Goal: Task Accomplishment & Management: Manage account settings

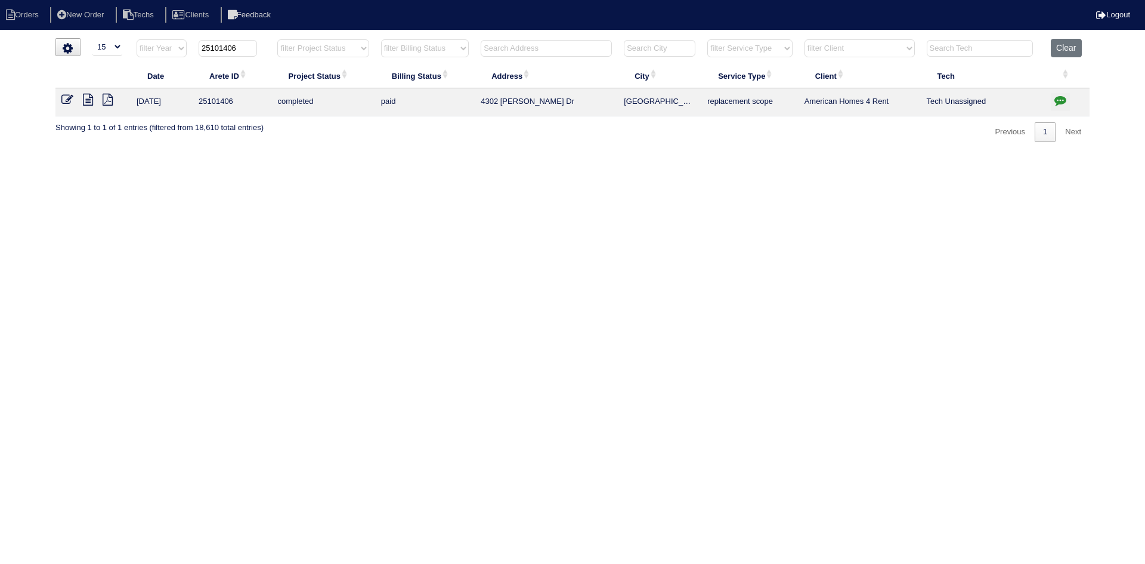
select select "15"
click at [518, 47] on input "text" at bounding box center [546, 48] width 131 height 17
type input "5702 g"
type input "25101406"
type input "5702 g"
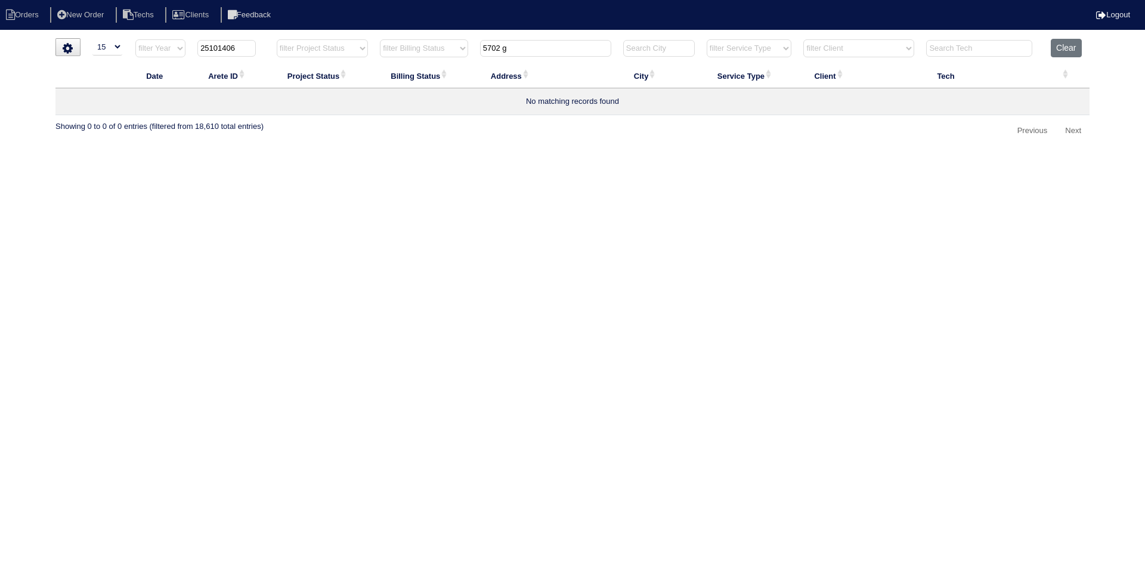
drag, startPoint x: 241, startPoint y: 51, endPoint x: 180, endPoint y: 50, distance: 61.4
click at [180, 50] on tr "filter Year -- Any Year -- 2025 2024 2023 2022 2021 2020 2019 25101406 filter P…" at bounding box center [572, 51] width 1034 height 24
type input "5702 g"
click at [88, 103] on icon at bounding box center [88, 100] width 10 height 12
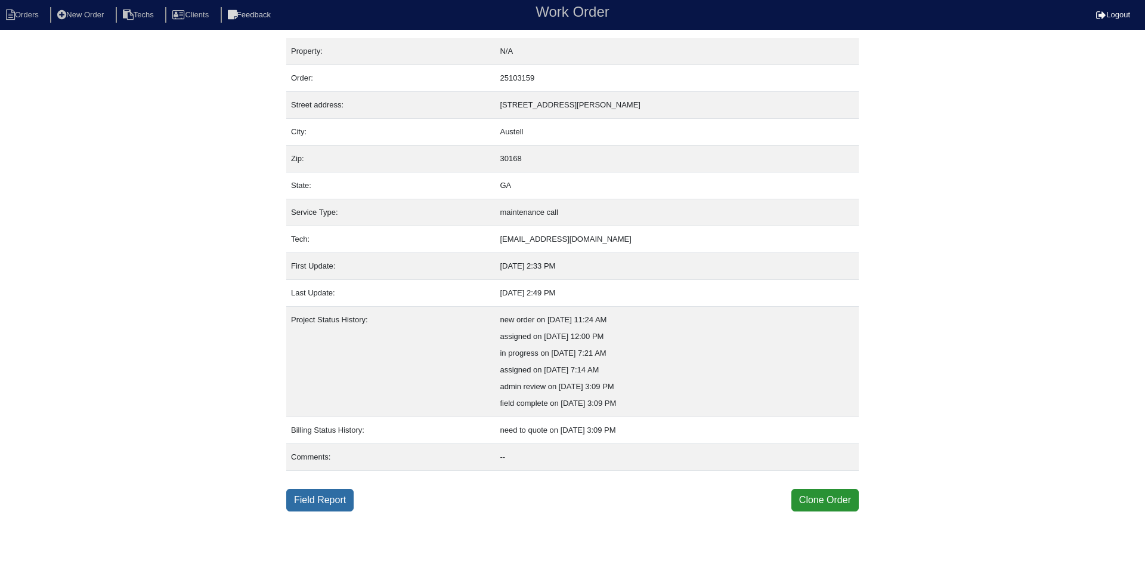
click at [314, 493] on link "Field Report" at bounding box center [319, 499] width 67 height 23
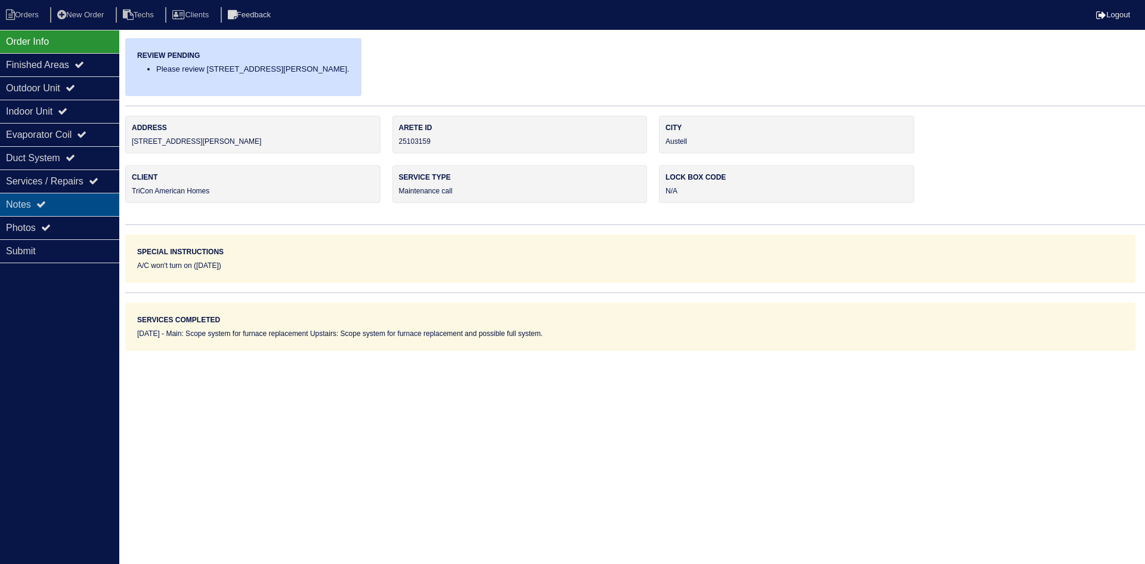
click at [72, 200] on div "Notes" at bounding box center [59, 204] width 119 height 23
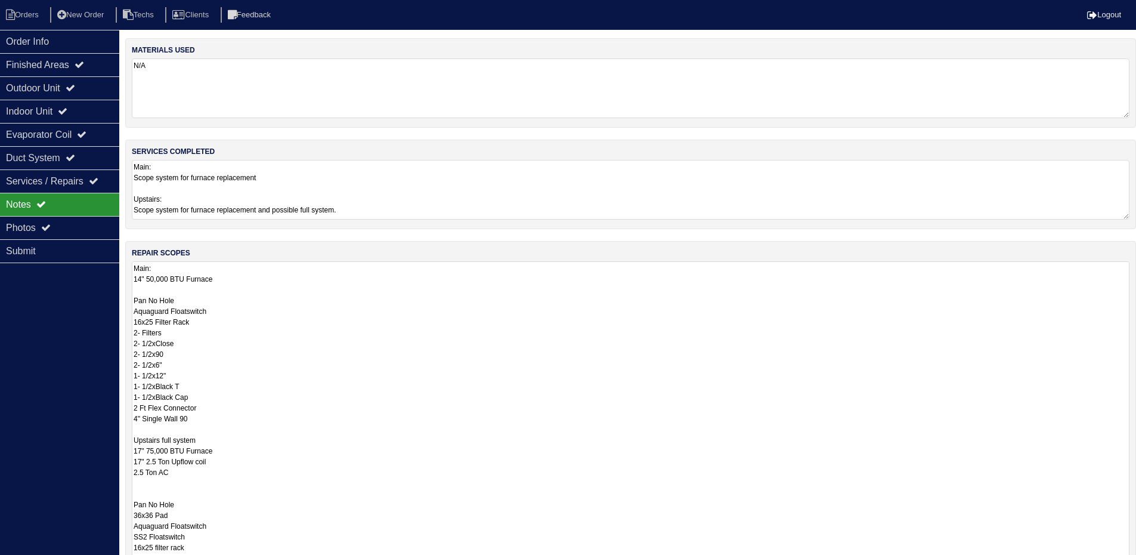
drag, startPoint x: 1137, startPoint y: 317, endPoint x: 1143, endPoint y: 562, distance: 245.2
click at [1136, 563] on html "Orders New Order Techs Clients Feedback Logout Orders New Order Users Clients M…" at bounding box center [568, 345] width 1136 height 691
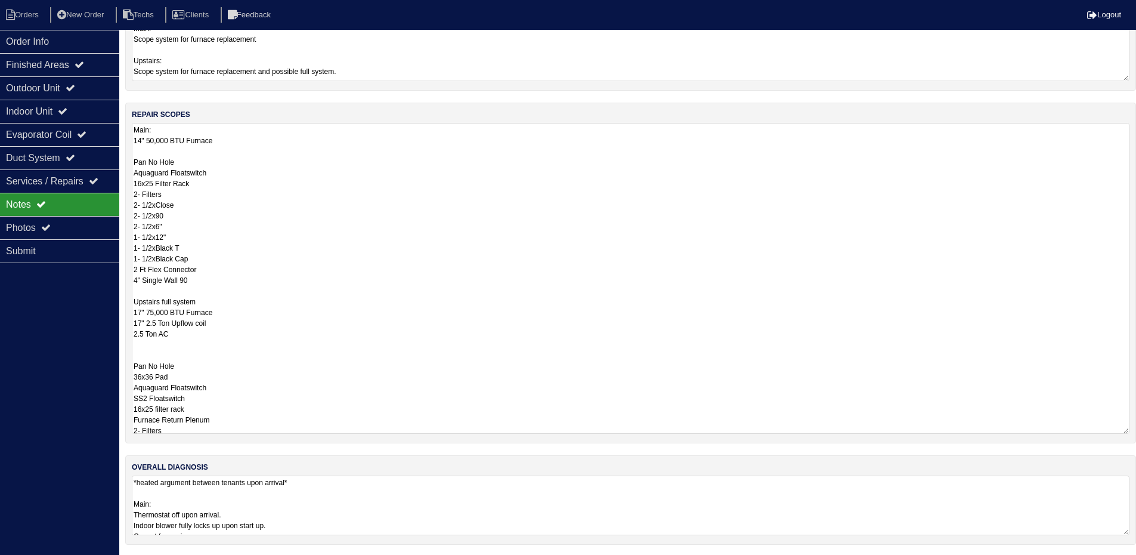
scroll to position [140, 0]
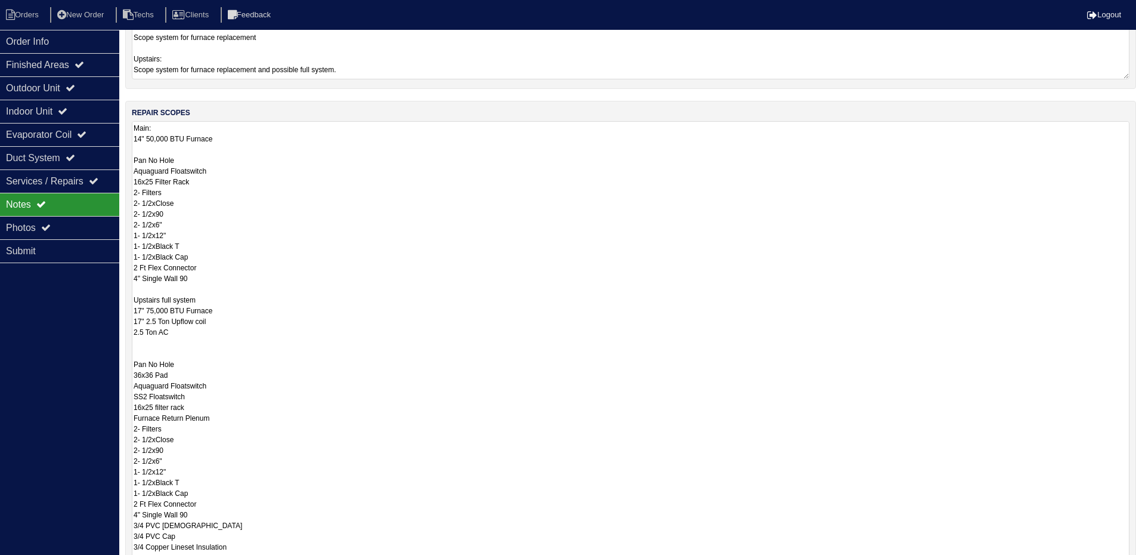
drag, startPoint x: 1123, startPoint y: 427, endPoint x: 1009, endPoint y: 443, distance: 115.1
click at [1136, 563] on html "Orders New Order Techs Clients Feedback Logout Orders New Order Users Clients M…" at bounding box center [568, 289] width 1136 height 859
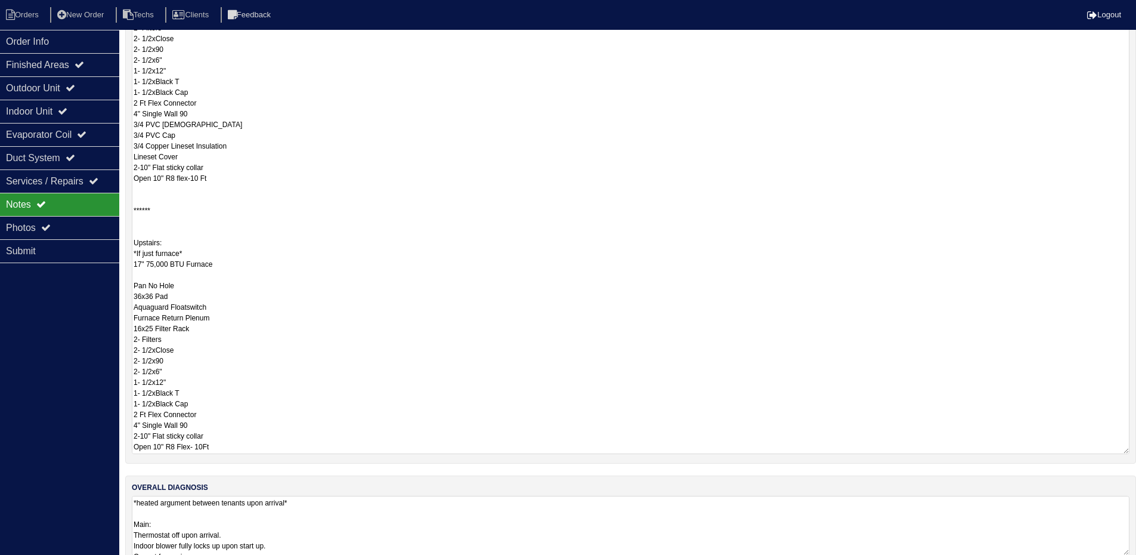
scroll to position [295, 0]
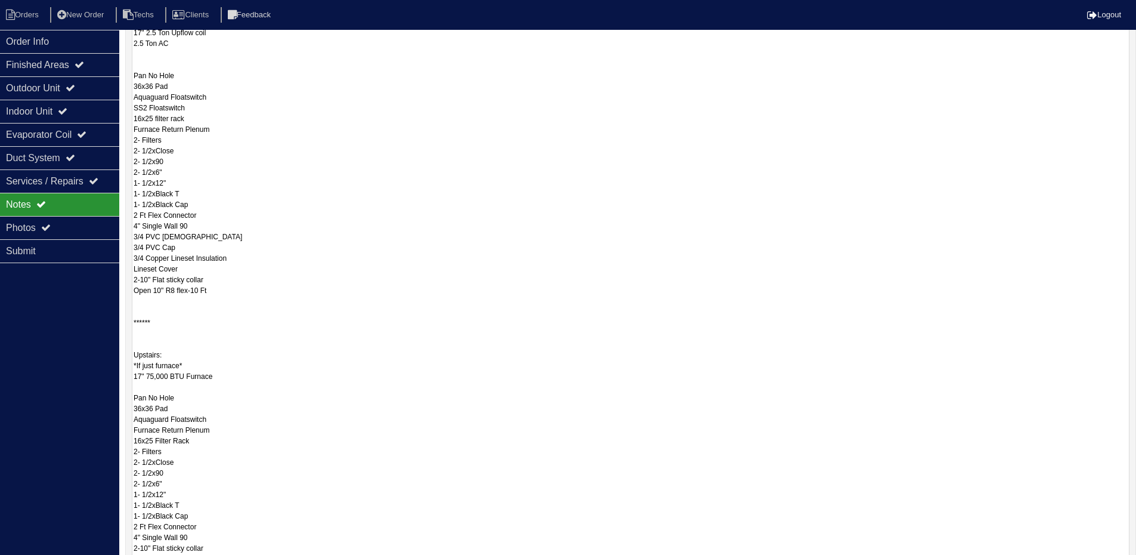
drag, startPoint x: 1124, startPoint y: 428, endPoint x: 1115, endPoint y: 541, distance: 113.0
click at [1124, 558] on html "Orders New Order Techs Clients Feedback Logout Orders New Order Users Clients M…" at bounding box center [568, 197] width 1136 height 984
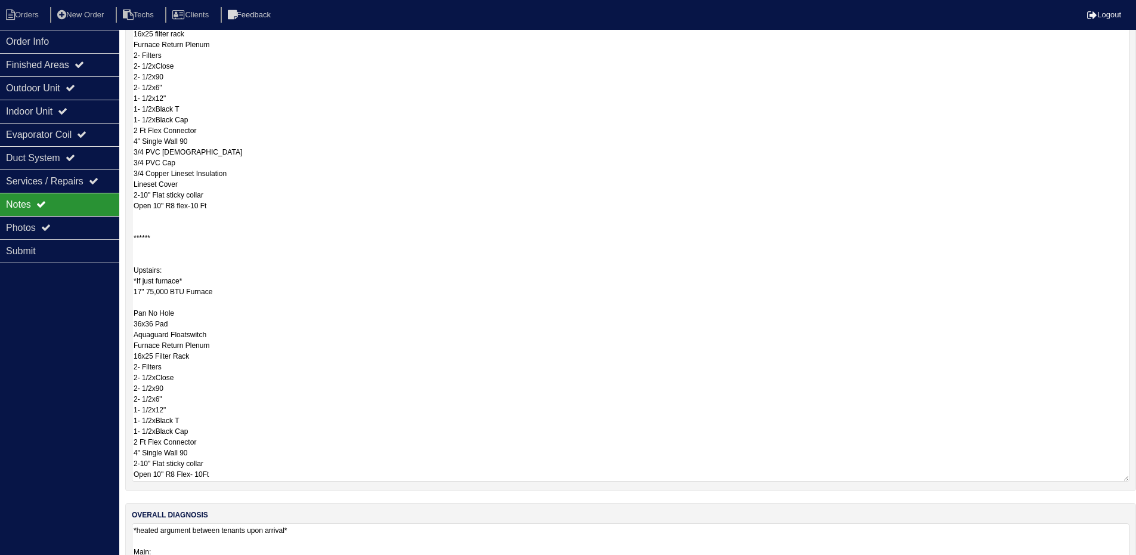
scroll to position [0, 0]
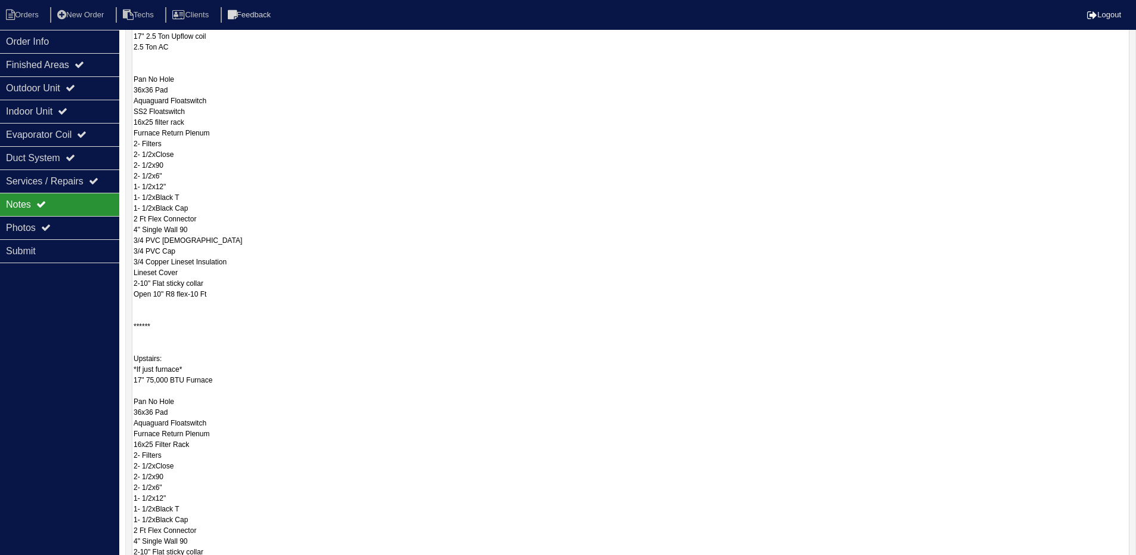
drag, startPoint x: 1124, startPoint y: 430, endPoint x: 1133, endPoint y: 592, distance: 161.9
click at [1133, 563] on html "Orders New Order Techs Clients Feedback Logout Orders New Order Users Clients M…" at bounding box center [568, 146] width 1136 height 1142
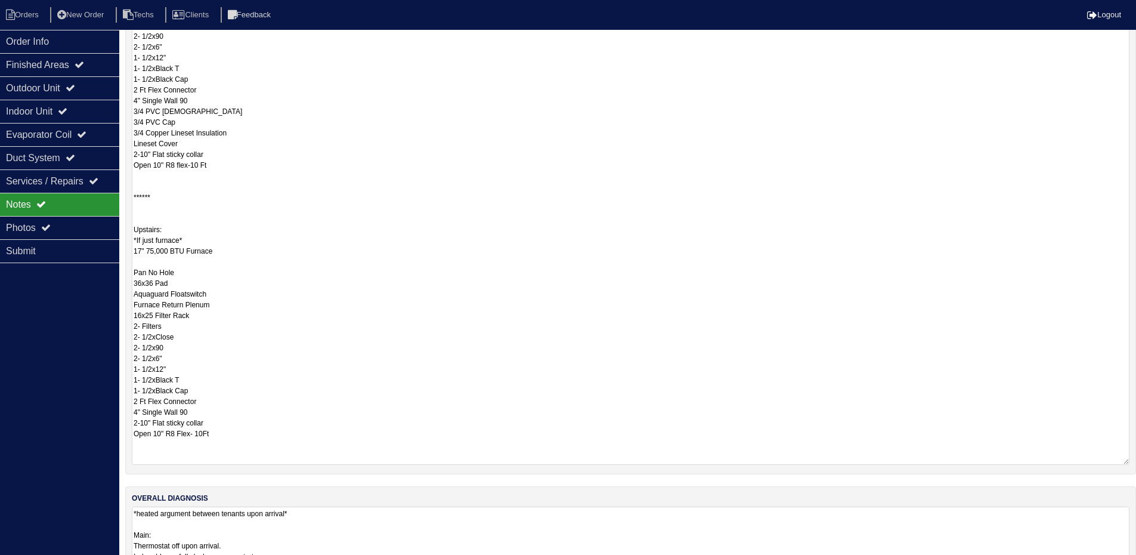
scroll to position [587, 0]
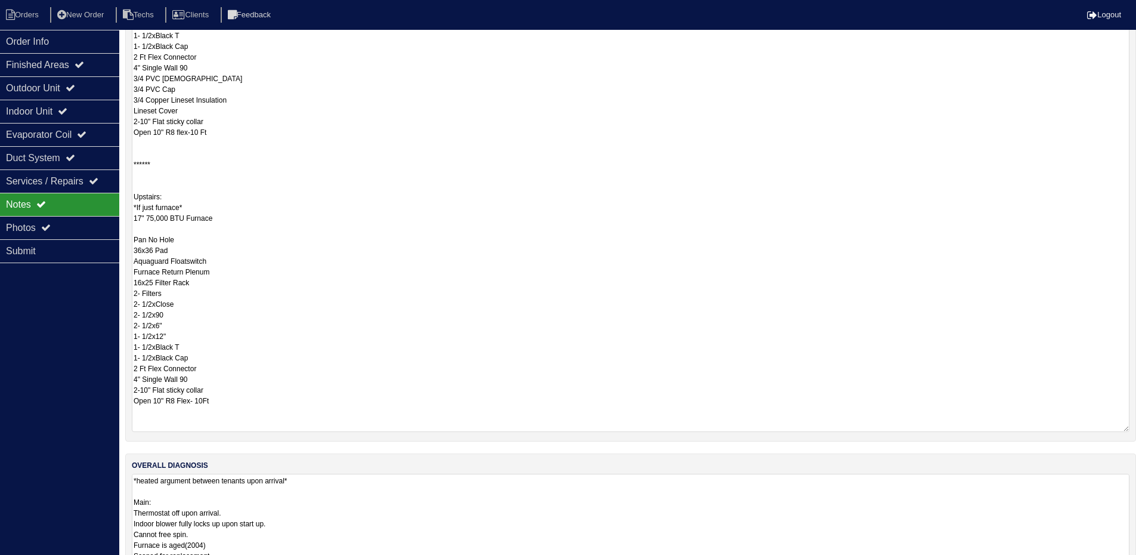
drag, startPoint x: 1124, startPoint y: 529, endPoint x: 1145, endPoint y: 592, distance: 65.8
click at [1136, 563] on html "Orders New Order Techs Clients Feedback Logout Orders New Order Users Clients M…" at bounding box center [568, 15] width 1136 height 1204
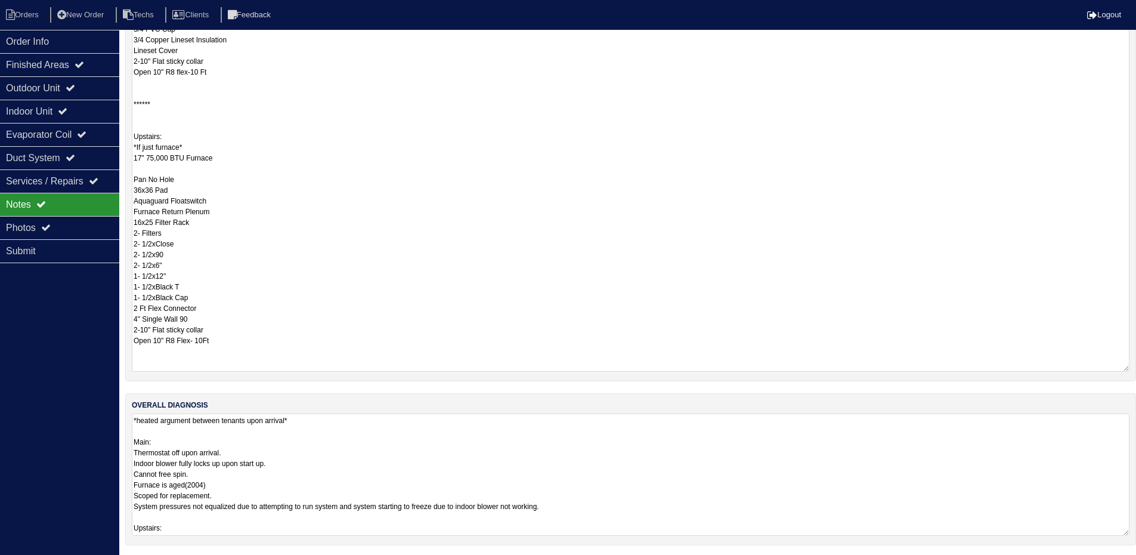
scroll to position [650, 0]
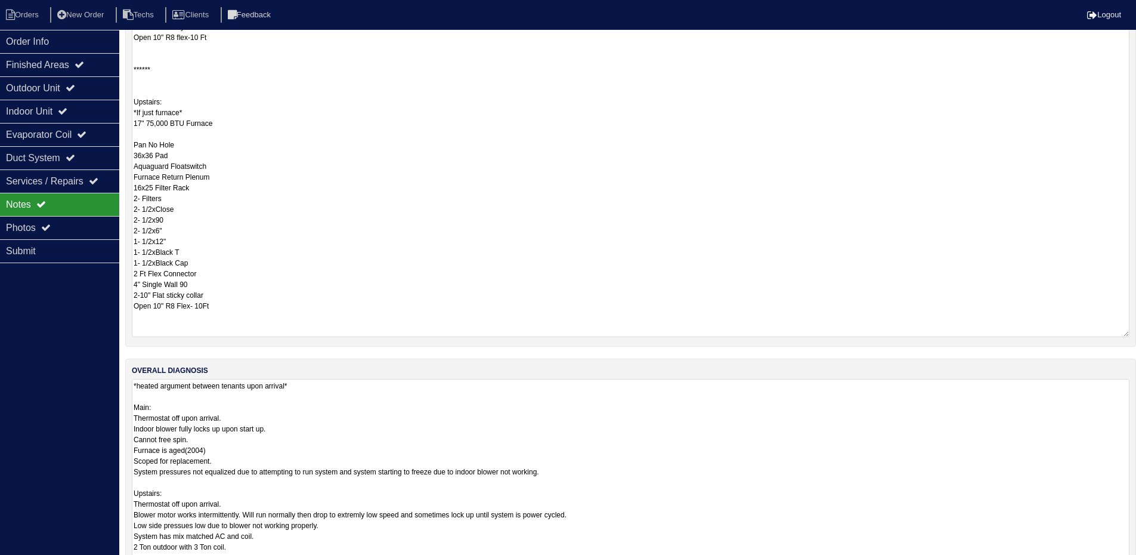
scroll to position [712, 0]
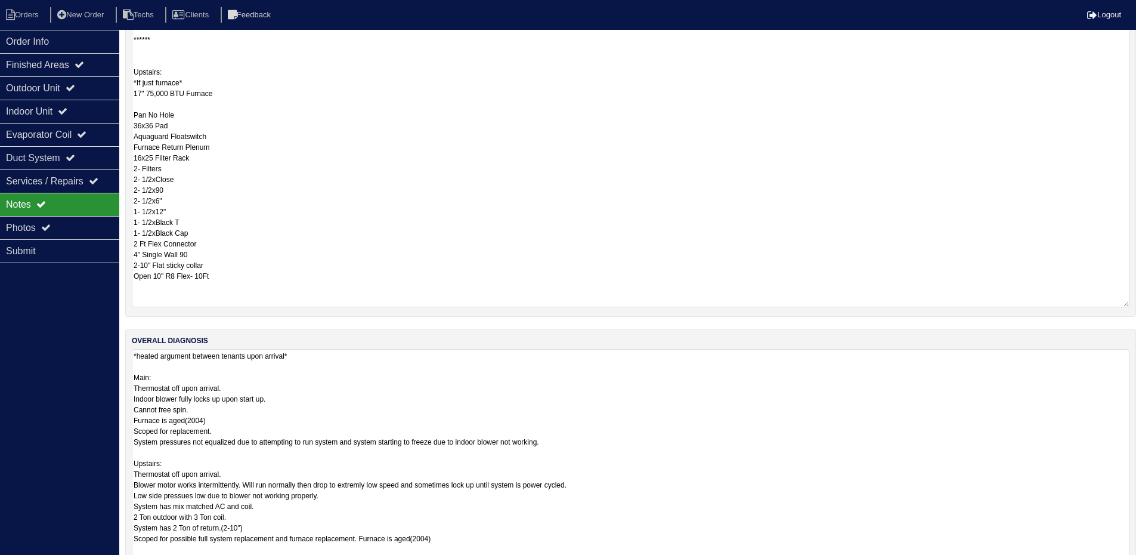
drag, startPoint x: 1125, startPoint y: 527, endPoint x: 1126, endPoint y: 592, distance: 64.4
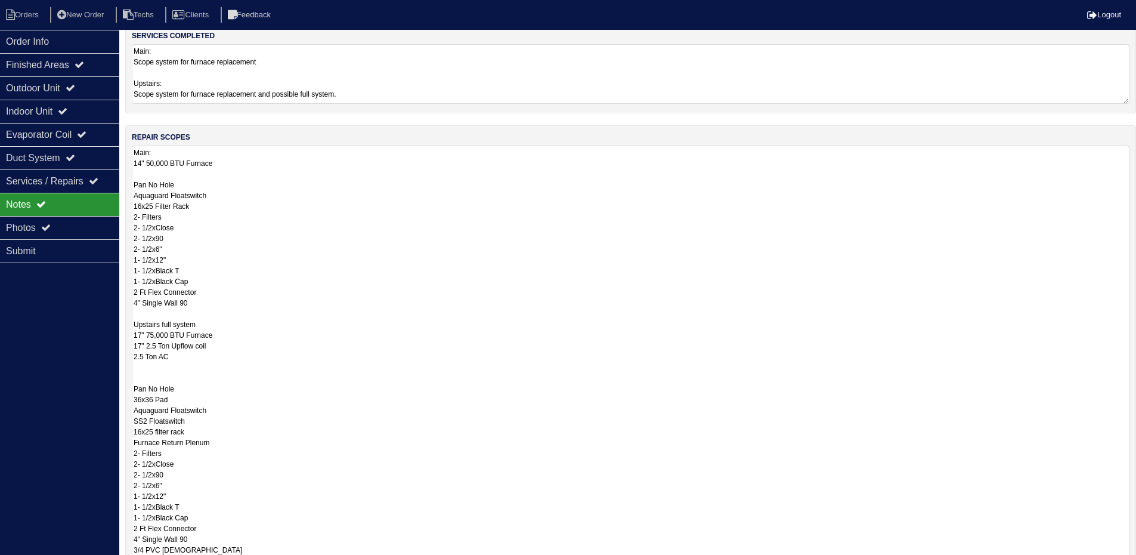
scroll to position [115, 0]
click at [45, 85] on div "Outdoor Unit" at bounding box center [59, 87] width 119 height 23
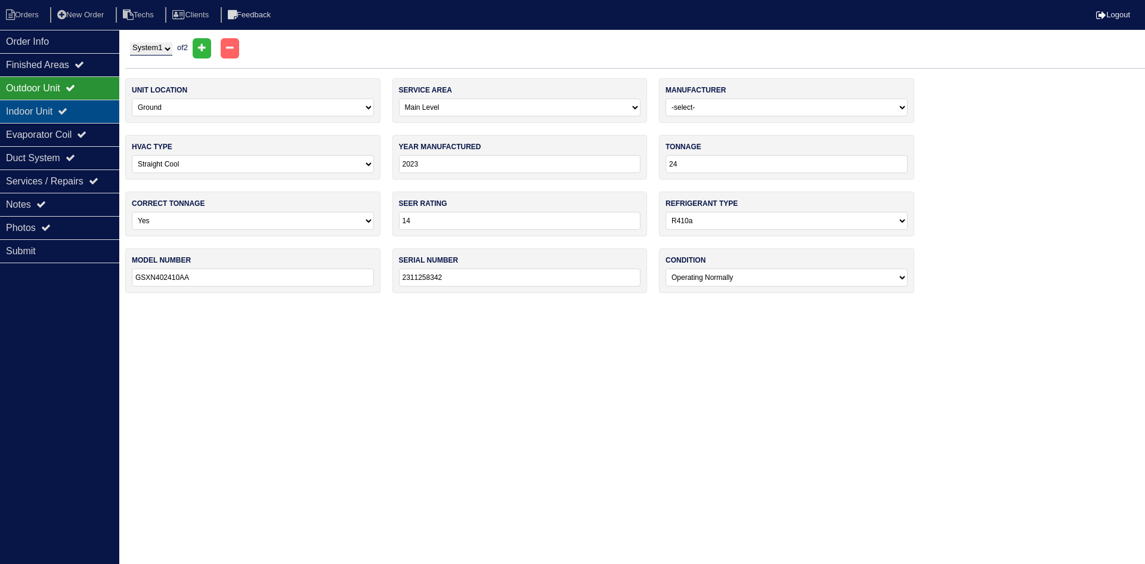
click at [67, 110] on icon at bounding box center [63, 111] width 10 height 10
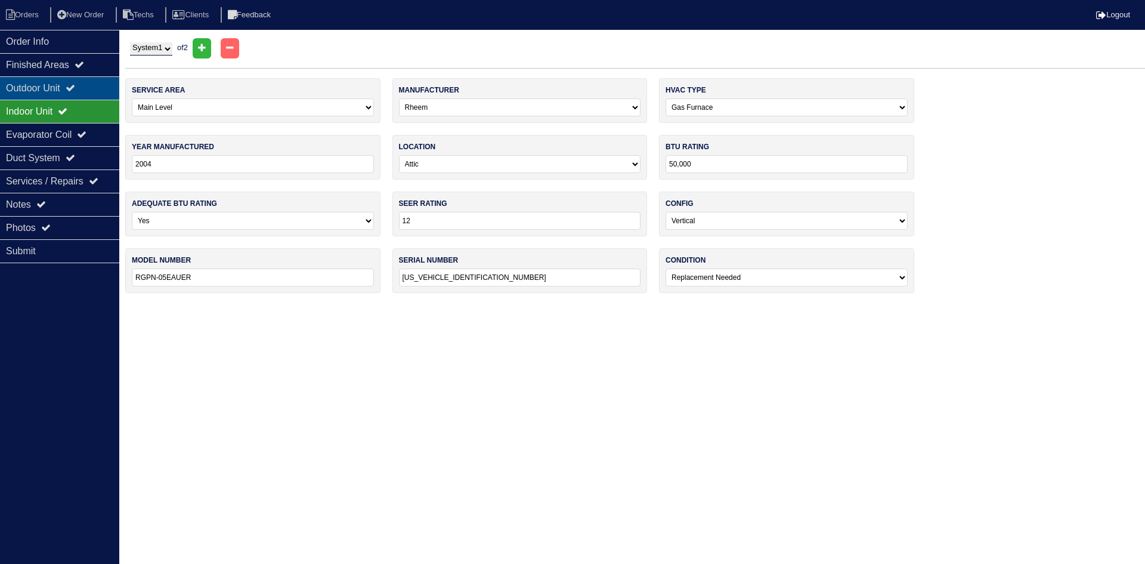
click at [75, 82] on div "Outdoor Unit" at bounding box center [59, 87] width 119 height 23
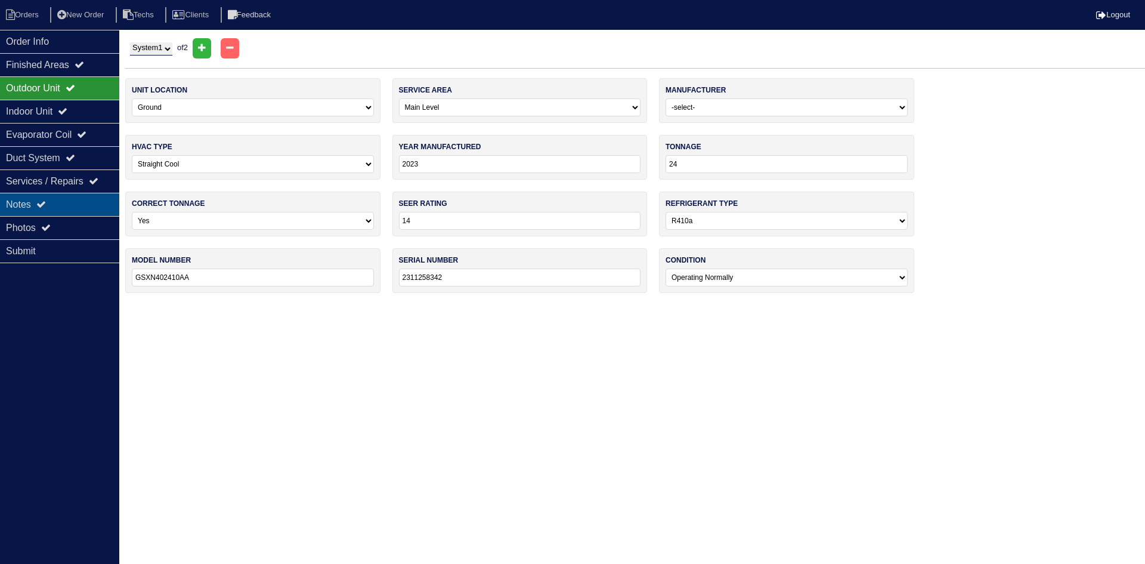
click at [84, 196] on div "Notes" at bounding box center [59, 204] width 119 height 23
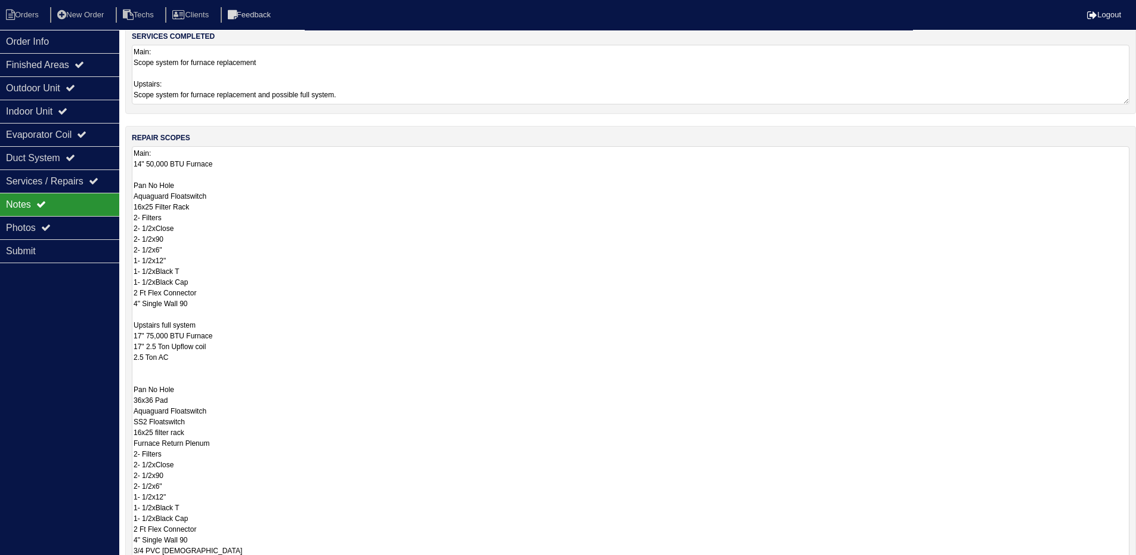
scroll to position [119, 0]
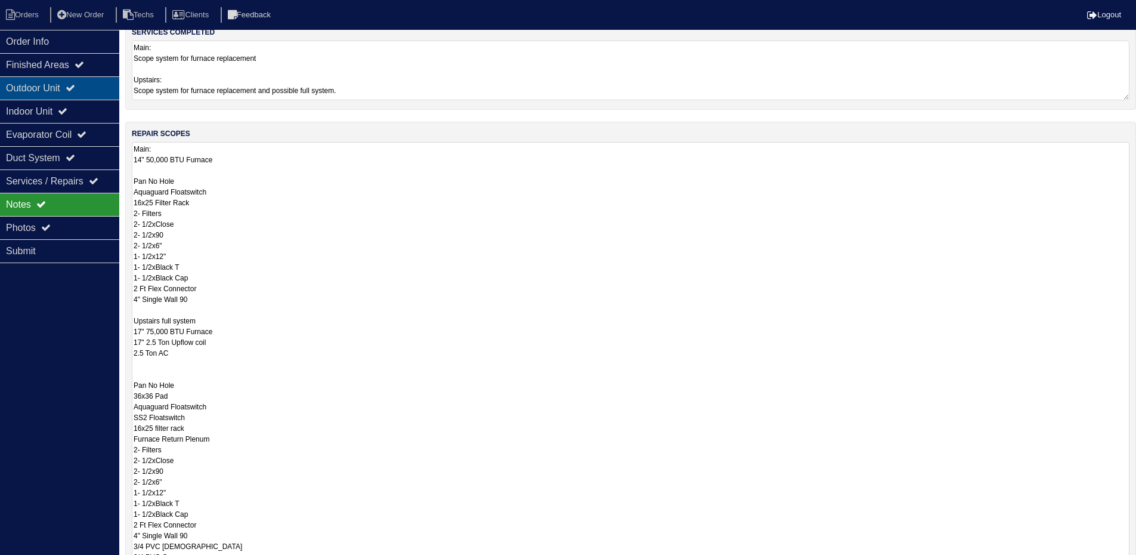
click at [95, 86] on div "Outdoor Unit" at bounding box center [59, 87] width 119 height 23
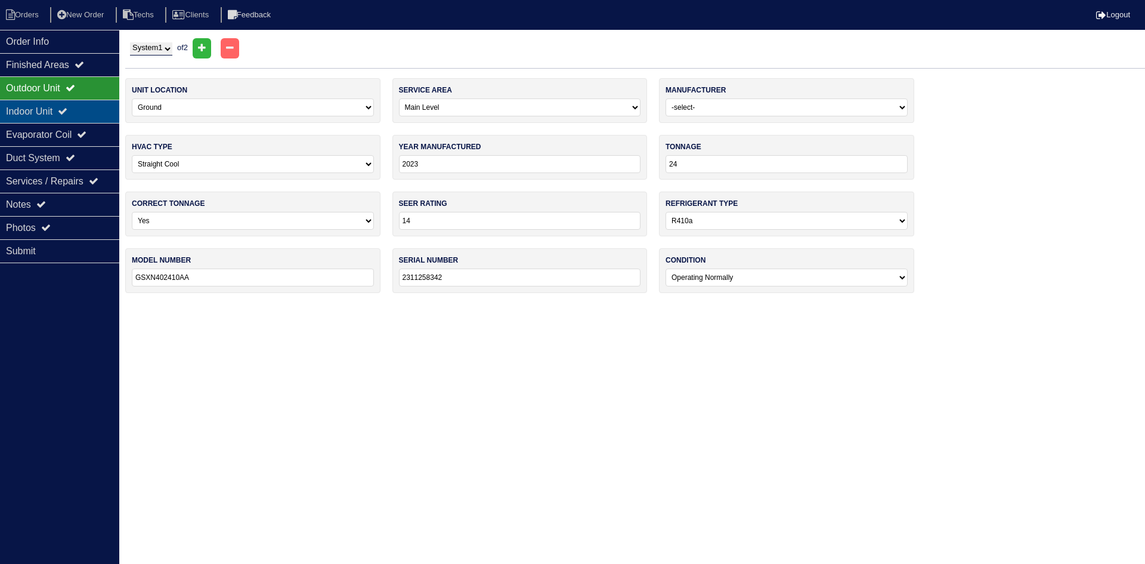
click at [57, 110] on div "Indoor Unit" at bounding box center [59, 111] width 119 height 23
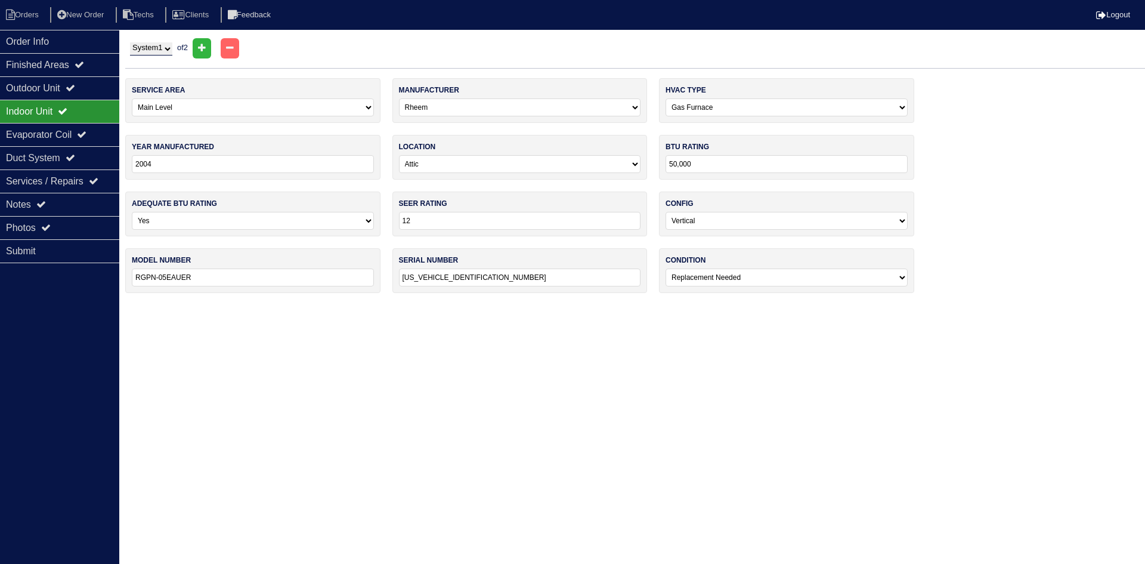
drag, startPoint x: 89, startPoint y: 203, endPoint x: 173, endPoint y: 214, distance: 84.8
click at [89, 203] on div "Notes" at bounding box center [59, 204] width 119 height 23
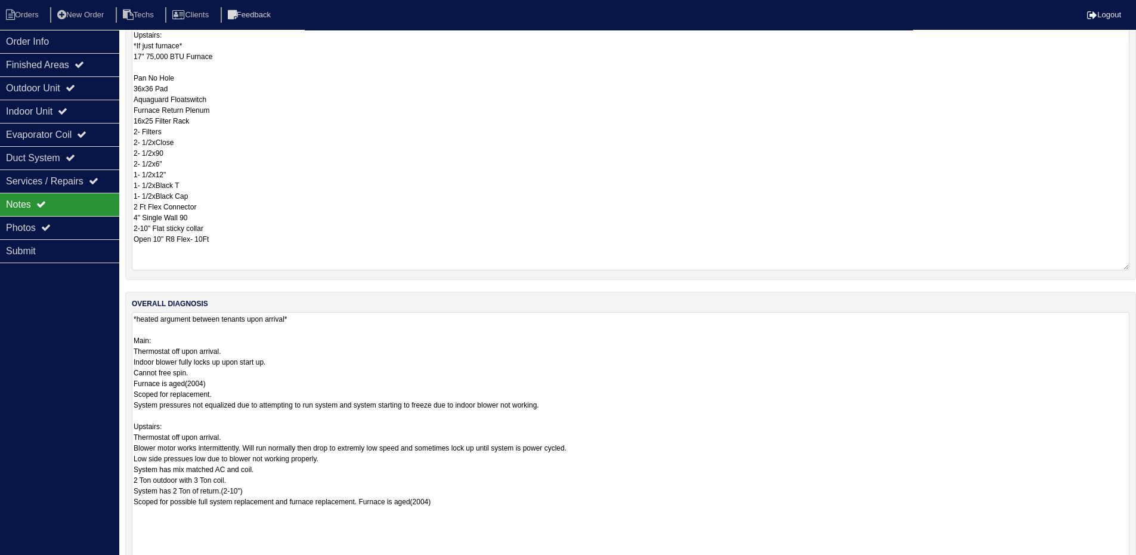
scroll to position [776, 0]
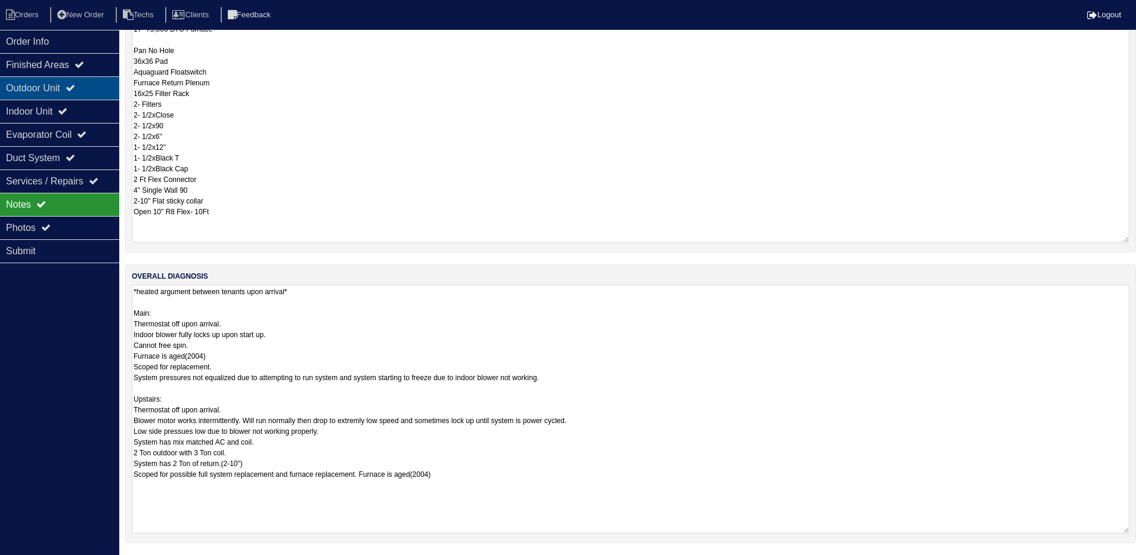
click at [73, 94] on div "Outdoor Unit" at bounding box center [59, 87] width 119 height 23
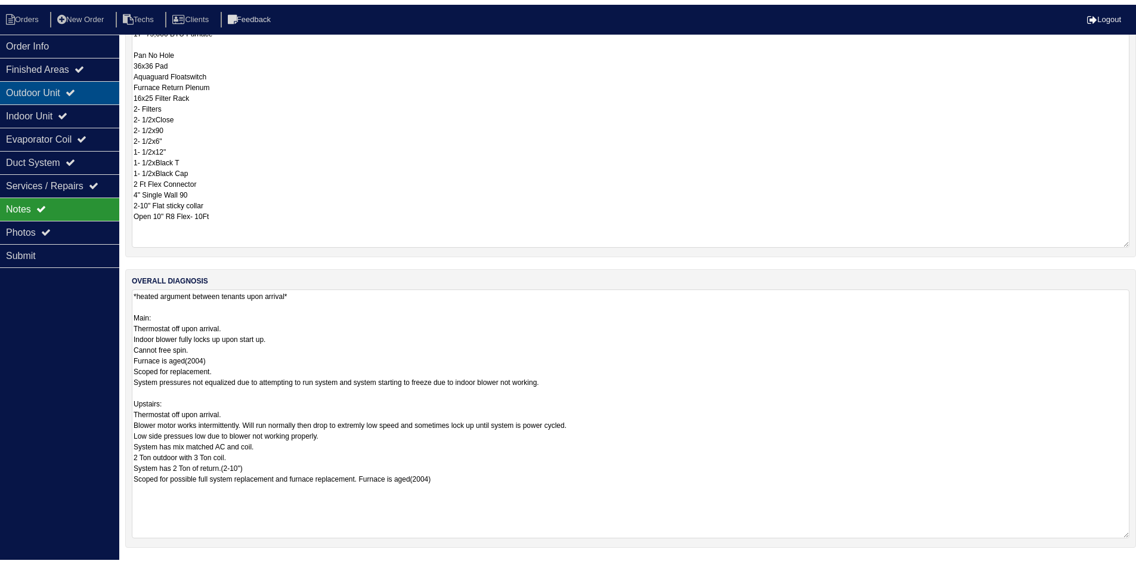
scroll to position [0, 0]
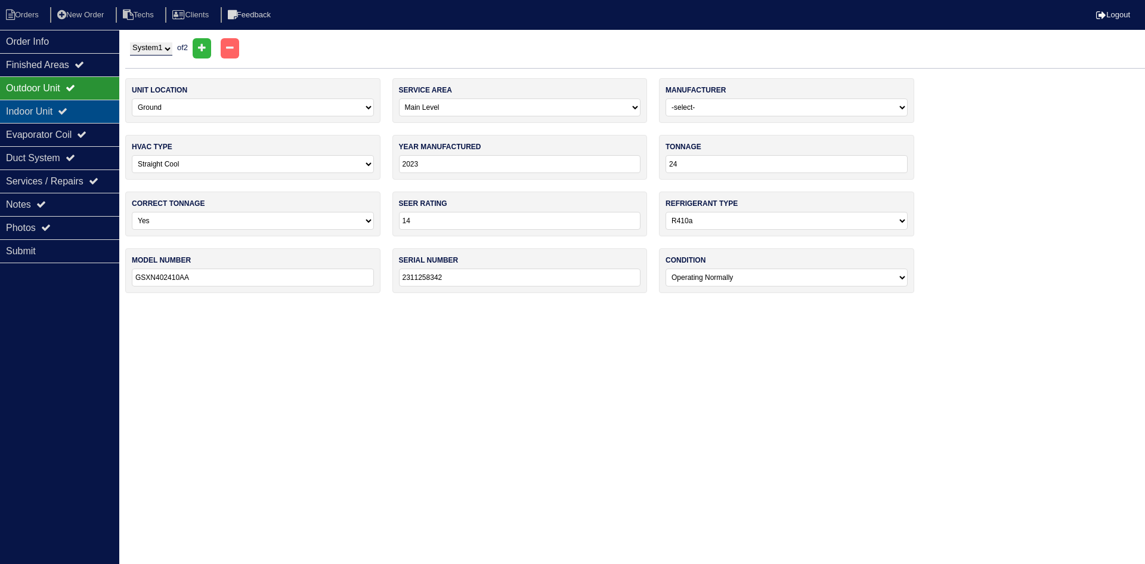
click at [75, 105] on div "Indoor Unit" at bounding box center [59, 111] width 119 height 23
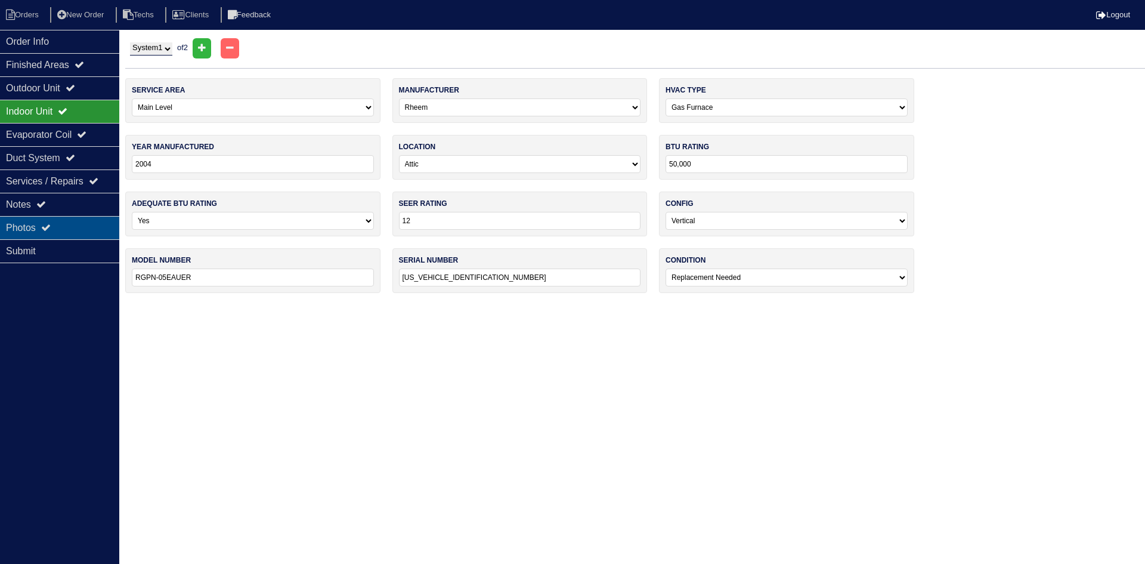
click at [87, 223] on div "Photos" at bounding box center [59, 227] width 119 height 23
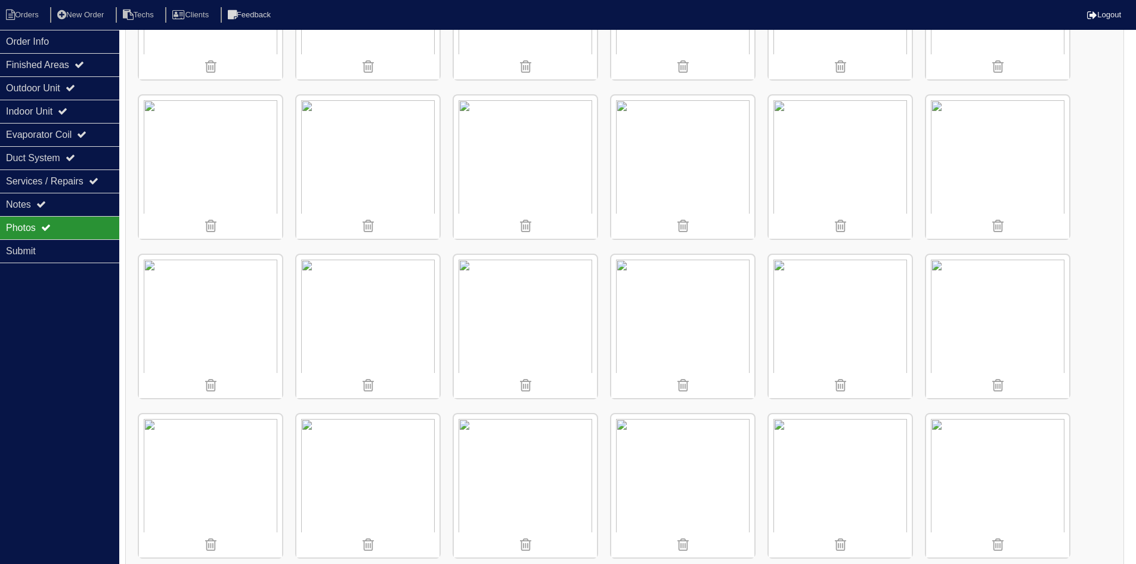
scroll to position [298, 0]
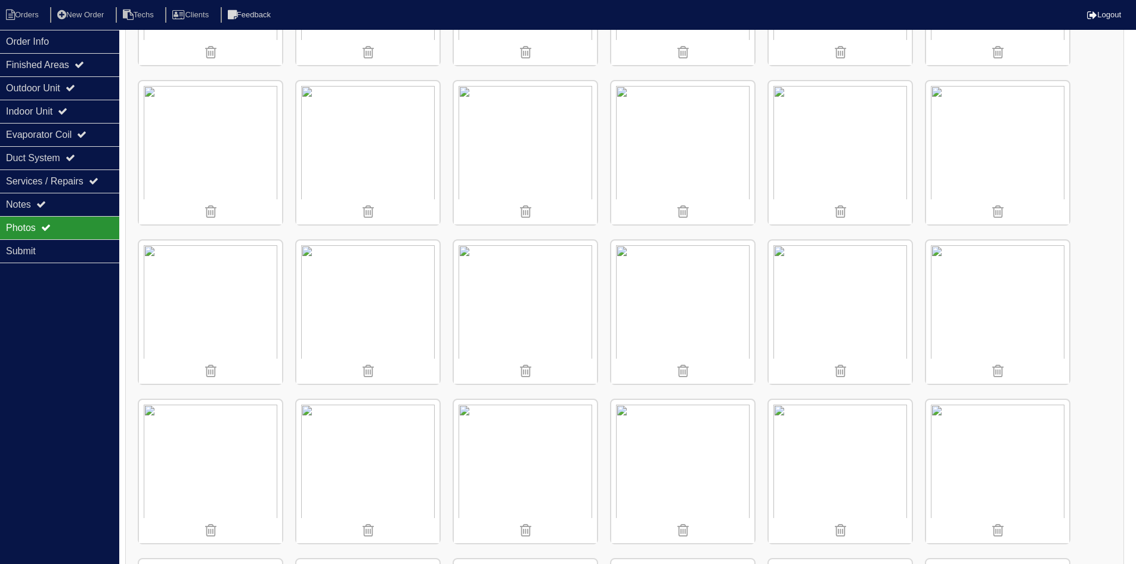
click at [984, 166] on img at bounding box center [997, 152] width 143 height 143
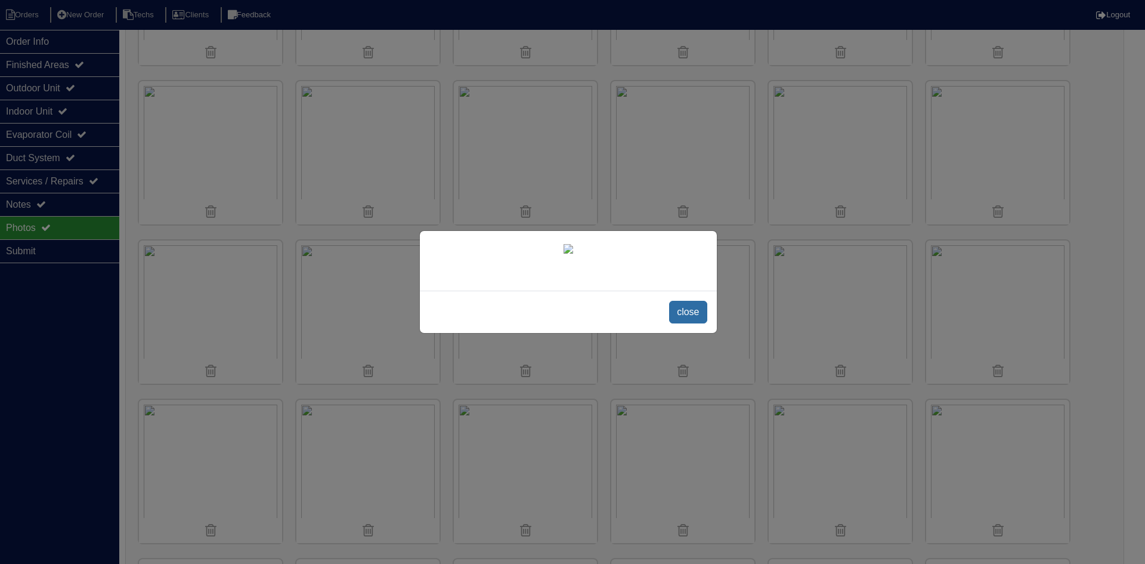
click at [696, 323] on span "close" at bounding box center [688, 312] width 38 height 23
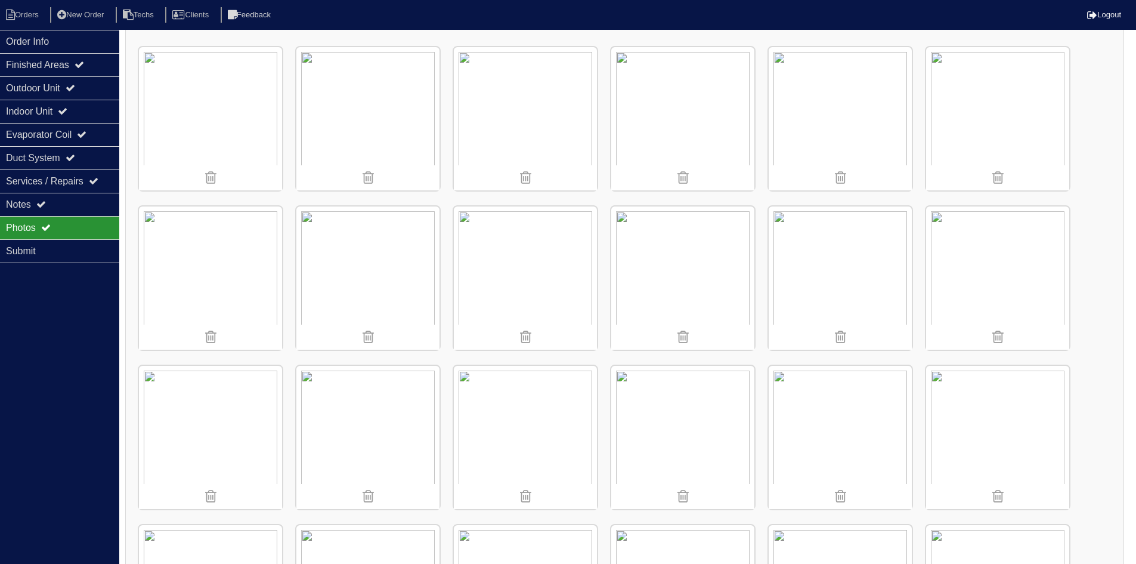
scroll to position [0, 0]
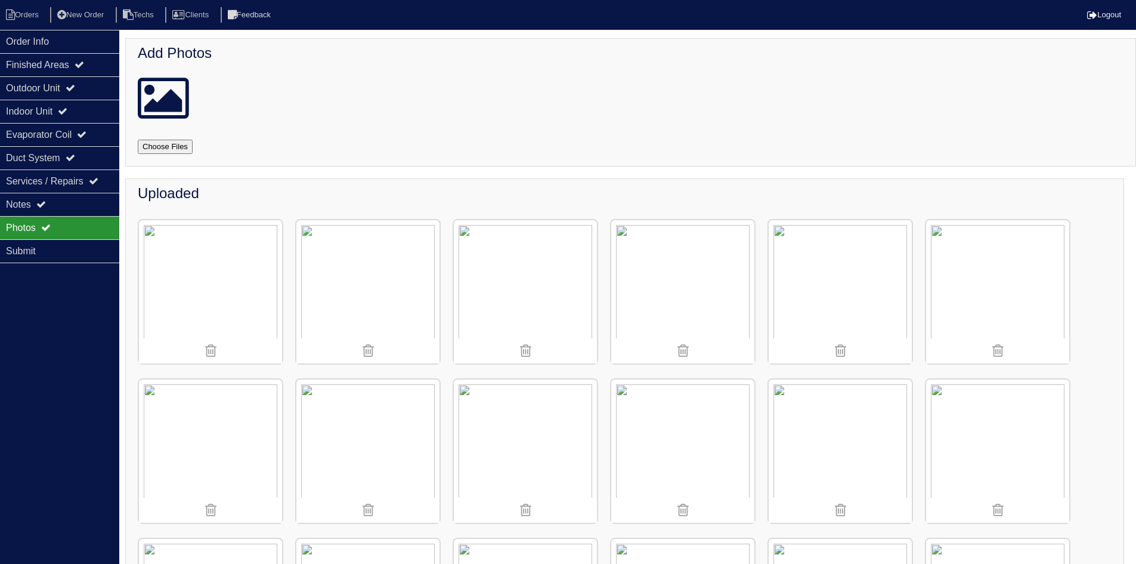
click at [535, 428] on img at bounding box center [525, 450] width 143 height 143
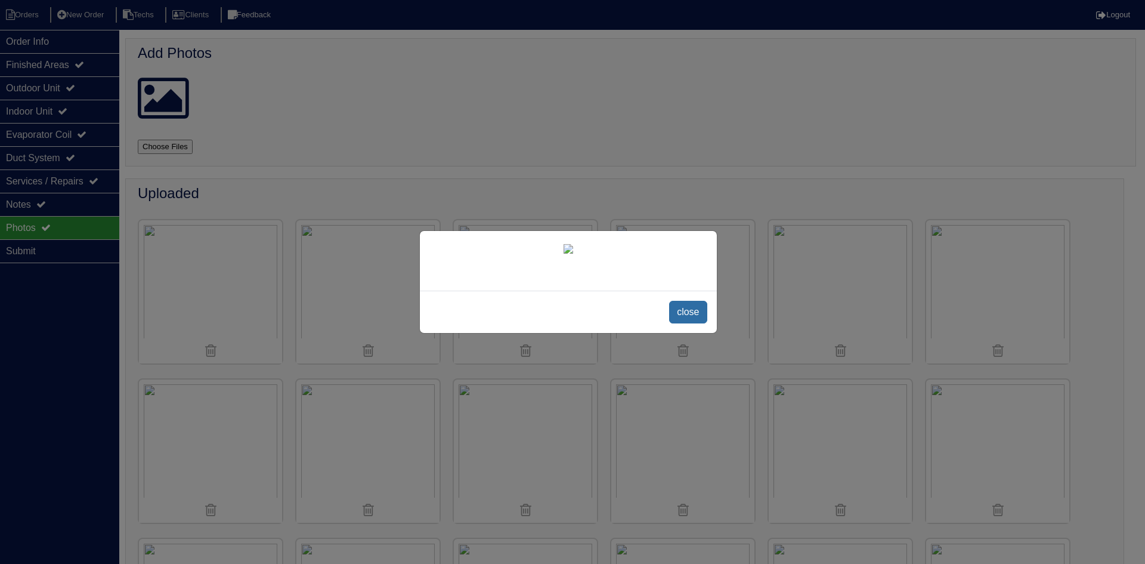
drag, startPoint x: 693, startPoint y: 477, endPoint x: 612, endPoint y: 466, distance: 81.8
click at [692, 323] on span "close" at bounding box center [688, 312] width 38 height 23
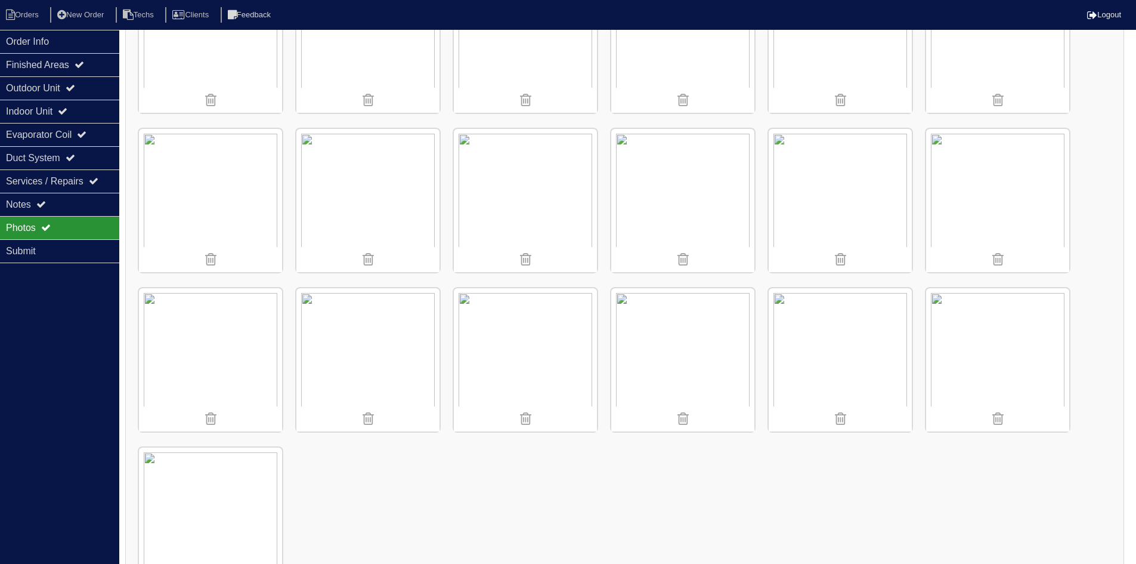
scroll to position [895, 0]
drag, startPoint x: 50, startPoint y: 200, endPoint x: 104, endPoint y: 197, distance: 53.7
click at [50, 200] on div "Notes" at bounding box center [59, 204] width 119 height 23
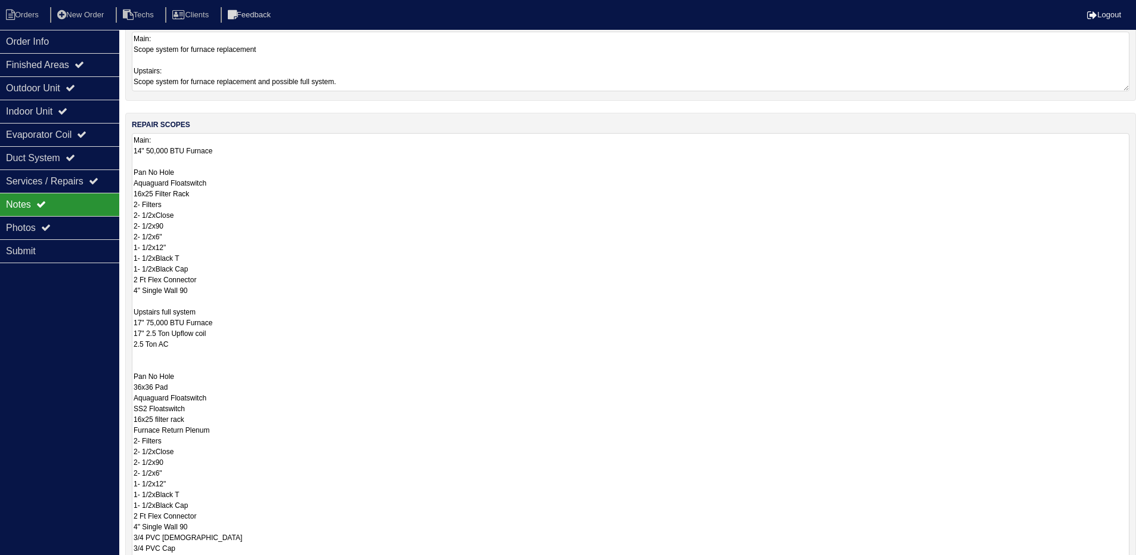
scroll to position [180, 0]
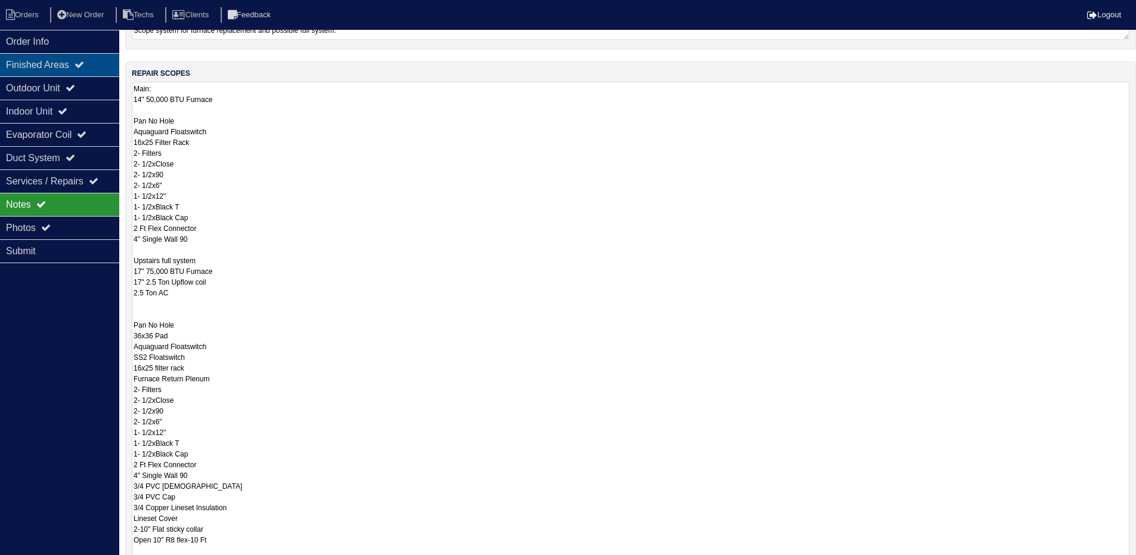
drag, startPoint x: 35, startPoint y: 91, endPoint x: 107, endPoint y: 74, distance: 74.2
click at [35, 91] on div "Outdoor Unit" at bounding box center [59, 87] width 119 height 23
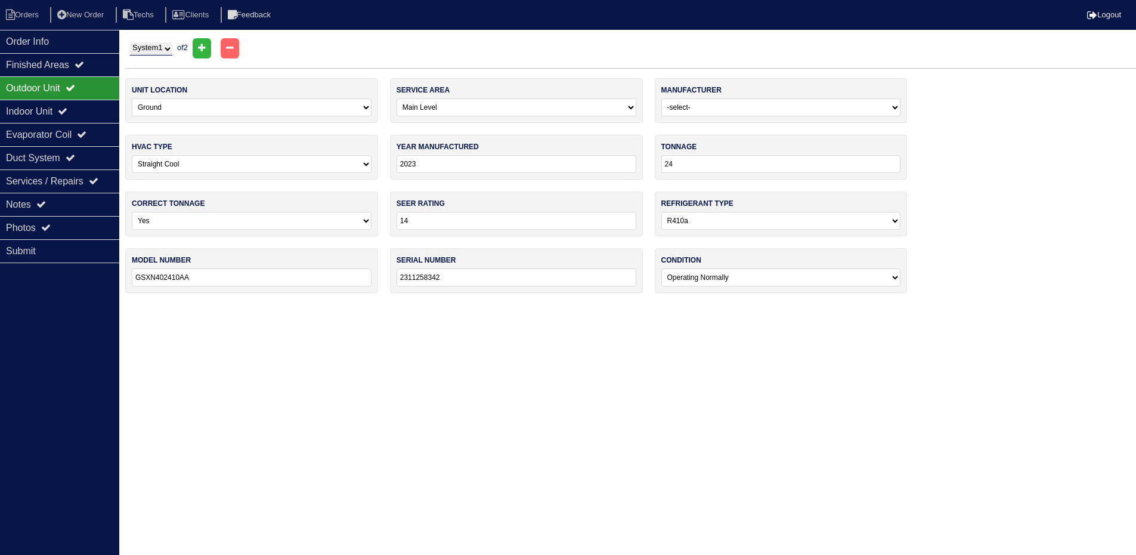
scroll to position [0, 0]
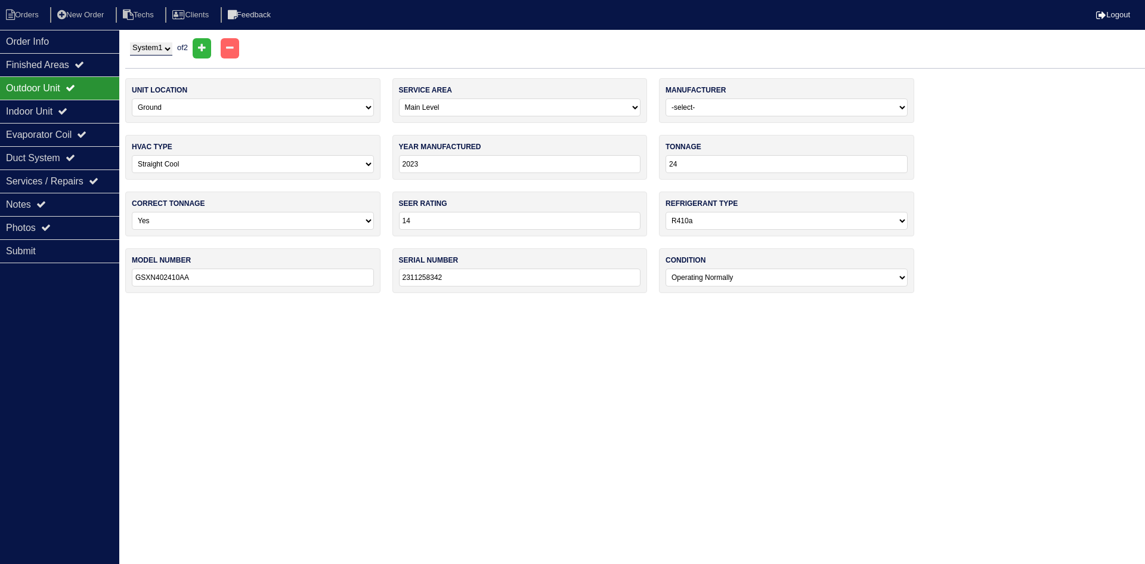
drag, startPoint x: 165, startPoint y: 46, endPoint x: 167, endPoint y: 54, distance: 8.0
click at [165, 46] on select "System 1 System 2" at bounding box center [151, 48] width 42 height 13
select select "2"
click at [130, 42] on select "System 1 System 2" at bounding box center [151, 48] width 42 height 13
select select "1"
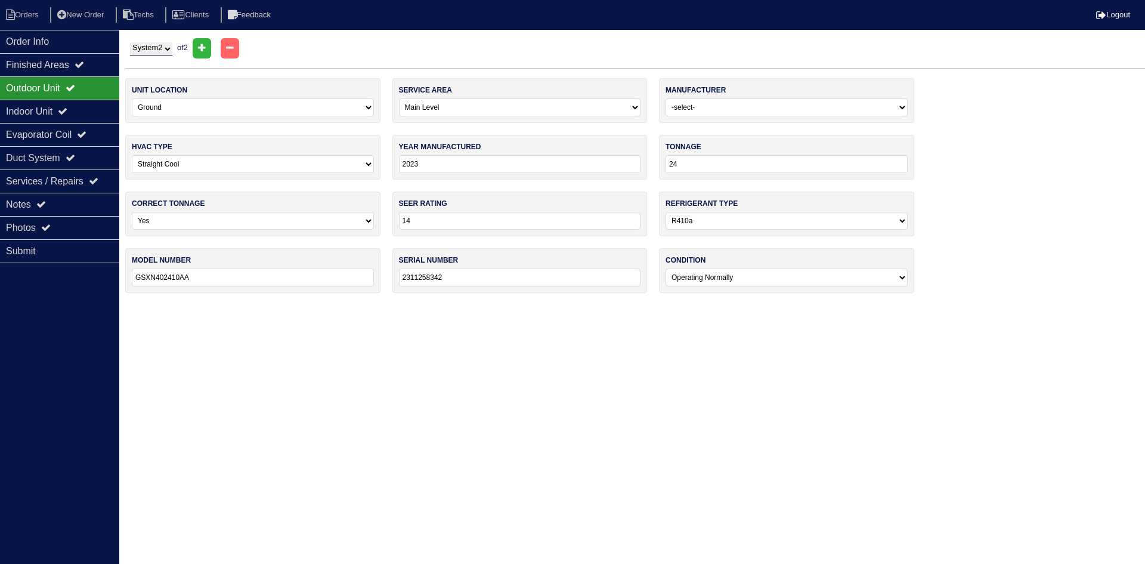
select select "Aire-Flo"
type input "2018"
type input "4AC14LS24P-13A"
type input "1918A52844"
select select "1"
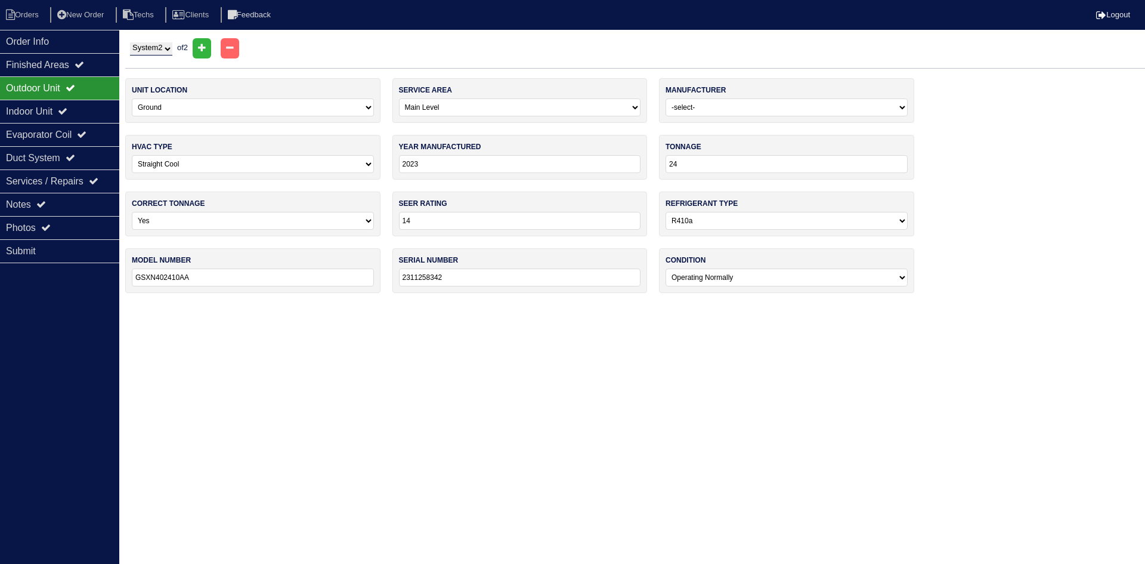
select select "ADP"
type input "2018"
type input "36"
select select "2"
type input "HG8J936D175B1805AP"
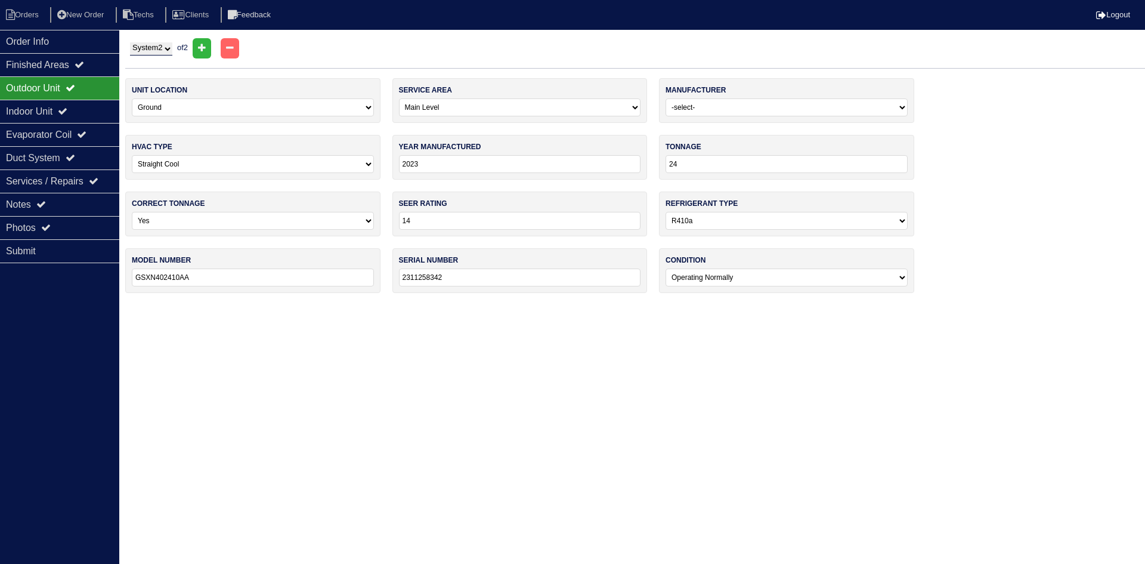
type input "7118C36826"
click at [82, 106] on div "Indoor Unit" at bounding box center [59, 111] width 119 height 23
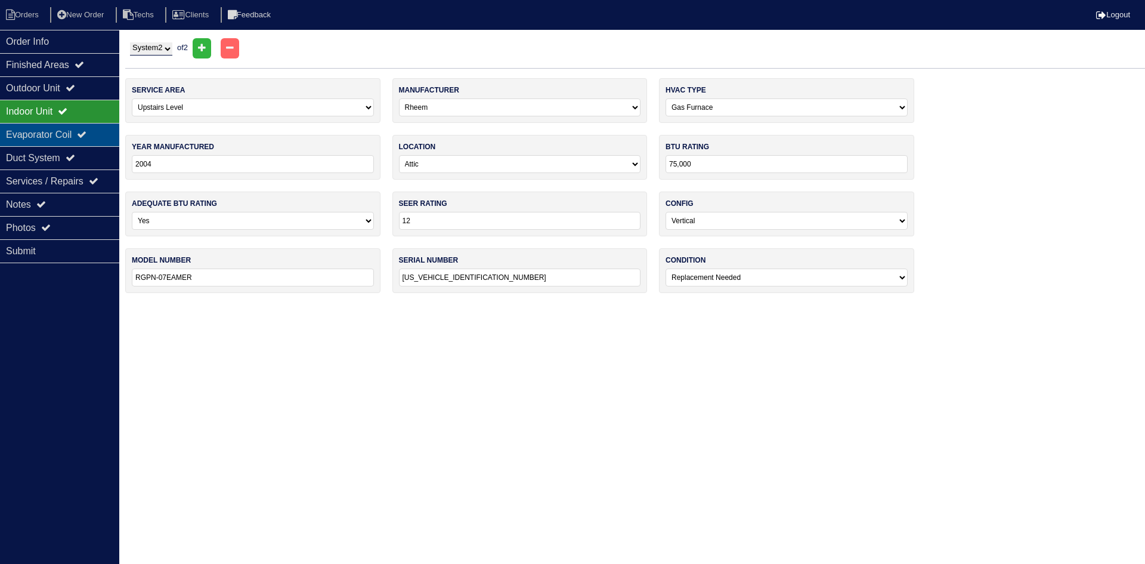
click at [81, 129] on div "Evaporator Coil" at bounding box center [59, 134] width 119 height 23
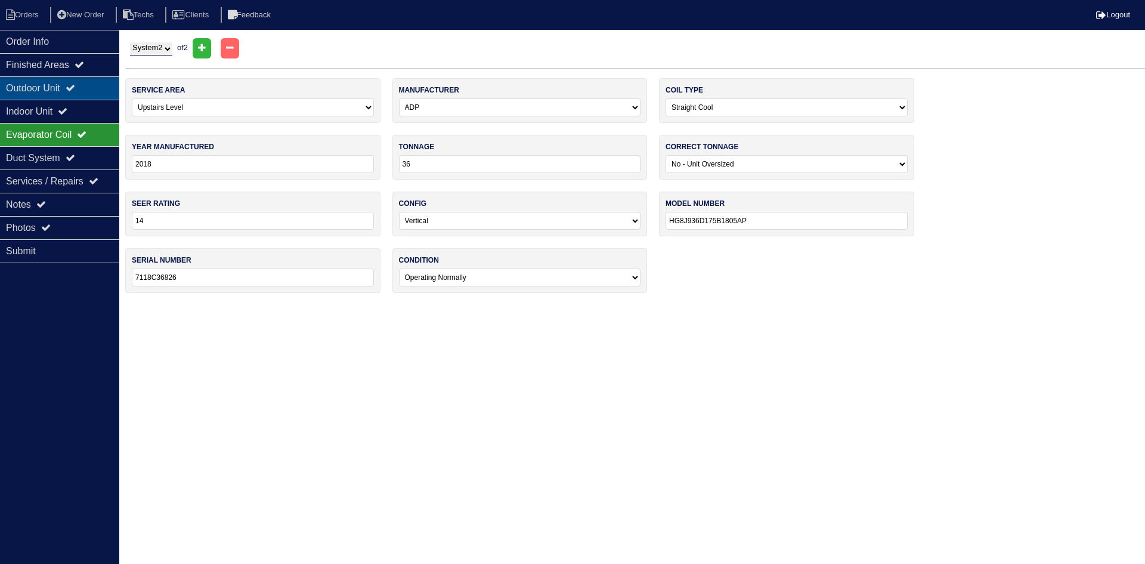
click at [96, 89] on div "Outdoor Unit" at bounding box center [59, 87] width 119 height 23
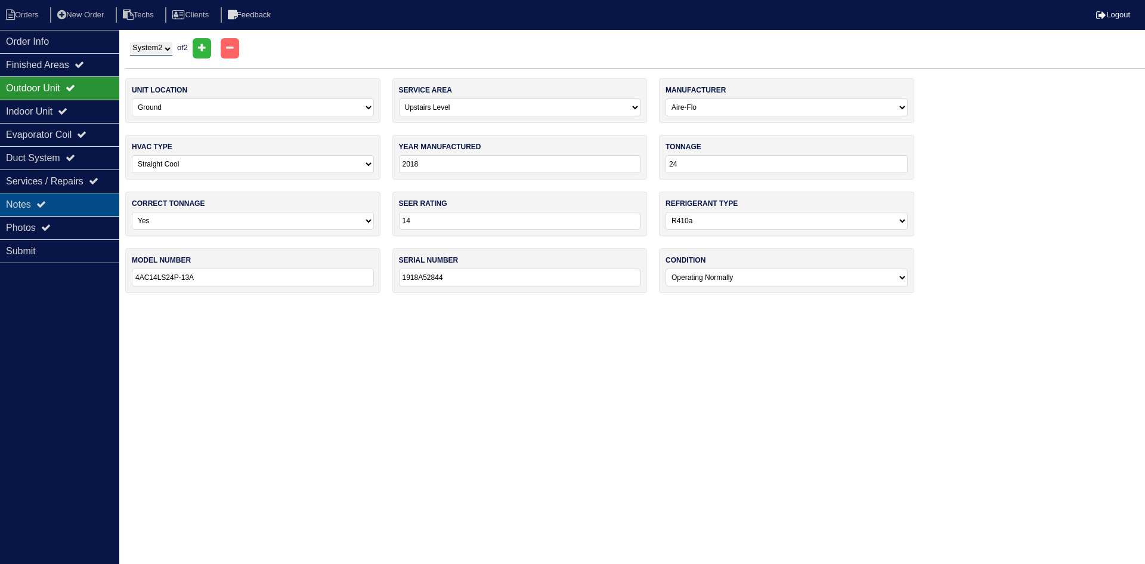
click at [85, 204] on div "Notes" at bounding box center [59, 204] width 119 height 23
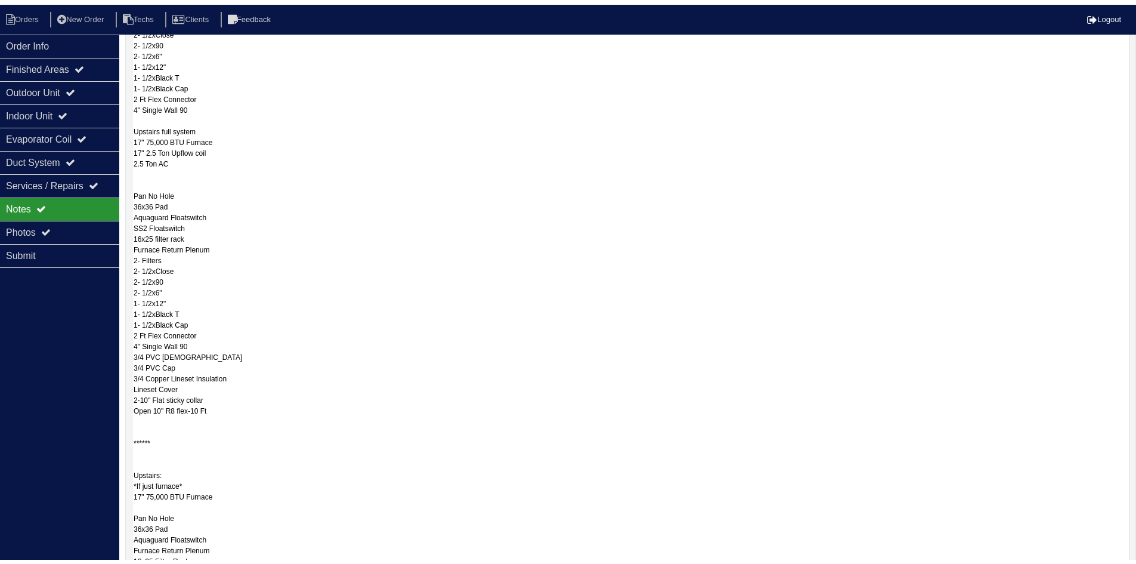
scroll to position [299, 0]
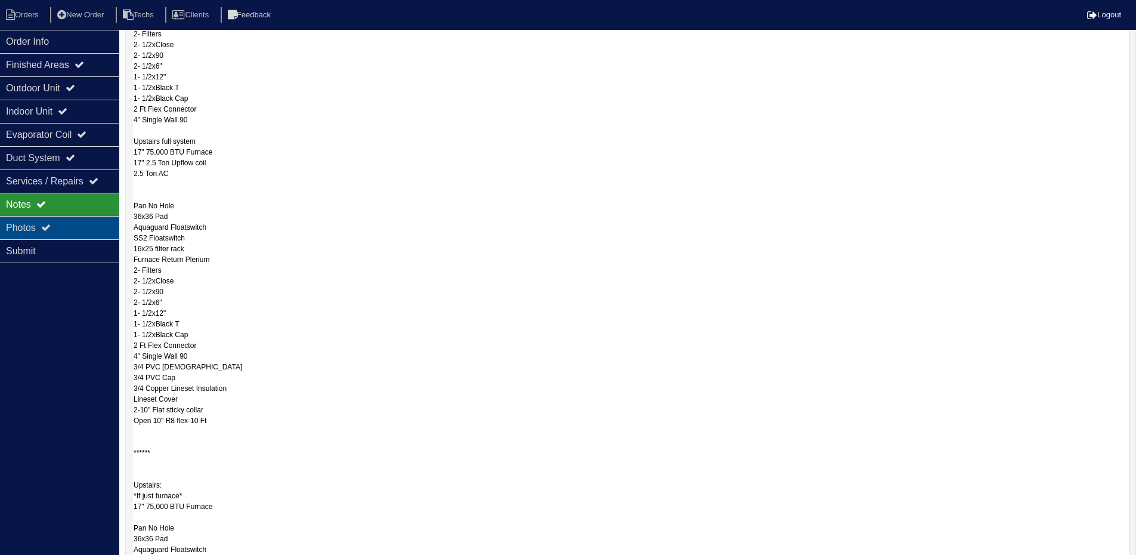
click at [47, 225] on icon at bounding box center [46, 227] width 10 height 10
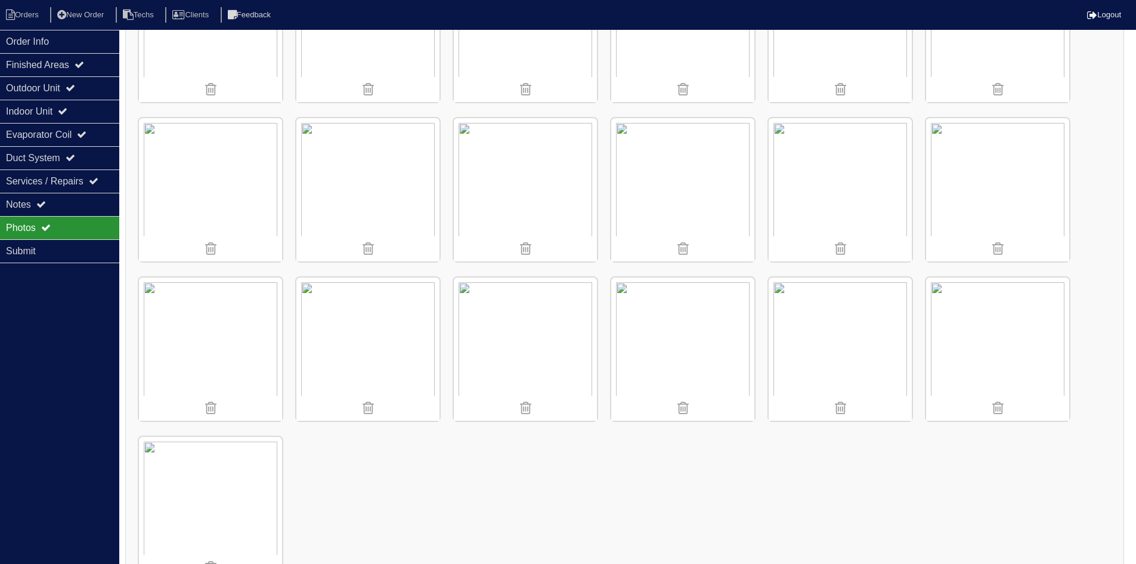
scroll to position [877, 0]
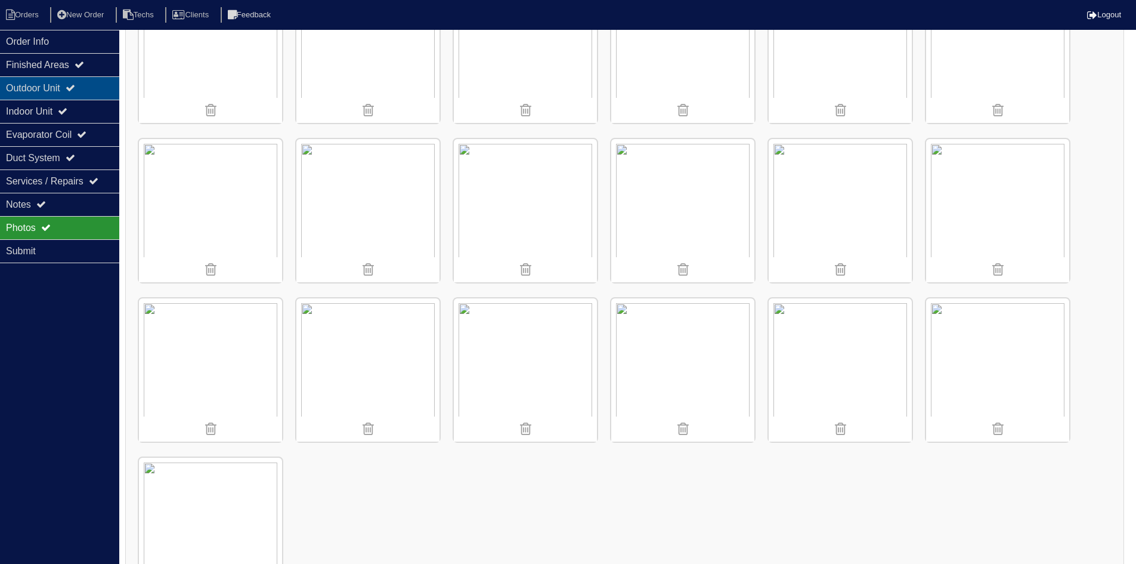
click at [56, 85] on div "Outdoor Unit" at bounding box center [59, 87] width 119 height 23
select select "2"
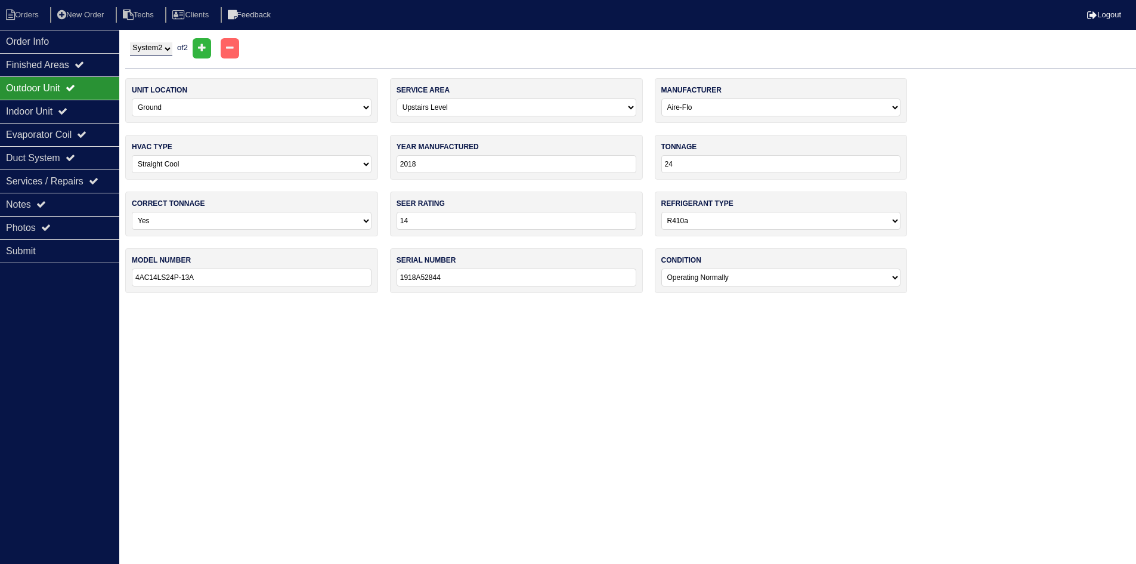
scroll to position [0, 0]
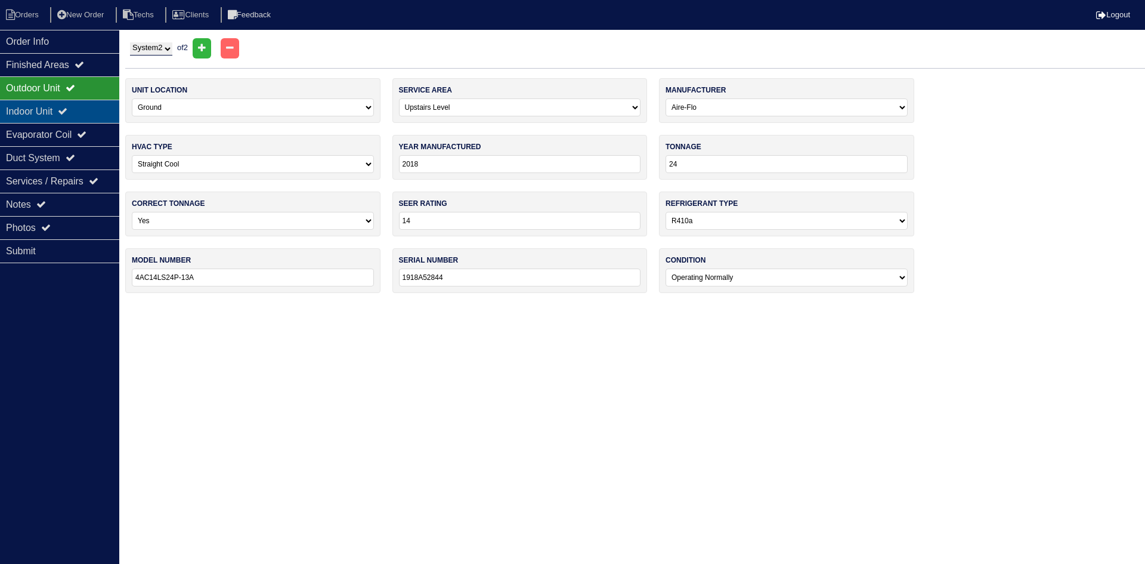
click at [67, 107] on icon at bounding box center [63, 111] width 10 height 10
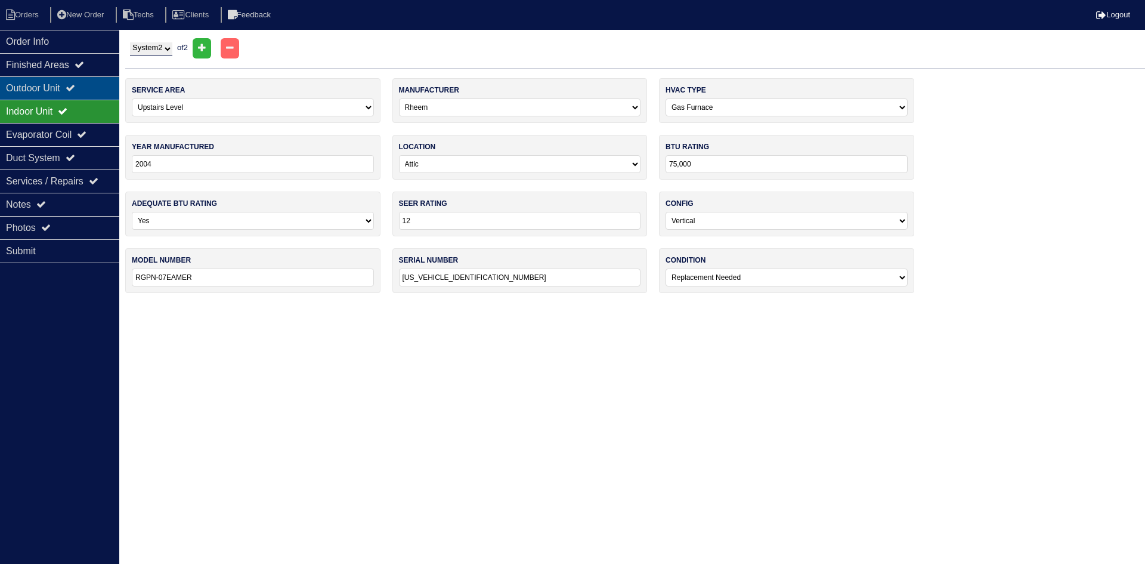
click at [75, 89] on icon at bounding box center [71, 88] width 10 height 10
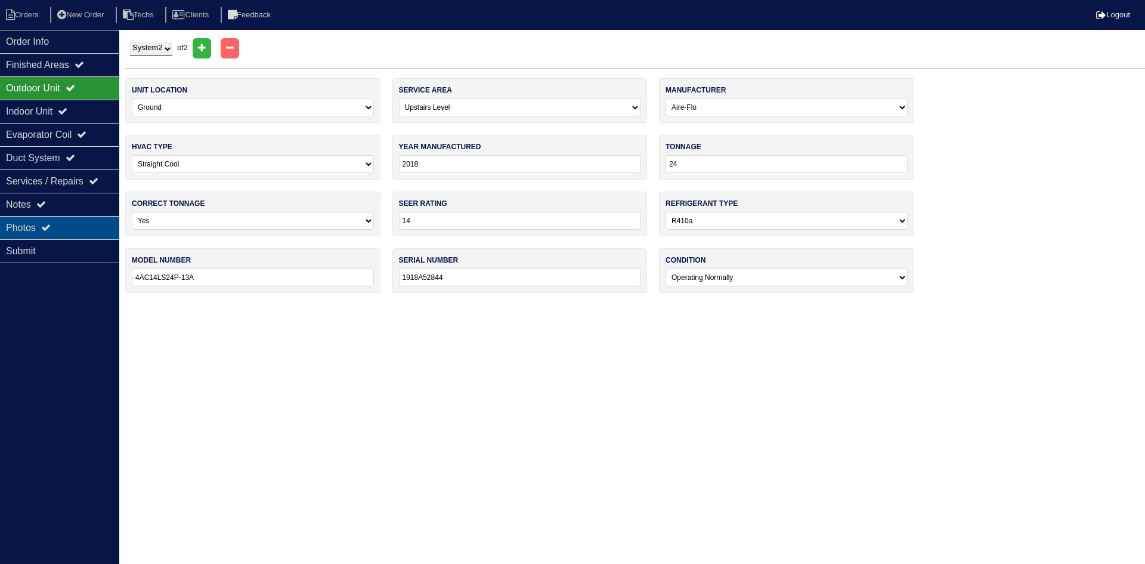
click at [49, 228] on icon at bounding box center [46, 227] width 10 height 10
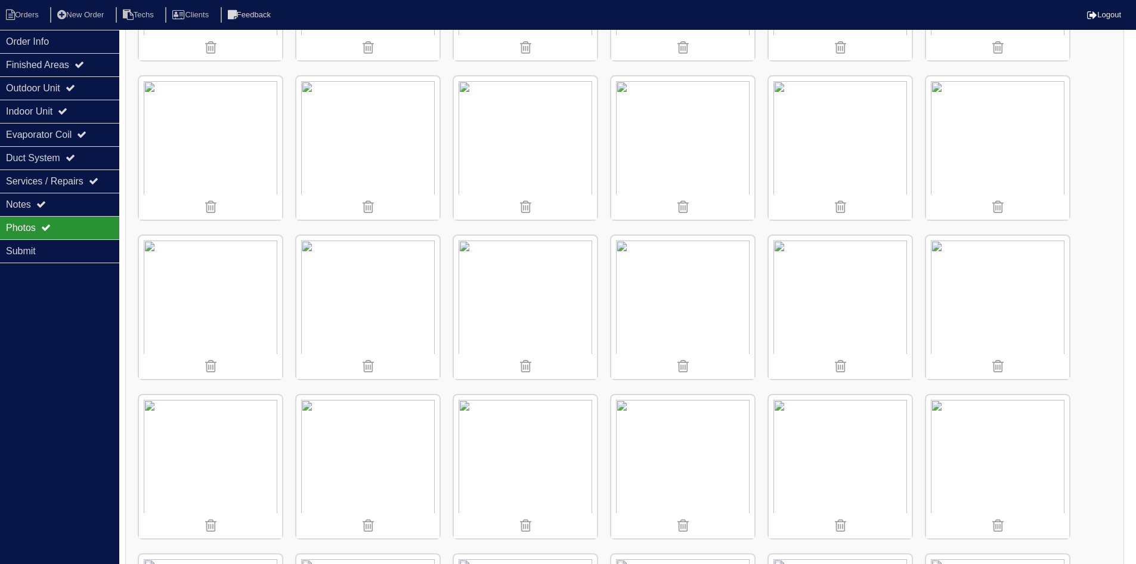
scroll to position [477, 0]
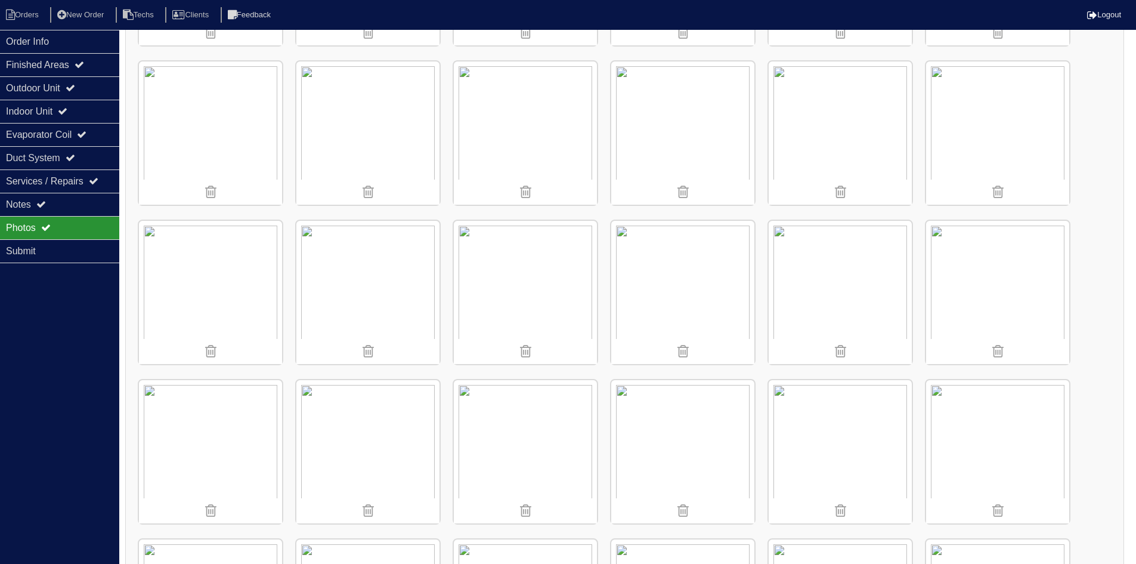
click at [668, 277] on img at bounding box center [682, 292] width 143 height 143
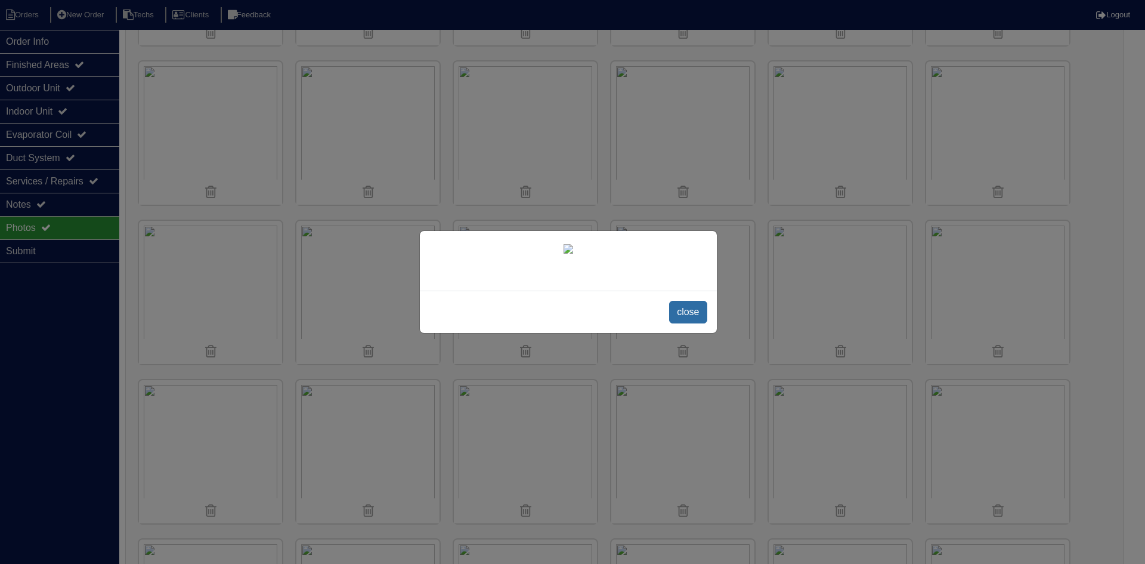
click at [686, 316] on span "close" at bounding box center [688, 312] width 38 height 23
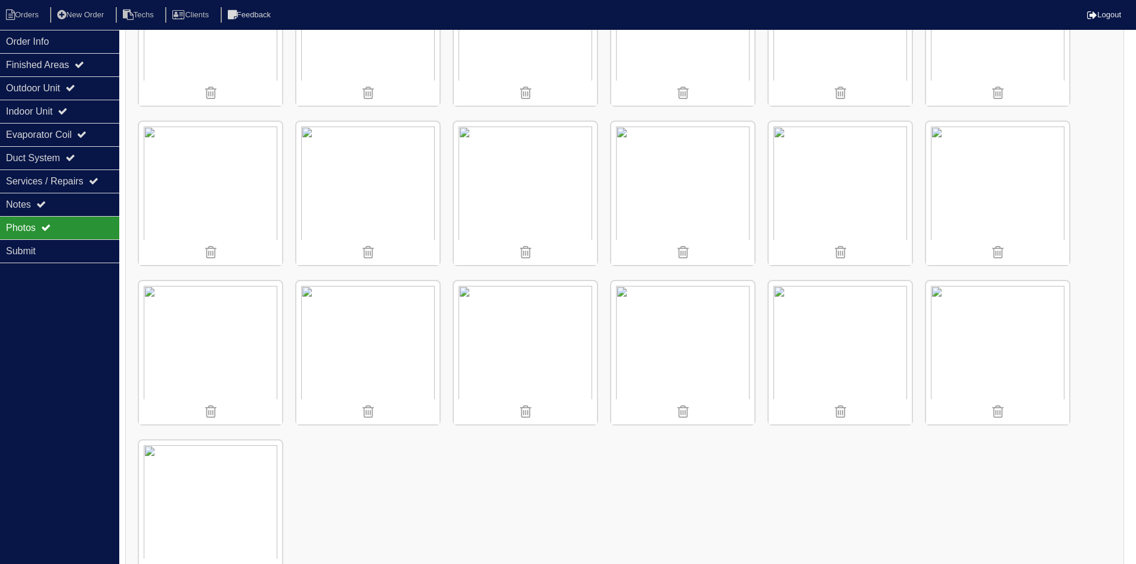
scroll to position [937, 0]
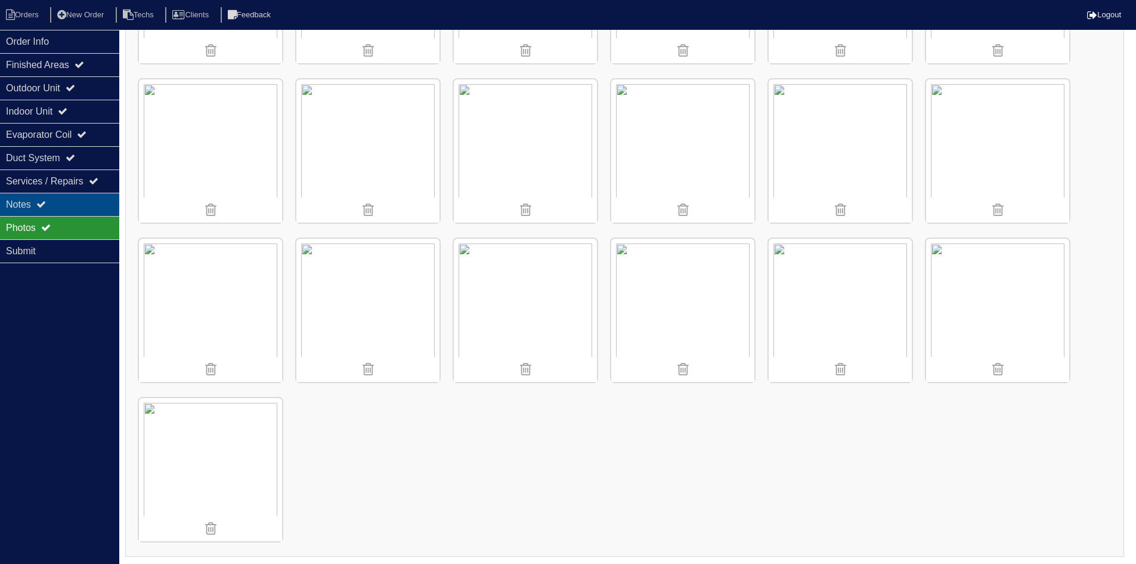
drag, startPoint x: 53, startPoint y: 200, endPoint x: 95, endPoint y: 200, distance: 42.3
click at [53, 200] on div "Notes" at bounding box center [59, 204] width 119 height 23
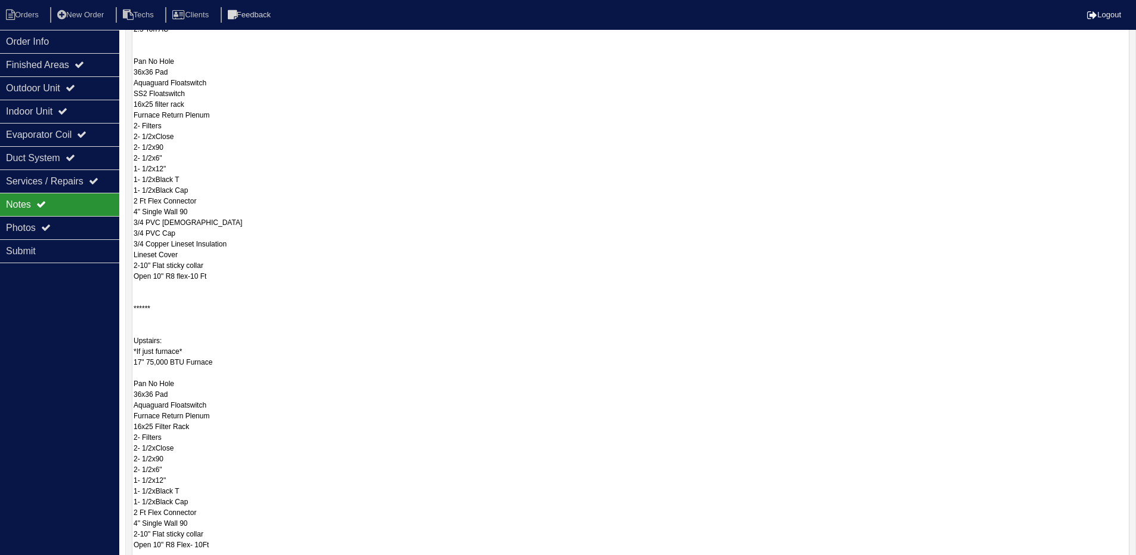
scroll to position [418, 0]
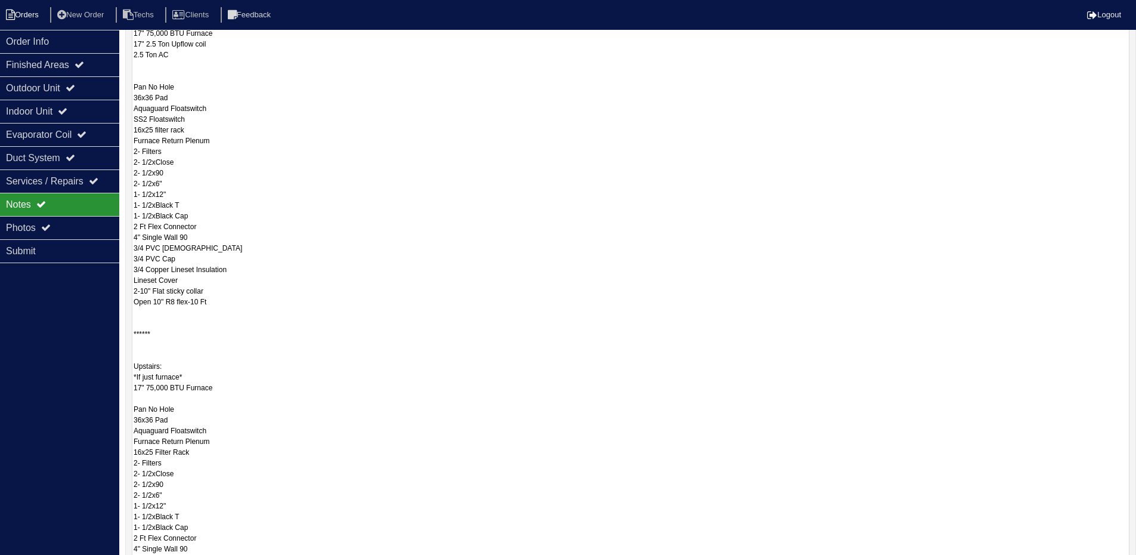
click at [30, 10] on li "Orders" at bounding box center [24, 15] width 48 height 16
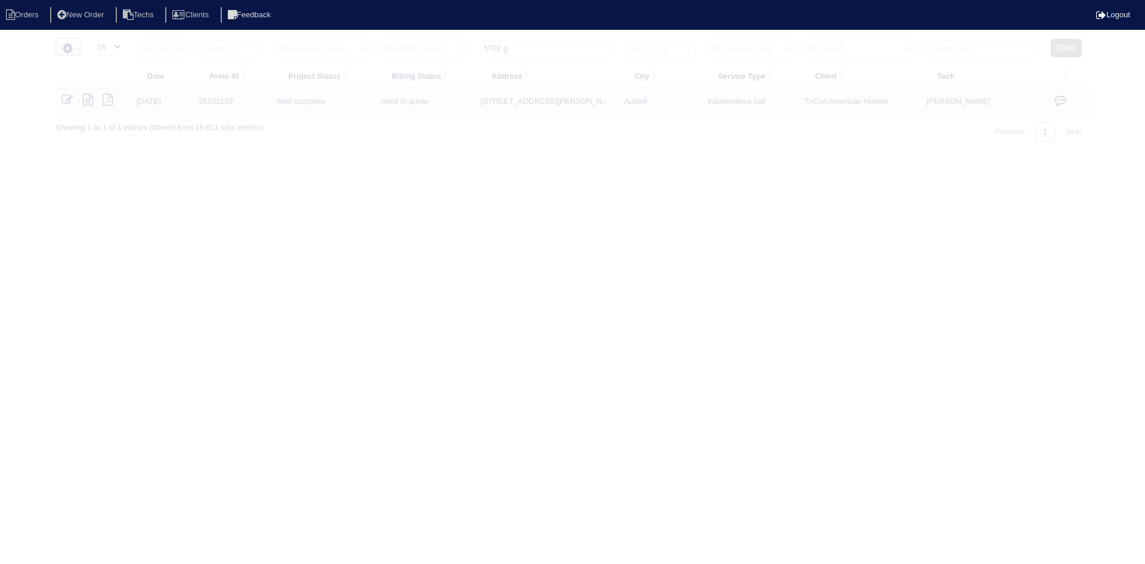
select select "15"
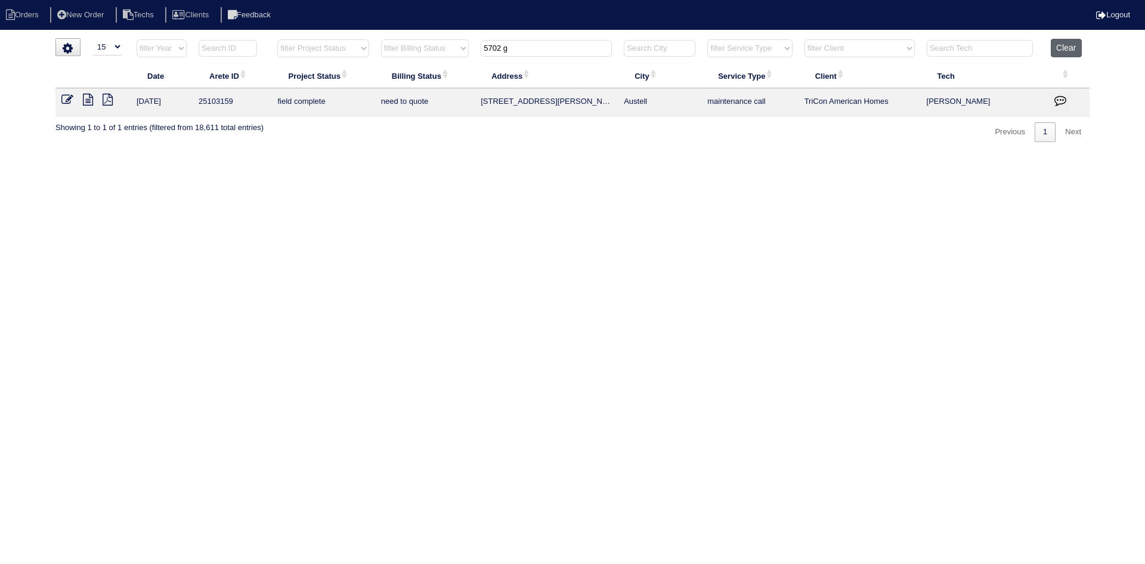
click at [1067, 51] on button "Clear" at bounding box center [1066, 48] width 30 height 18
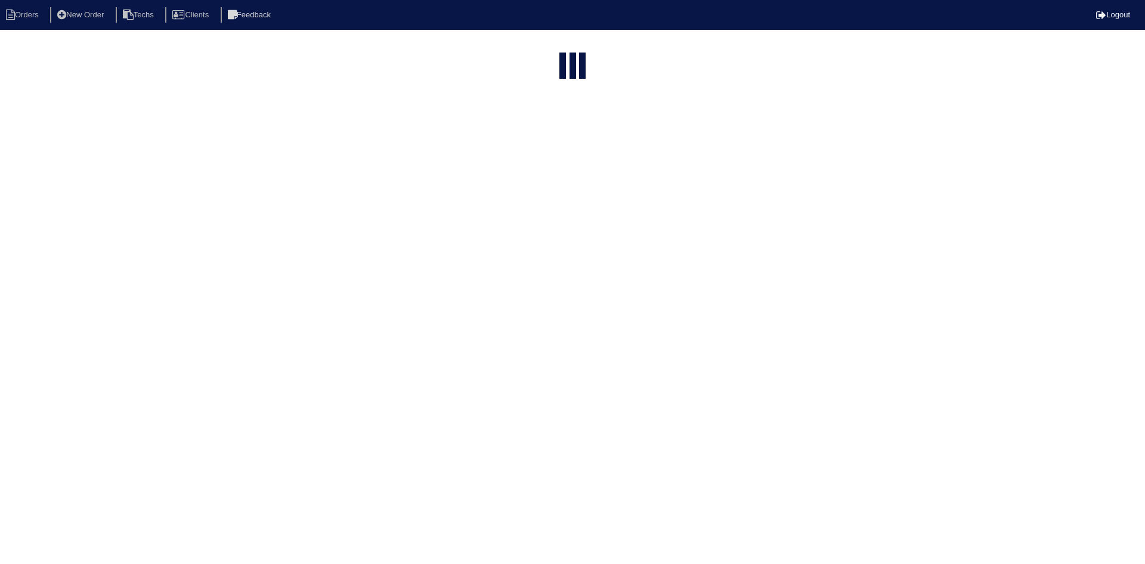
select select "15"
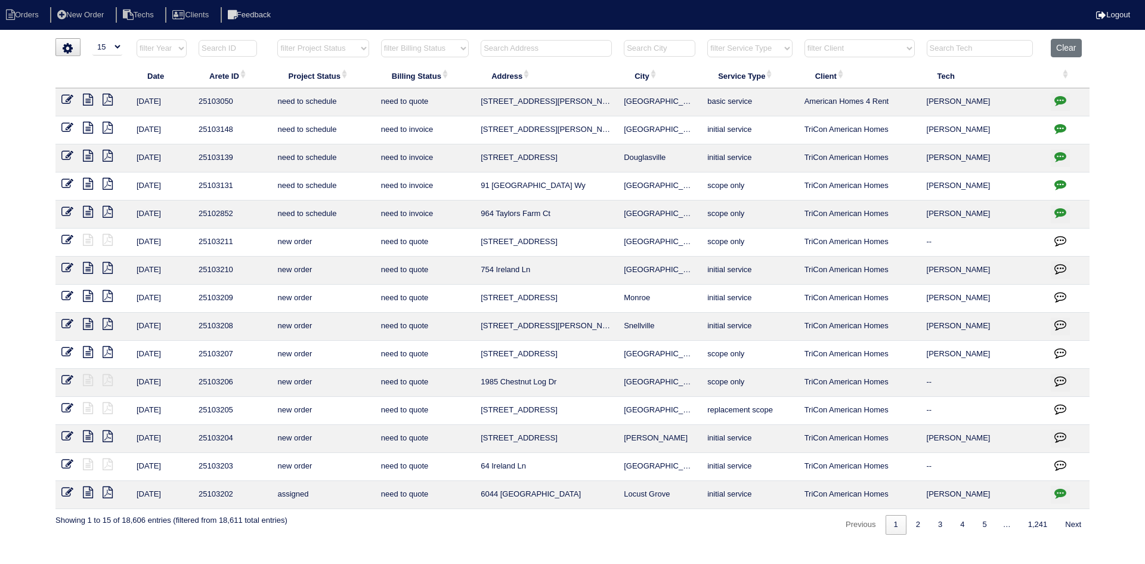
click at [358, 51] on select "filter Project Status -- Any Project Status -- new order assigned in progress f…" at bounding box center [322, 48] width 91 height 18
click at [277, 39] on select "filter Project Status -- Any Project Status -- new order assigned in progress f…" at bounding box center [322, 48] width 91 height 18
select select "field complete"
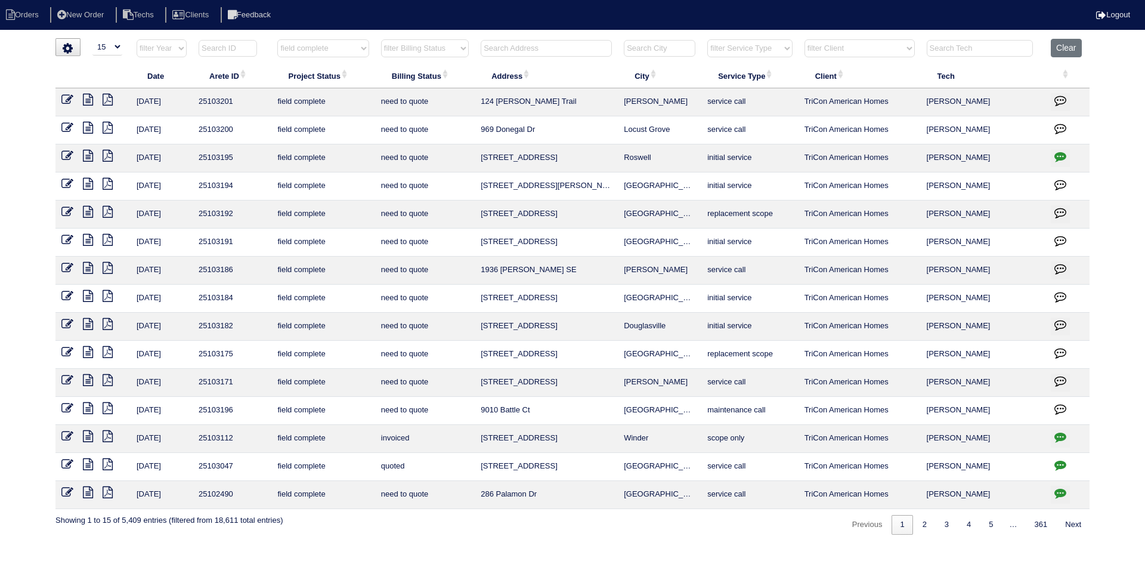
click at [440, 46] on select "filter Billing Status -- Any Billing Status -- need to quote quoted need to inv…" at bounding box center [425, 48] width 88 height 18
select select "need to quote"
click at [381, 39] on select "filter Billing Status -- Any Billing Status -- need to quote quoted need to inv…" at bounding box center [425, 48] width 88 height 18
select select "field complete"
select select "need to quote"
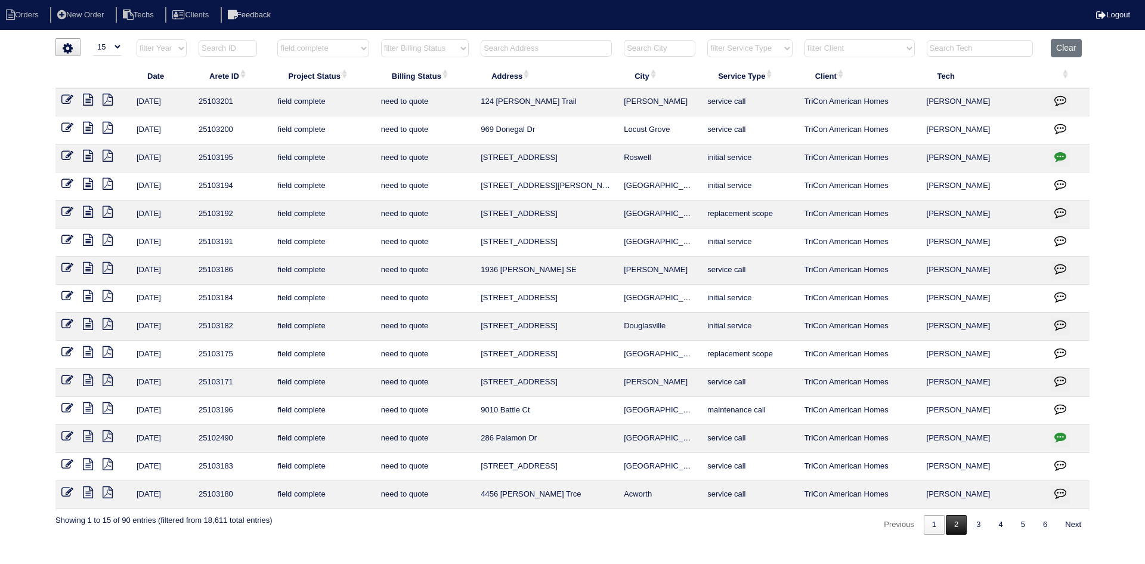
click at [951, 523] on link "2" at bounding box center [956, 525] width 21 height 20
select select "field complete"
select select "need to quote"
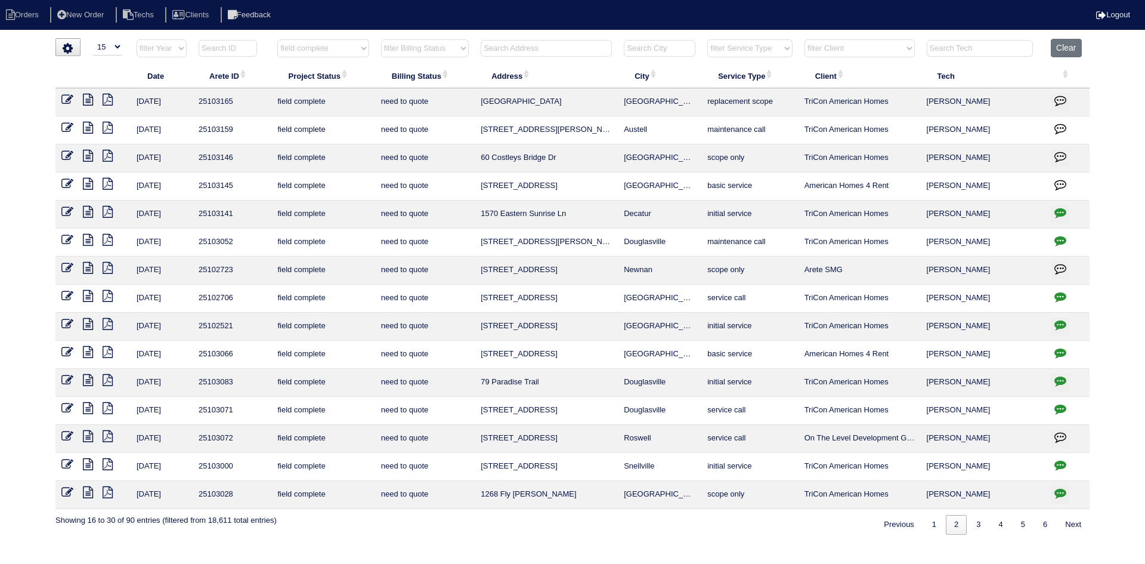
click at [92, 100] on icon at bounding box center [88, 100] width 10 height 12
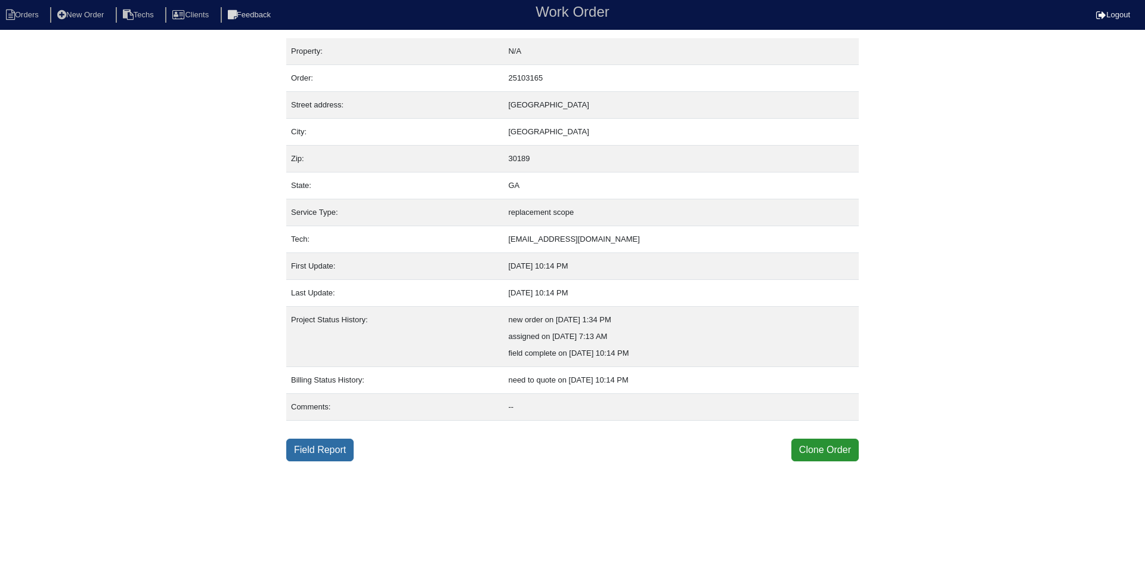
click at [329, 447] on link "Field Report" at bounding box center [319, 449] width 67 height 23
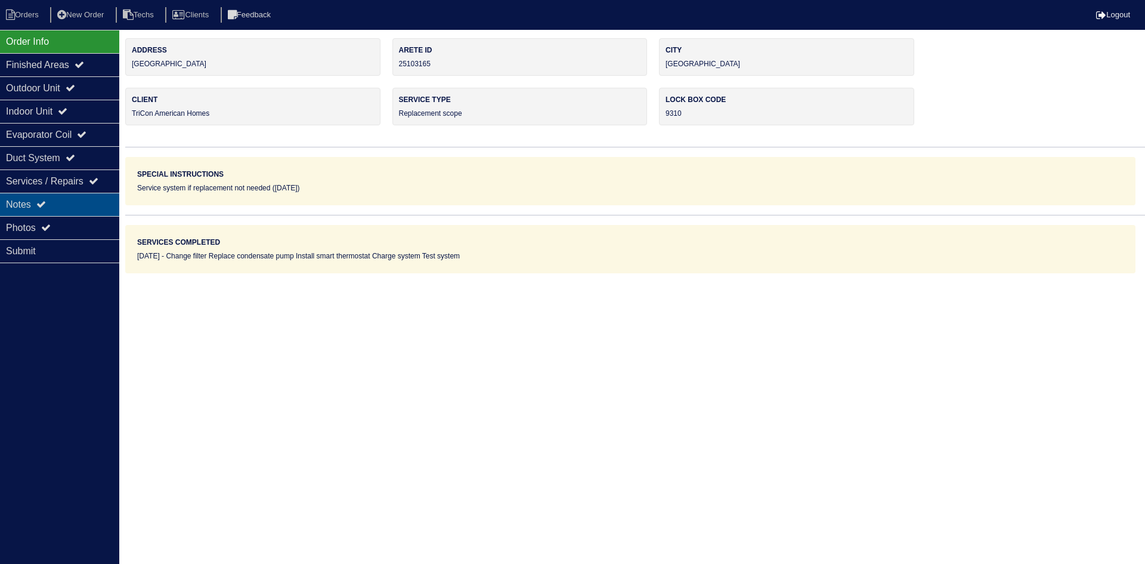
click at [55, 204] on div "Notes" at bounding box center [59, 204] width 119 height 23
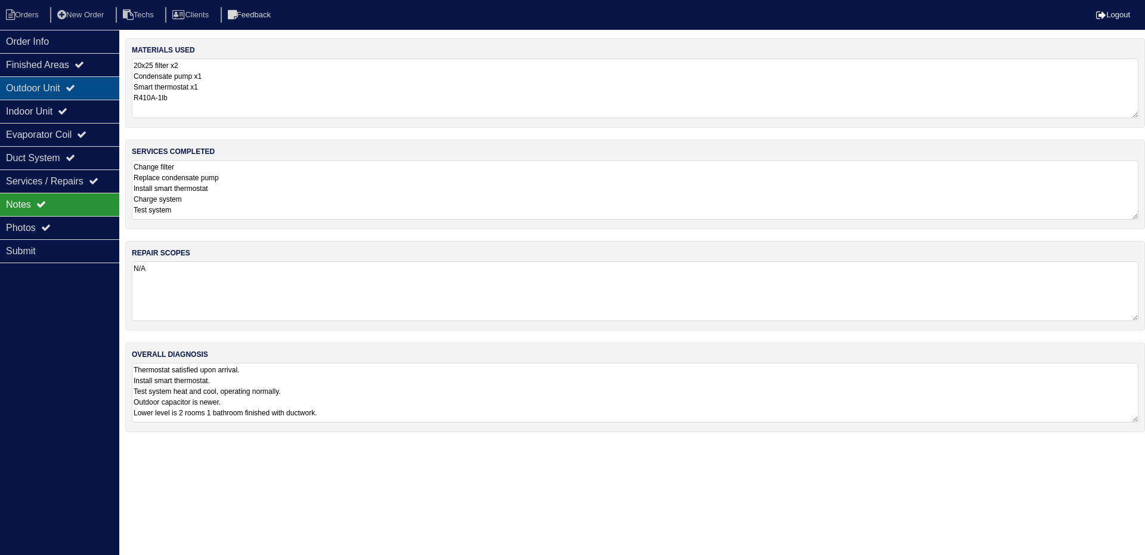
click at [74, 88] on icon at bounding box center [71, 88] width 10 height 10
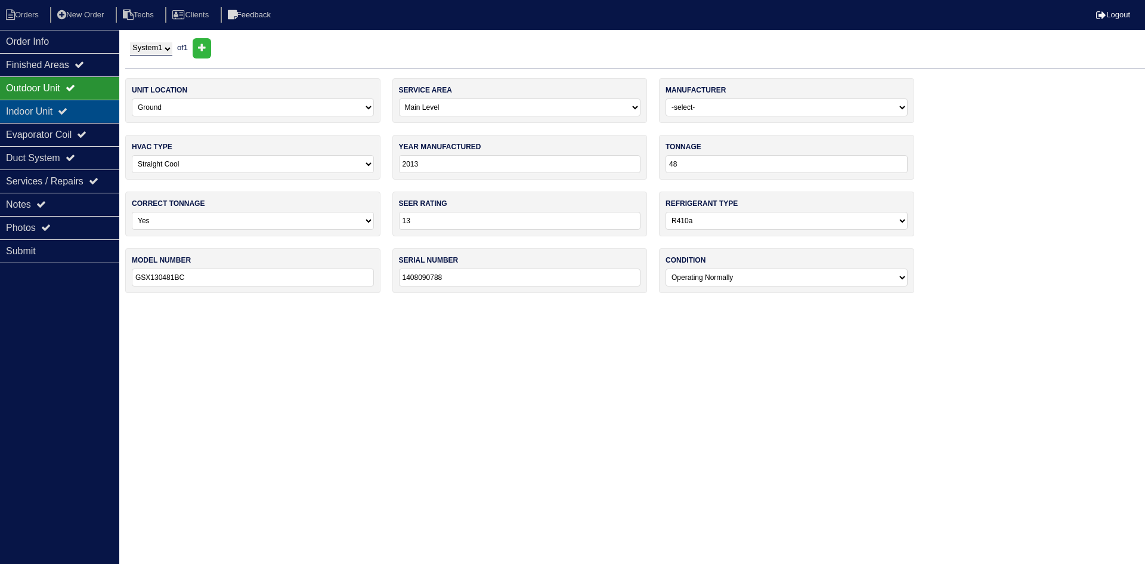
click at [63, 107] on div "Indoor Unit" at bounding box center [59, 111] width 119 height 23
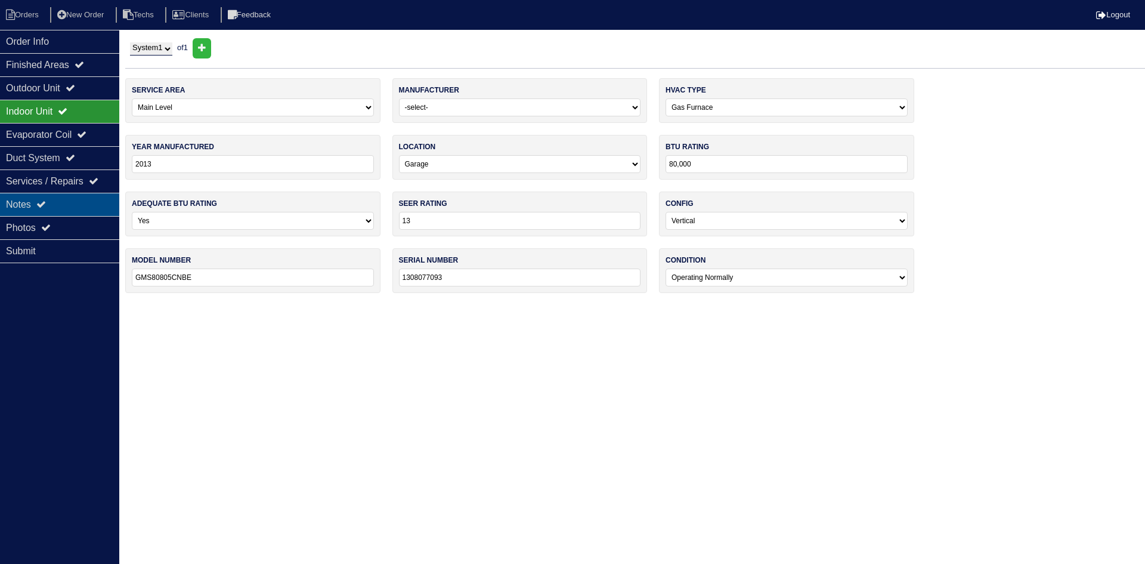
click at [69, 206] on div "Notes" at bounding box center [59, 204] width 119 height 23
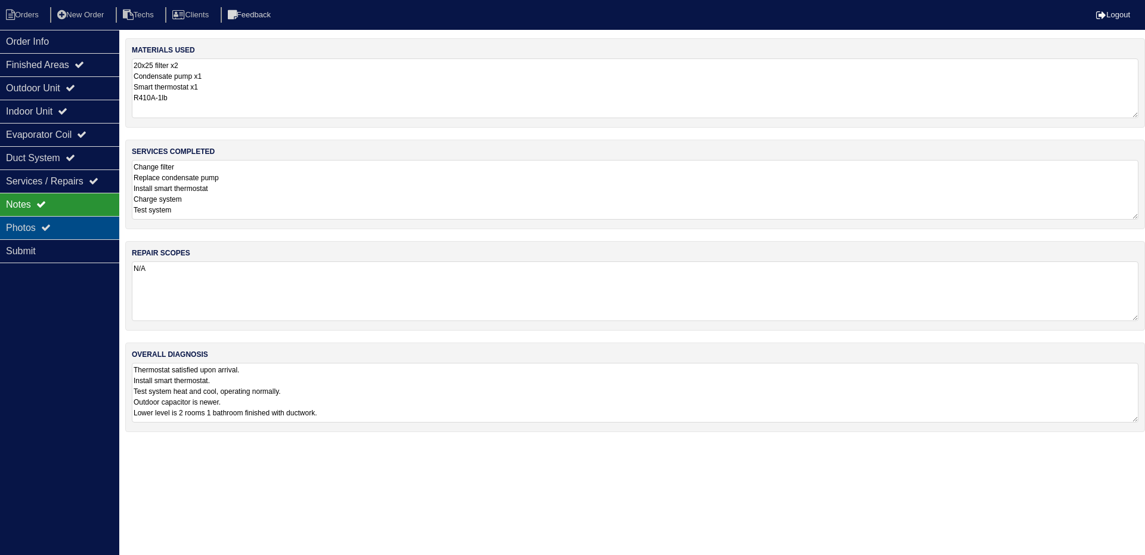
drag, startPoint x: 24, startPoint y: 229, endPoint x: 55, endPoint y: 236, distance: 31.8
click at [26, 228] on div "Photos" at bounding box center [59, 227] width 119 height 23
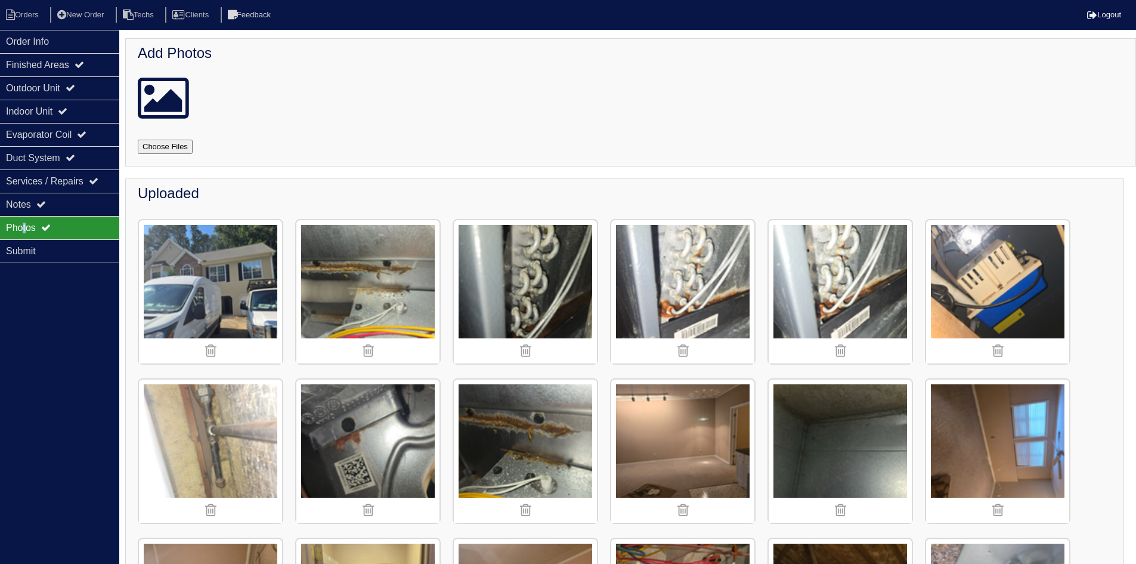
click at [419, 290] on img at bounding box center [367, 291] width 143 height 143
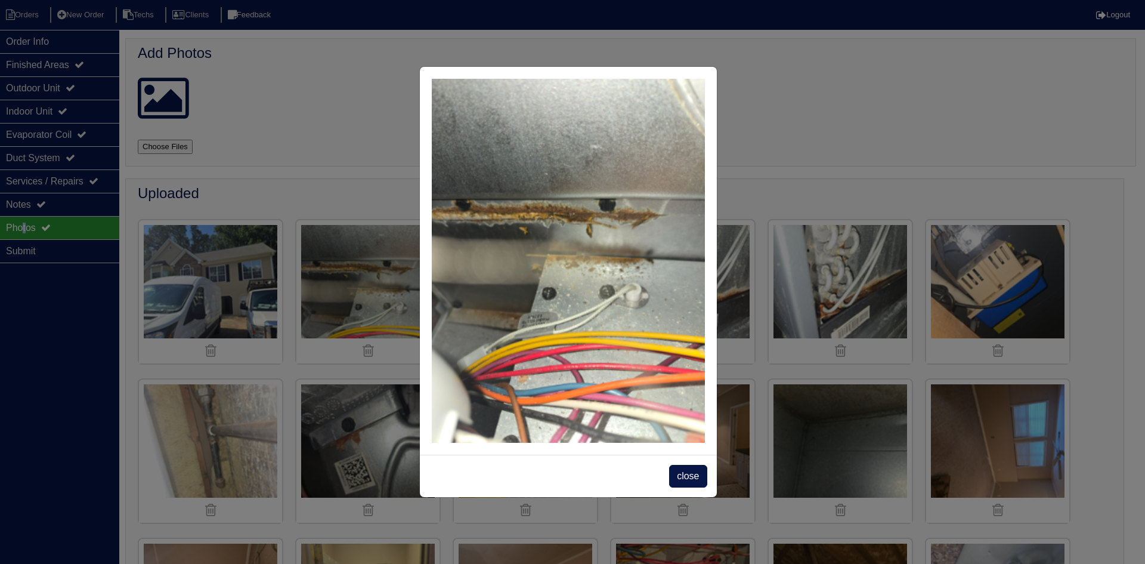
click at [691, 471] on span "close" at bounding box center [688, 476] width 38 height 23
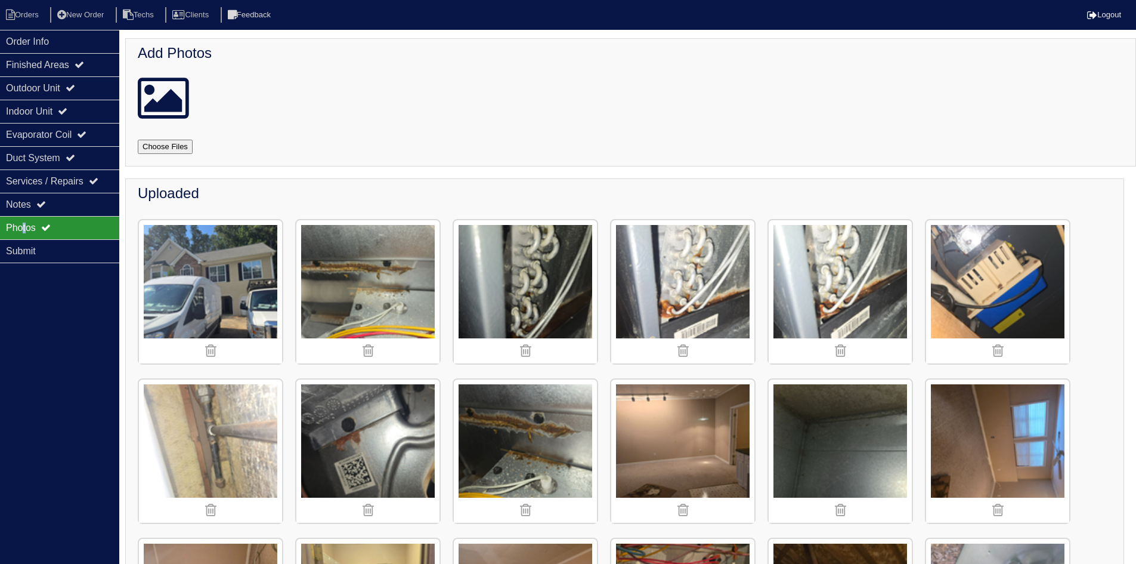
click at [687, 281] on img at bounding box center [682, 291] width 143 height 143
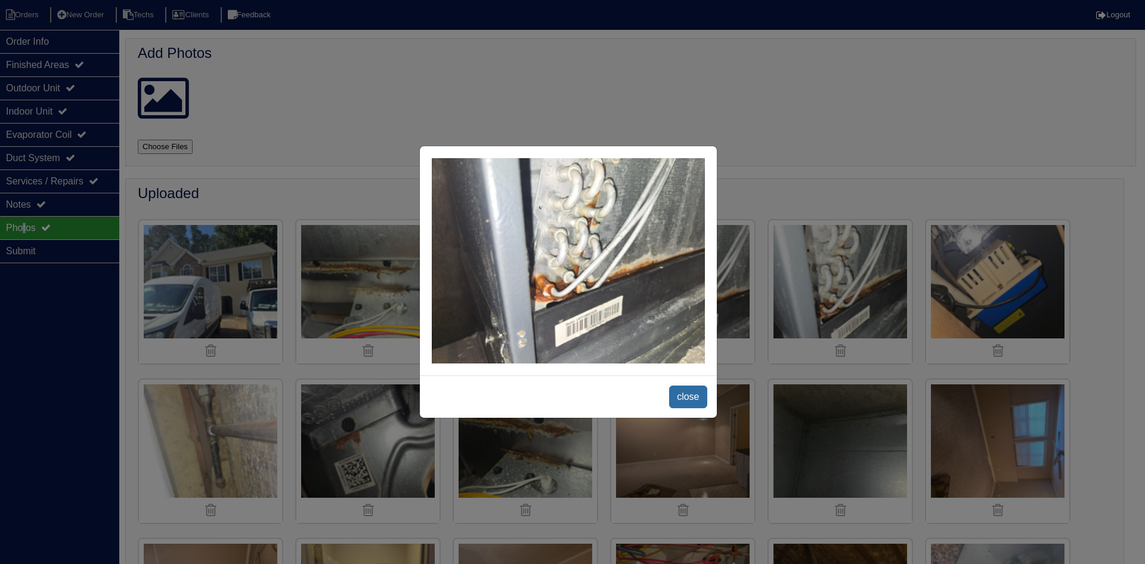
click at [694, 395] on span "close" at bounding box center [688, 396] width 38 height 23
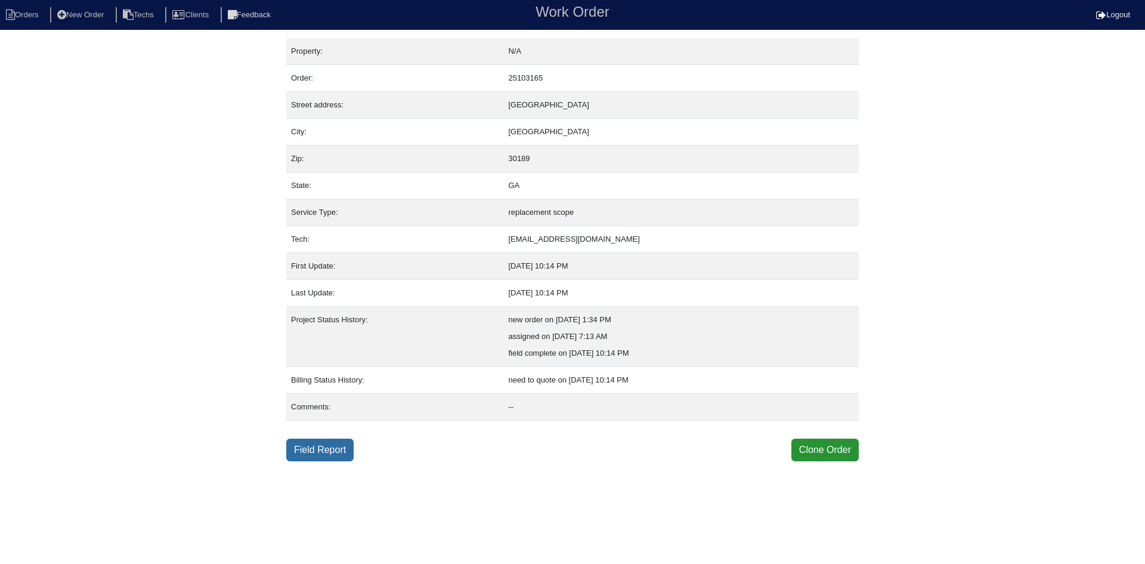
click at [313, 451] on link "Field Report" at bounding box center [319, 449] width 67 height 23
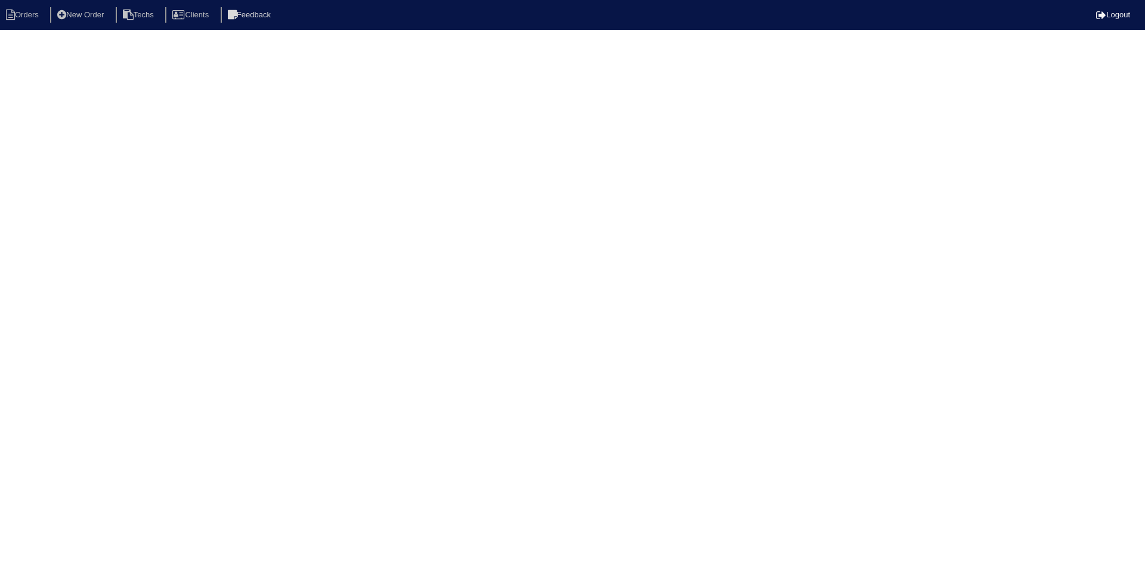
click at [66, 38] on html "Orders New Order Techs Clients Feedback Logout Orders New Order Users Clients M…" at bounding box center [572, 19] width 1145 height 38
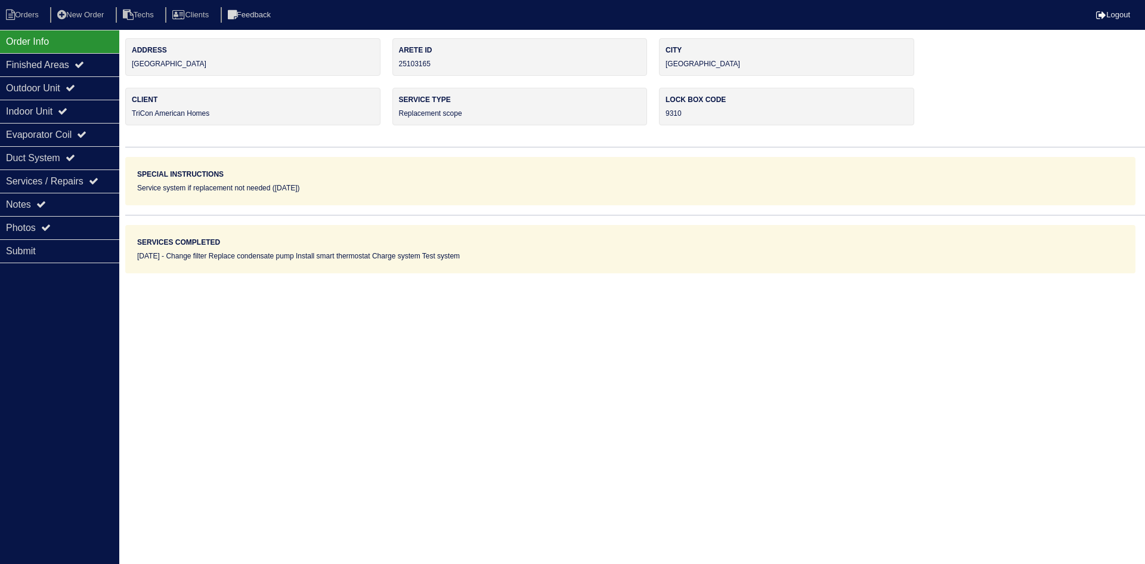
select select "0"
select select "[PERSON_NAME]"
select select "0"
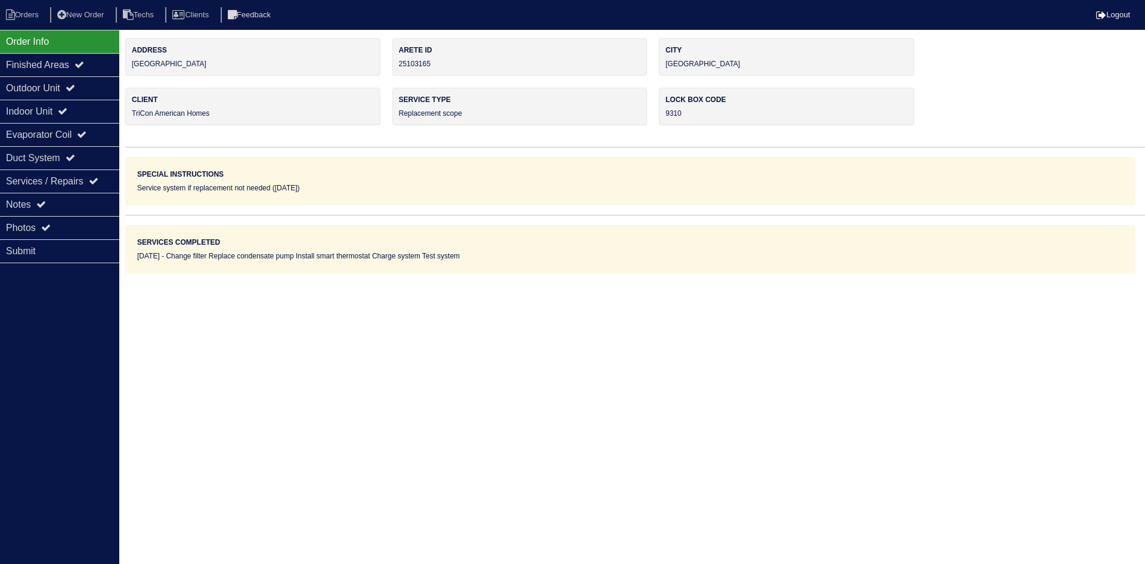
select select "1"
select select "0"
click at [64, 110] on div "Indoor Unit" at bounding box center [59, 111] width 119 height 23
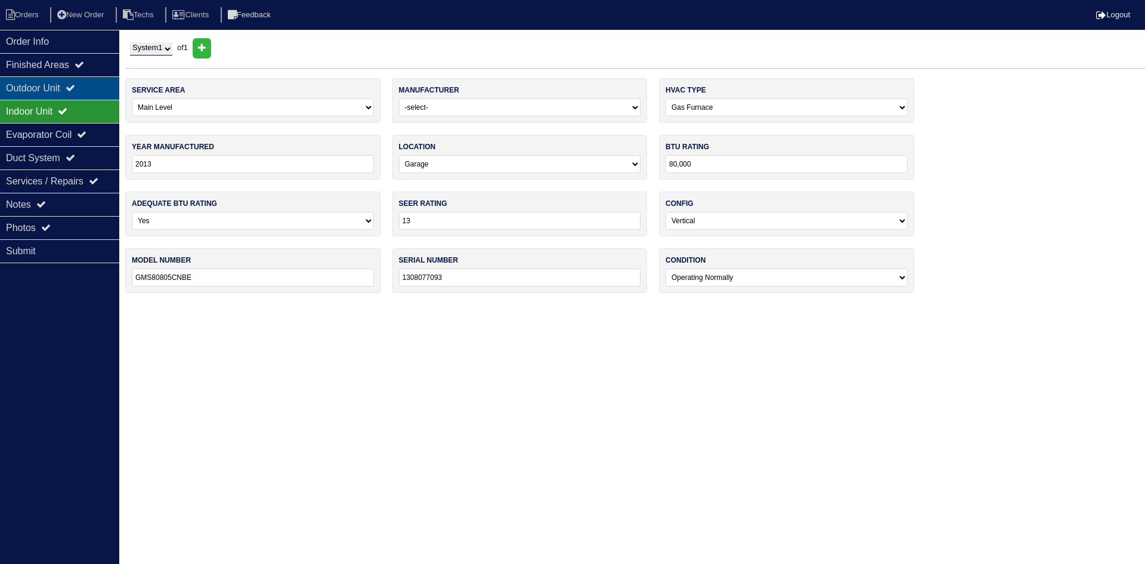
click at [57, 84] on div "Outdoor Unit" at bounding box center [59, 87] width 119 height 23
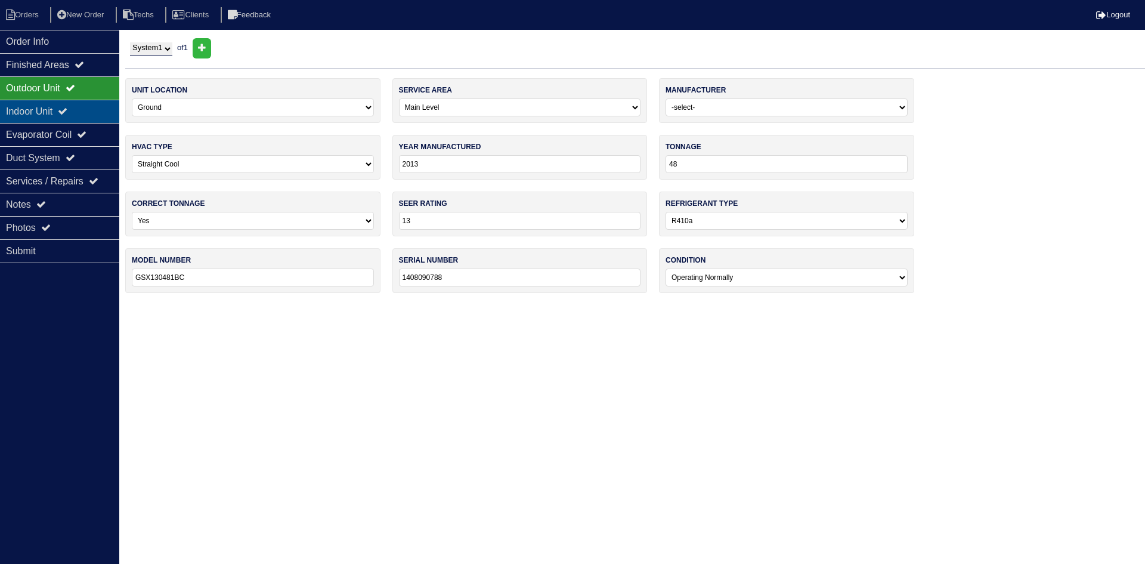
click at [103, 112] on div "Indoor Unit" at bounding box center [59, 111] width 119 height 23
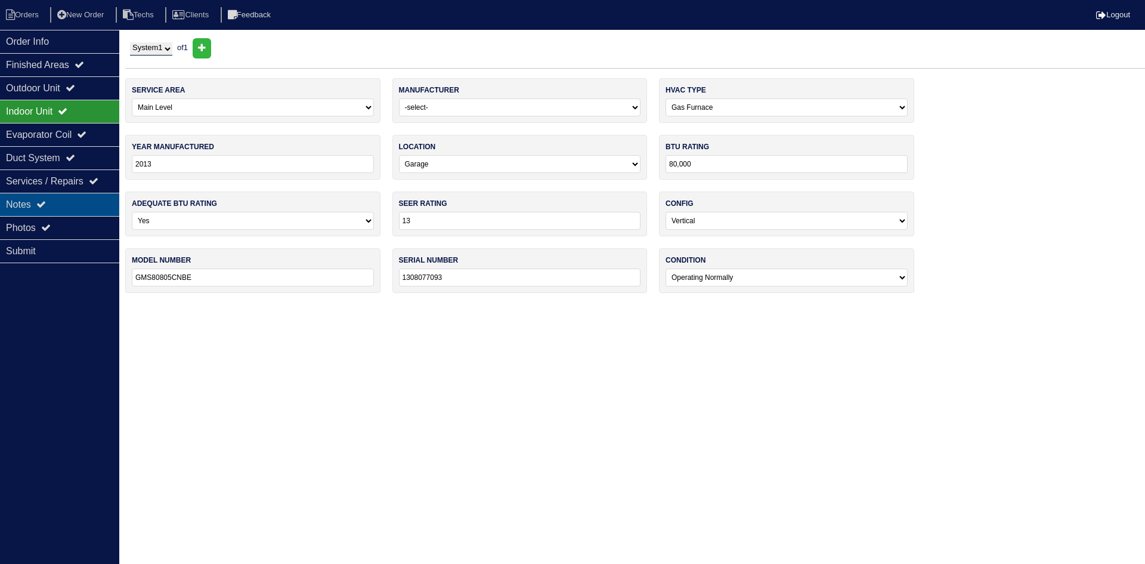
click at [92, 197] on div "Notes" at bounding box center [59, 204] width 119 height 23
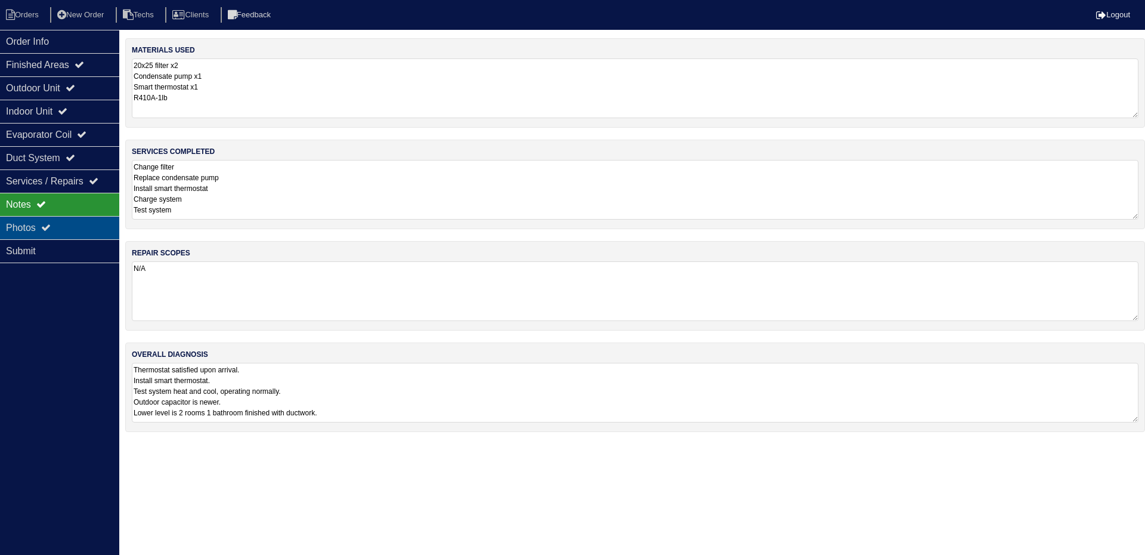
click at [78, 222] on div "Photos" at bounding box center [59, 227] width 119 height 23
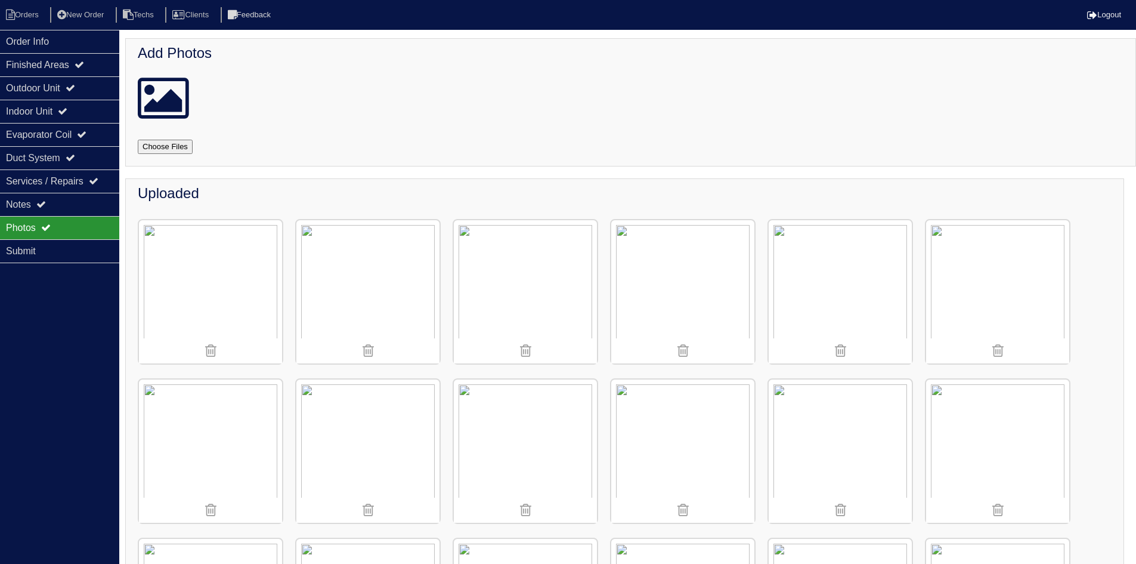
click at [697, 277] on img at bounding box center [682, 291] width 143 height 143
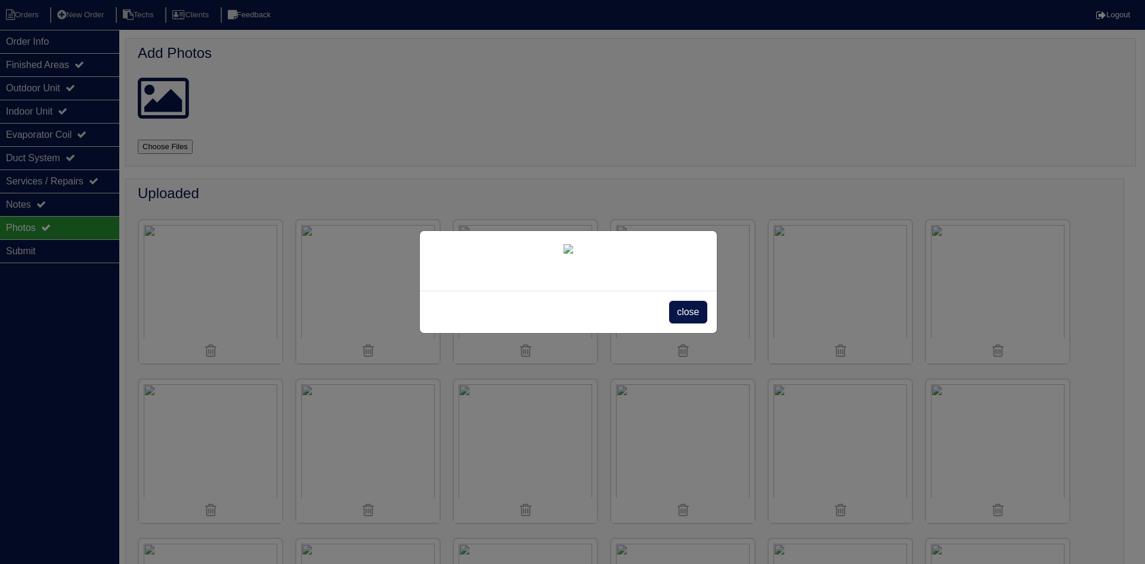
click at [688, 323] on span "close" at bounding box center [688, 312] width 38 height 23
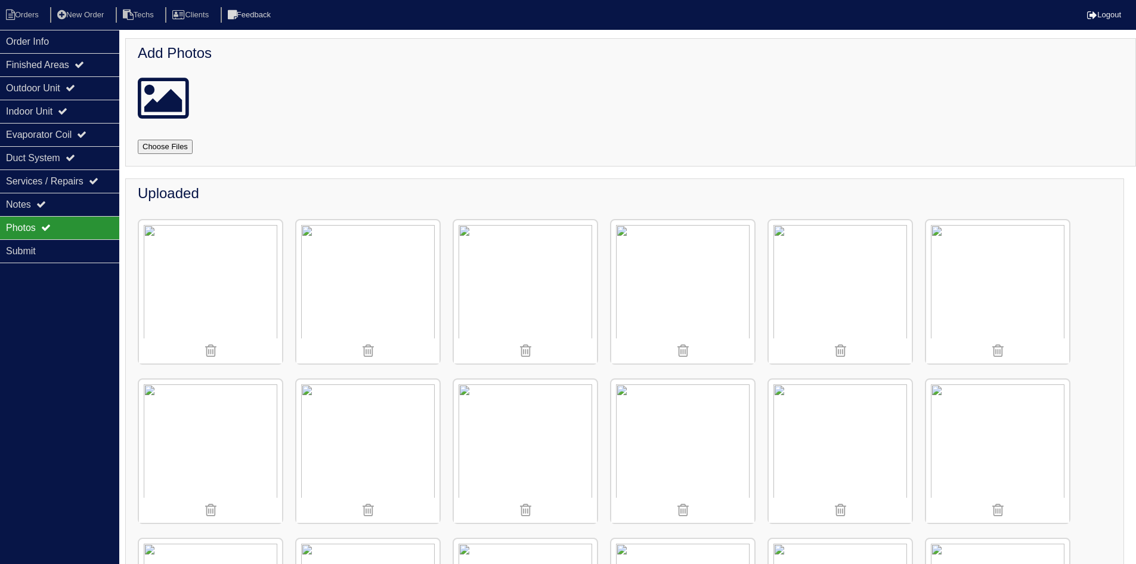
click at [828, 279] on img at bounding box center [840, 291] width 143 height 143
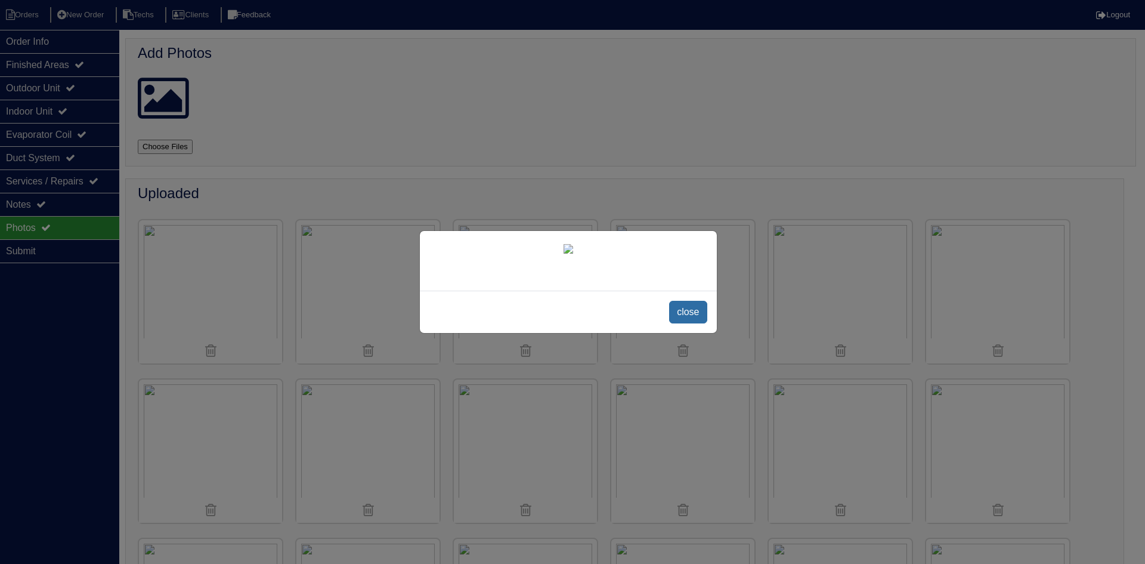
click at [688, 323] on span "close" at bounding box center [688, 312] width 38 height 23
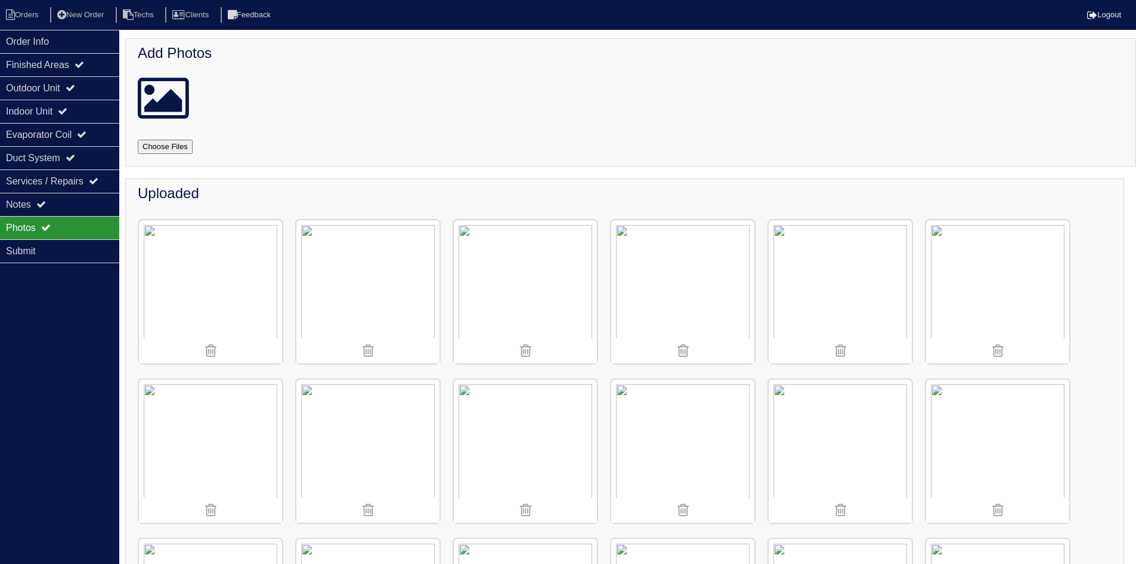
click at [525, 288] on img at bounding box center [525, 291] width 143 height 143
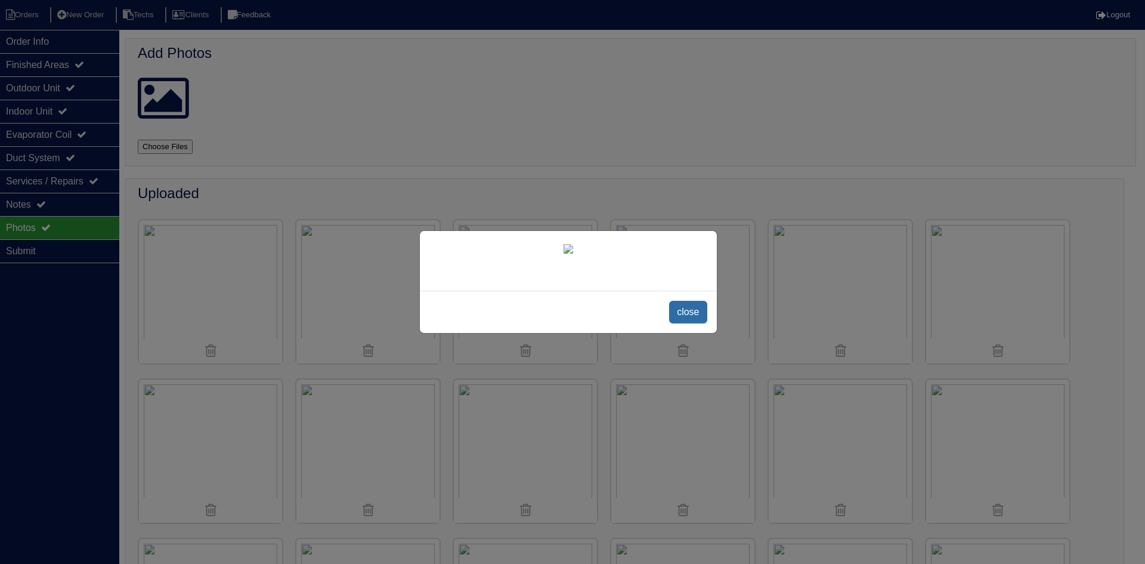
click at [676, 323] on span "close" at bounding box center [688, 312] width 38 height 23
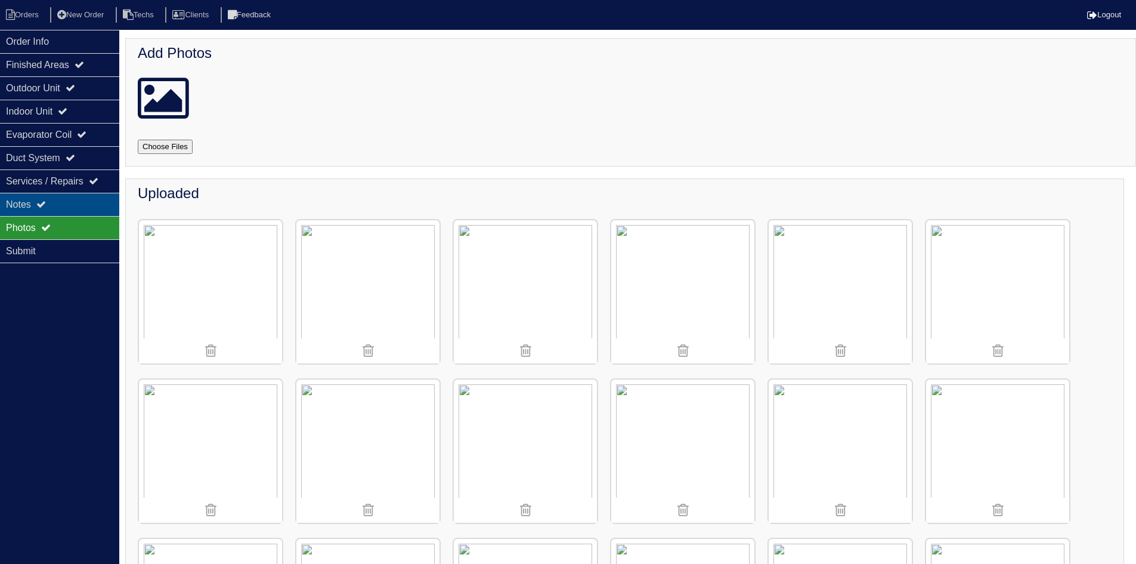
click at [58, 200] on div "Notes" at bounding box center [59, 204] width 119 height 23
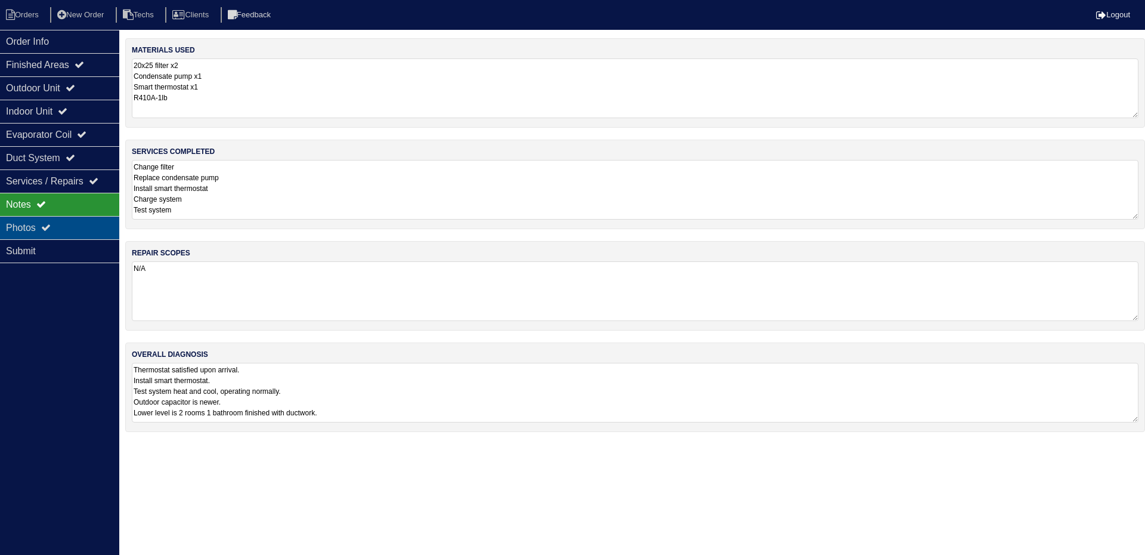
click at [81, 225] on div "Photos" at bounding box center [59, 227] width 119 height 23
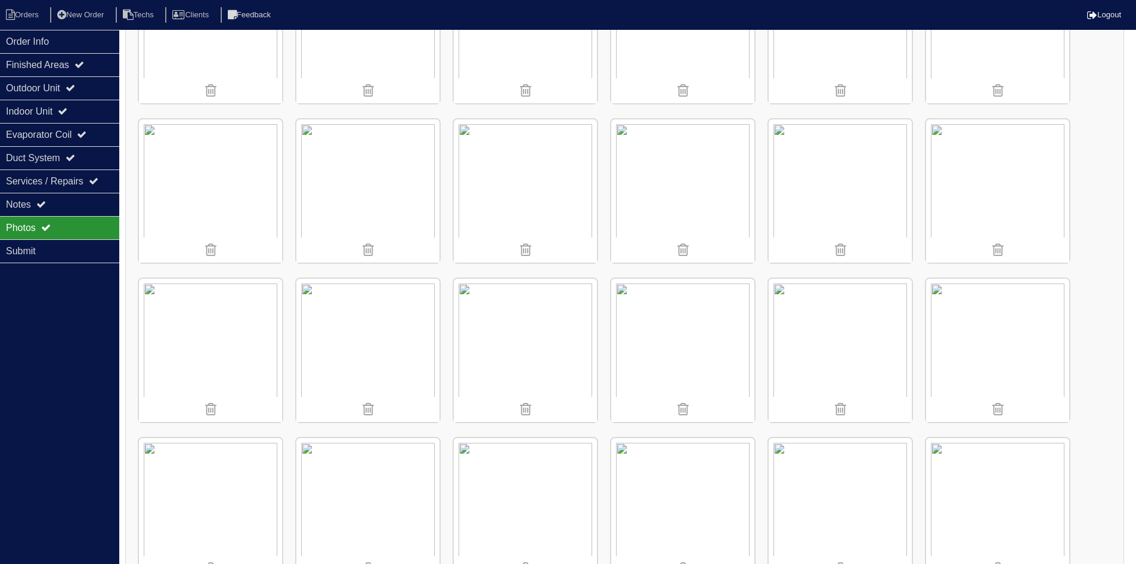
scroll to position [775, 0]
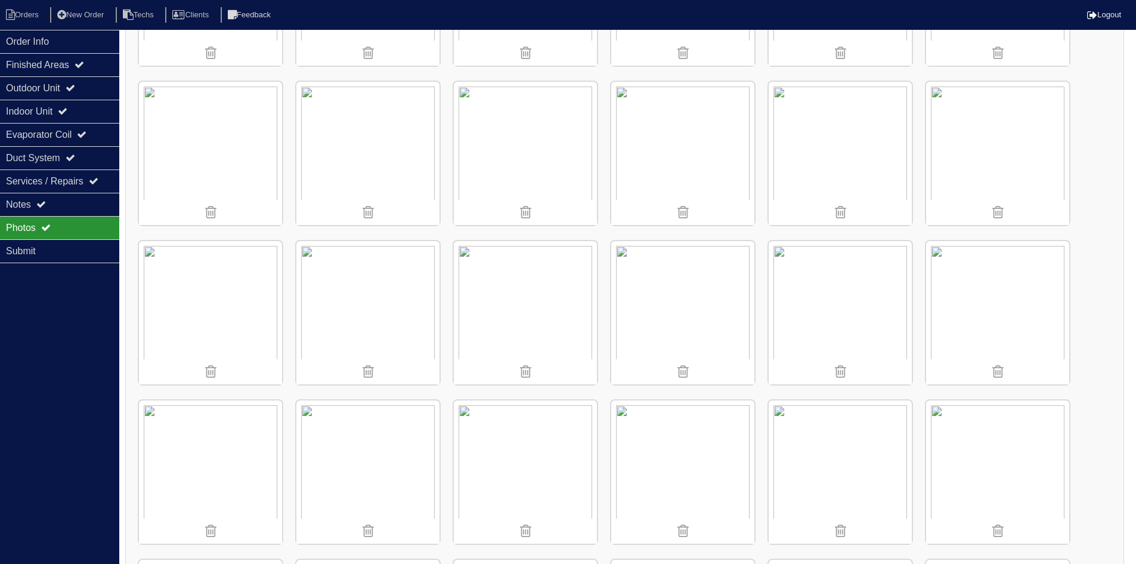
click at [992, 147] on img at bounding box center [997, 153] width 143 height 143
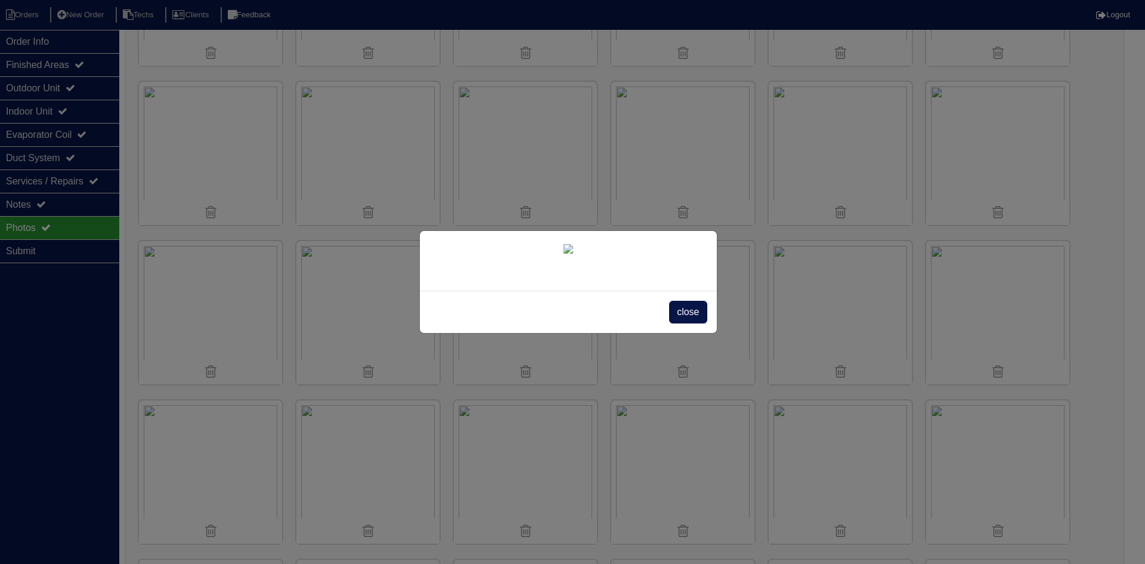
click at [688, 333] on div "close" at bounding box center [568, 311] width 297 height 42
click at [679, 323] on span "close" at bounding box center [688, 312] width 38 height 23
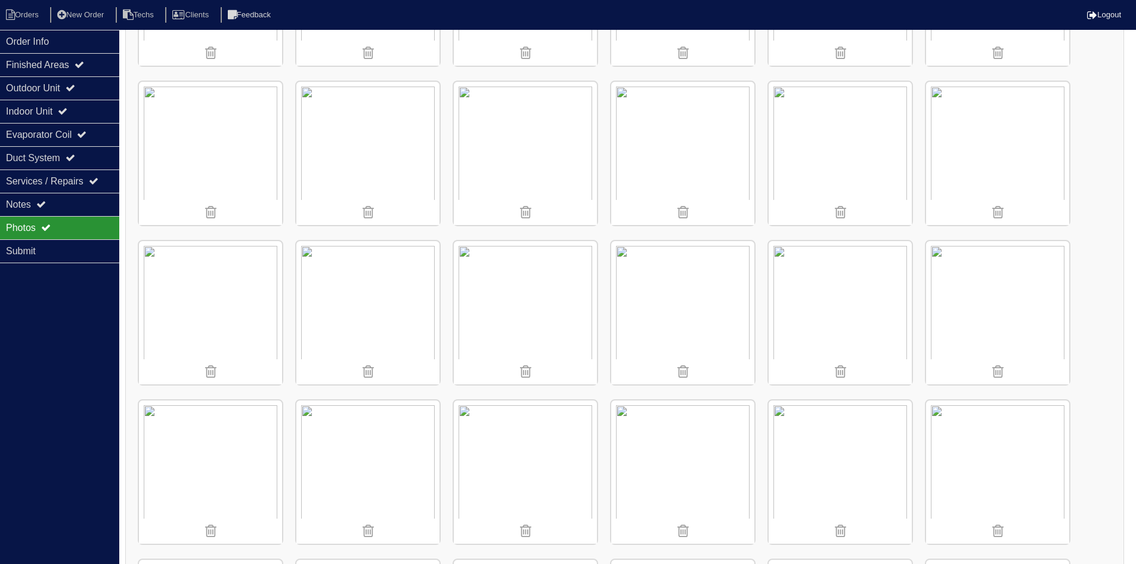
click at [818, 444] on img at bounding box center [840, 471] width 143 height 143
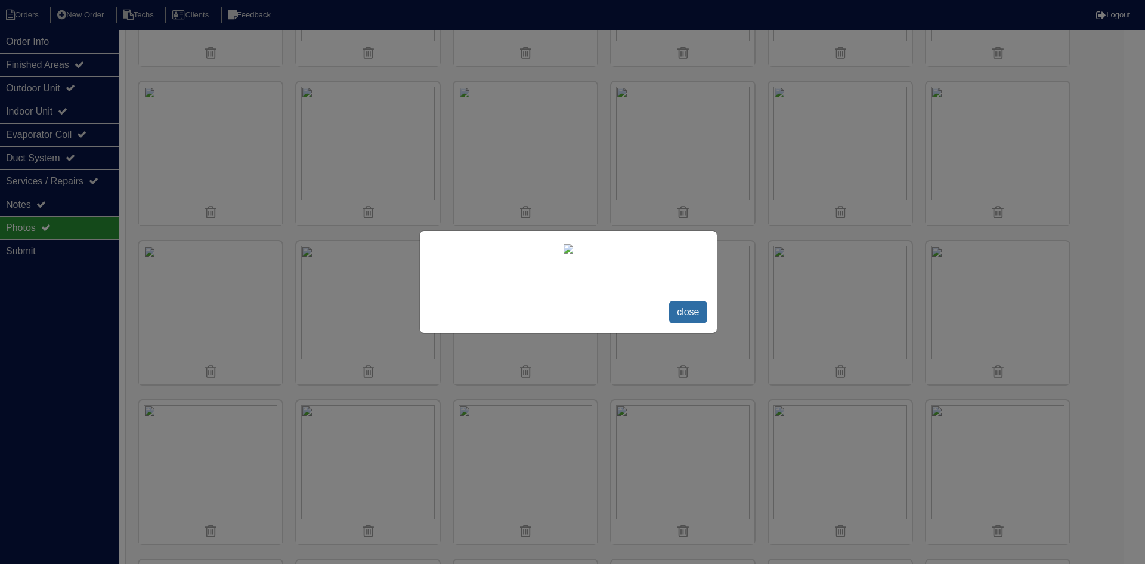
click at [697, 323] on span "close" at bounding box center [688, 312] width 38 height 23
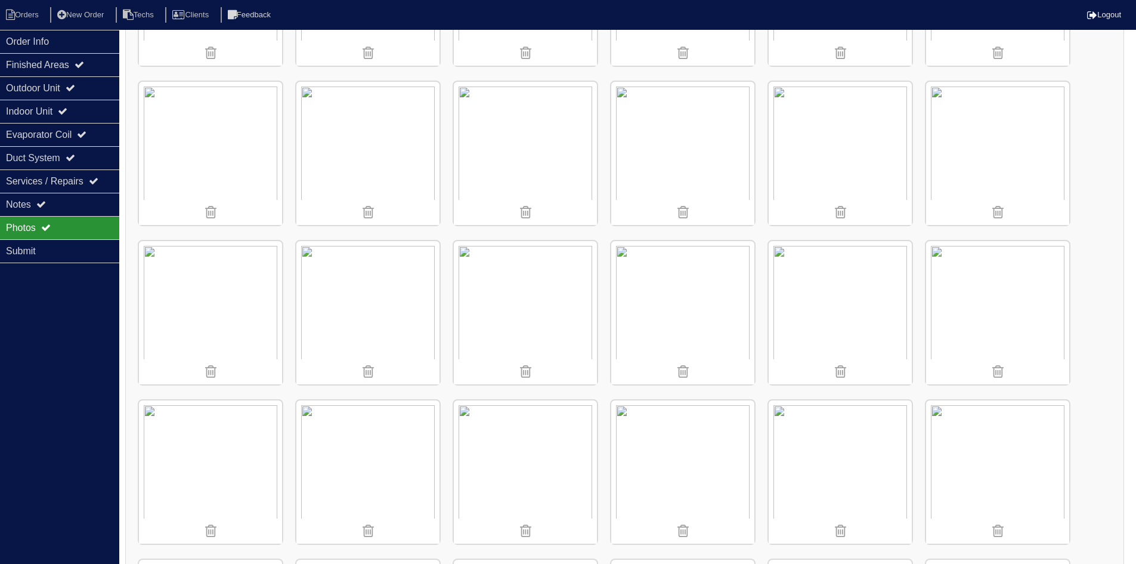
click at [191, 443] on img at bounding box center [210, 471] width 143 height 143
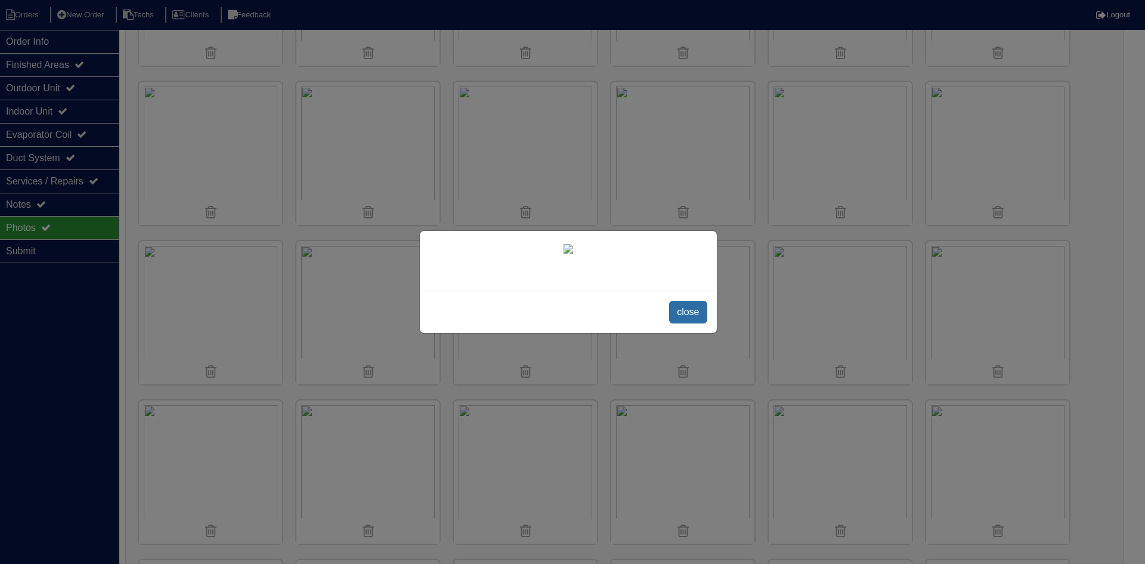
click at [683, 323] on span "close" at bounding box center [688, 312] width 38 height 23
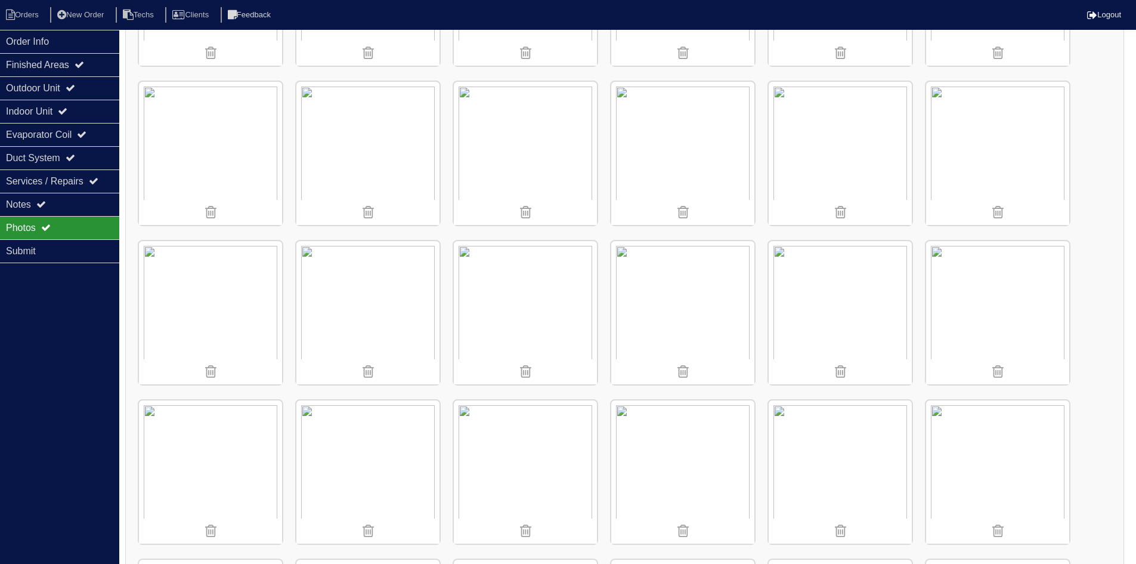
click at [218, 282] on img at bounding box center [210, 312] width 143 height 143
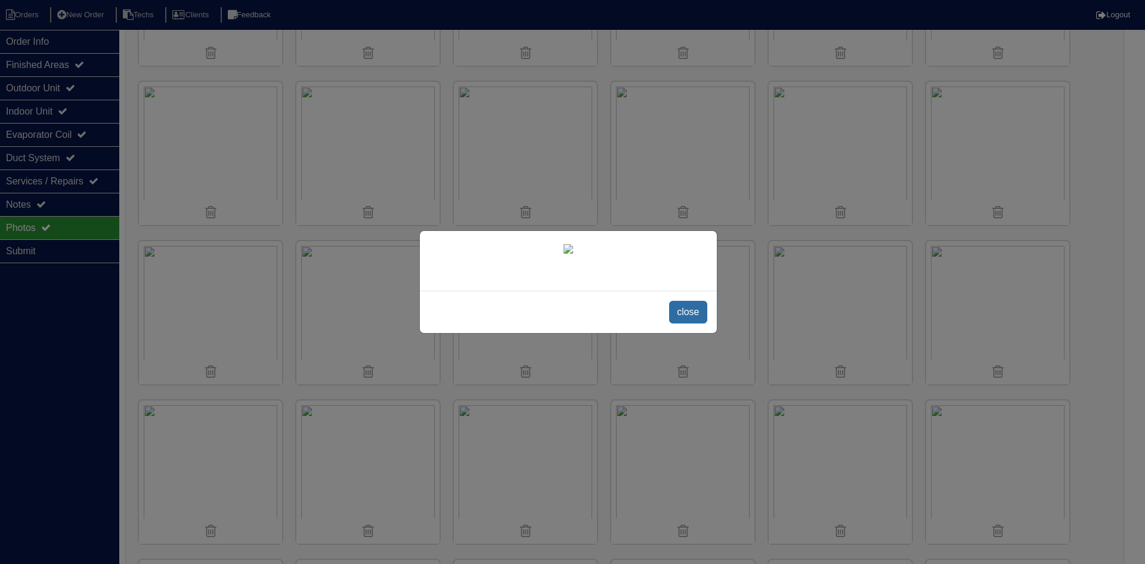
click at [688, 323] on span "close" at bounding box center [688, 312] width 38 height 23
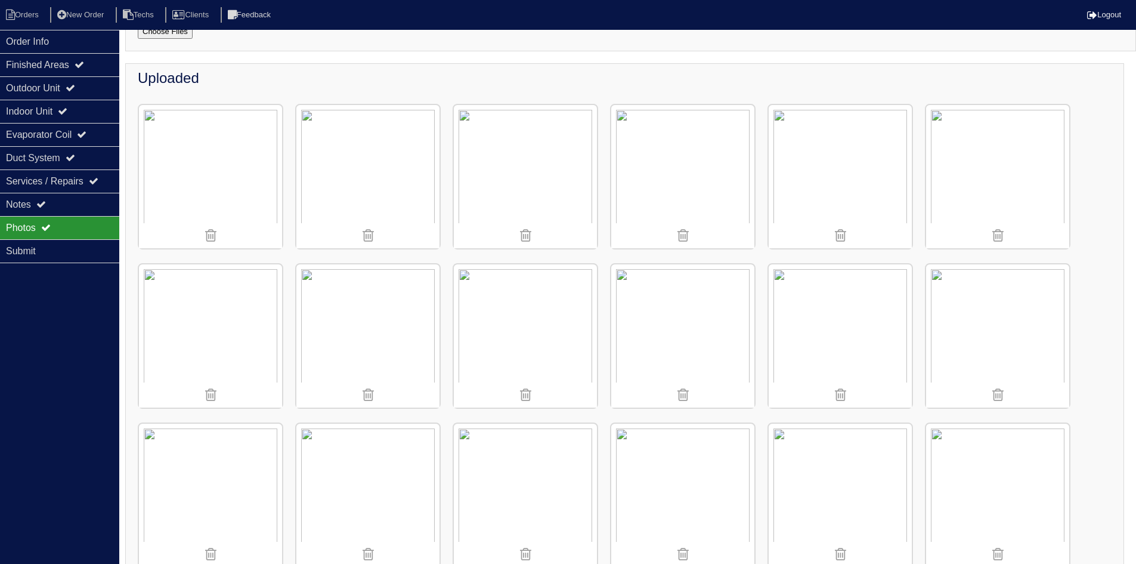
scroll to position [119, 0]
click at [690, 184] on img at bounding box center [682, 172] width 143 height 143
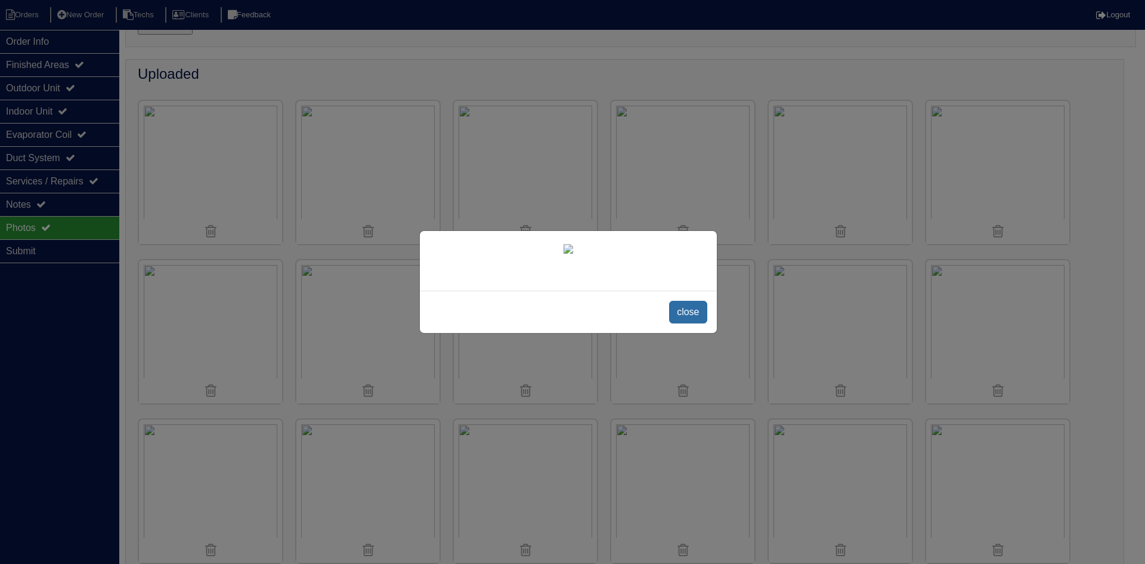
drag, startPoint x: 684, startPoint y: 401, endPoint x: 712, endPoint y: 369, distance: 42.8
click at [684, 323] on span "close" at bounding box center [688, 312] width 38 height 23
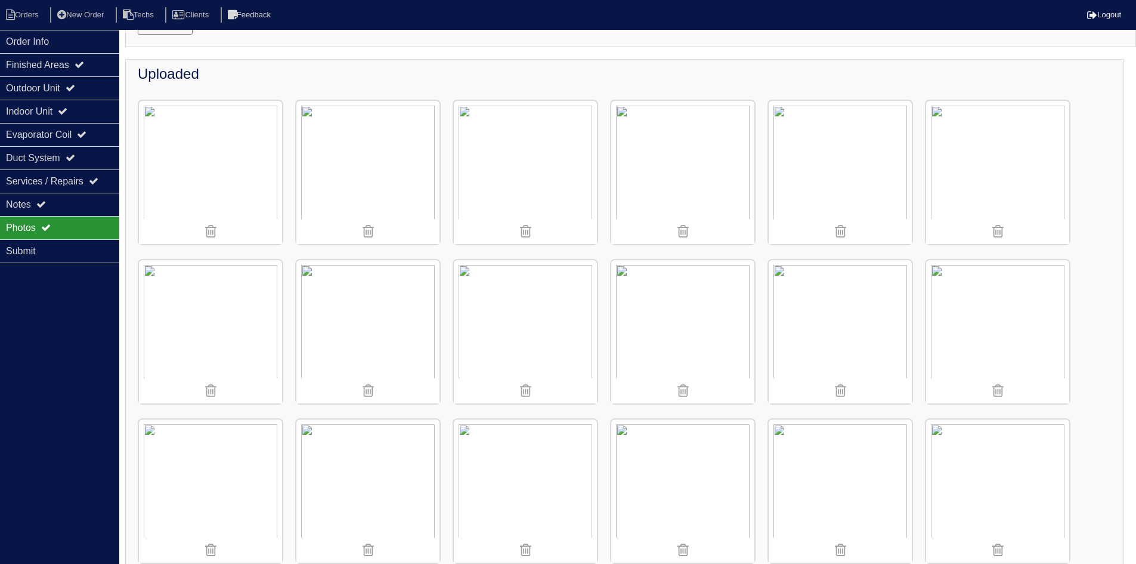
click at [809, 173] on img at bounding box center [840, 172] width 143 height 143
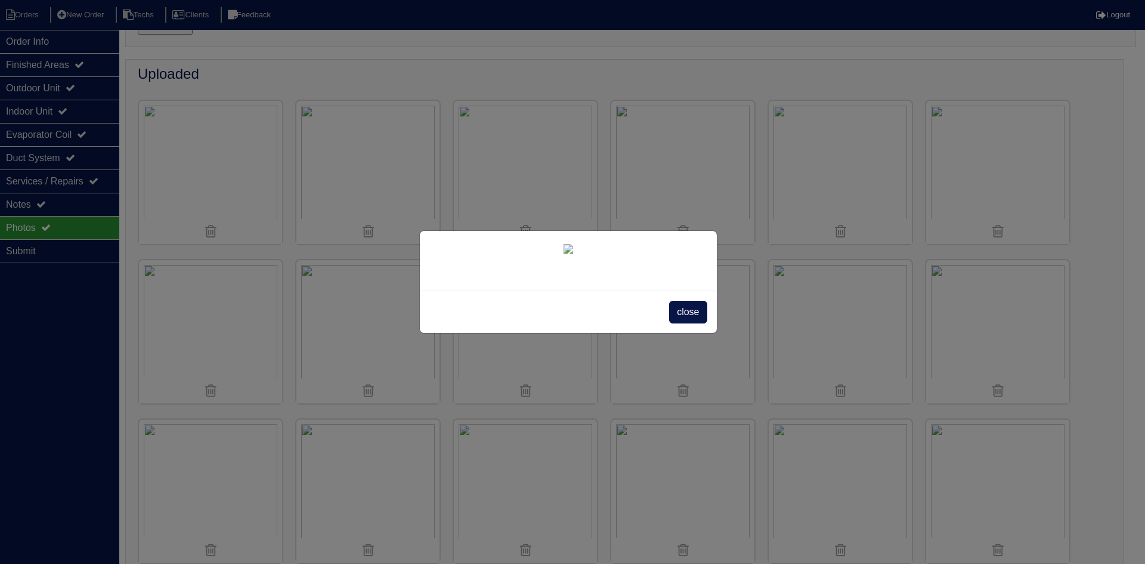
click at [685, 323] on span "close" at bounding box center [688, 312] width 38 height 23
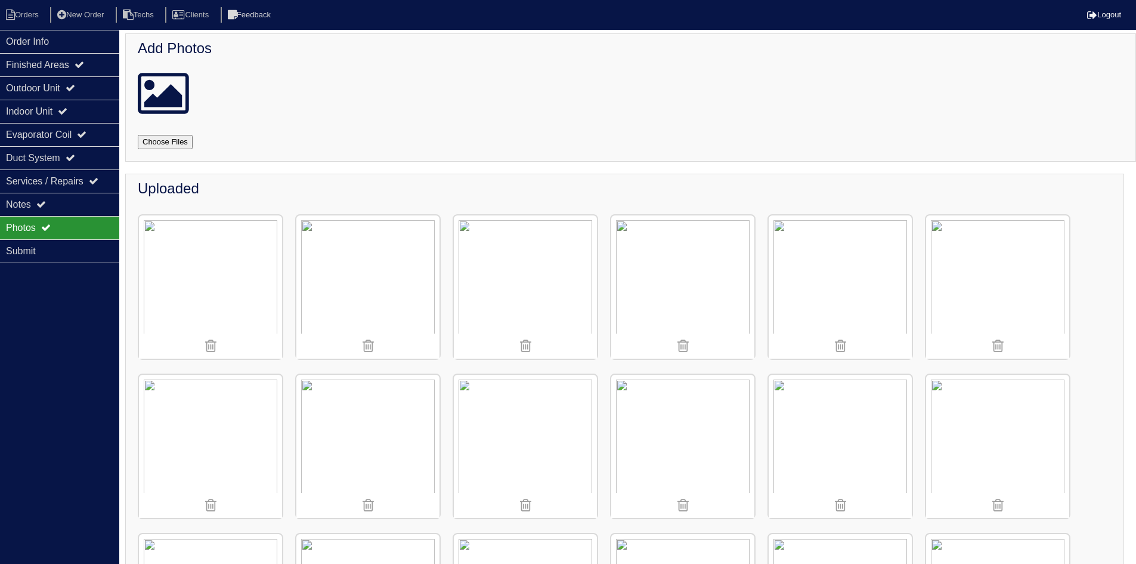
scroll to position [0, 0]
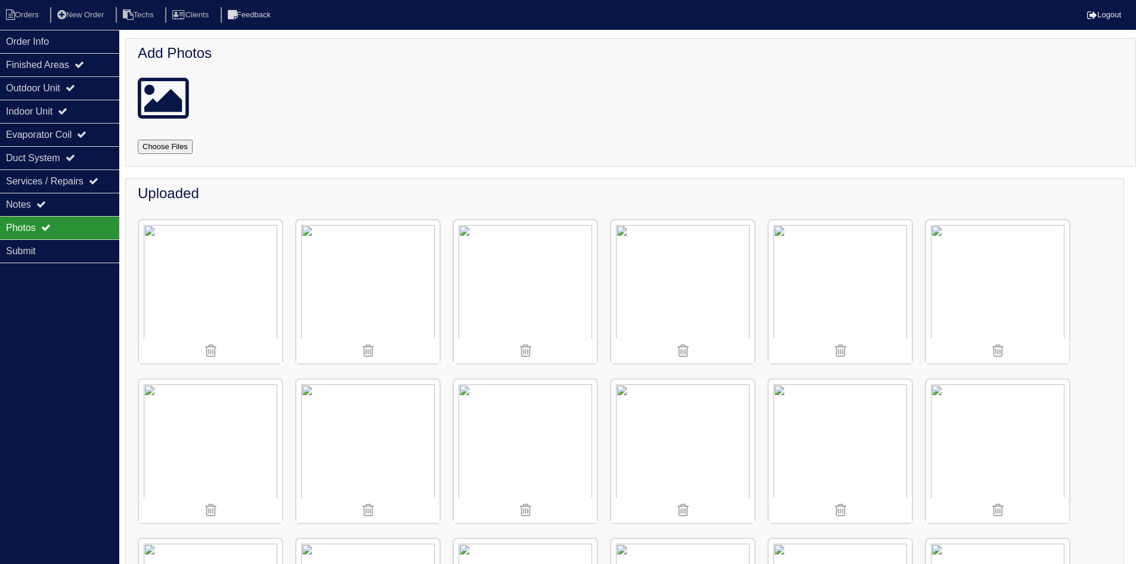
click at [667, 298] on img at bounding box center [682, 291] width 143 height 143
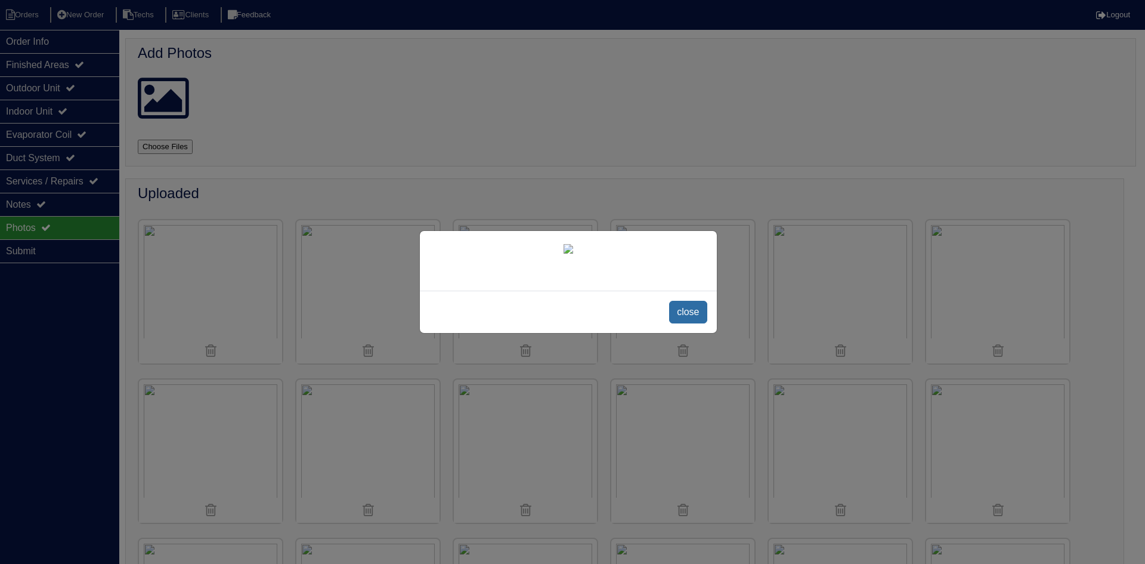
click at [695, 323] on span "close" at bounding box center [688, 312] width 38 height 23
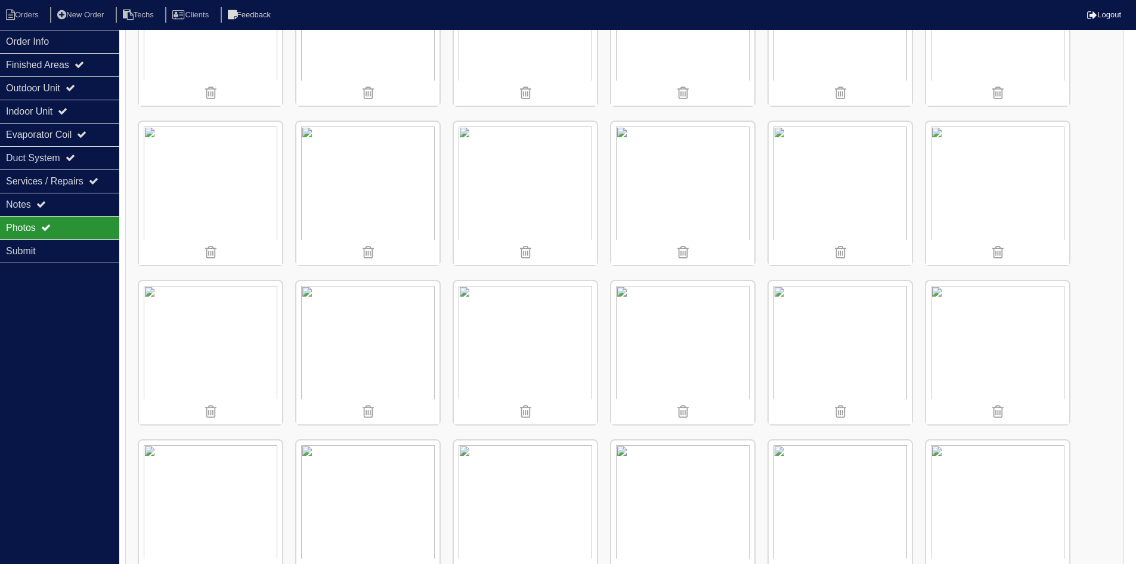
scroll to position [298, 0]
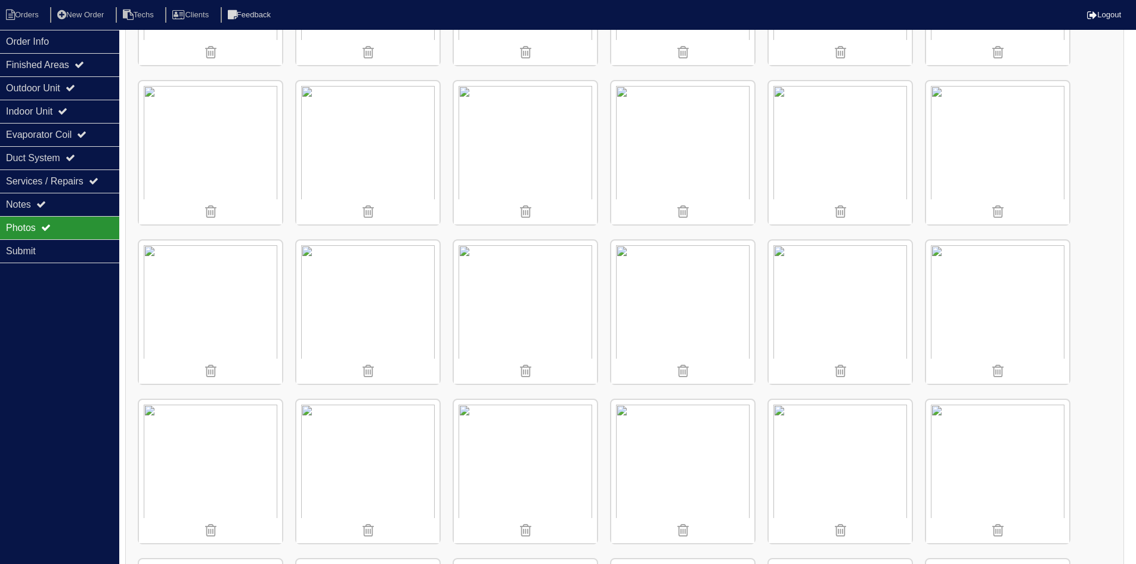
click at [666, 297] on img at bounding box center [682, 311] width 143 height 143
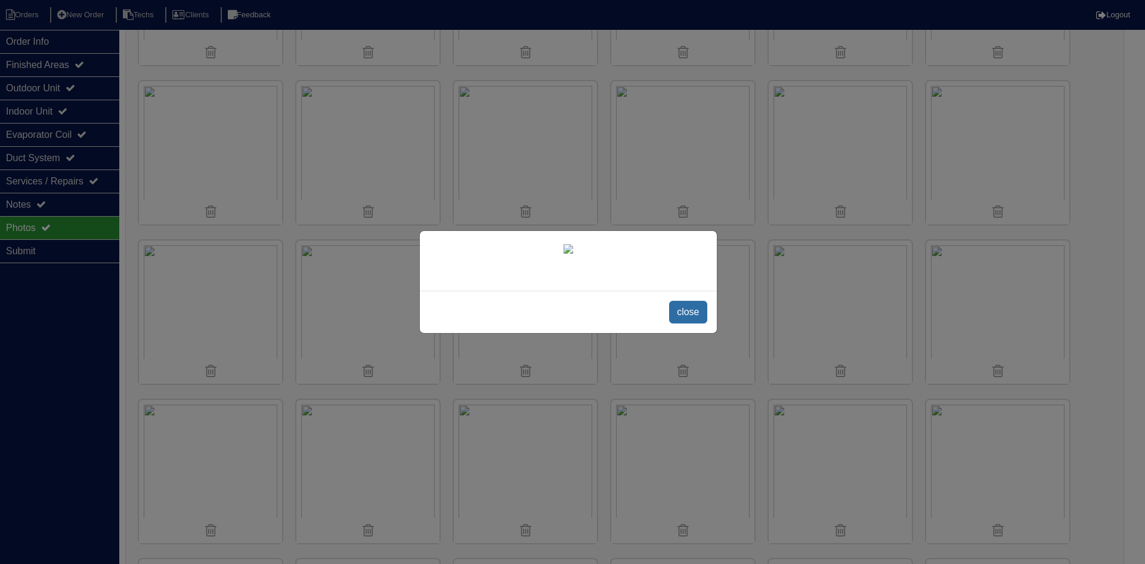
drag, startPoint x: 682, startPoint y: 314, endPoint x: 689, endPoint y: 314, distance: 7.2
click at [683, 314] on span "close" at bounding box center [688, 312] width 38 height 23
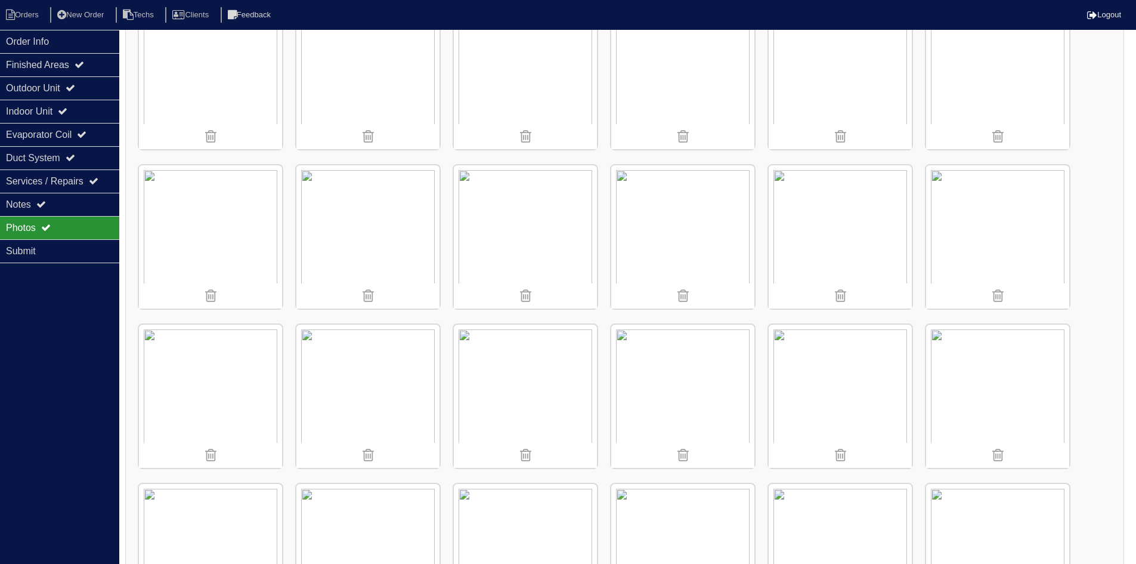
scroll to position [716, 0]
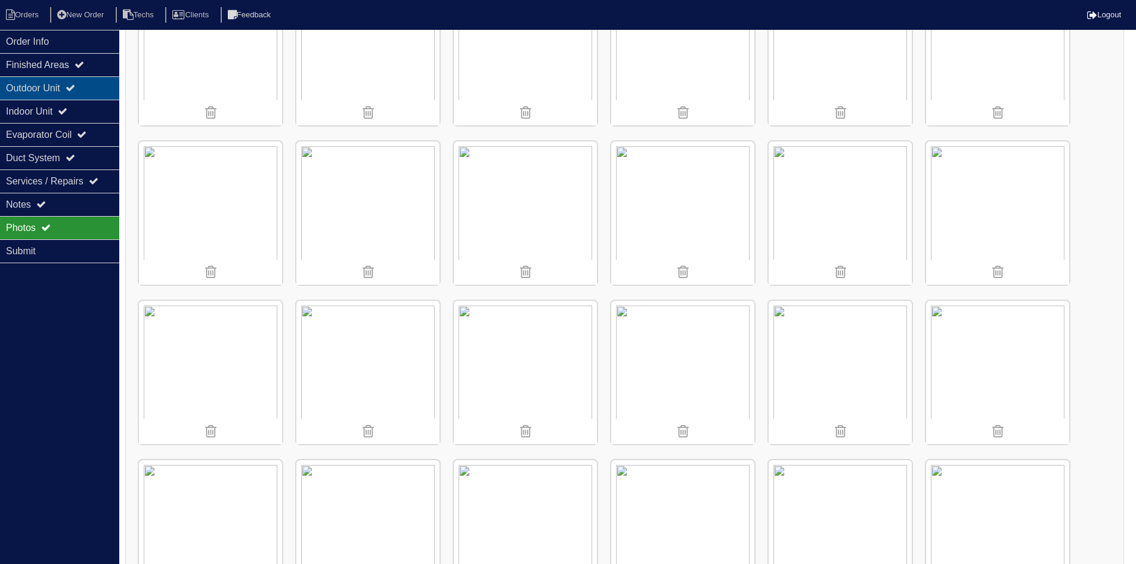
click at [60, 83] on div "Outdoor Unit" at bounding box center [59, 87] width 119 height 23
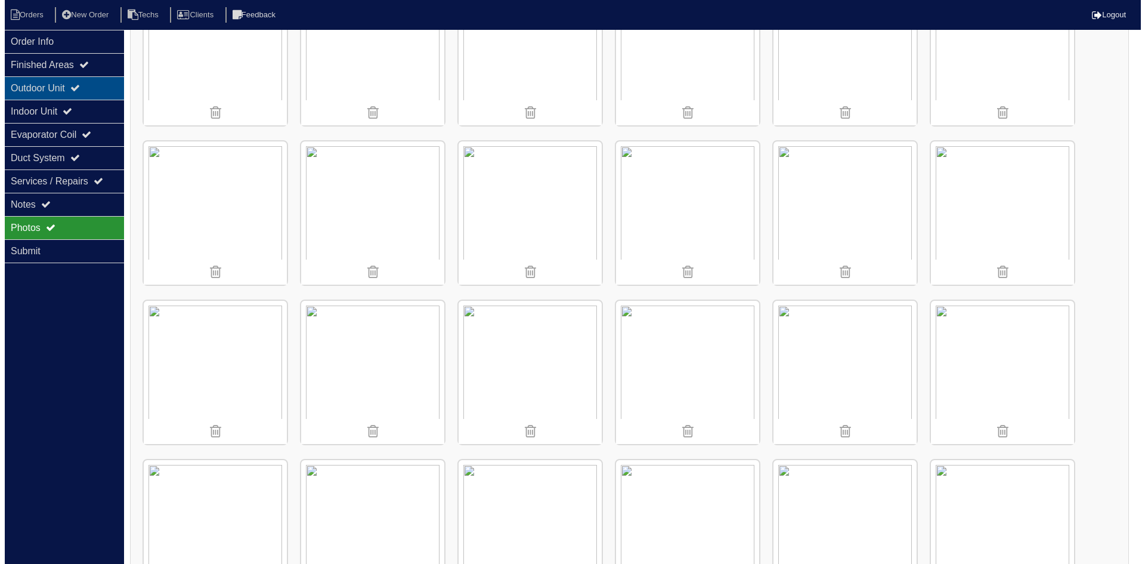
scroll to position [0, 0]
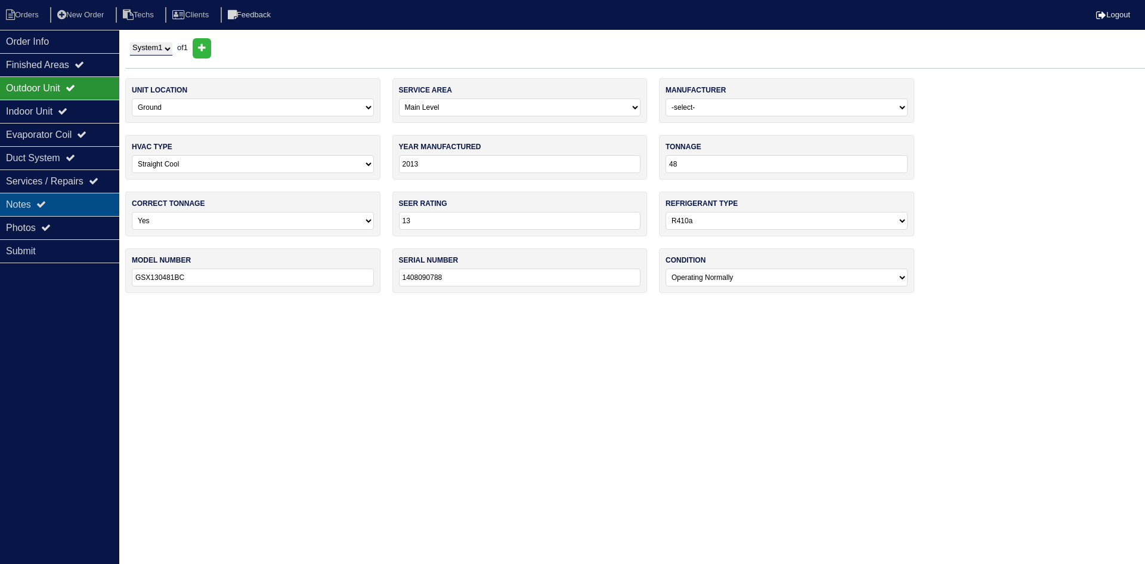
click at [67, 195] on div "Notes" at bounding box center [59, 204] width 119 height 23
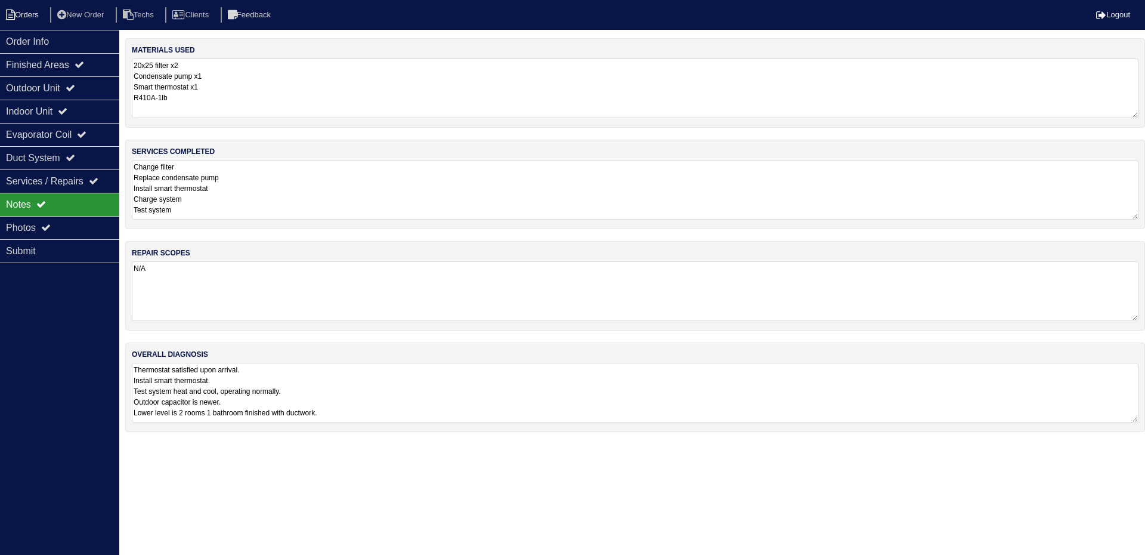
click at [38, 17] on li "Orders" at bounding box center [24, 15] width 48 height 16
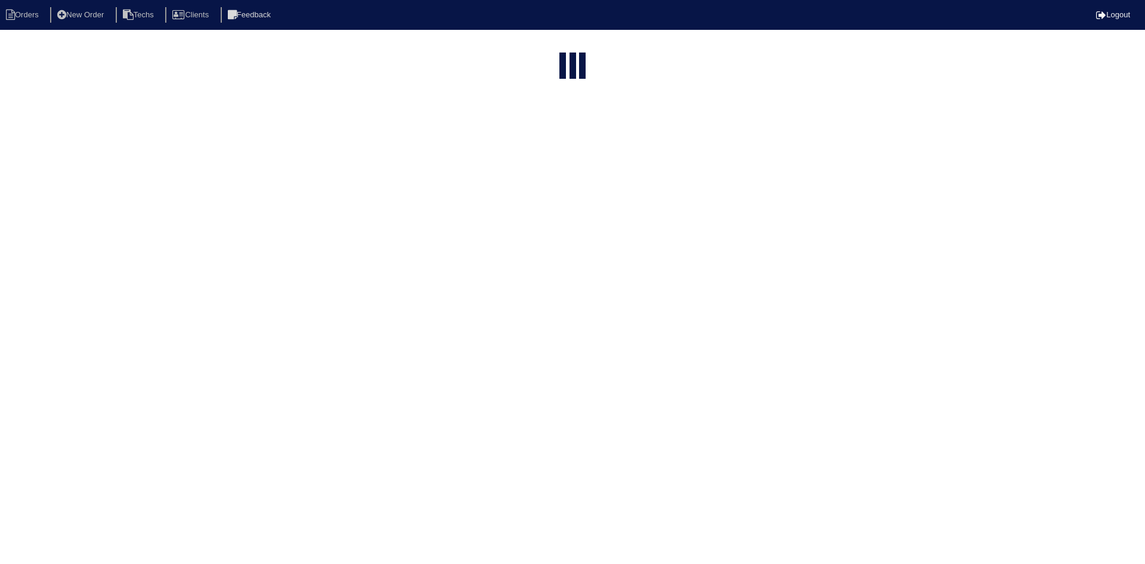
select select "15"
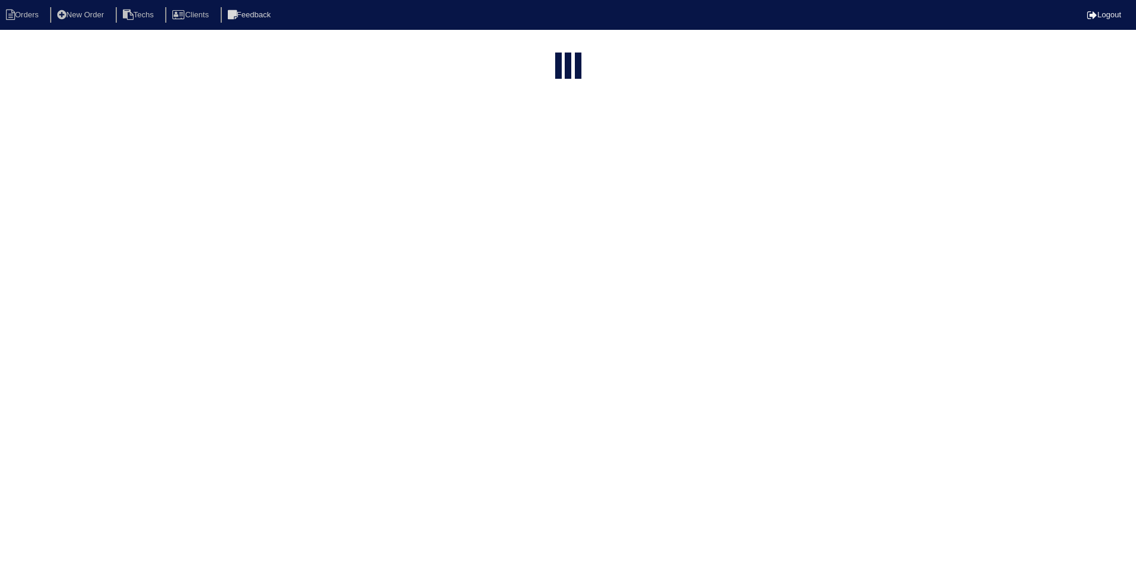
select select "field complete"
select select "need to quote"
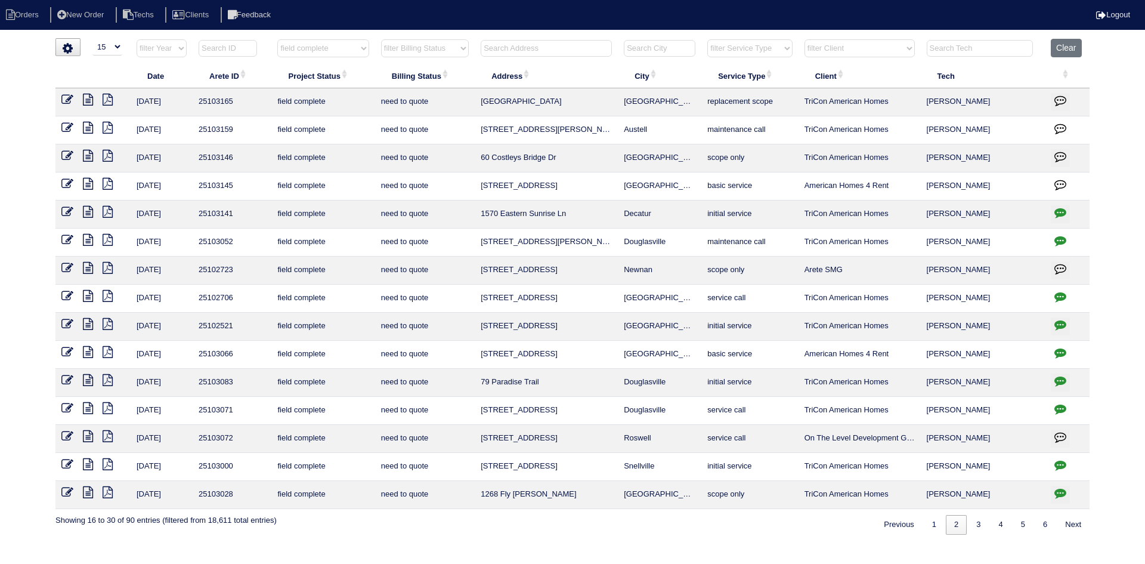
click at [513, 46] on input "text" at bounding box center [546, 48] width 131 height 17
type input "4456"
select select "field complete"
select select "need to quote"
type input "4456"
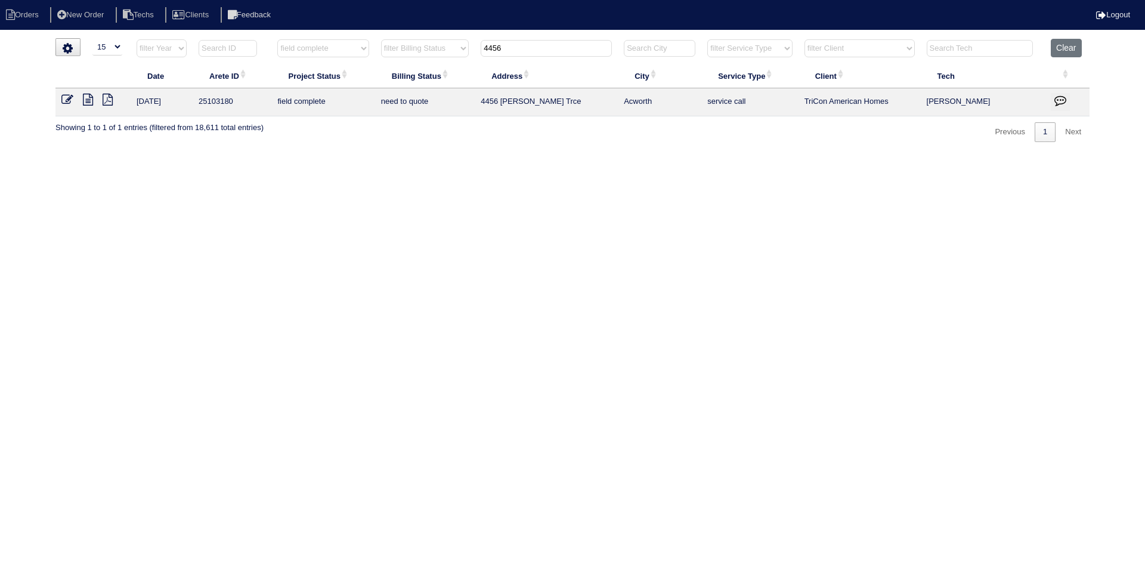
click at [86, 101] on icon at bounding box center [88, 100] width 10 height 12
click at [63, 99] on icon at bounding box center [67, 100] width 12 height 12
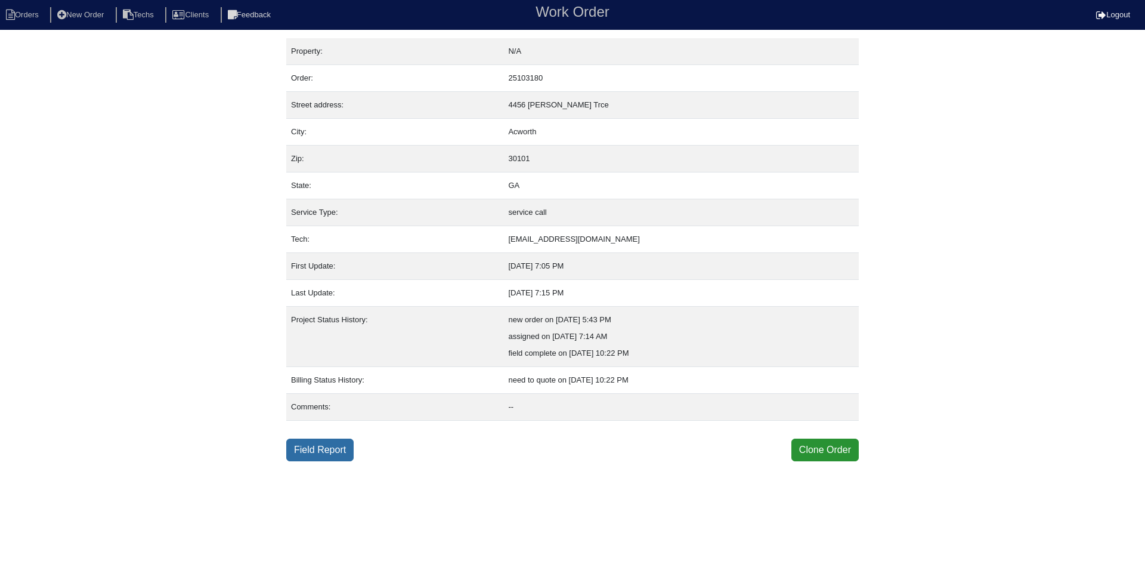
click at [321, 449] on link "Field Report" at bounding box center [319, 449] width 67 height 23
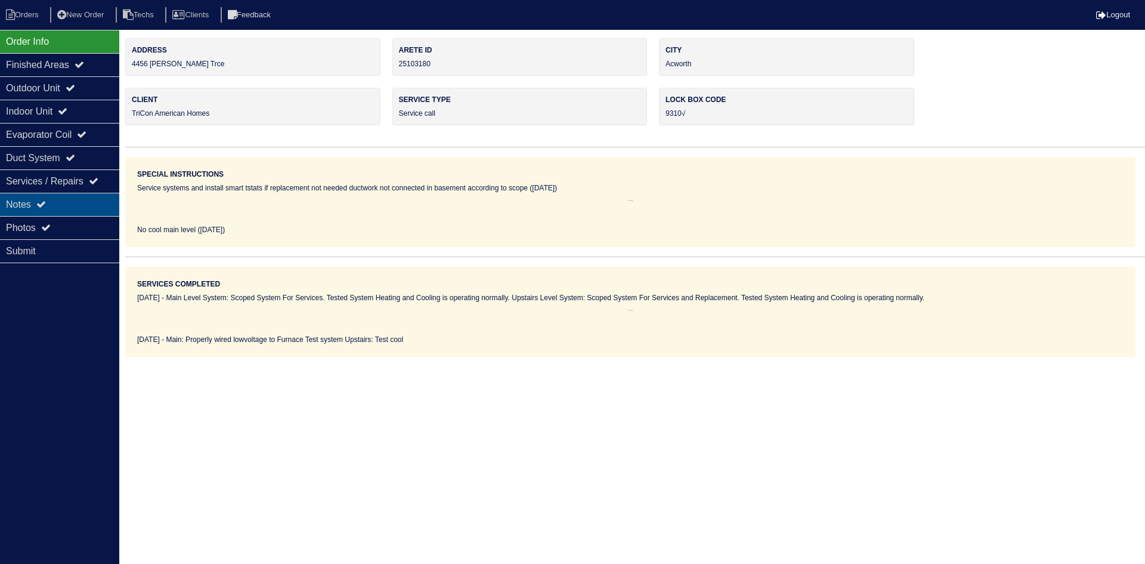
click at [57, 208] on div "Notes" at bounding box center [59, 204] width 119 height 23
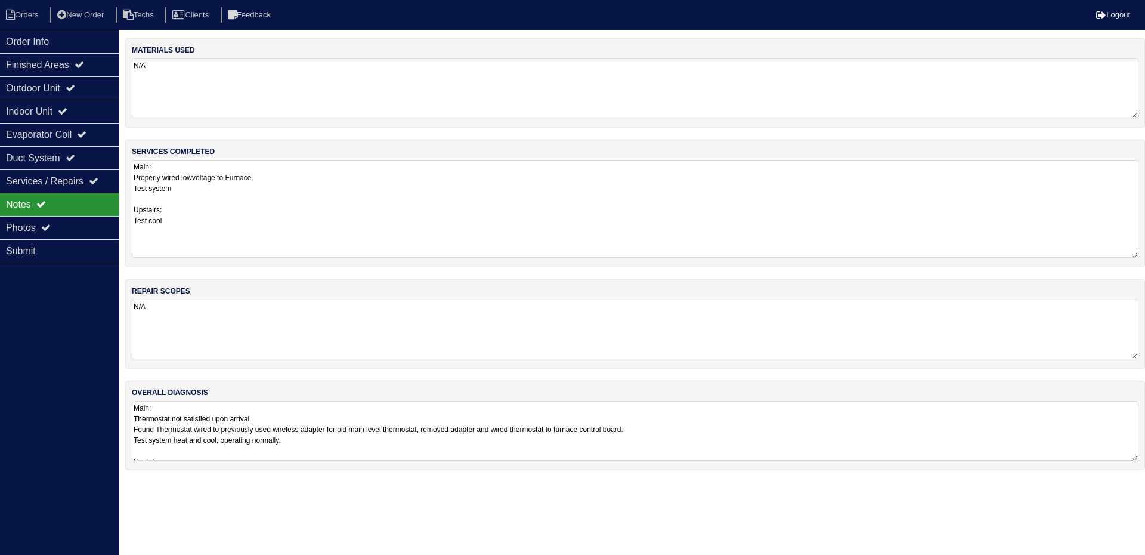
drag, startPoint x: 1134, startPoint y: 217, endPoint x: 1141, endPoint y: 255, distance: 38.8
click at [1141, 255] on div "services completed Main: Properly wired lowvoltage to Furnace Test system Upsta…" at bounding box center [635, 204] width 1020 height 128
drag, startPoint x: 1134, startPoint y: 457, endPoint x: 1083, endPoint y: 476, distance: 54.5
click at [1129, 520] on textarea "Main: Thermostat not satisfied upon arrival. Found Thermostat wired to previous…" at bounding box center [635, 462] width 1007 height 123
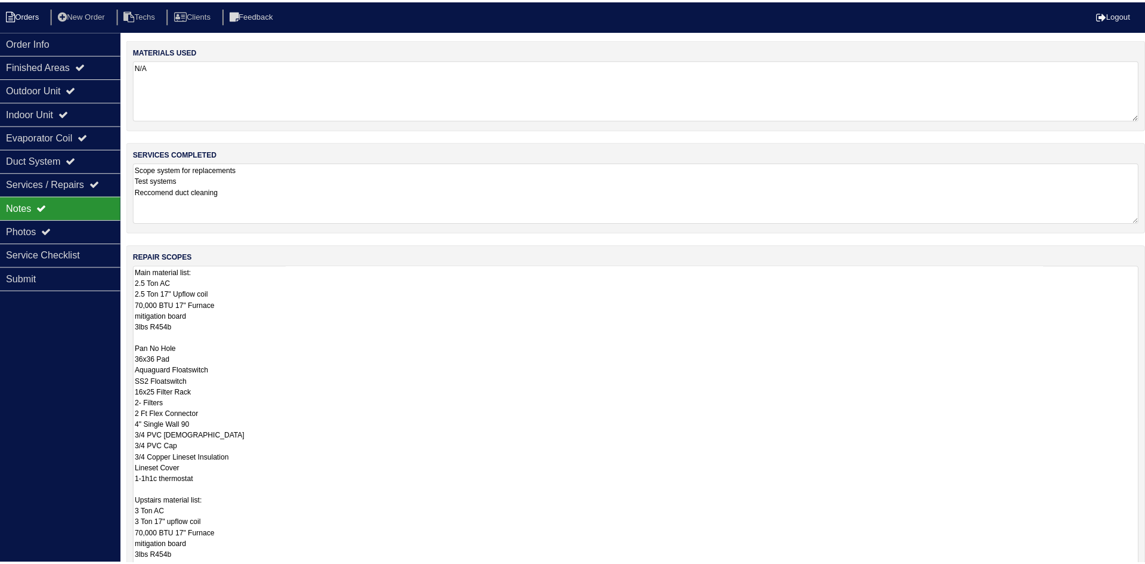
scroll to position [1, 0]
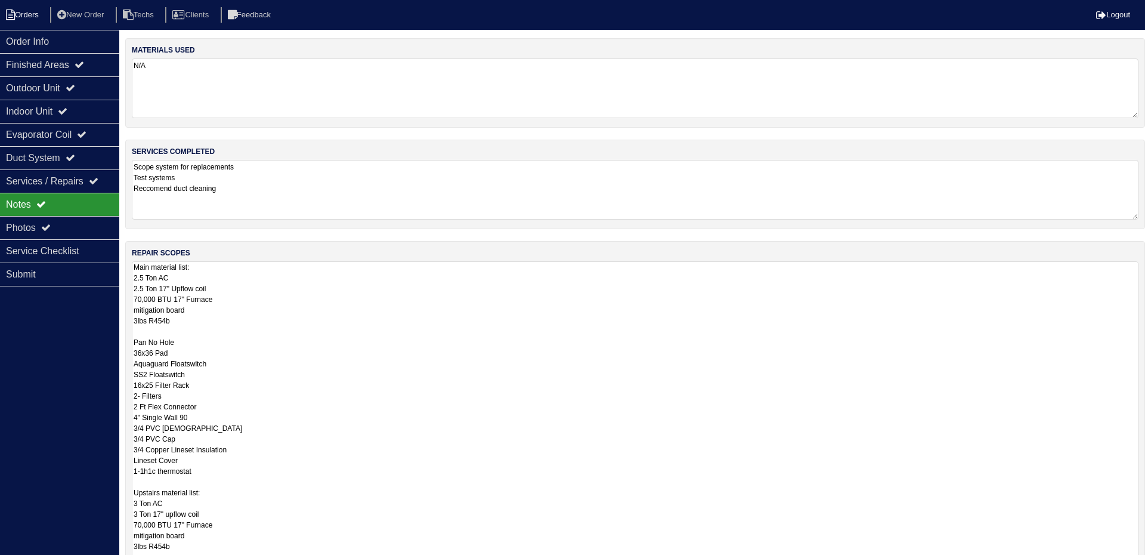
click at [28, 13] on li "Orders" at bounding box center [24, 15] width 48 height 16
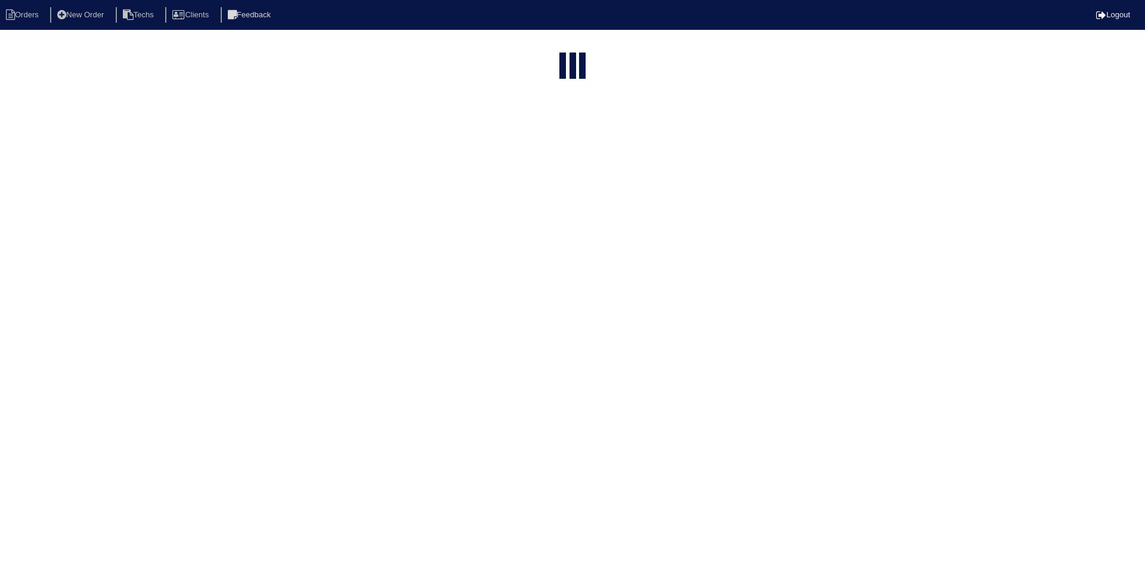
select select "15"
type input "4456"
select select "field complete"
select select "need to quote"
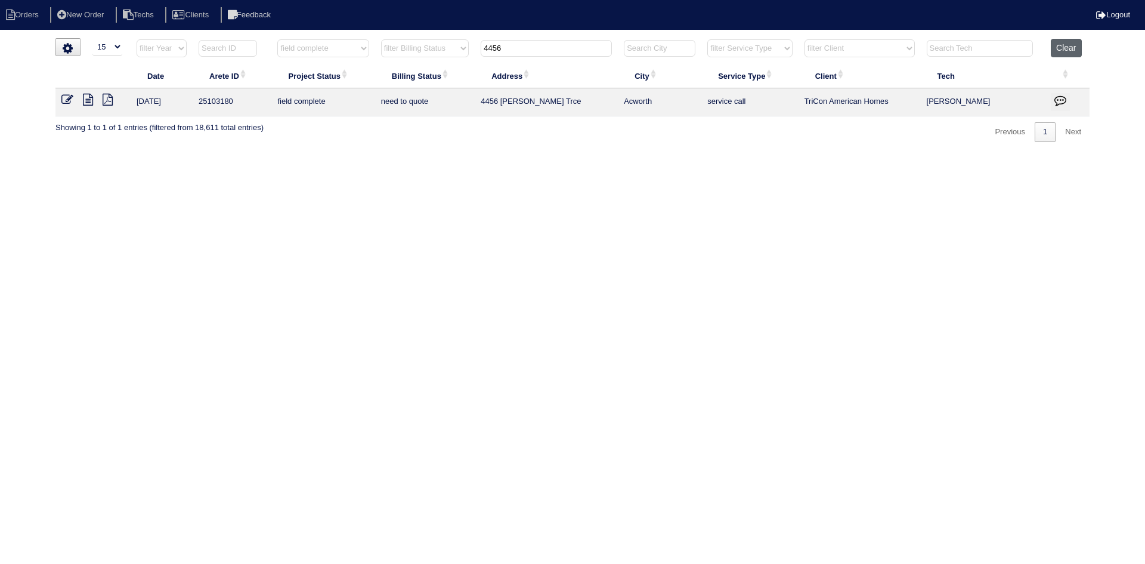
click at [1063, 46] on button "Clear" at bounding box center [1066, 48] width 30 height 18
select select
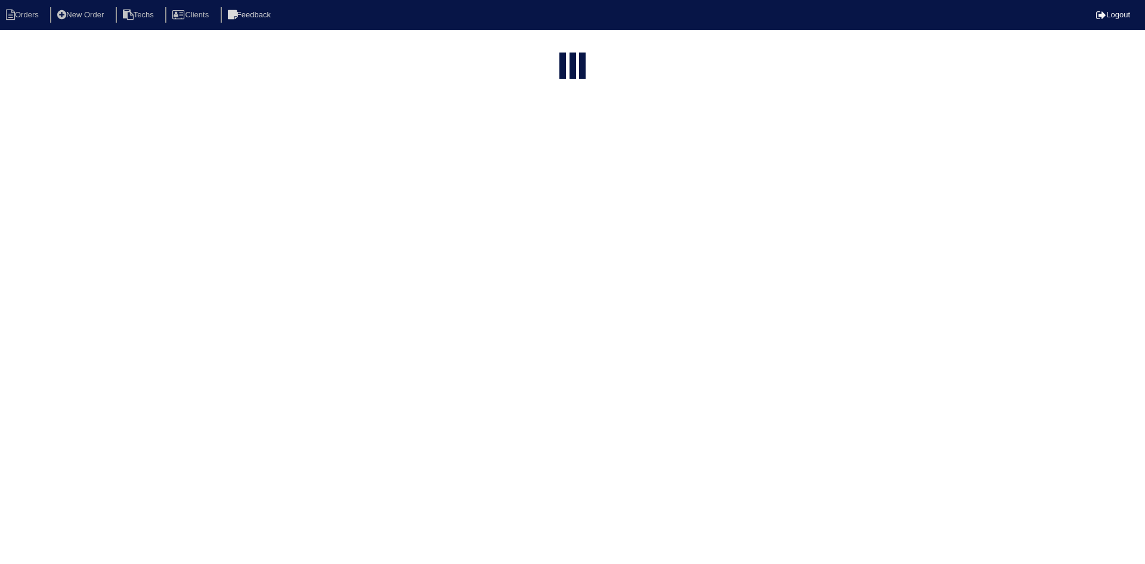
select select "15"
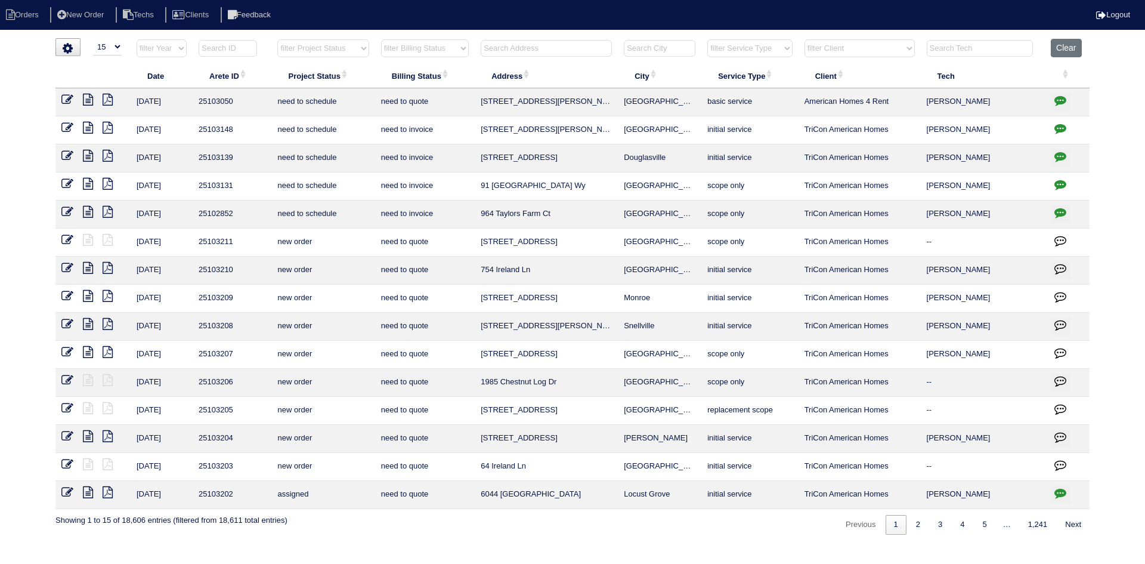
click at [513, 48] on input "text" at bounding box center [546, 48] width 131 height 17
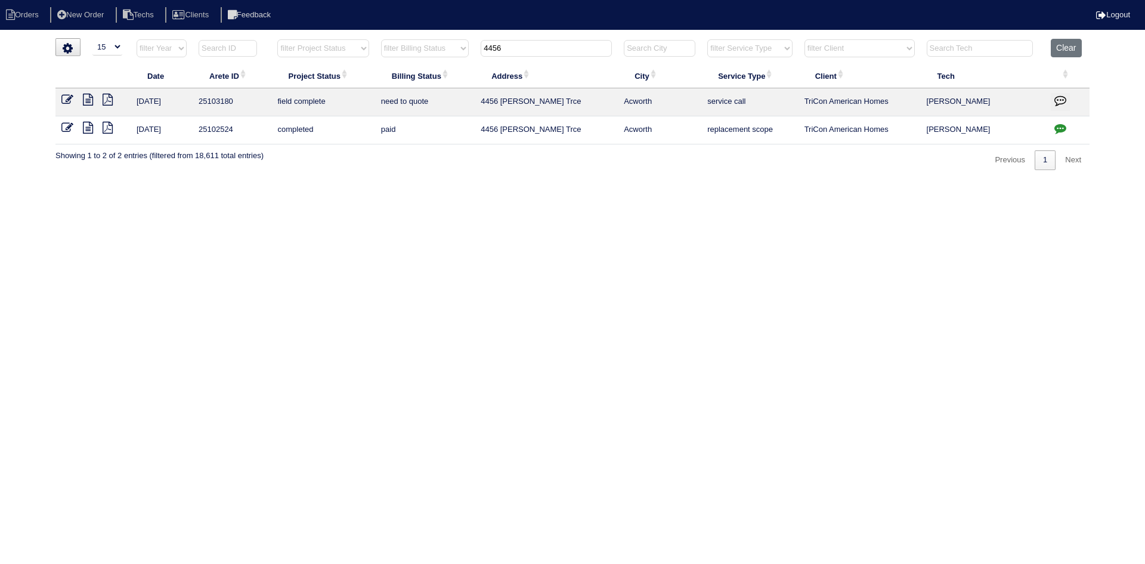
type input "4456"
click at [85, 125] on icon at bounding box center [88, 128] width 10 height 12
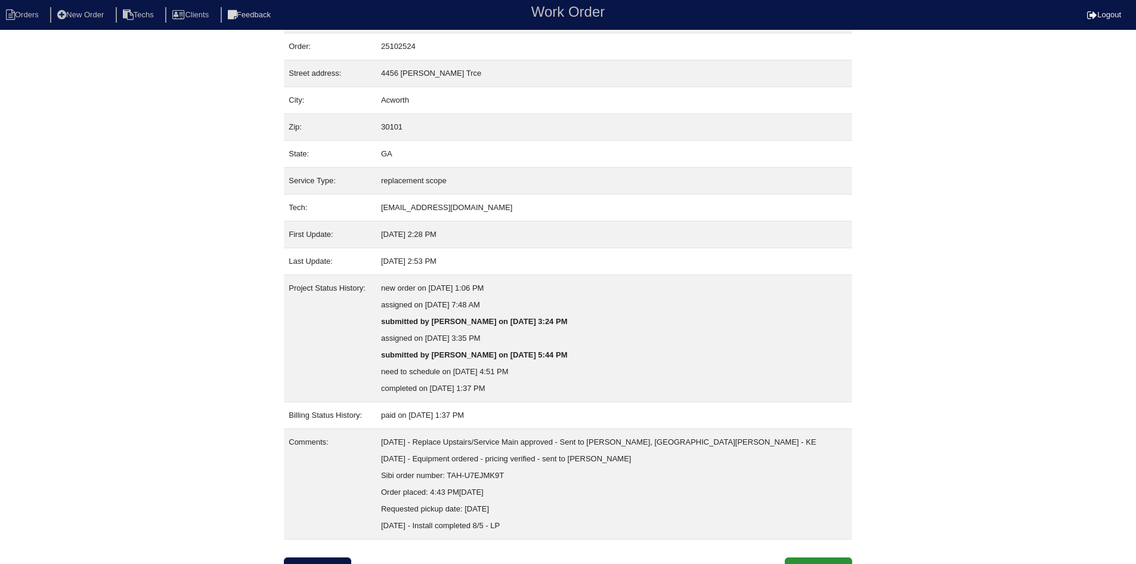
scroll to position [48, 0]
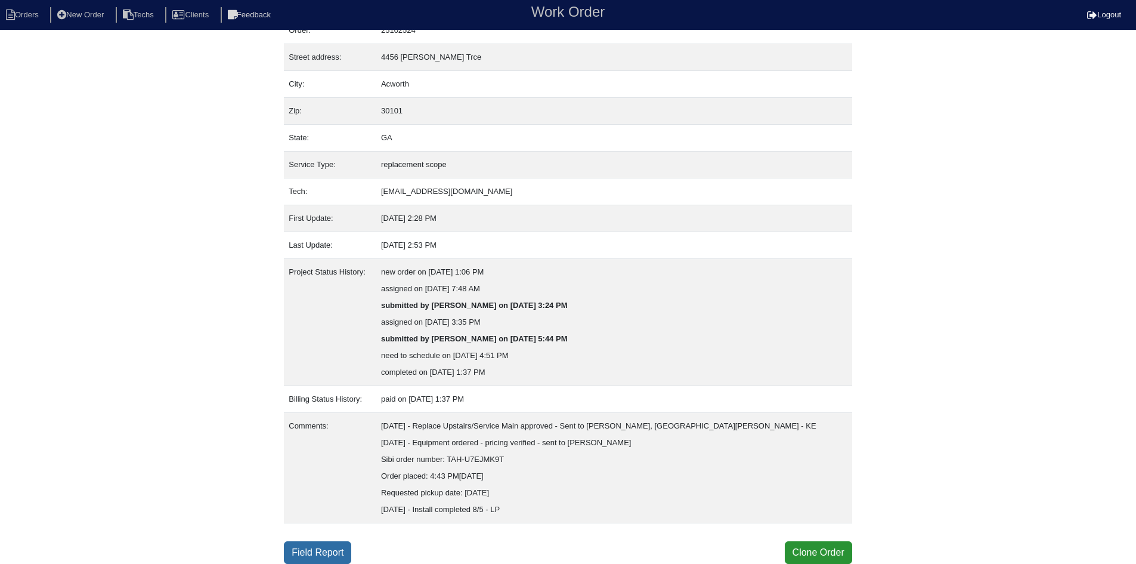
click at [308, 552] on link "Field Report" at bounding box center [317, 552] width 67 height 23
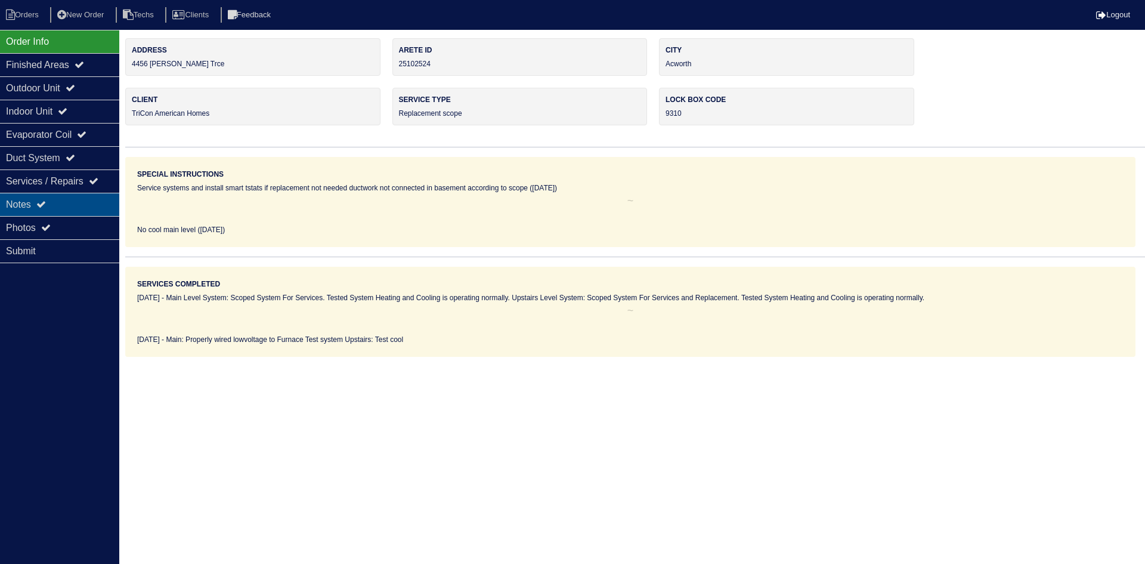
click at [84, 200] on div "Notes" at bounding box center [59, 204] width 119 height 23
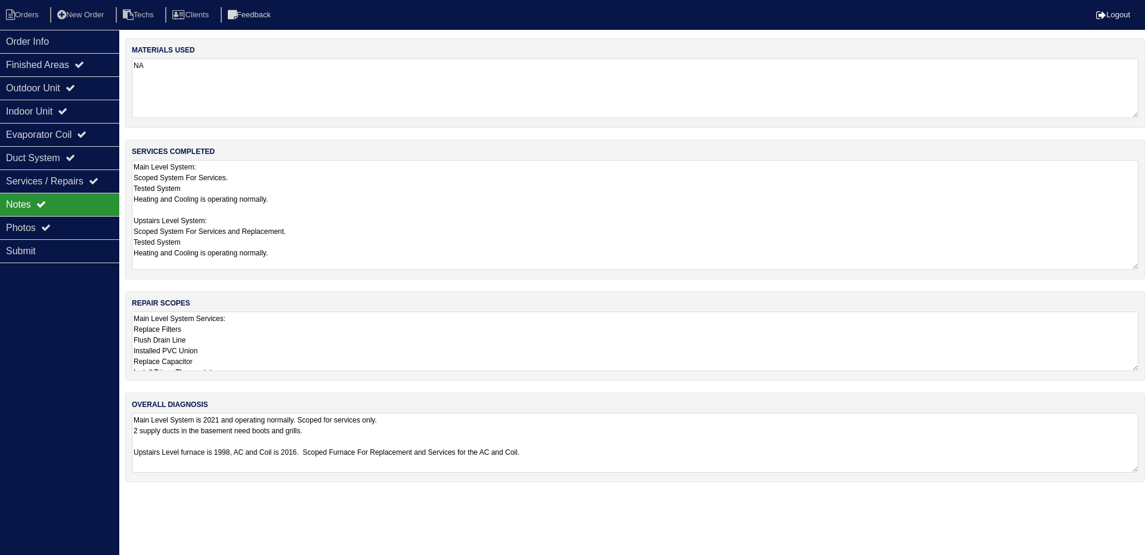
click at [414, 181] on textarea "Main Level System: Scoped System For Services. Tested System Heating and Coolin…" at bounding box center [635, 215] width 1007 height 110
click at [339, 348] on textarea "Main Level System Services: Replace Filters Flush Drain Line Installed PVC Unio…" at bounding box center [635, 341] width 1007 height 60
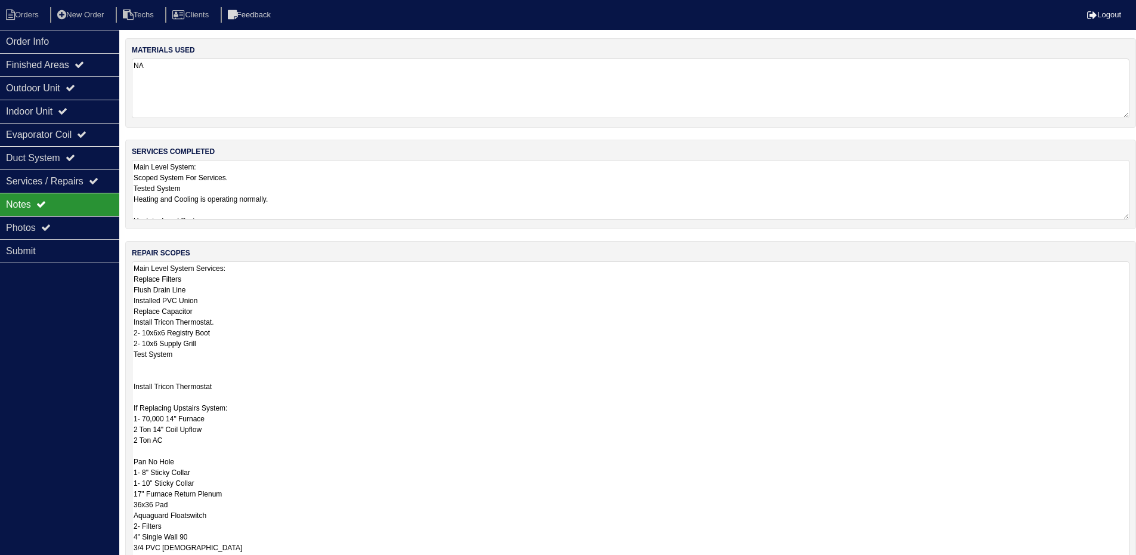
click at [684, 378] on textarea "Main Level System Services: Replace Filters Flush Drain Line Installed PVC Unio…" at bounding box center [631, 428] width 998 height 335
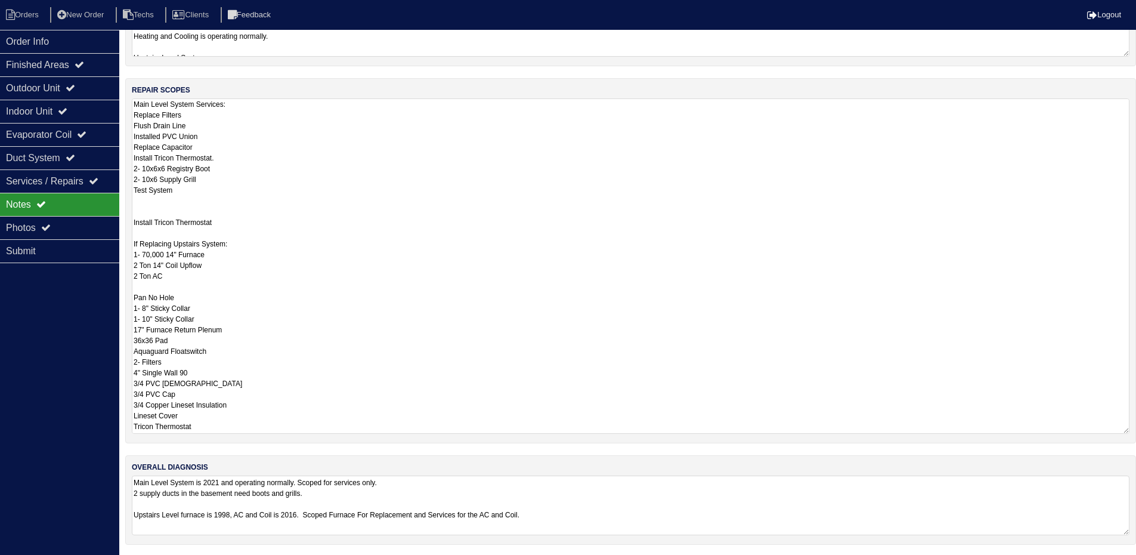
scroll to position [165, 0]
click at [718, 495] on html "Orders New Order Techs Clients Feedback Logout Orders New Order Users Clients M…" at bounding box center [568, 194] width 1136 height 719
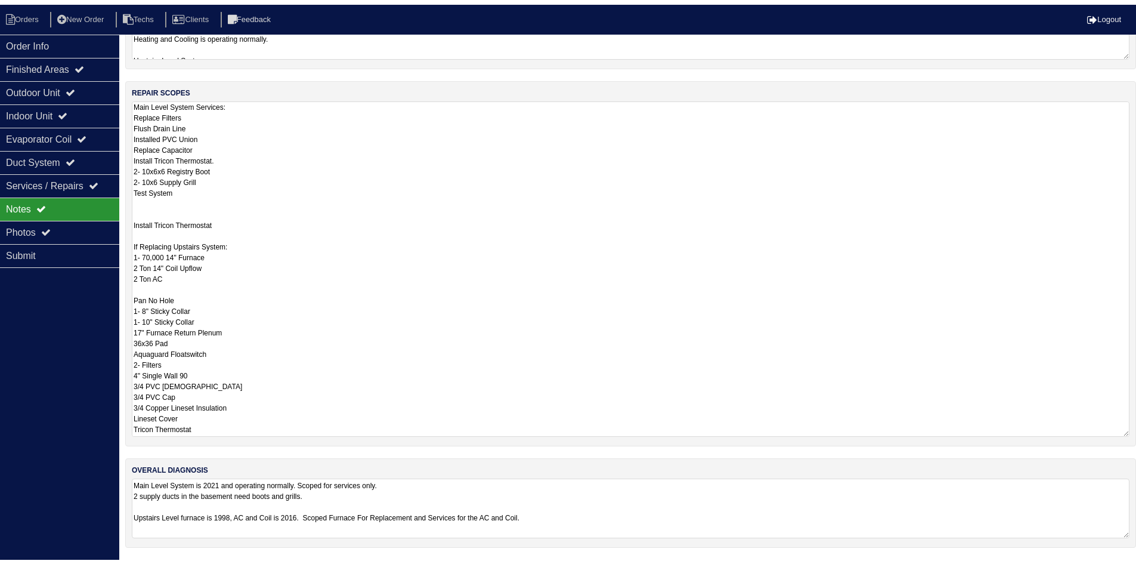
scroll to position [0, 0]
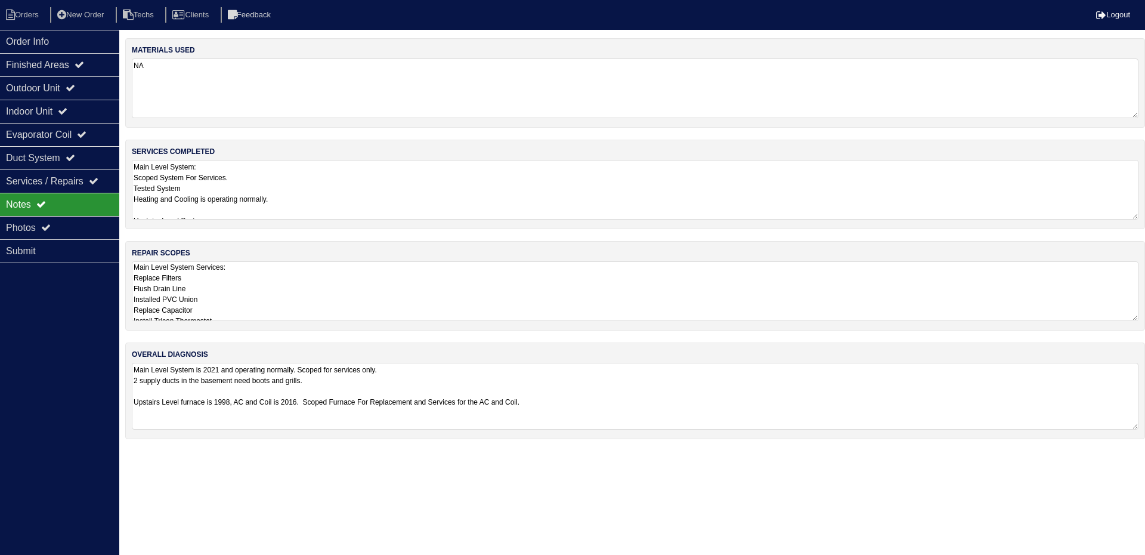
click at [348, 270] on textarea "Main Level System Services: Replace Filters Flush Drain Line Installed PVC Unio…" at bounding box center [635, 291] width 1007 height 60
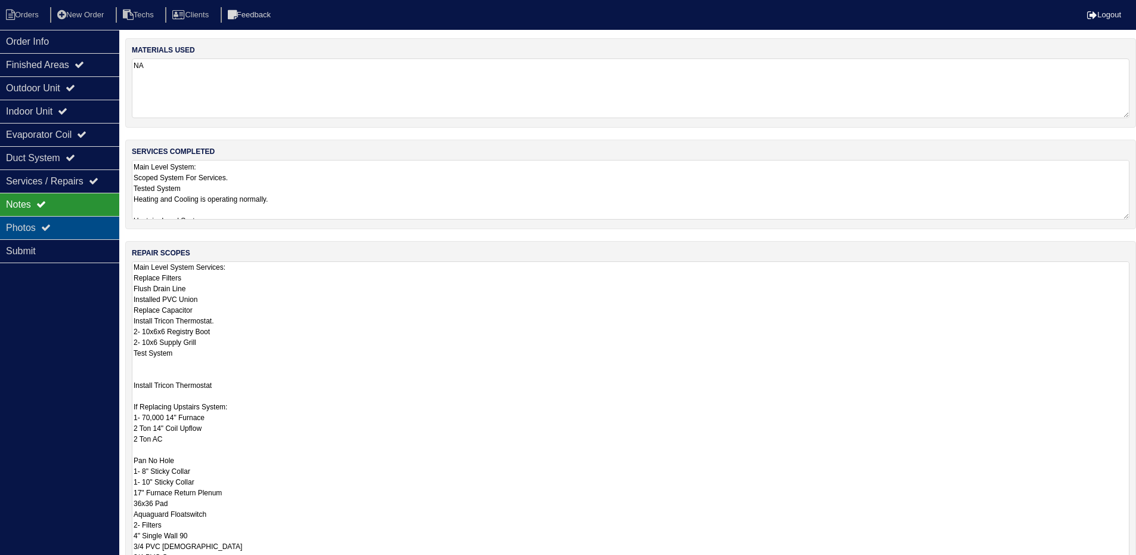
click at [73, 222] on div "Photos" at bounding box center [59, 227] width 119 height 23
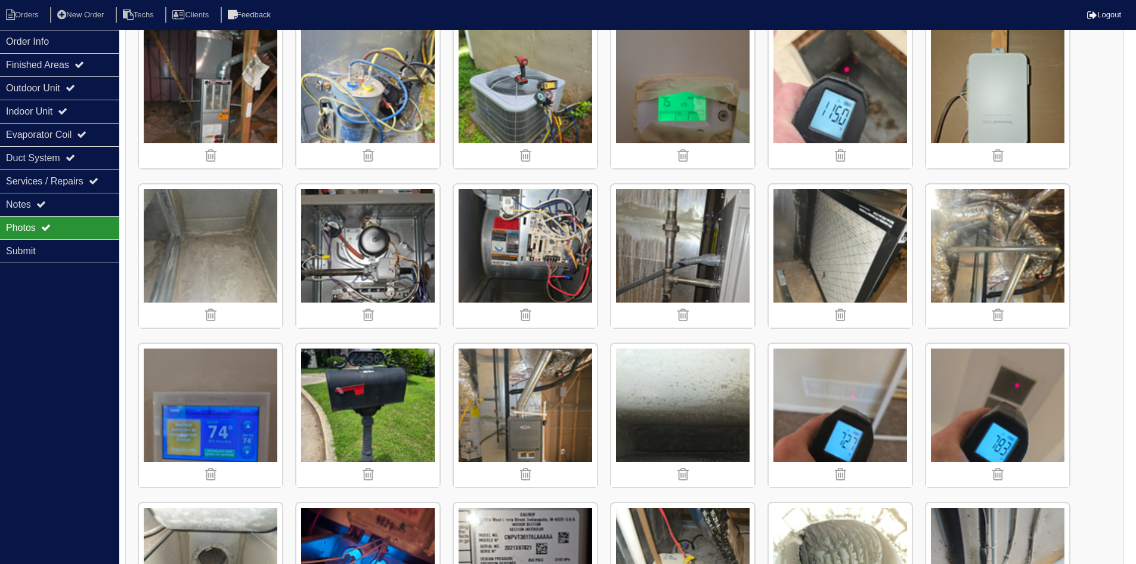
scroll to position [835, 0]
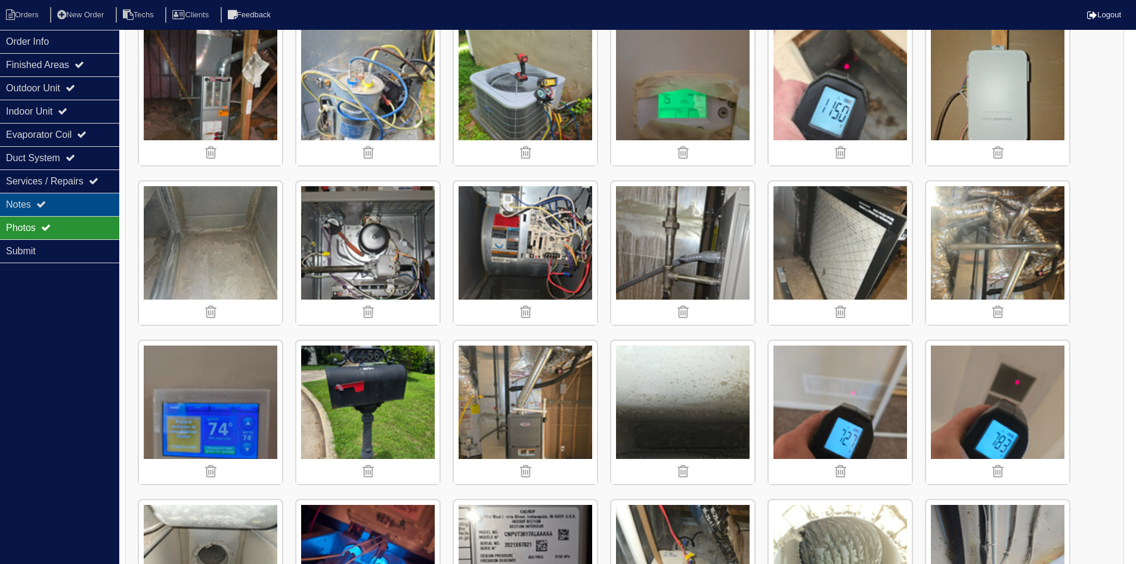
click at [78, 202] on div "Notes" at bounding box center [59, 204] width 119 height 23
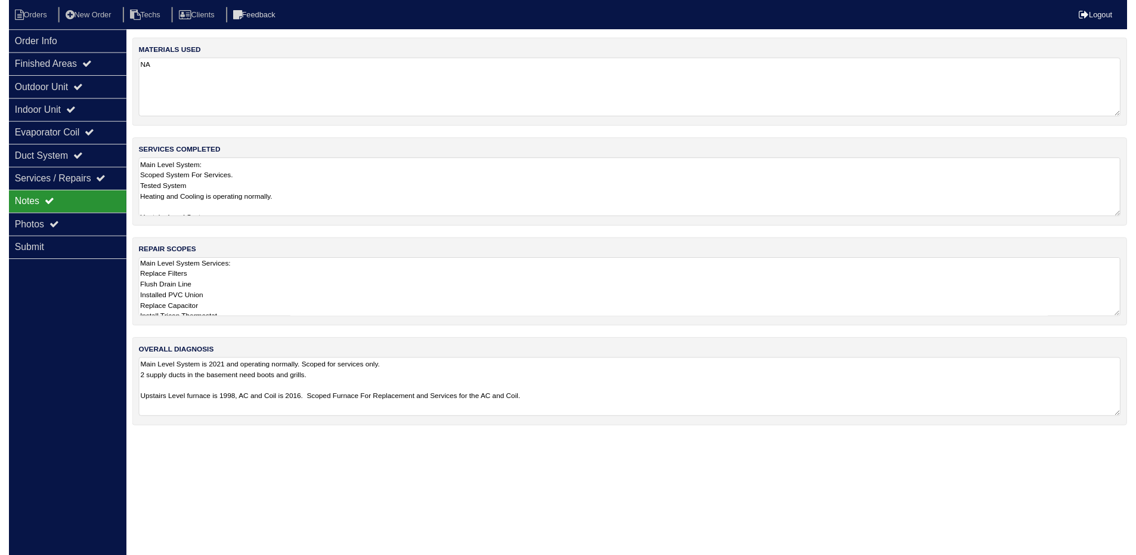
scroll to position [0, 0]
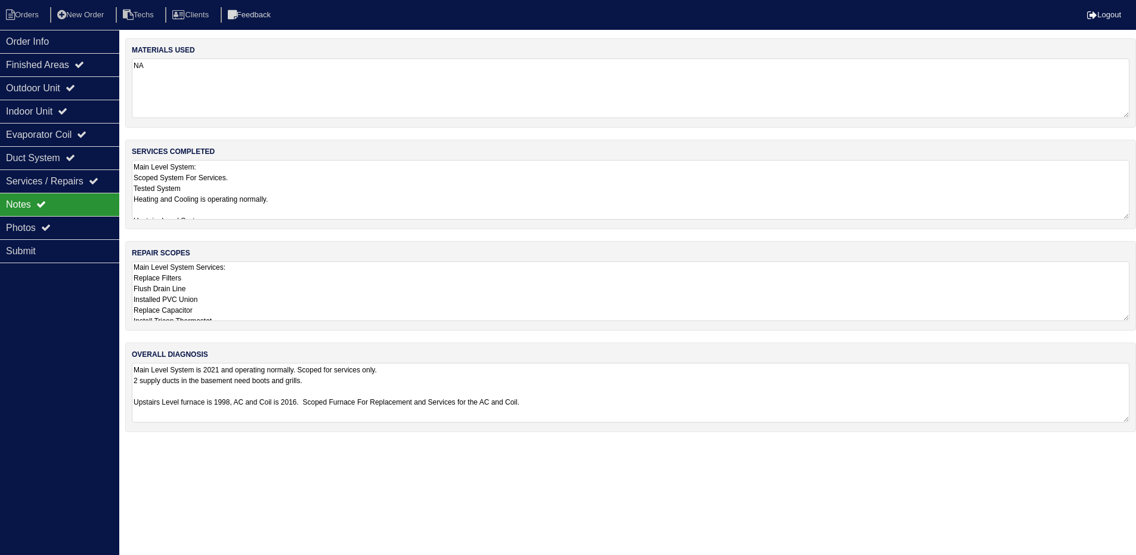
click at [653, 293] on textarea "Main Level System Services: Replace Filters Flush Drain Line Installed PVC Unio…" at bounding box center [631, 291] width 998 height 60
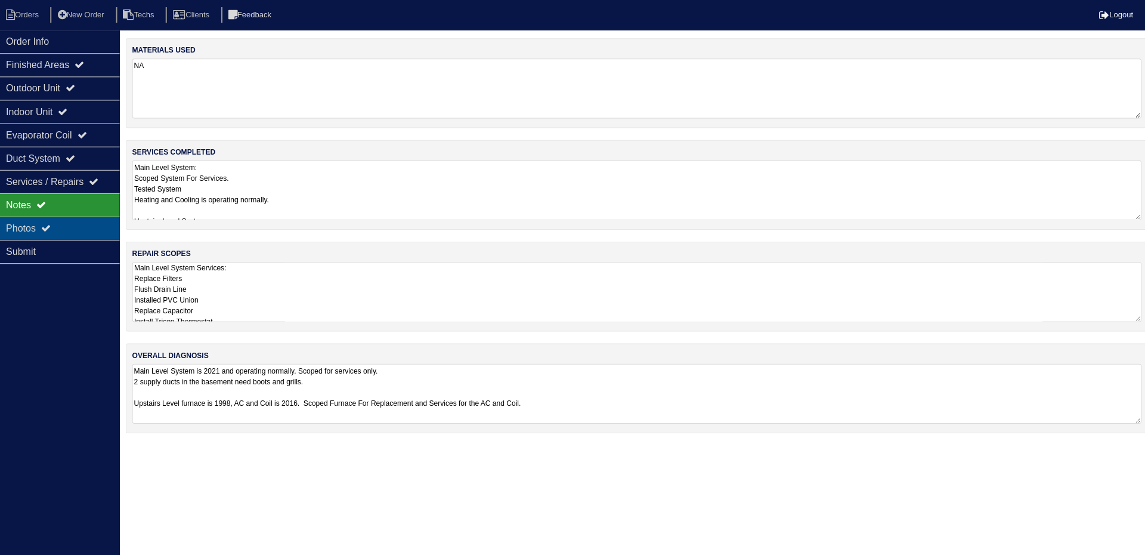
click at [91, 223] on div "Photos" at bounding box center [59, 227] width 119 height 23
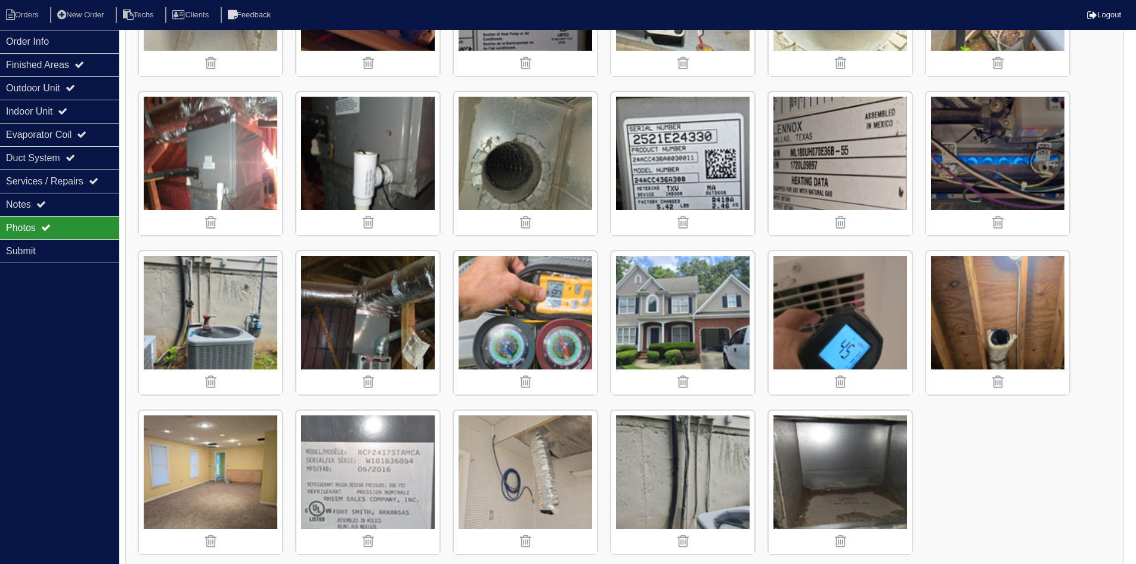
scroll to position [1413, 0]
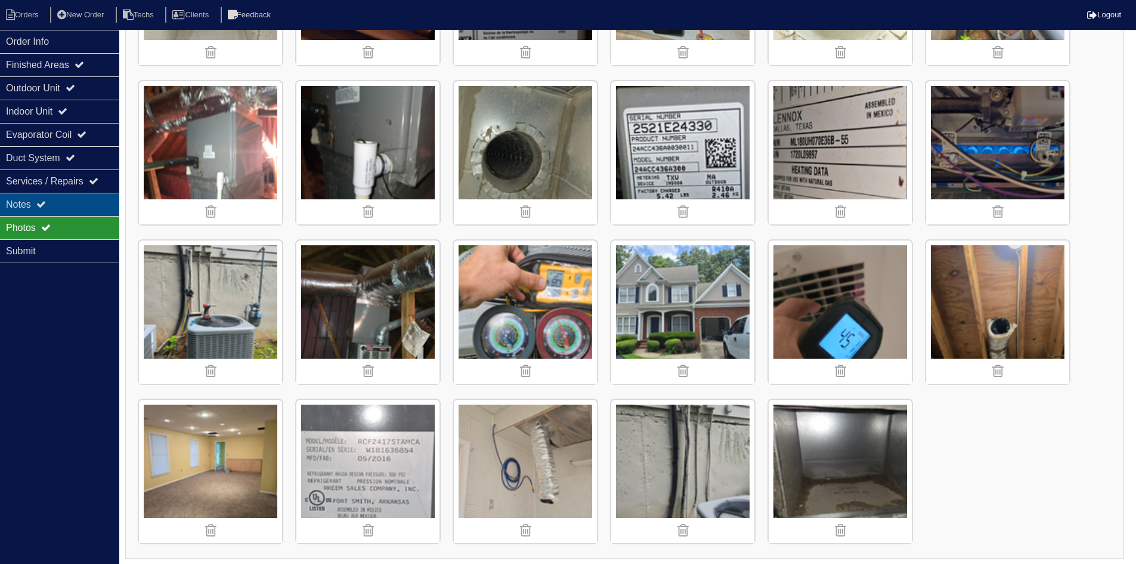
click at [69, 197] on div "Notes" at bounding box center [59, 204] width 119 height 23
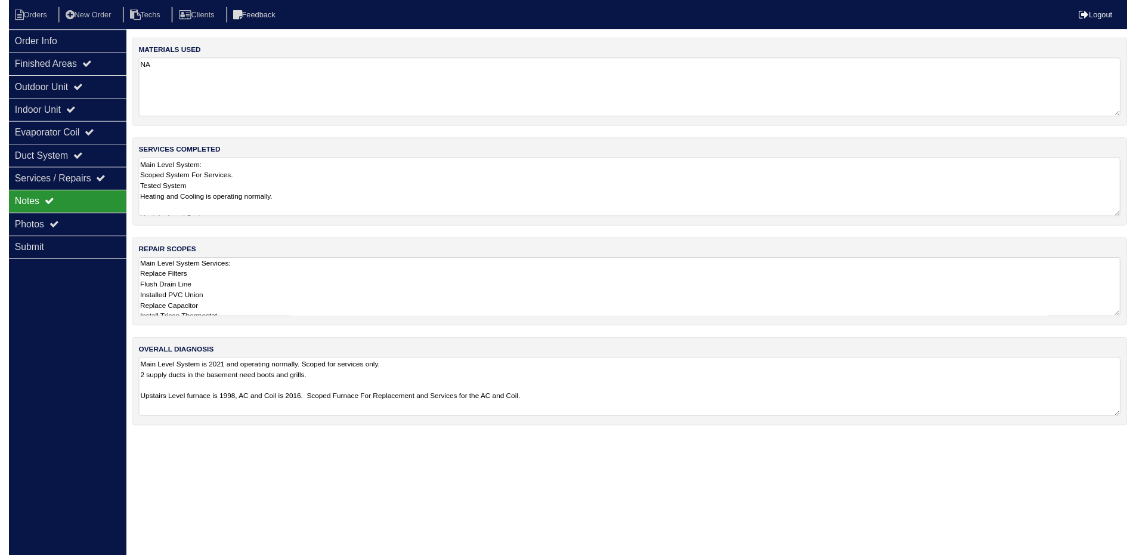
scroll to position [0, 0]
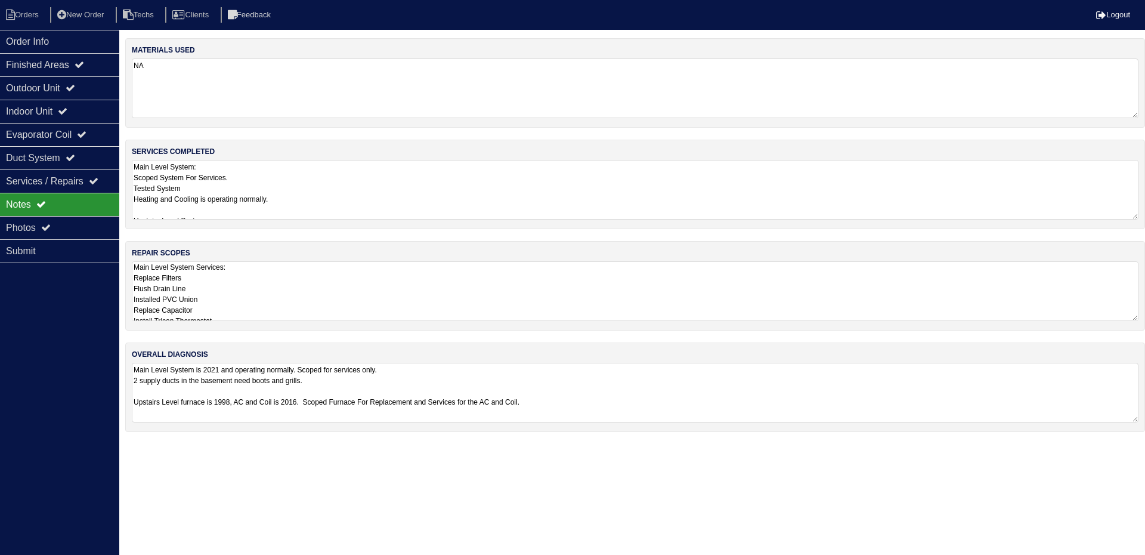
click at [339, 300] on textarea "Main Level System Services: Replace Filters Flush Drain Line Installed PVC Unio…" at bounding box center [635, 291] width 1007 height 60
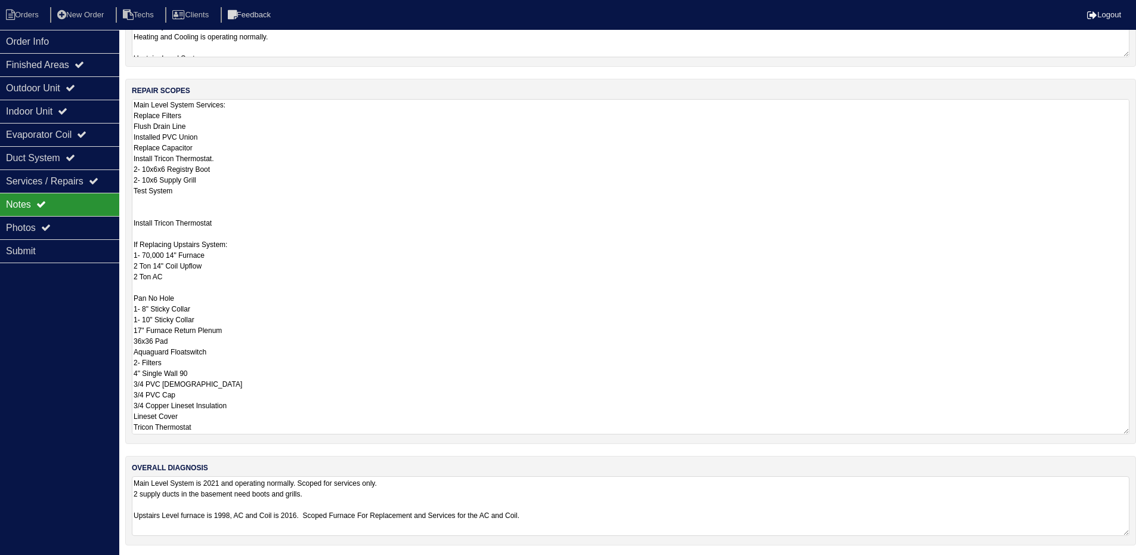
scroll to position [165, 0]
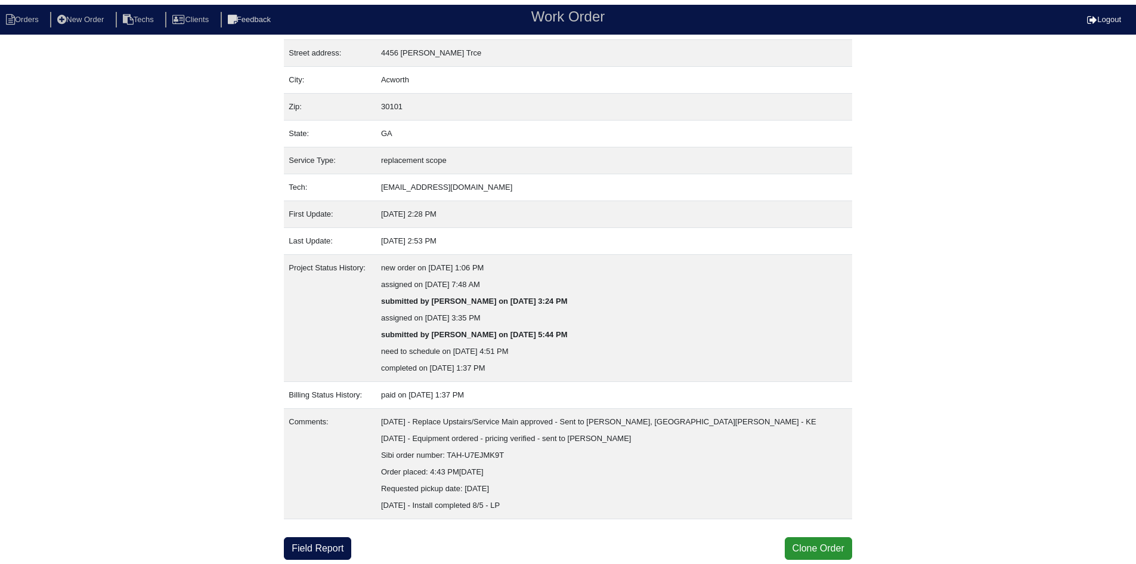
scroll to position [48, 0]
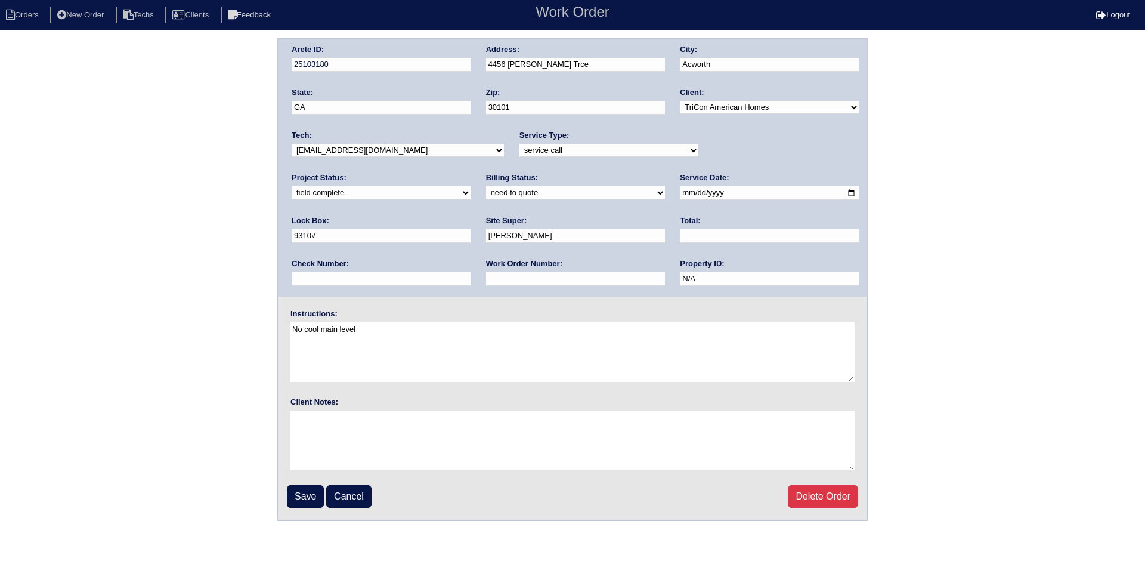
click at [486, 193] on select "need to quote quoted need to invoice invoiced paid warranty purchase order need…" at bounding box center [575, 192] width 179 height 13
select select "warranty"
click at [486, 187] on select "need to quote quoted need to invoice invoiced paid warranty purchase order need…" at bounding box center [575, 192] width 179 height 13
click at [304, 495] on input "Save" at bounding box center [305, 496] width 37 height 23
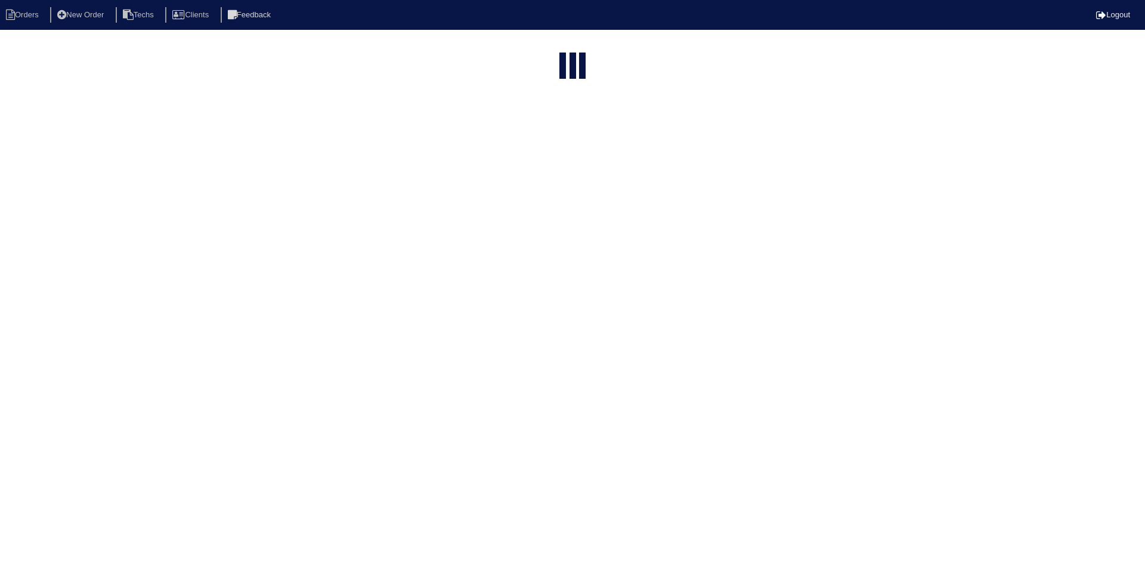
select select "15"
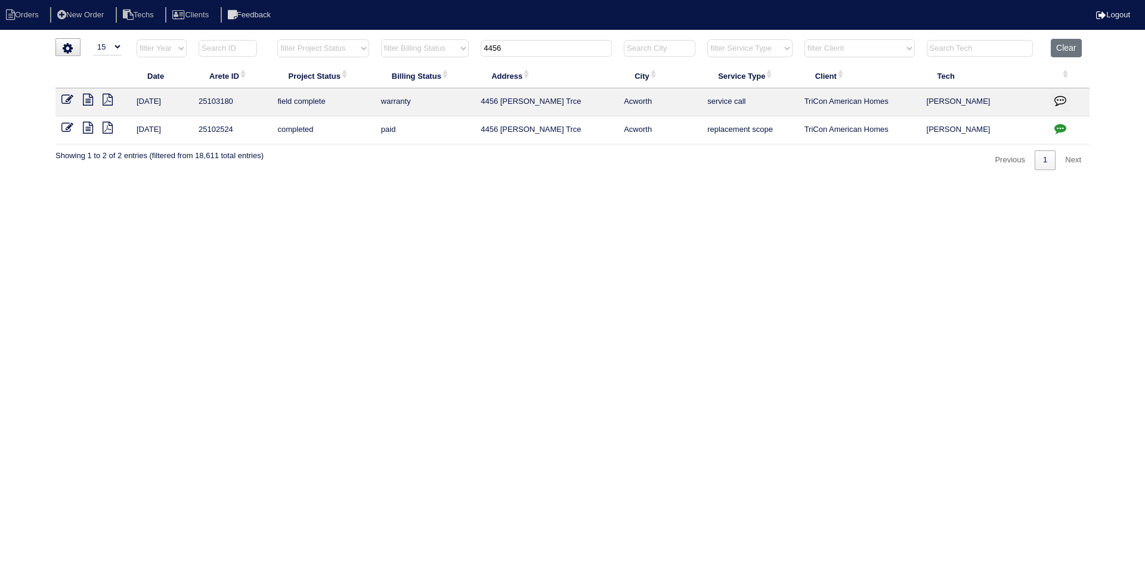
click at [513, 50] on input "4456" at bounding box center [546, 48] width 131 height 17
type input "864"
click at [1063, 50] on button "Clear" at bounding box center [1066, 48] width 30 height 18
type input "864"
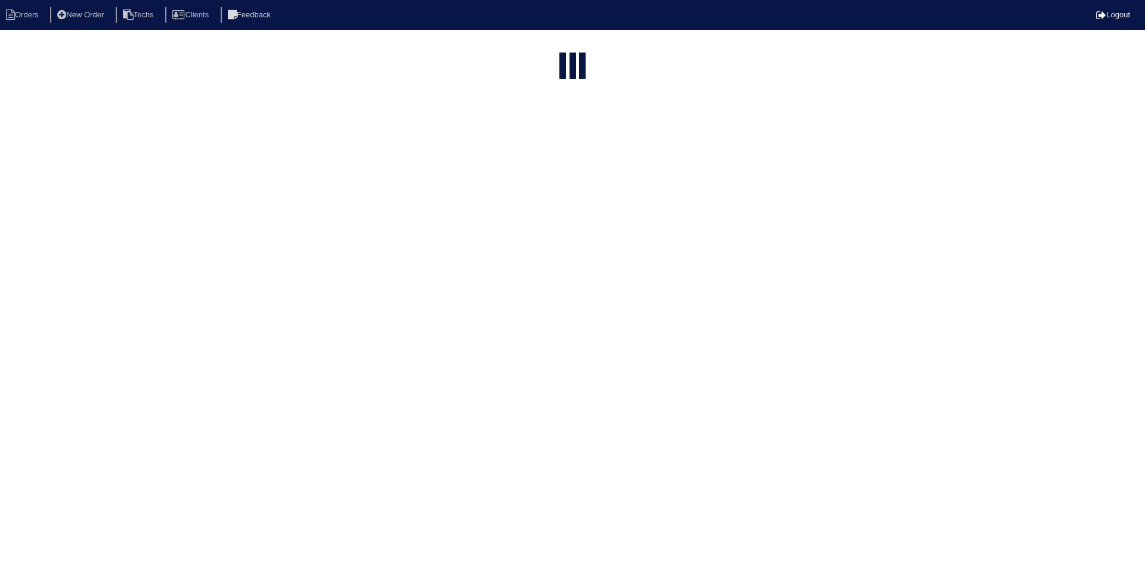
select select "15"
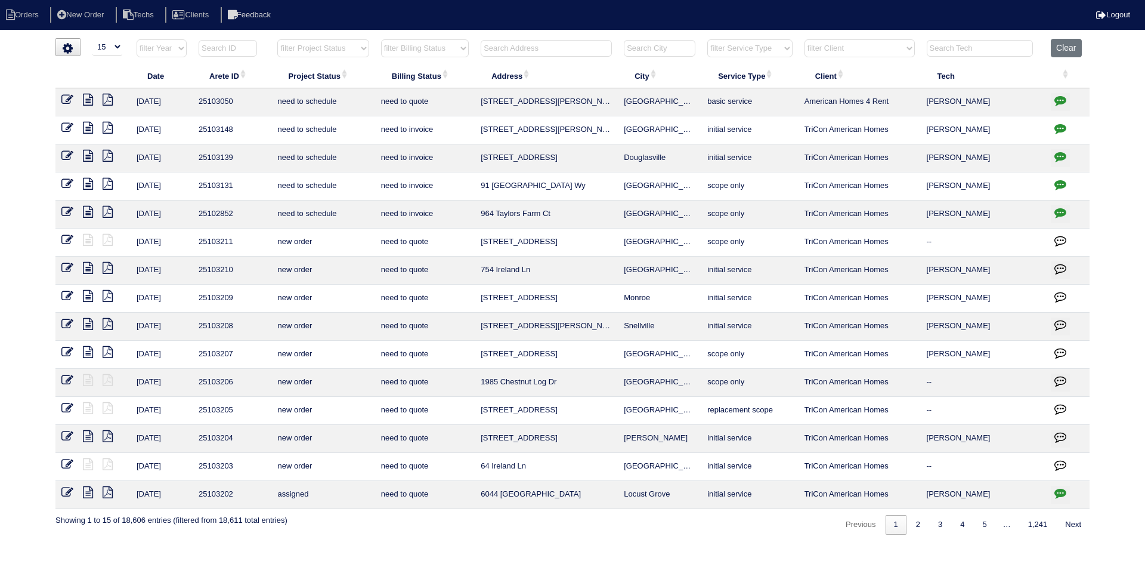
click at [539, 47] on input "text" at bounding box center [546, 48] width 131 height 17
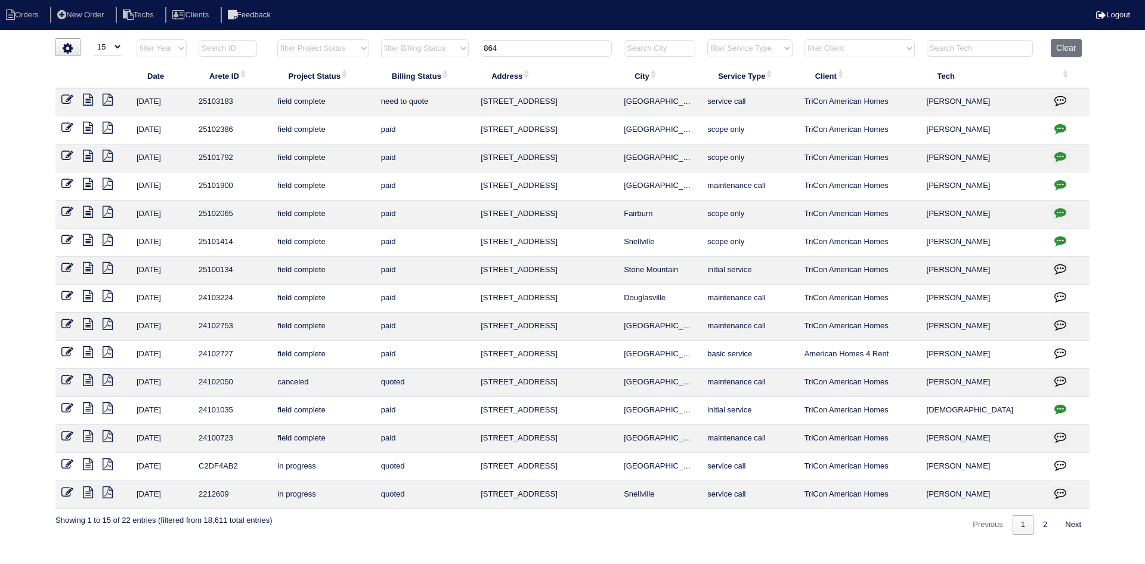
type input "864"
click at [88, 98] on icon at bounding box center [88, 100] width 10 height 12
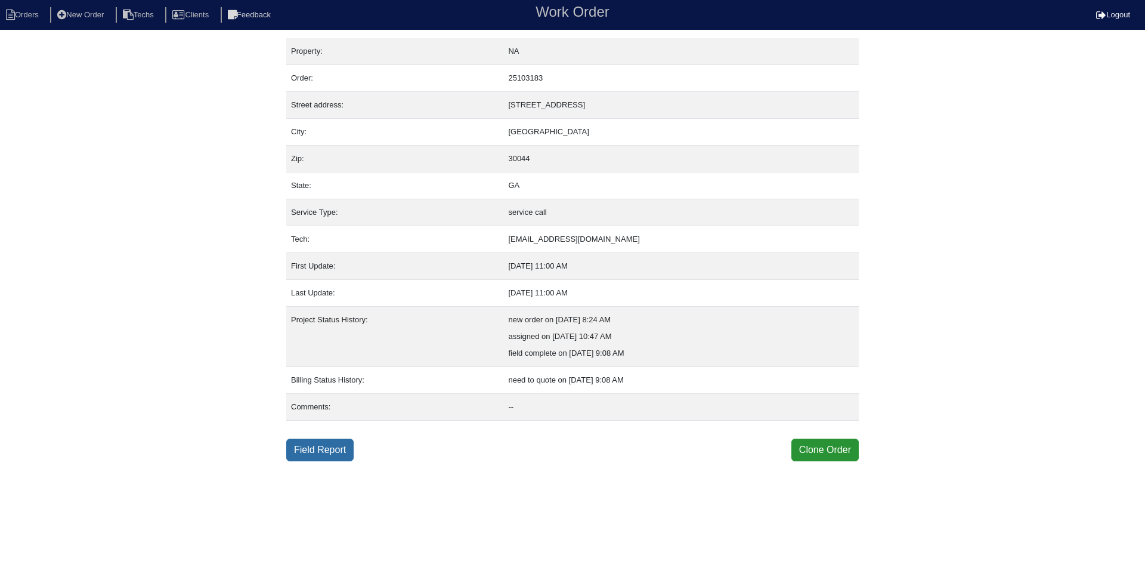
click at [311, 453] on link "Field Report" at bounding box center [319, 449] width 67 height 23
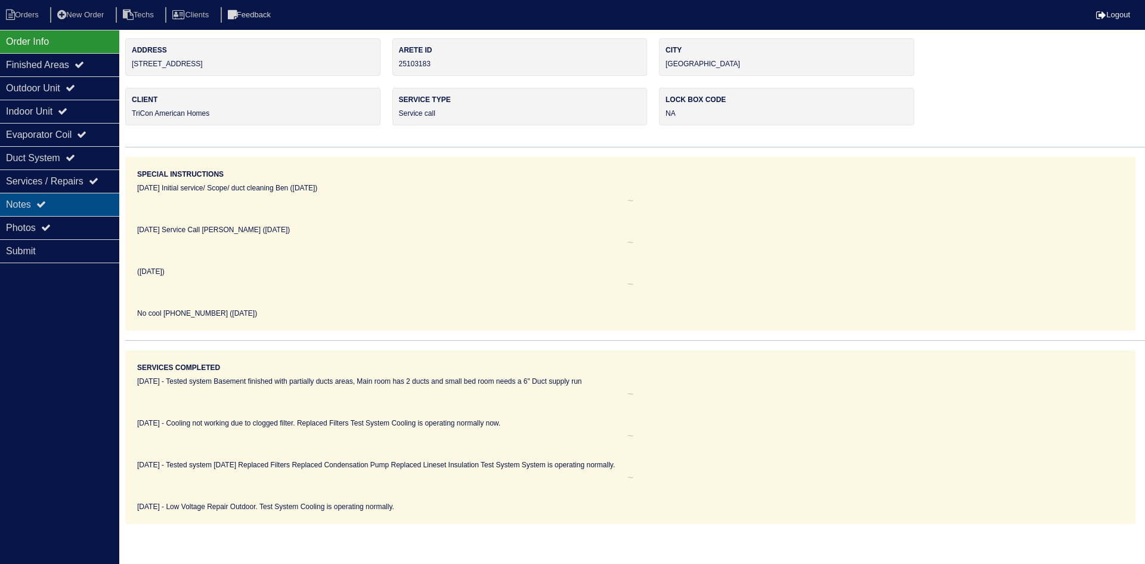
click at [75, 203] on div "Notes" at bounding box center [59, 204] width 119 height 23
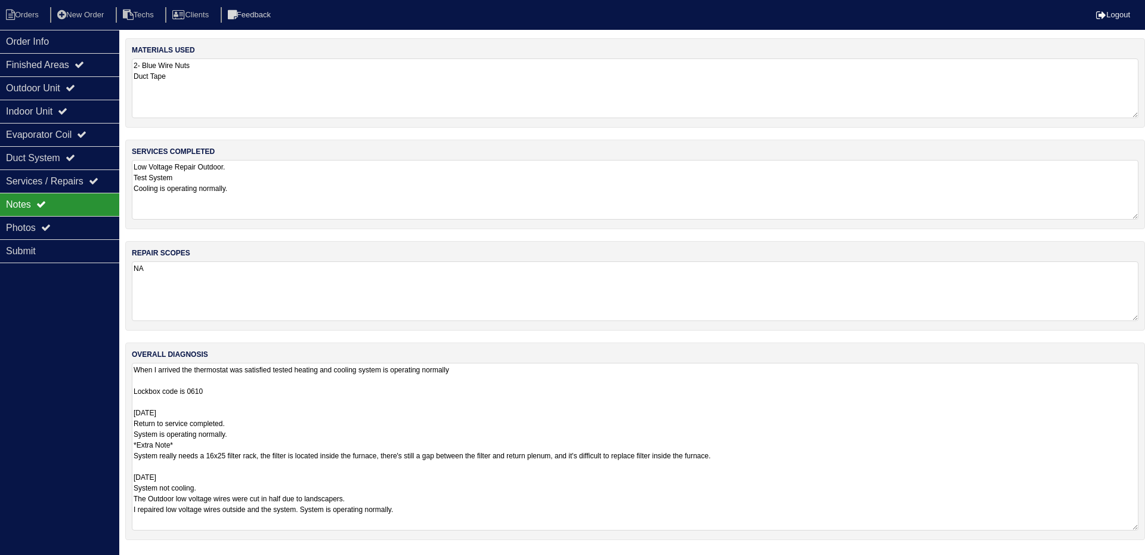
drag, startPoint x: 1135, startPoint y: 418, endPoint x: 1145, endPoint y: 530, distance: 111.9
click at [1145, 530] on html "Orders New Order Techs Clients Feedback Logout Orders New Order Users Clients M…" at bounding box center [572, 276] width 1145 height 552
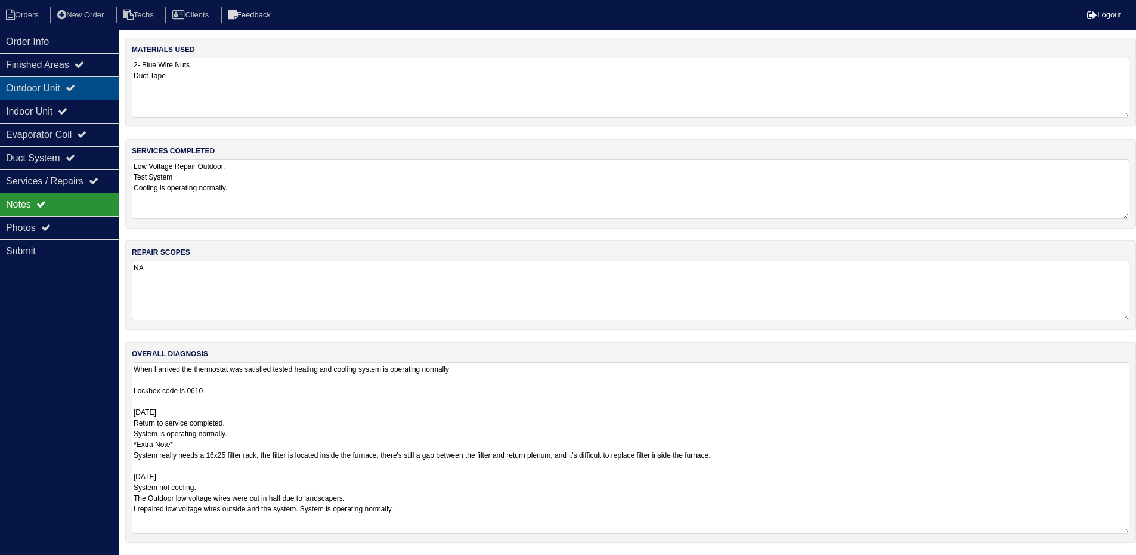
click at [47, 84] on div "Outdoor Unit" at bounding box center [59, 87] width 119 height 23
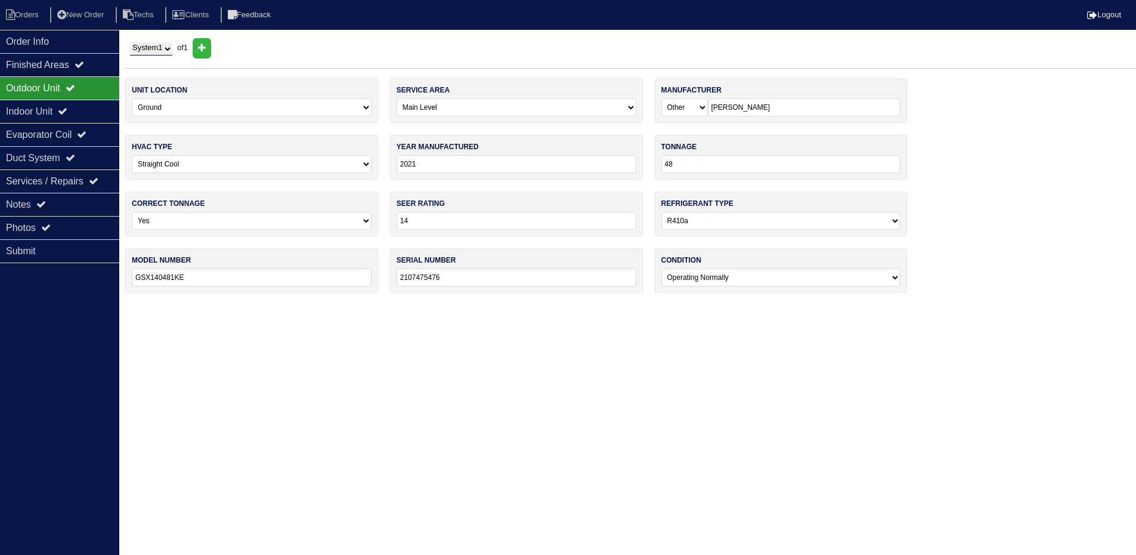
scroll to position [0, 0]
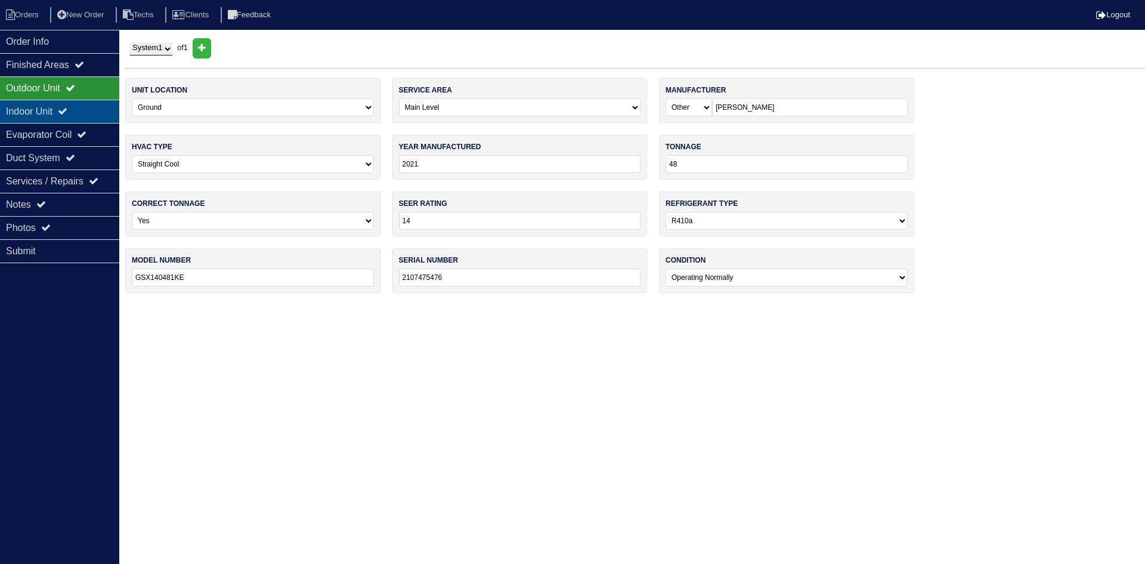
click at [62, 109] on div "Indoor Unit" at bounding box center [59, 111] width 119 height 23
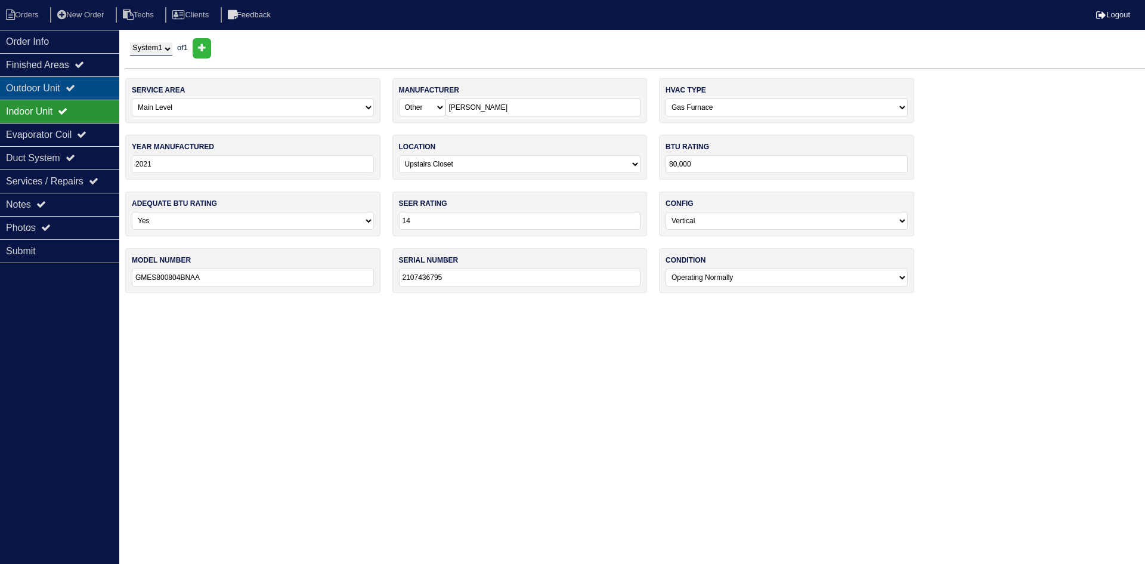
click at [75, 87] on icon at bounding box center [71, 88] width 10 height 10
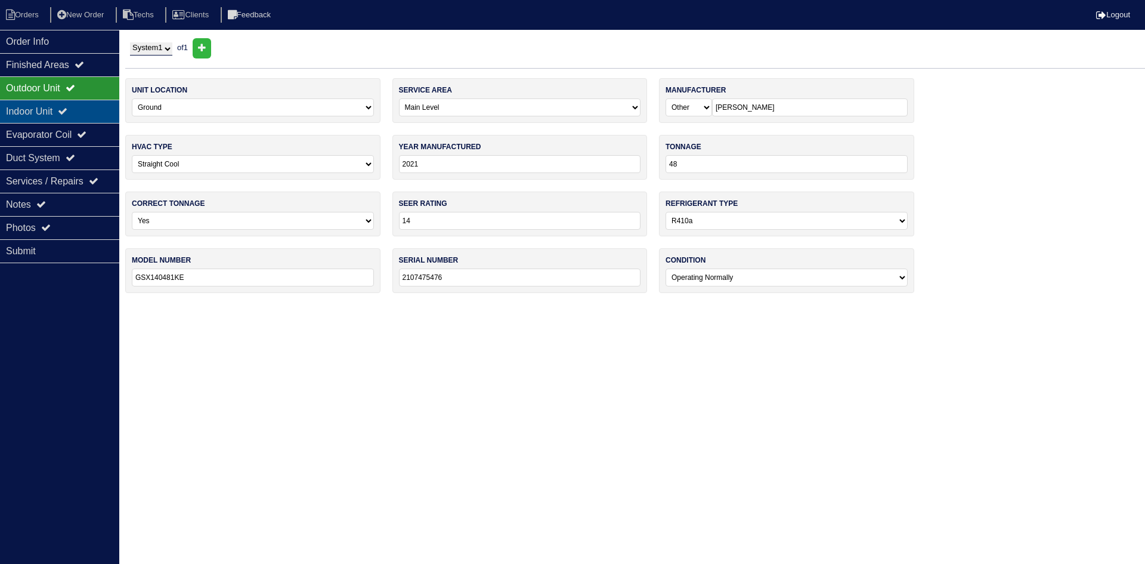
click at [59, 110] on div "Indoor Unit" at bounding box center [59, 111] width 119 height 23
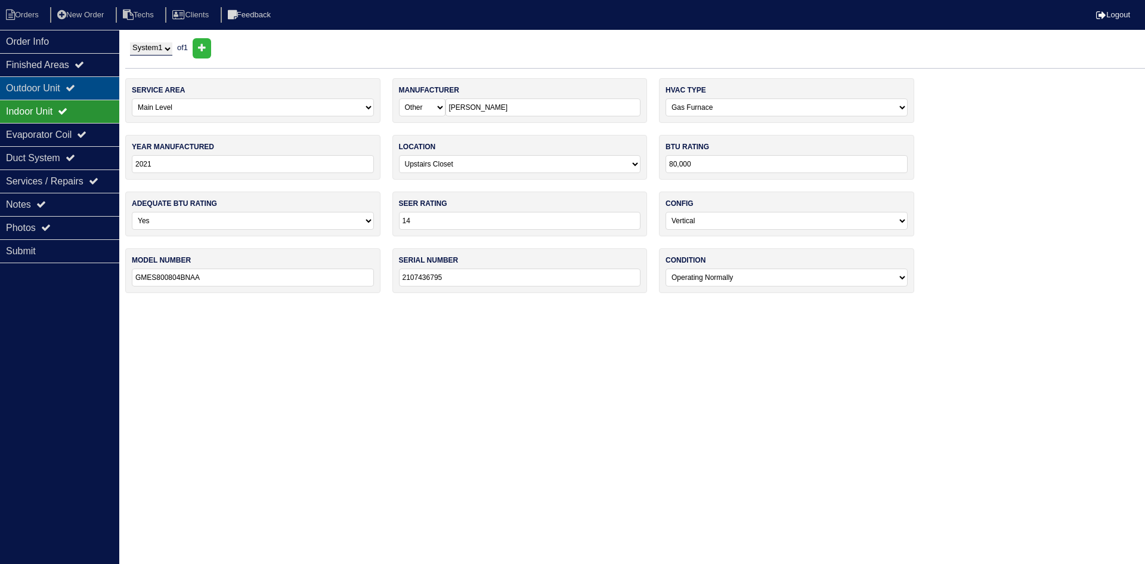
click at [73, 86] on div "Outdoor Unit" at bounding box center [59, 87] width 119 height 23
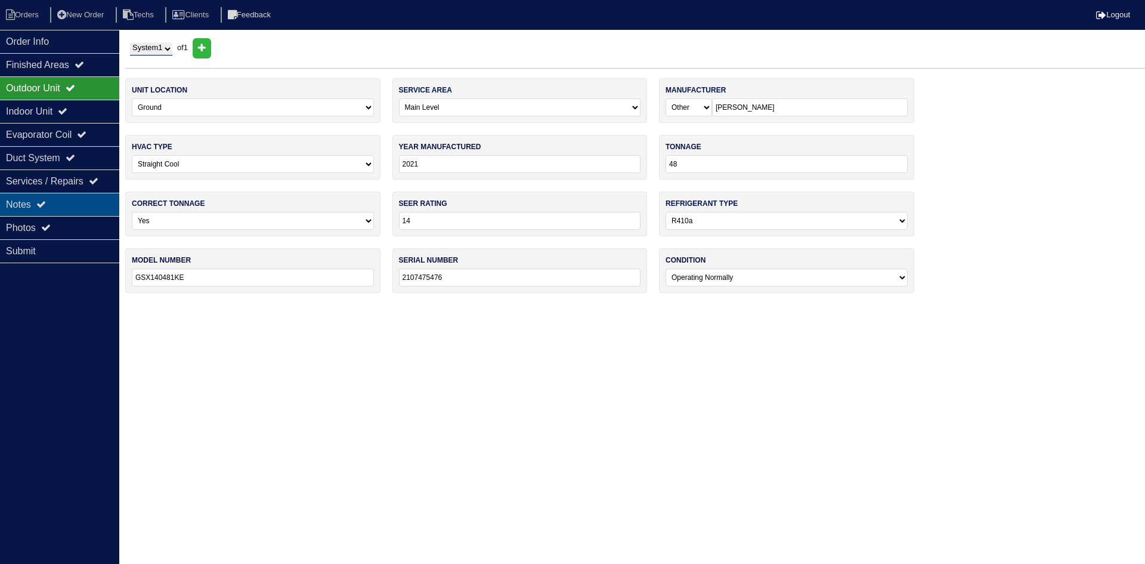
click at [58, 202] on div "Notes" at bounding box center [59, 204] width 119 height 23
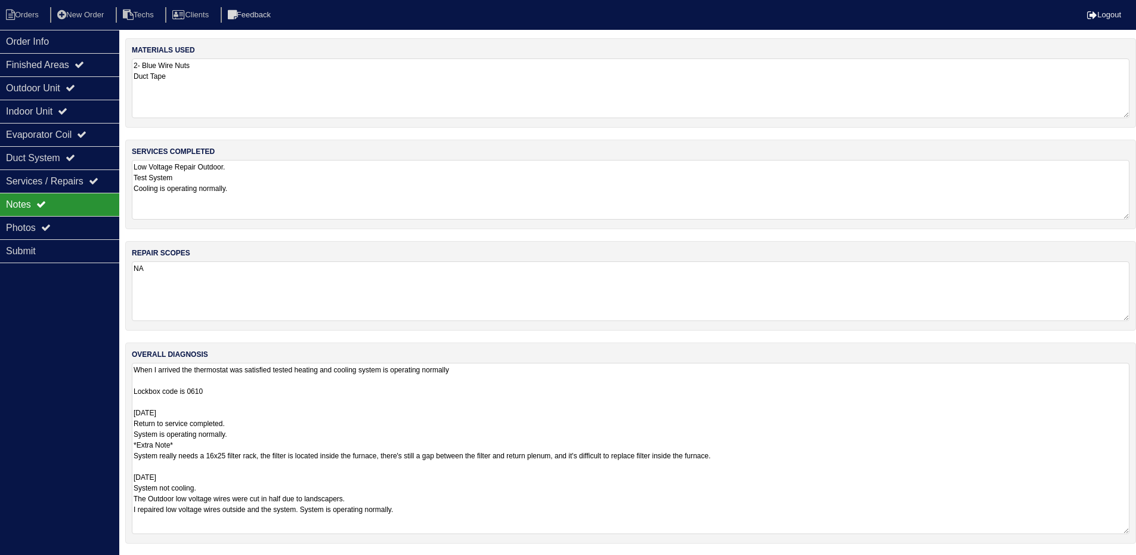
scroll to position [1, 0]
click at [24, 10] on li "Orders" at bounding box center [24, 15] width 48 height 16
select select "15"
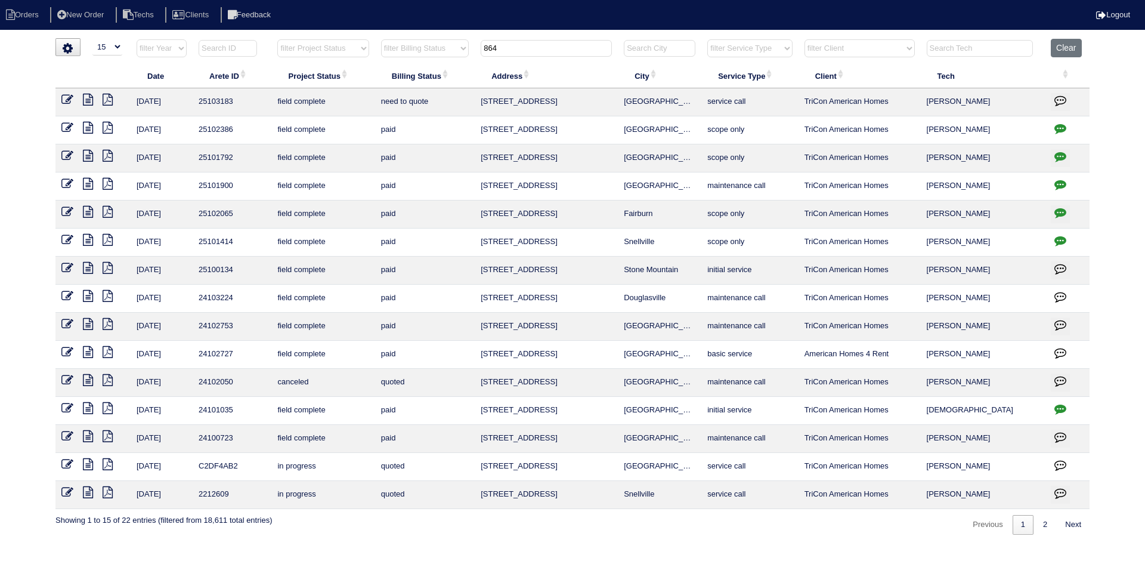
click at [540, 50] on input "864" at bounding box center [546, 48] width 131 height 17
click at [539, 50] on input "864" at bounding box center [546, 48] width 131 height 17
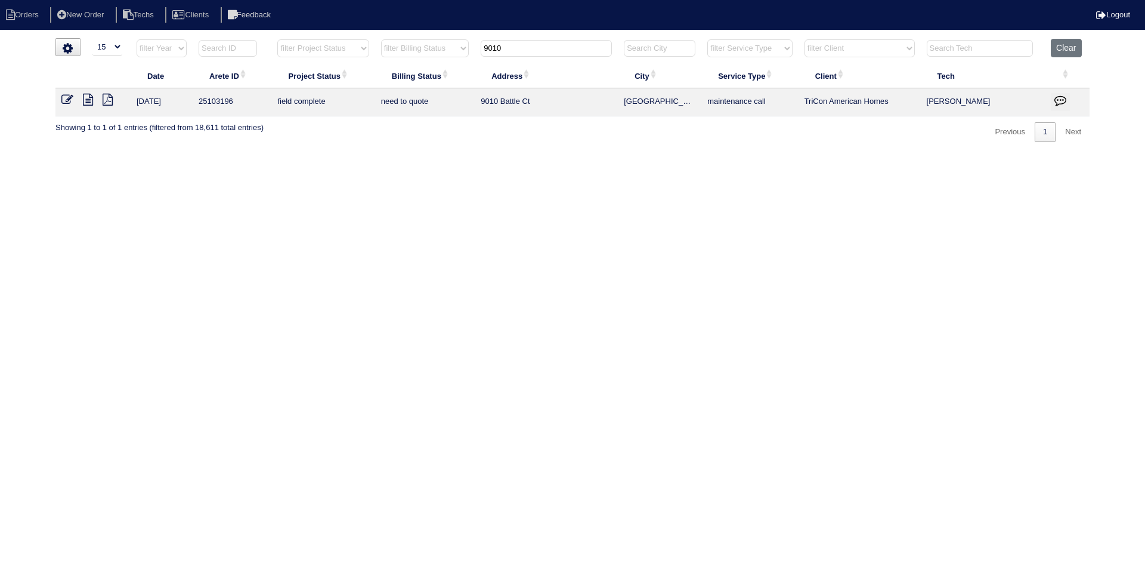
type input "9010"
click at [84, 100] on icon at bounding box center [88, 100] width 10 height 12
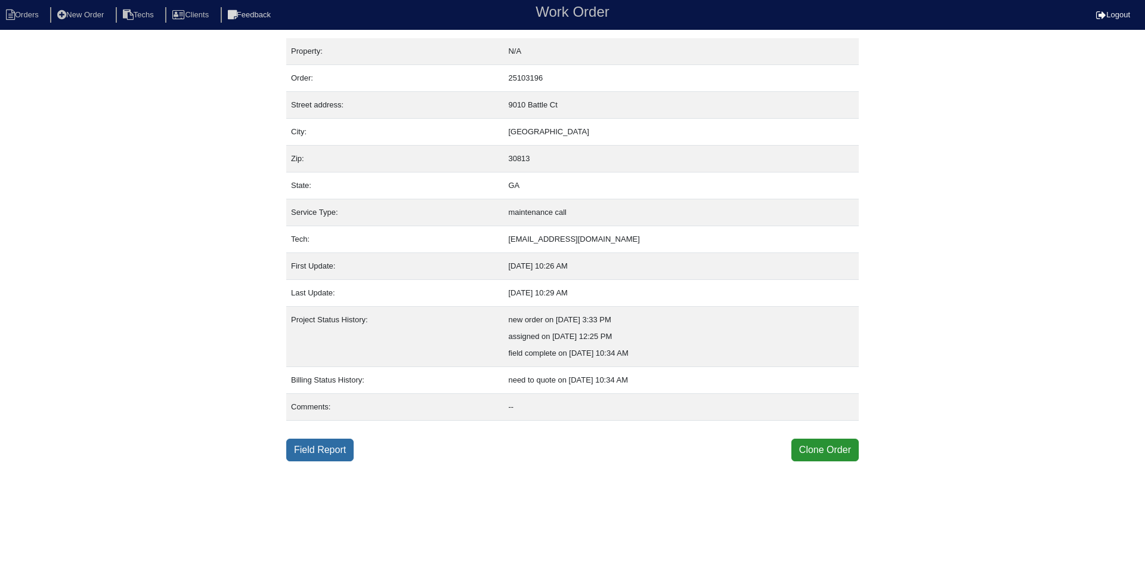
click at [326, 449] on link "Field Report" at bounding box center [319, 449] width 67 height 23
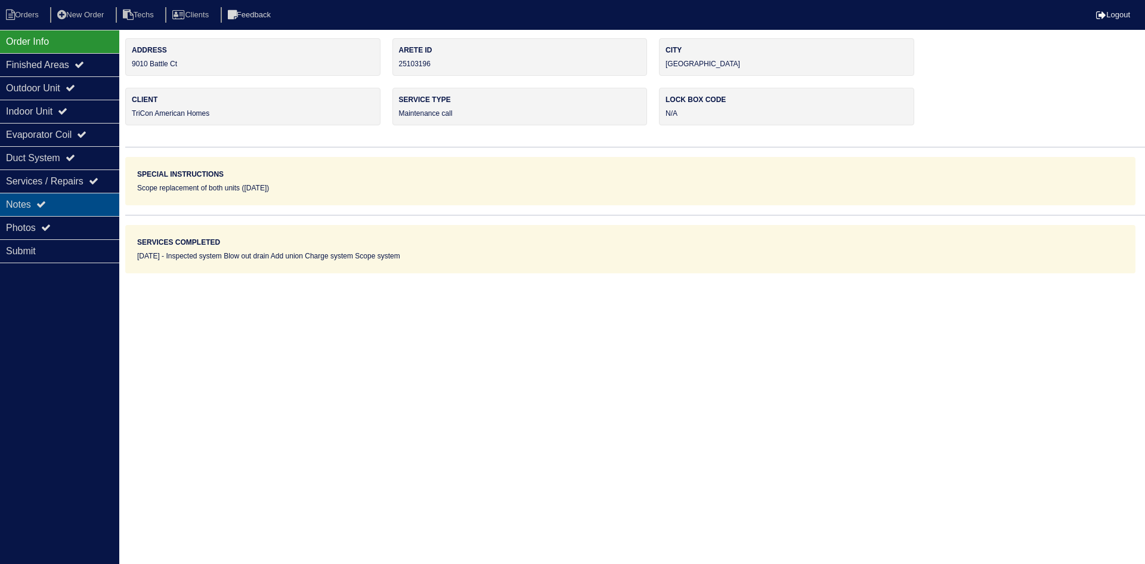
click at [84, 197] on div "Notes" at bounding box center [59, 204] width 119 height 23
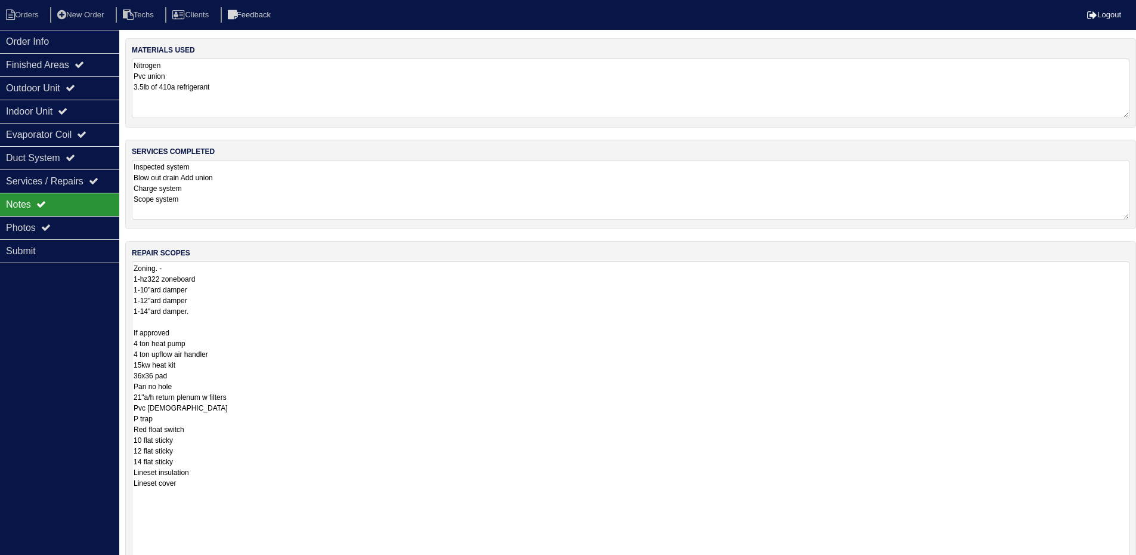
drag, startPoint x: 1133, startPoint y: 318, endPoint x: 776, endPoint y: 506, distance: 402.8
click at [1106, 563] on html "Orders New Order Techs Clients Feedback Logout Orders New Order Users Clients M…" at bounding box center [568, 358] width 1136 height 717
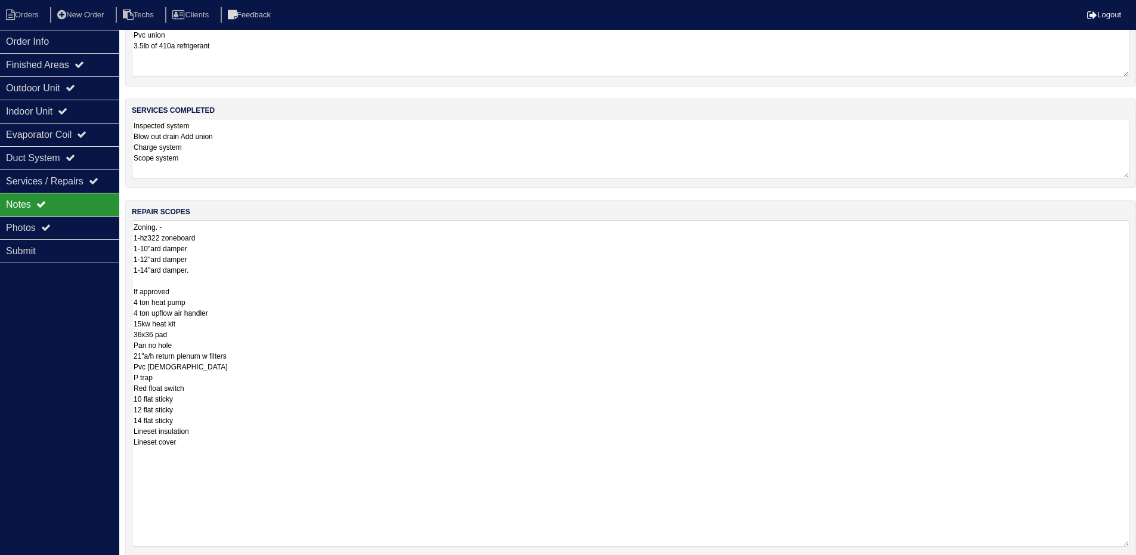
scroll to position [60, 0]
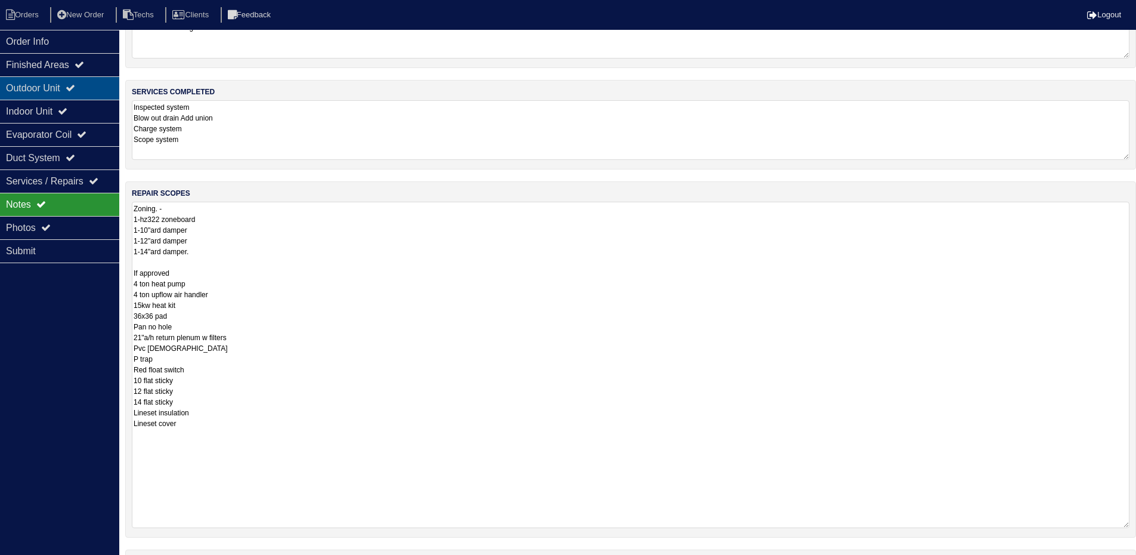
click at [64, 81] on div "Outdoor Unit" at bounding box center [59, 87] width 119 height 23
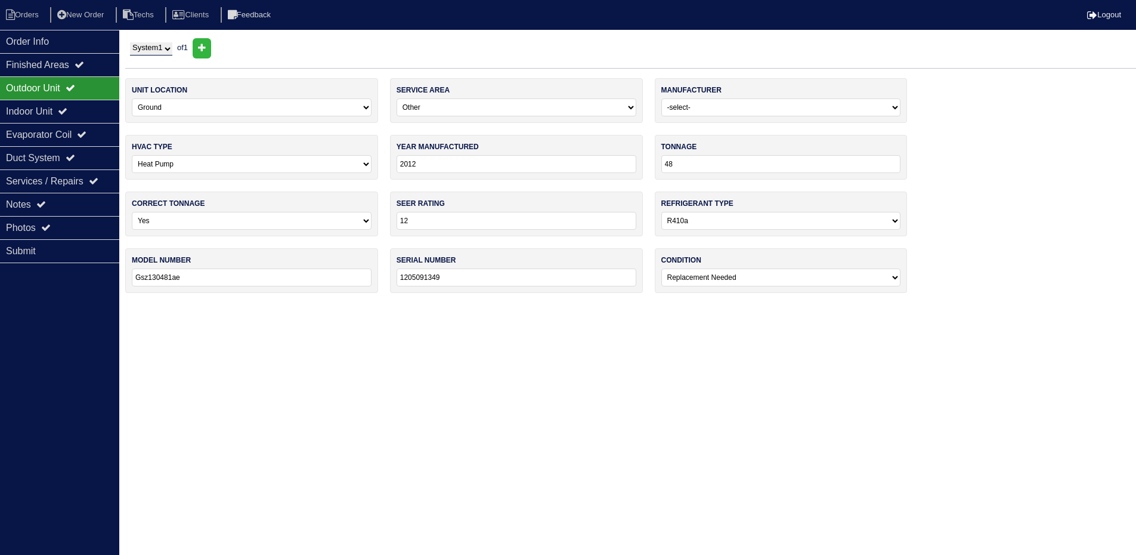
scroll to position [0, 0]
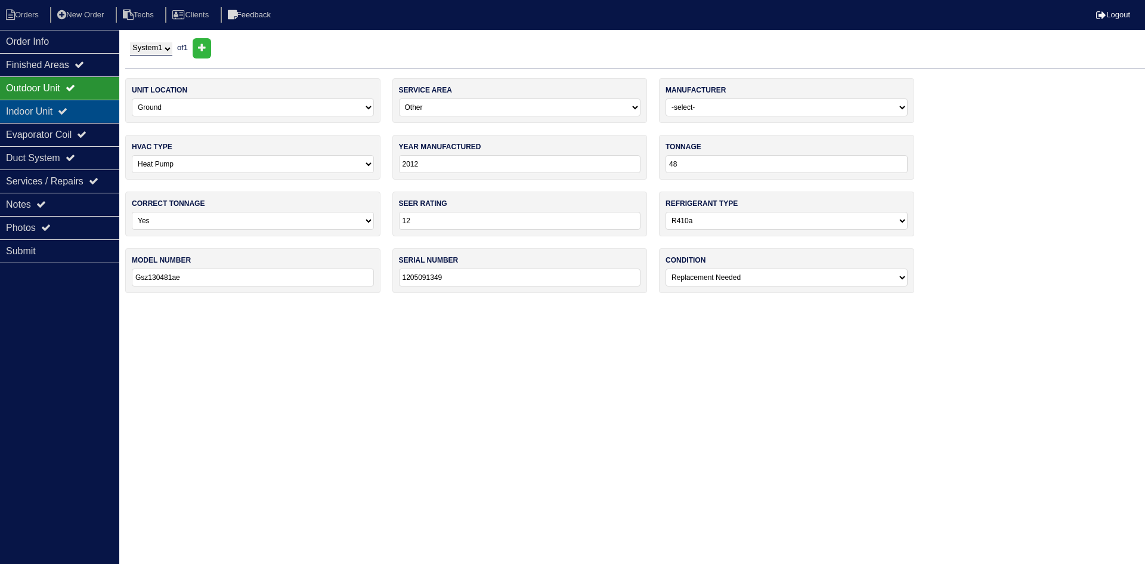
click at [67, 108] on icon at bounding box center [63, 111] width 10 height 10
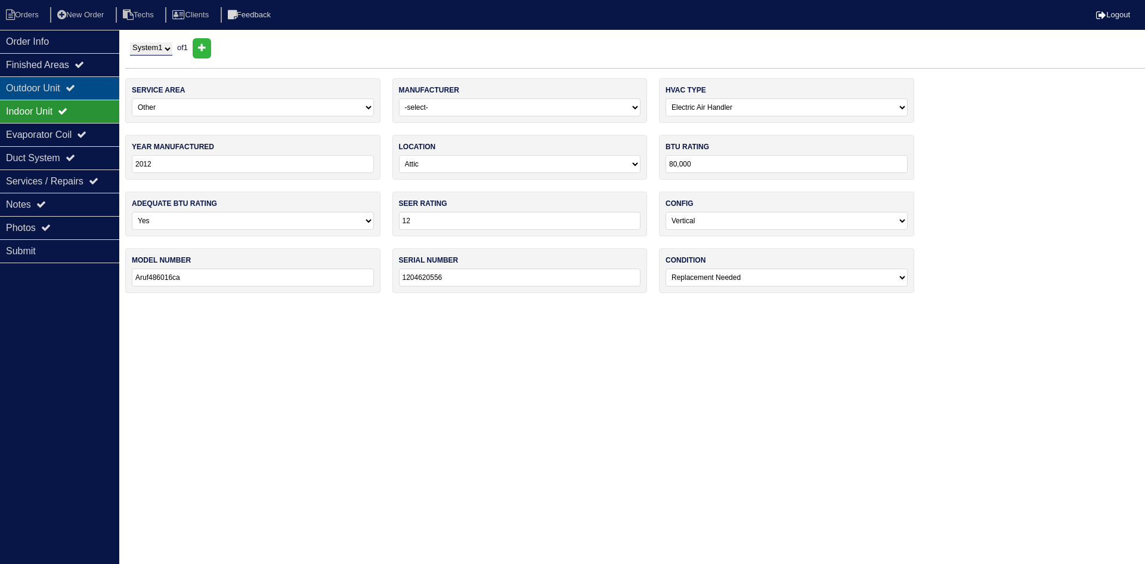
click at [69, 87] on div "Outdoor Unit" at bounding box center [59, 87] width 119 height 23
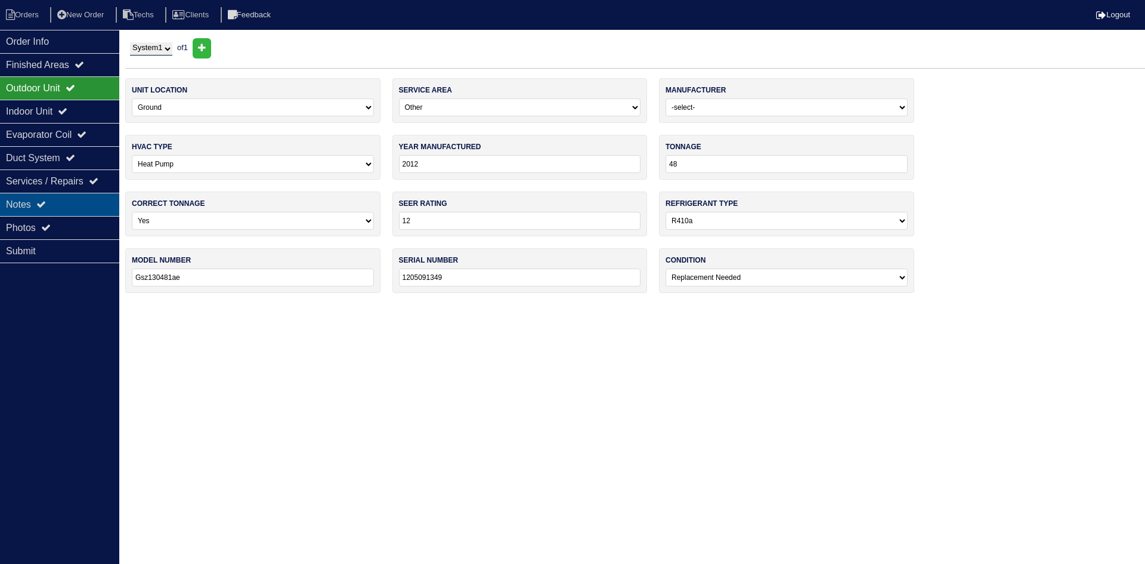
click at [73, 201] on div "Notes" at bounding box center [59, 204] width 119 height 23
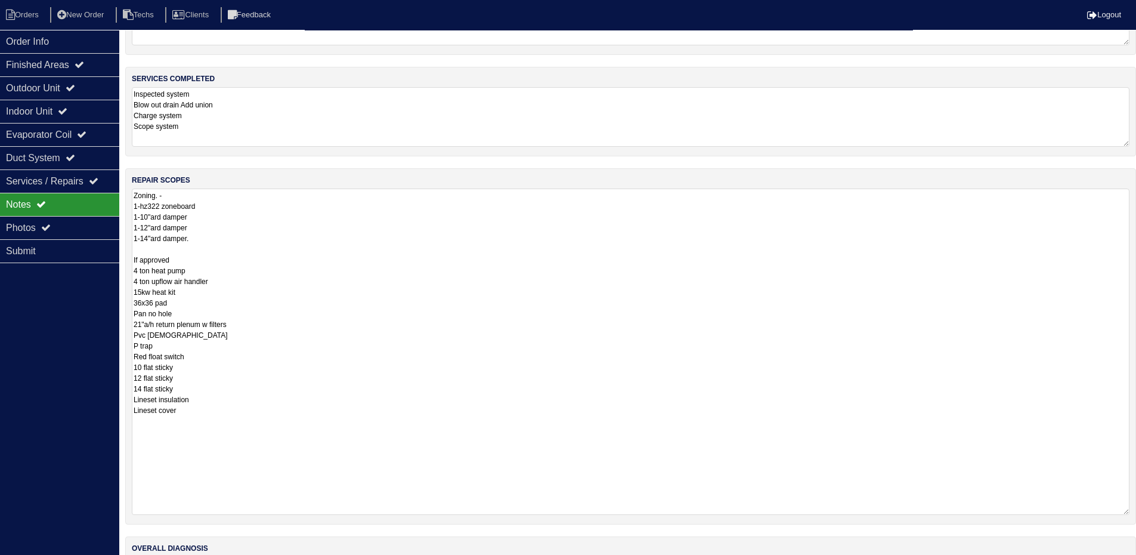
scroll to position [156, 0]
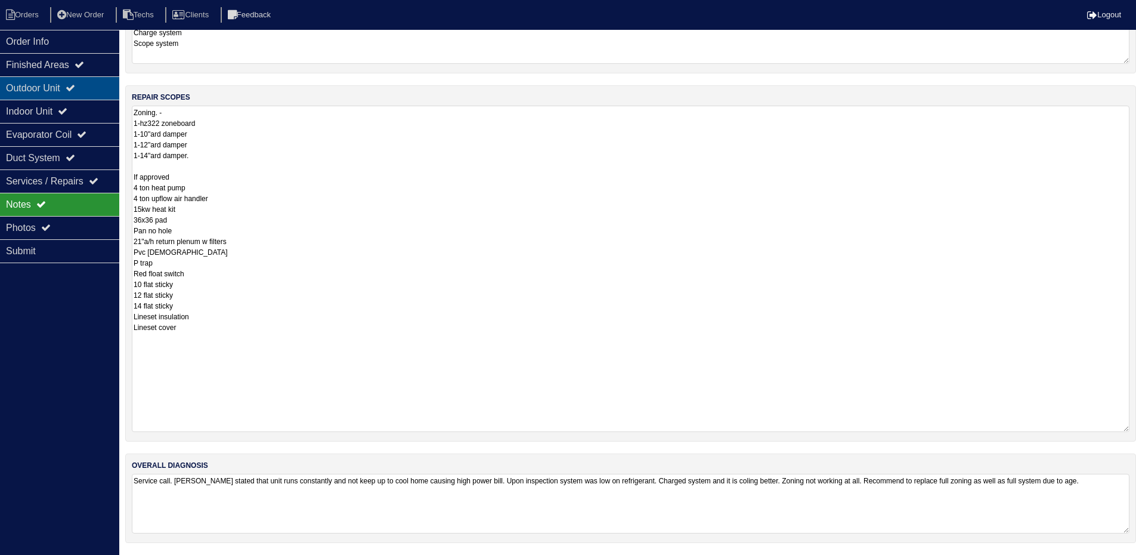
click at [98, 86] on div "Outdoor Unit" at bounding box center [59, 87] width 119 height 23
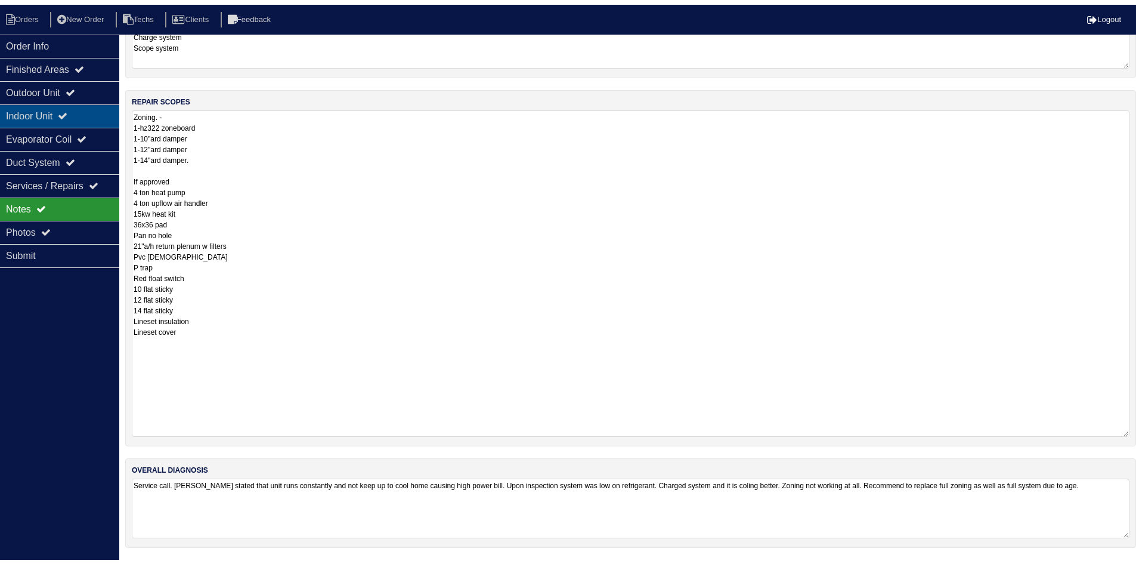
scroll to position [0, 0]
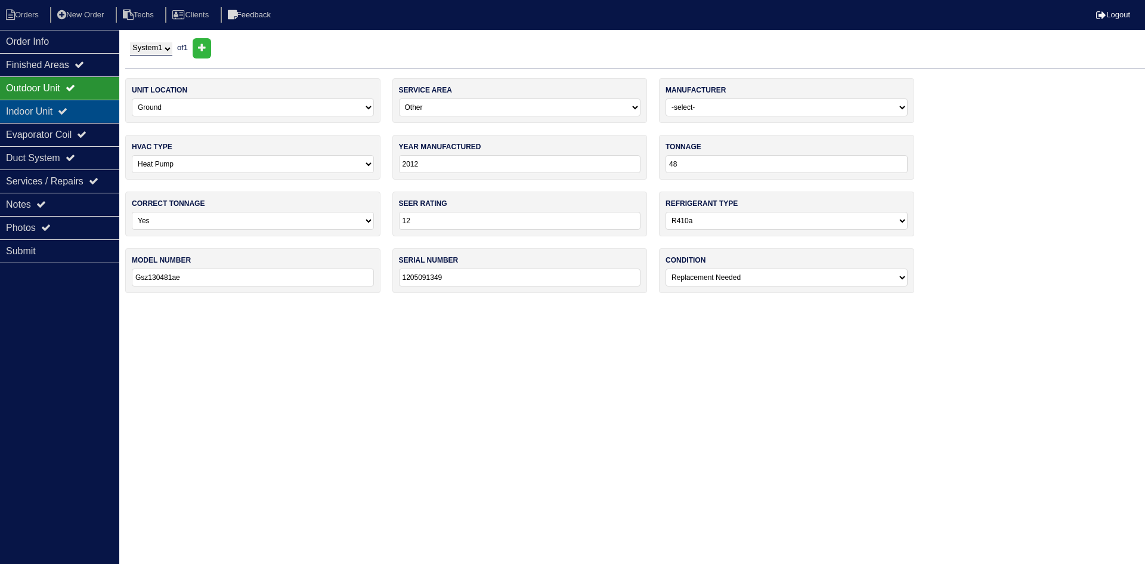
click at [85, 105] on div "Indoor Unit" at bounding box center [59, 111] width 119 height 23
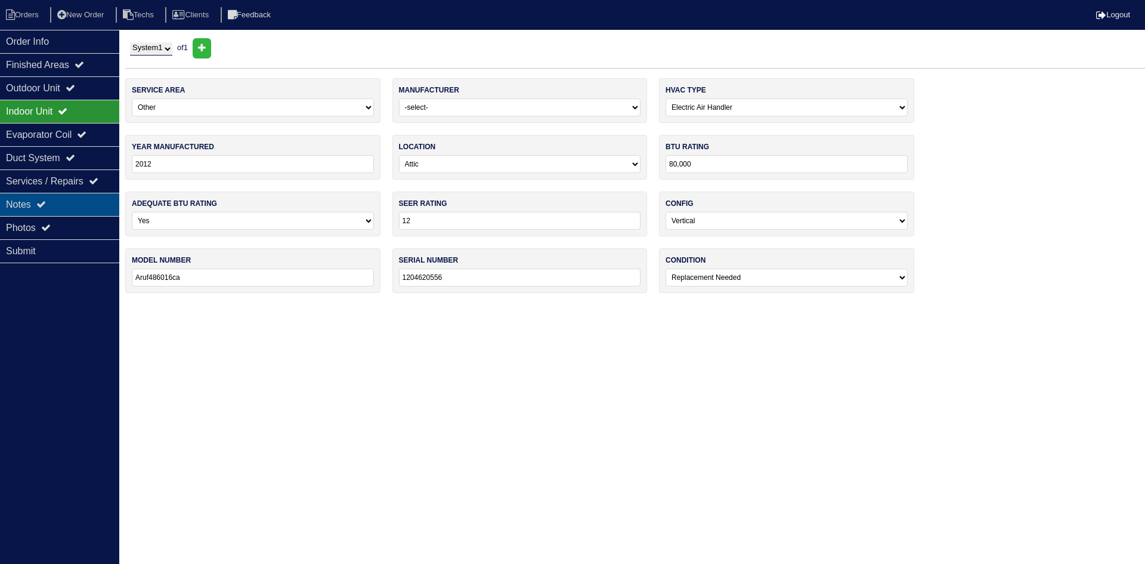
click at [70, 203] on div "Notes" at bounding box center [59, 204] width 119 height 23
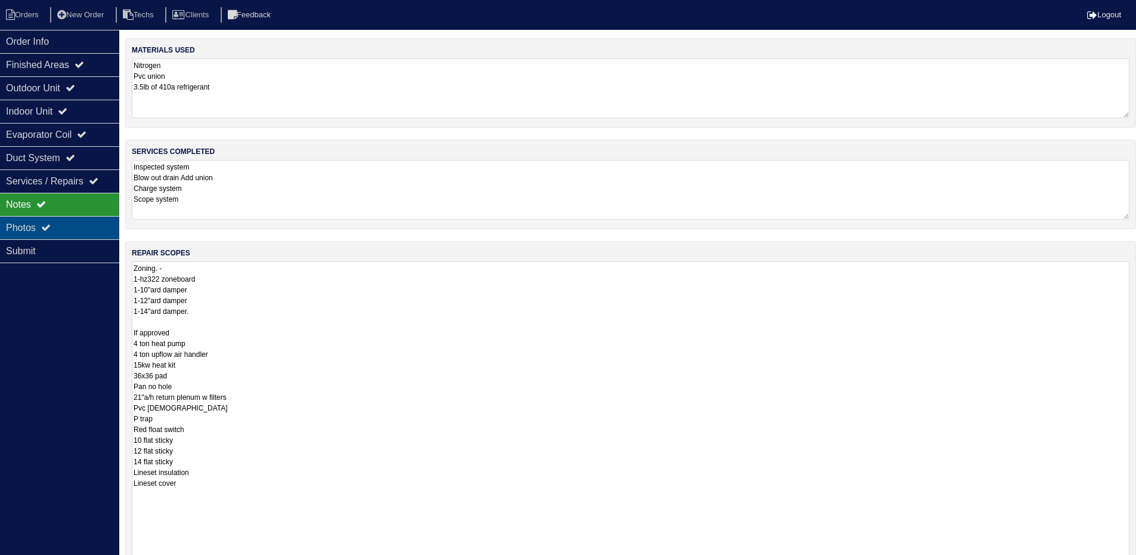
click at [73, 219] on div "Photos" at bounding box center [59, 227] width 119 height 23
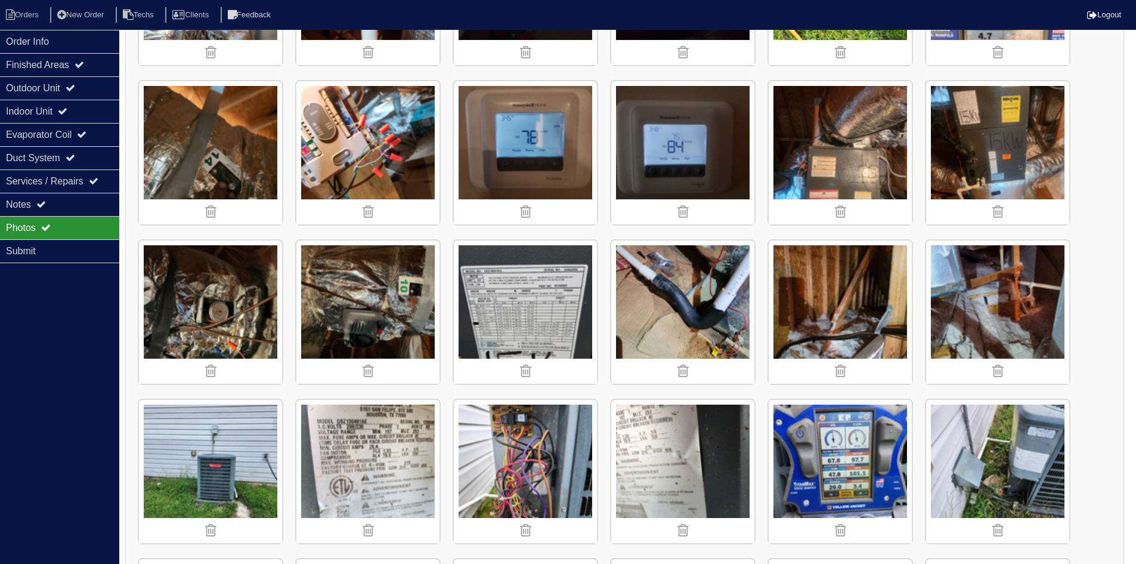
drag, startPoint x: 94, startPoint y: 205, endPoint x: 123, endPoint y: 206, distance: 29.2
click at [96, 205] on div "Notes" at bounding box center [59, 204] width 119 height 23
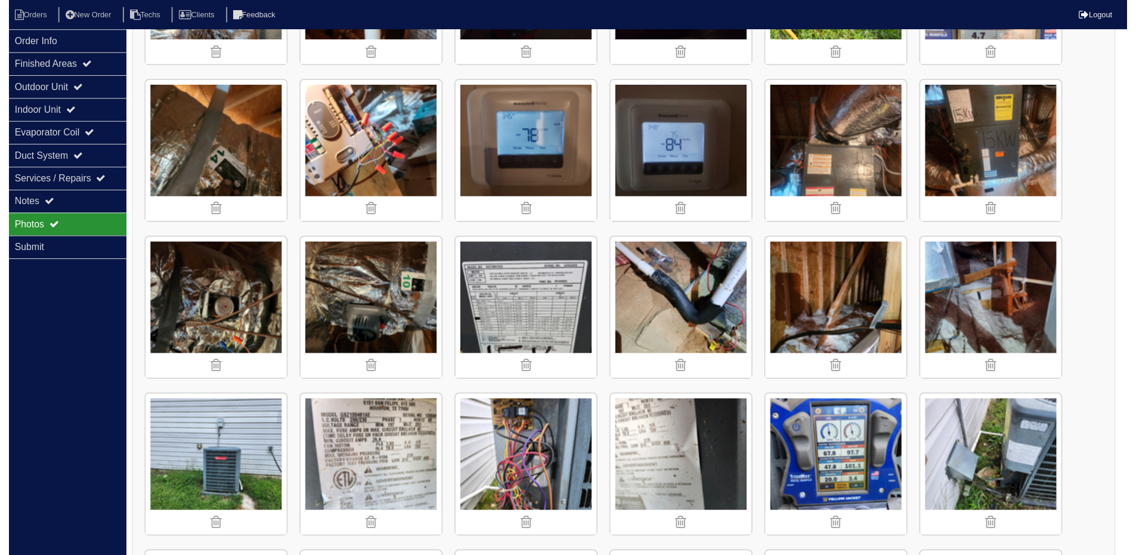
scroll to position [156, 0]
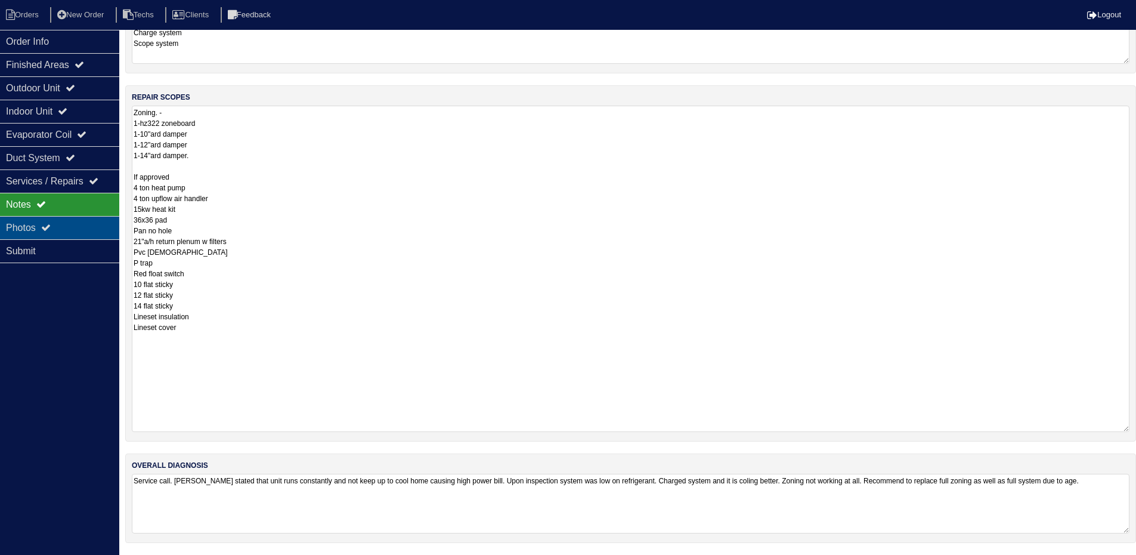
click at [33, 223] on div "Photos" at bounding box center [59, 227] width 119 height 23
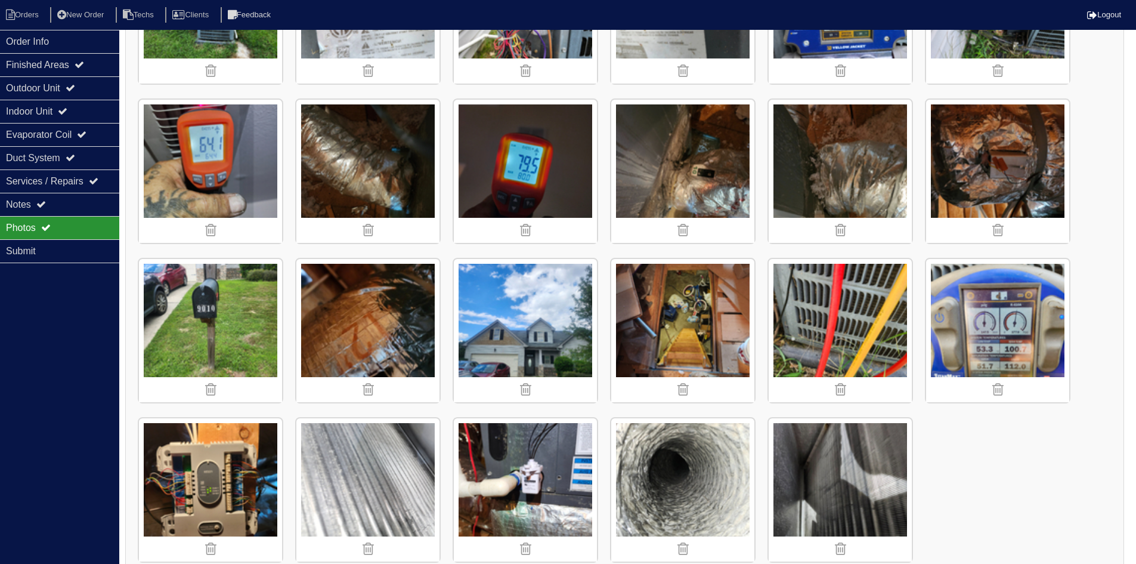
scroll to position [778, 0]
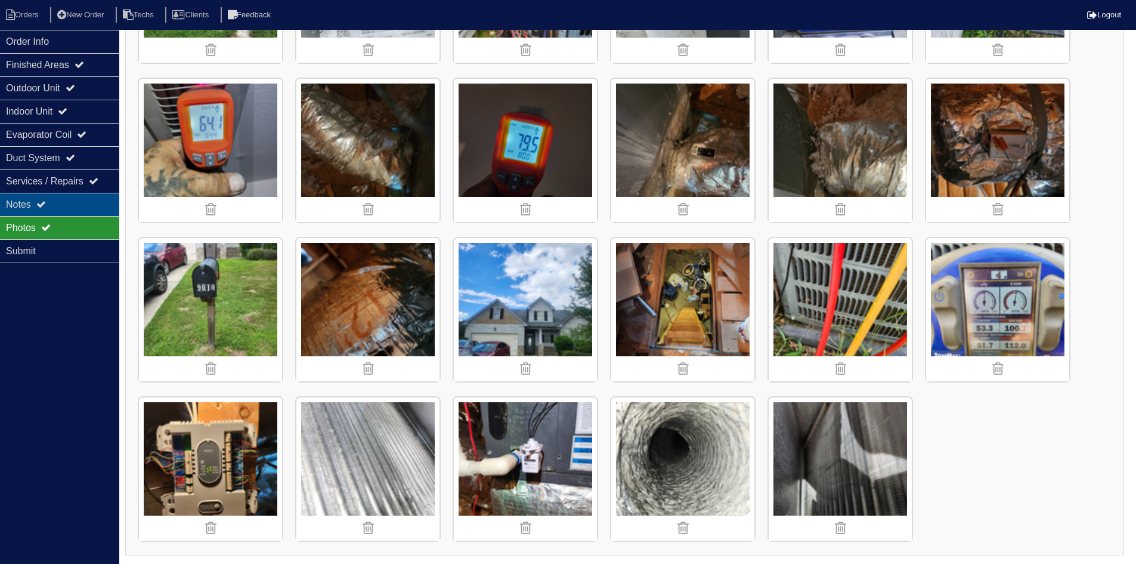
click at [70, 198] on div "Notes" at bounding box center [59, 204] width 119 height 23
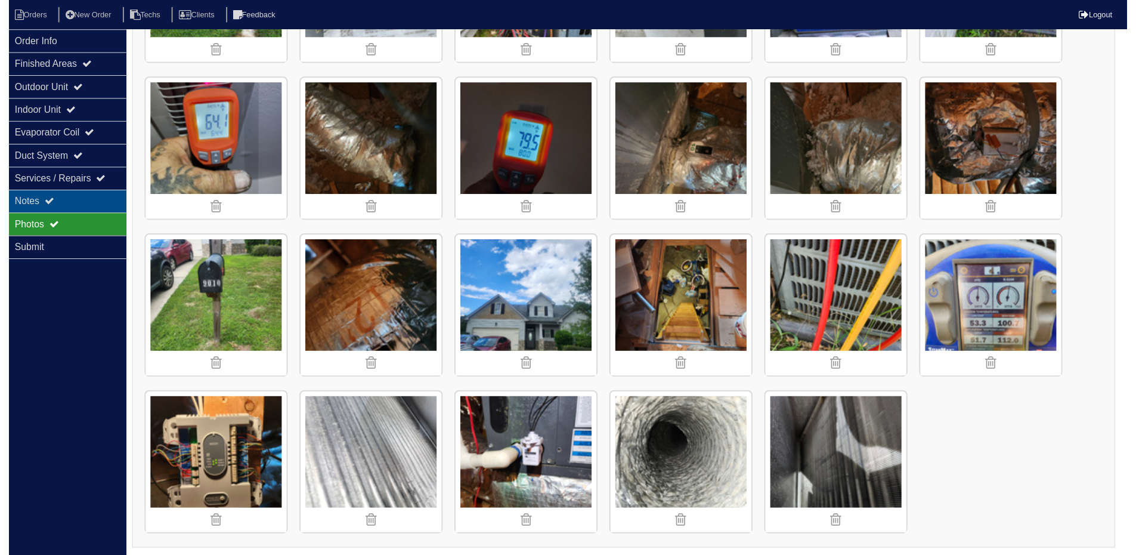
scroll to position [156, 0]
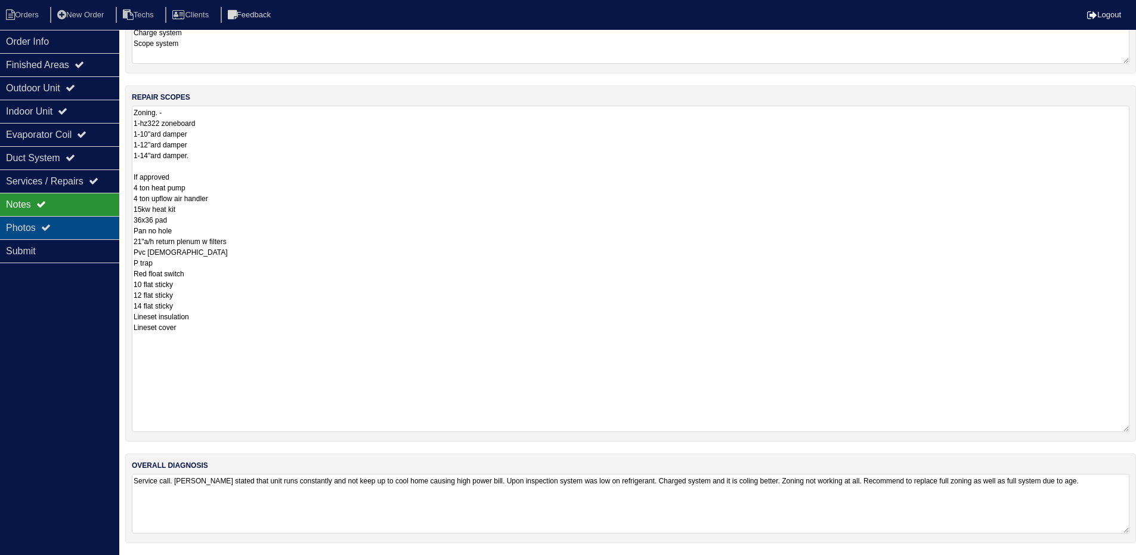
click at [40, 231] on div "Photos" at bounding box center [59, 227] width 119 height 23
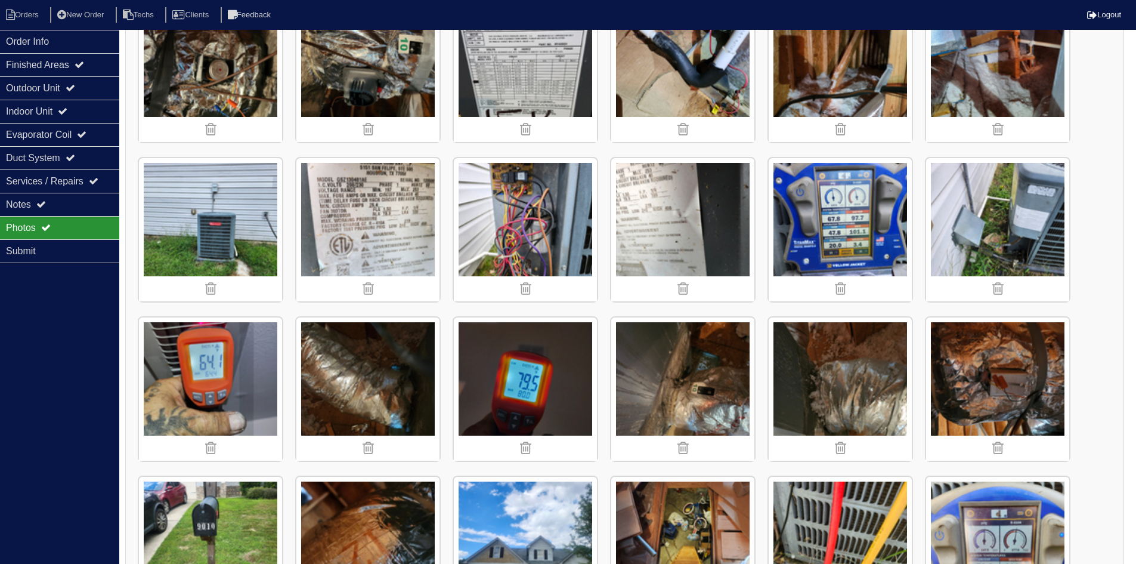
scroll to position [480, 0]
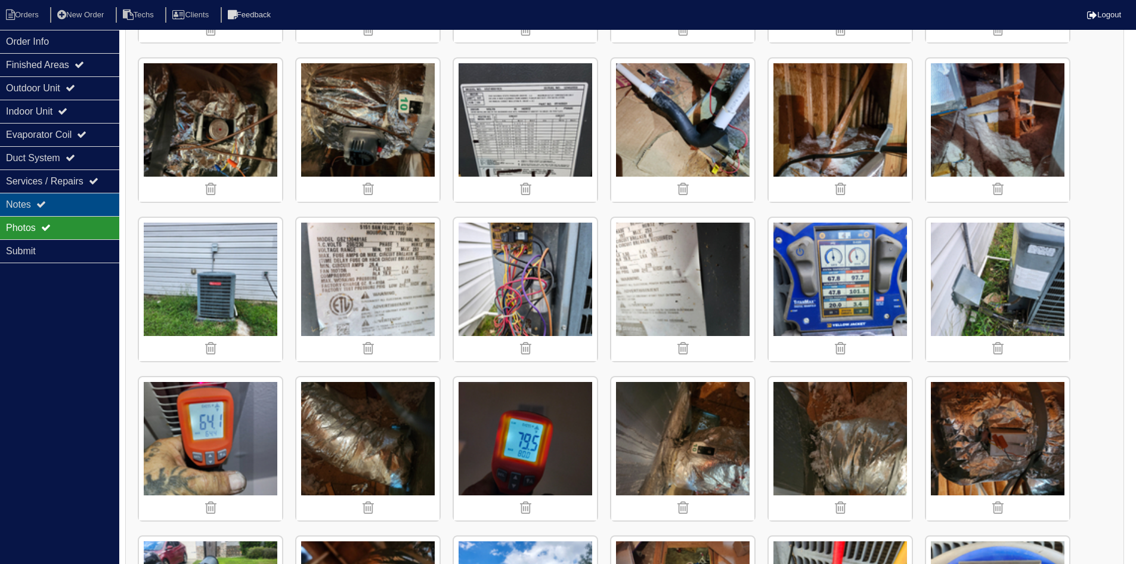
click at [53, 202] on div "Notes" at bounding box center [59, 204] width 119 height 23
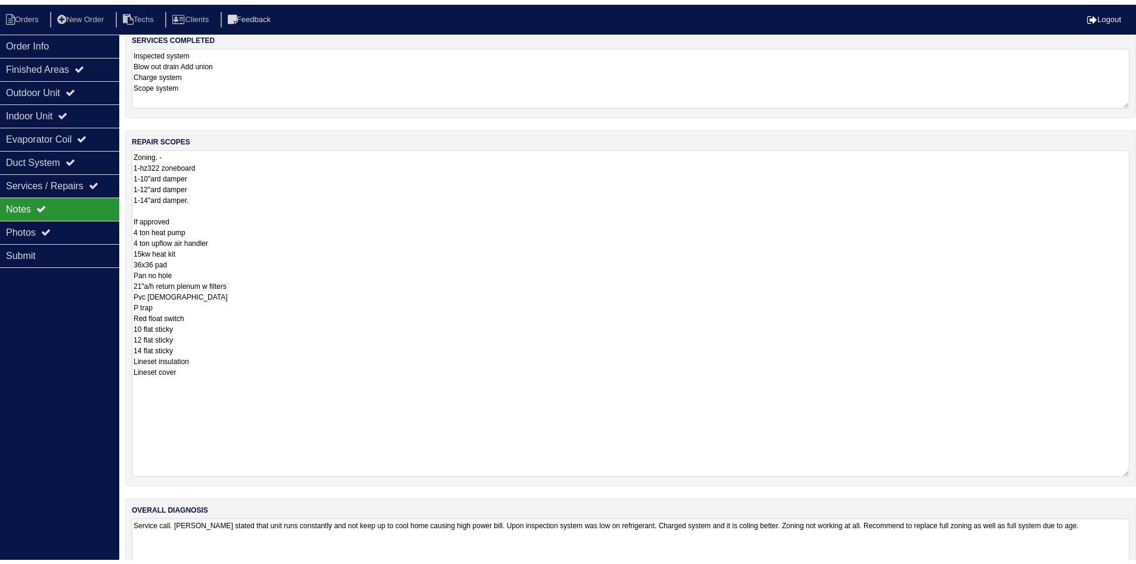
scroll to position [96, 0]
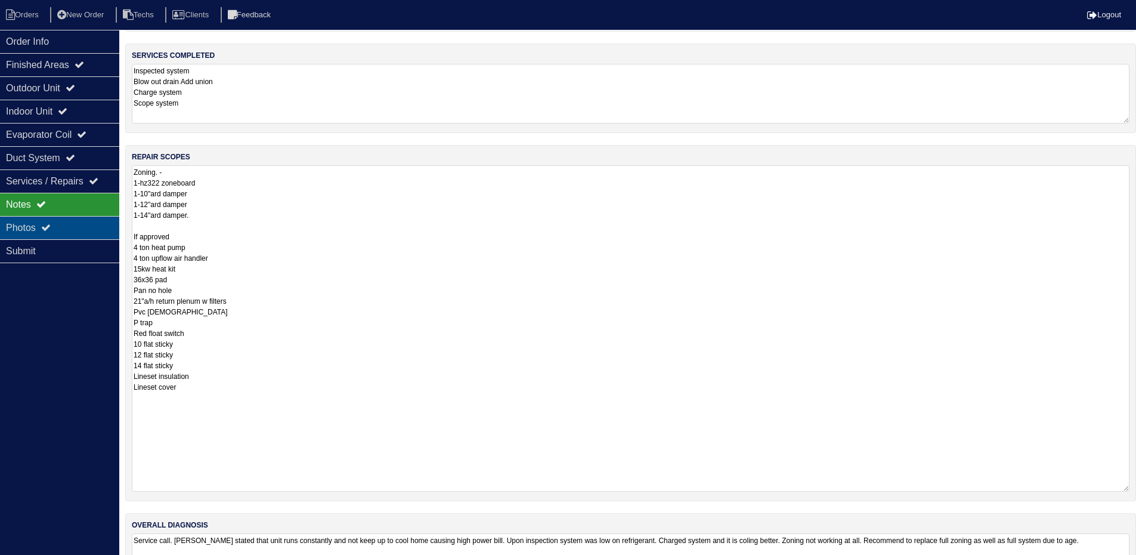
click at [69, 231] on div "Photos" at bounding box center [59, 227] width 119 height 23
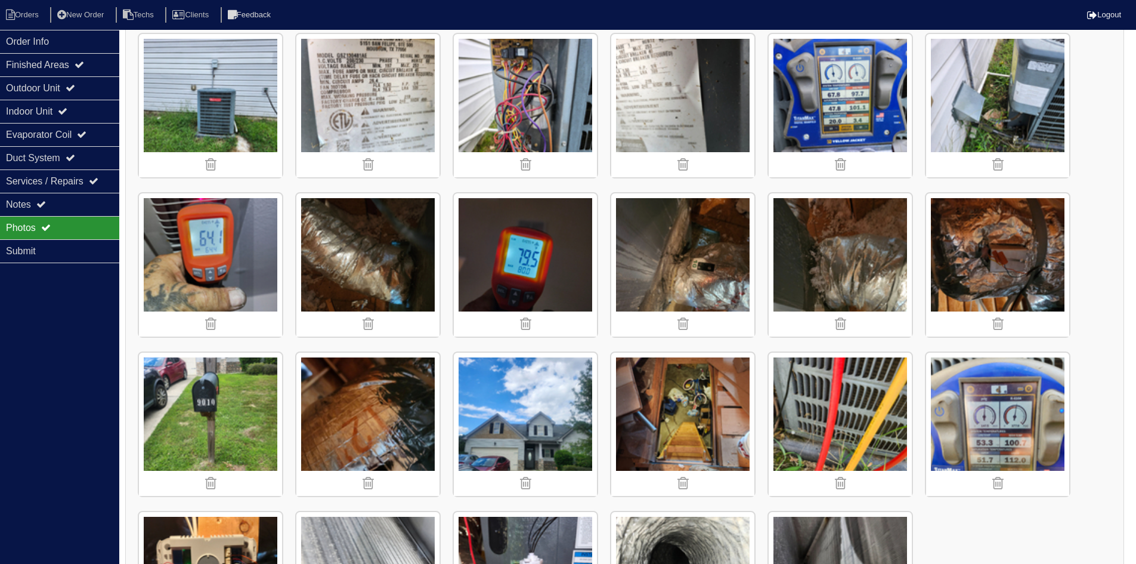
scroll to position [692, 0]
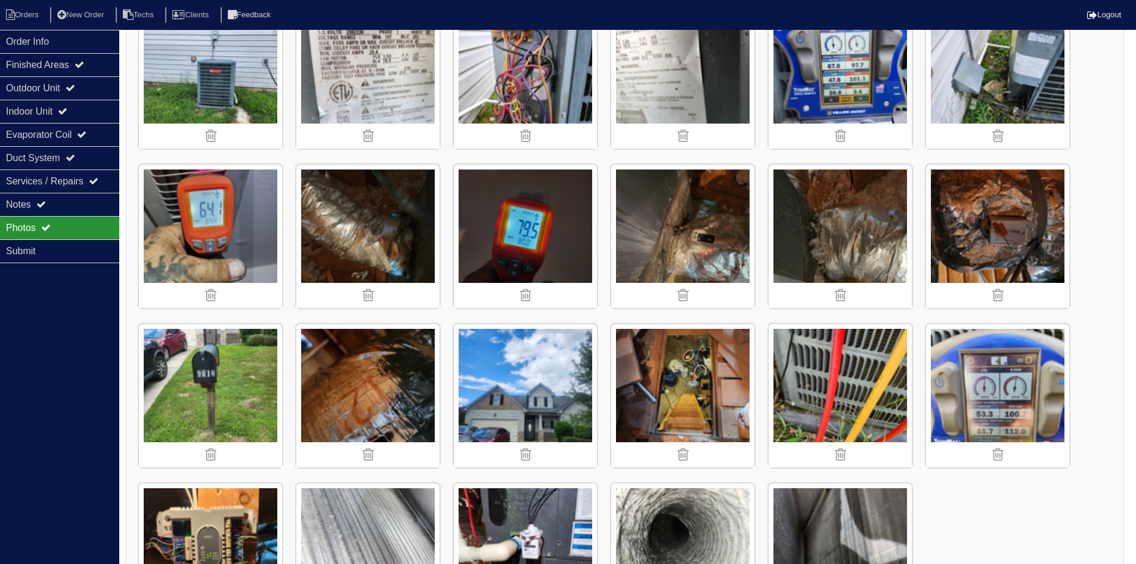
click at [992, 219] on img at bounding box center [997, 236] width 143 height 143
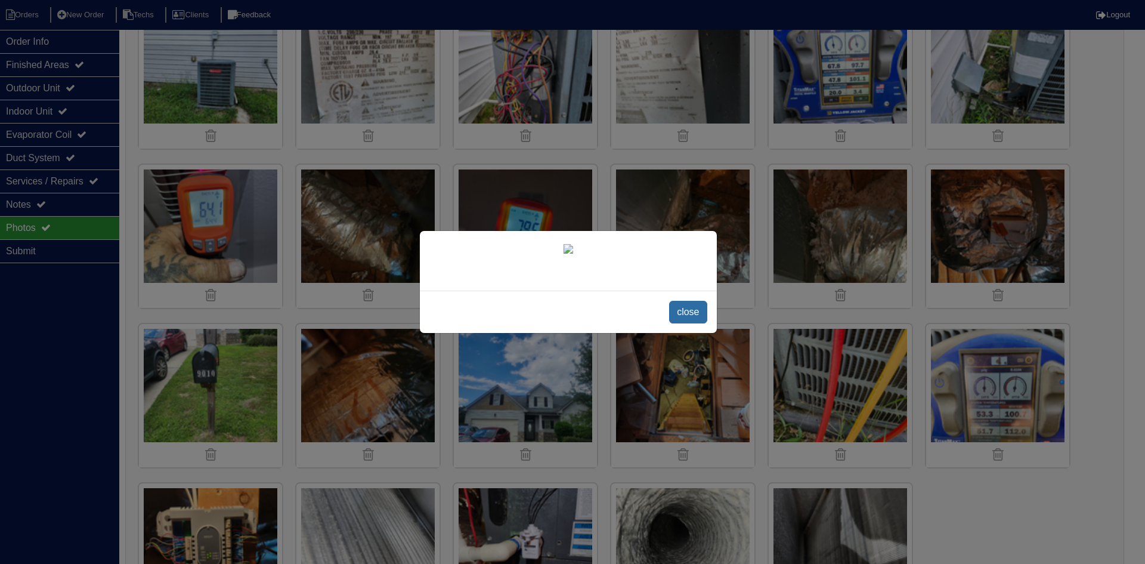
click at [700, 323] on span "close" at bounding box center [688, 312] width 38 height 23
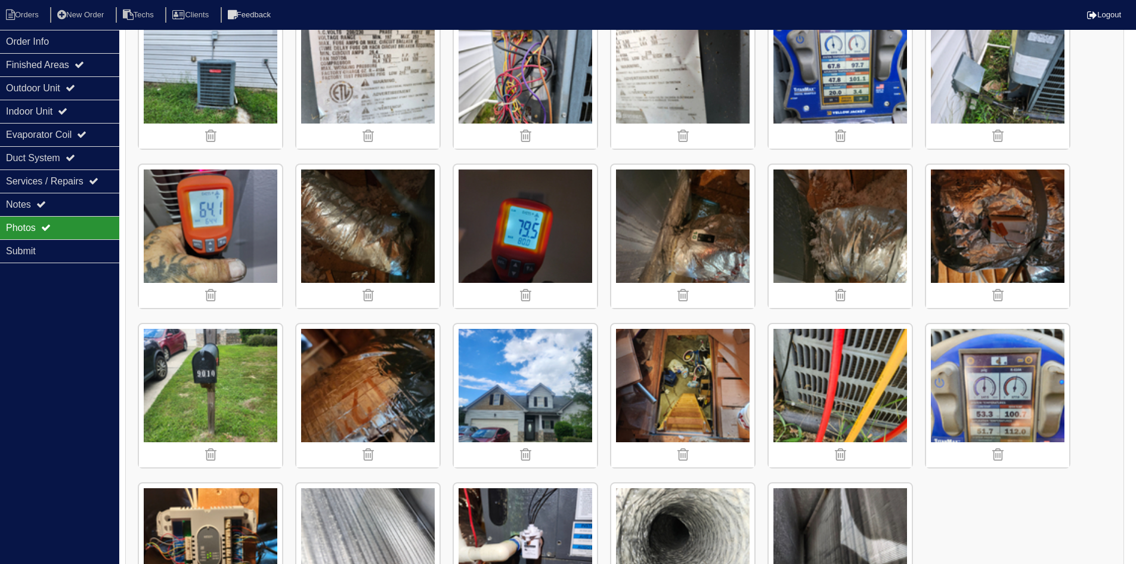
click at [685, 233] on img at bounding box center [682, 236] width 143 height 143
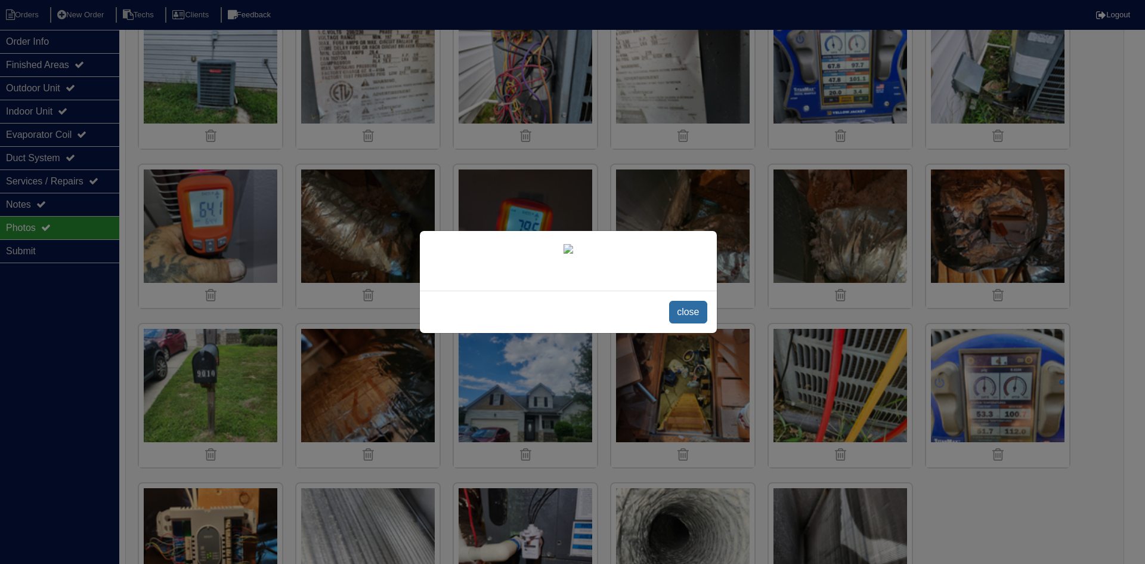
click at [687, 323] on span "close" at bounding box center [688, 312] width 38 height 23
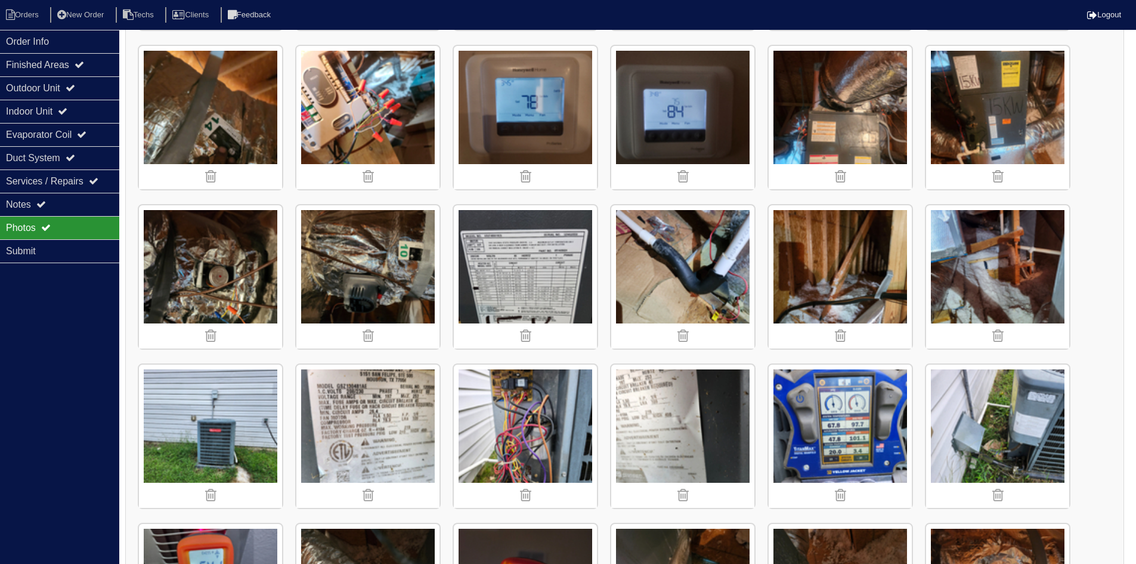
scroll to position [301, 0]
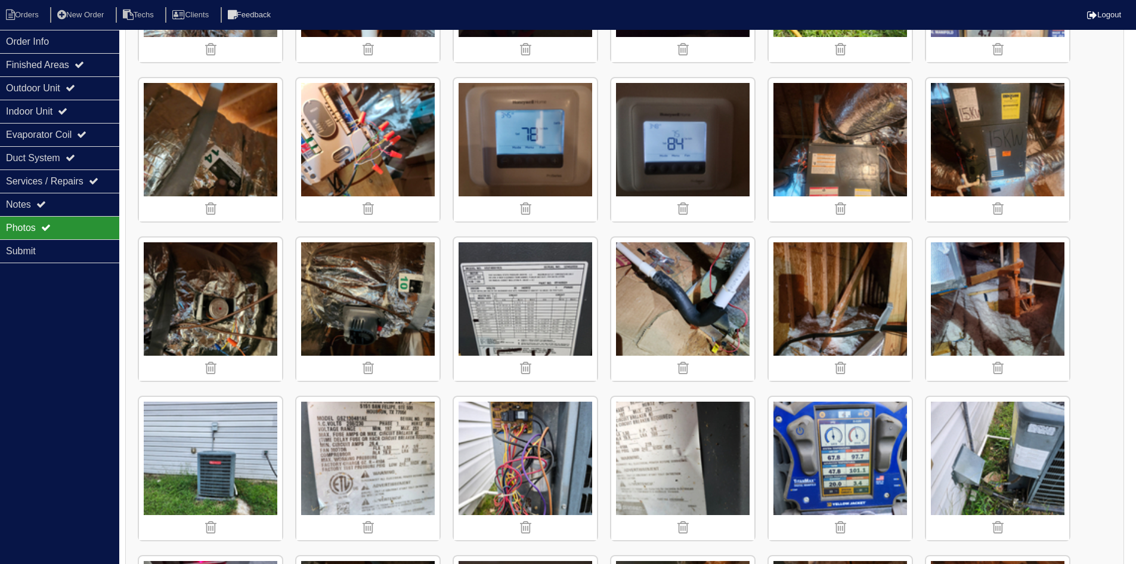
click at [214, 296] on img at bounding box center [210, 308] width 143 height 143
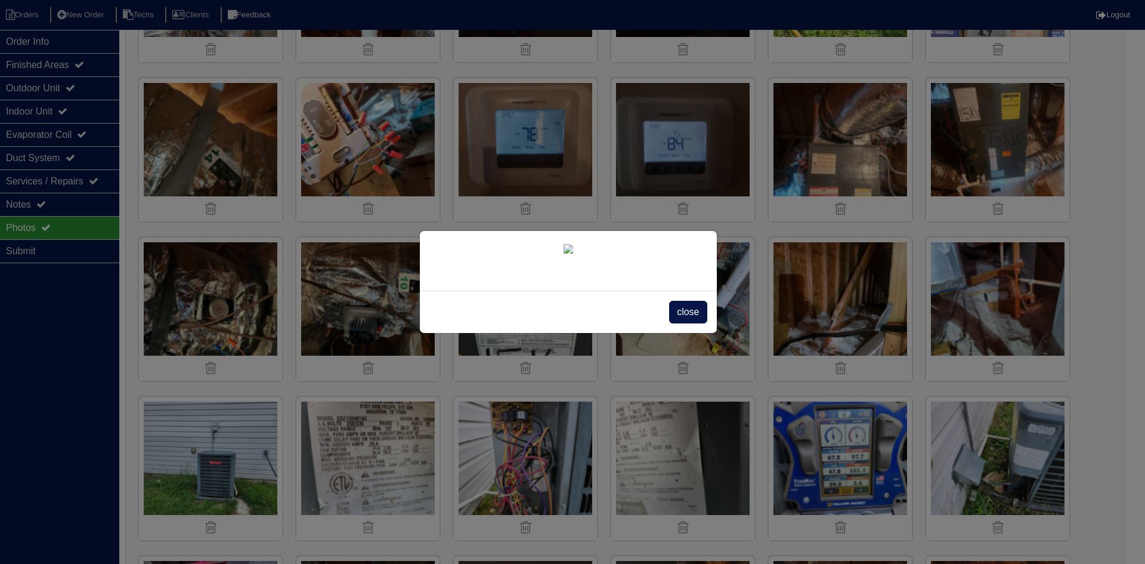
drag, startPoint x: 700, startPoint y: 478, endPoint x: 692, endPoint y: 476, distance: 7.5
click at [699, 323] on span "close" at bounding box center [688, 312] width 38 height 23
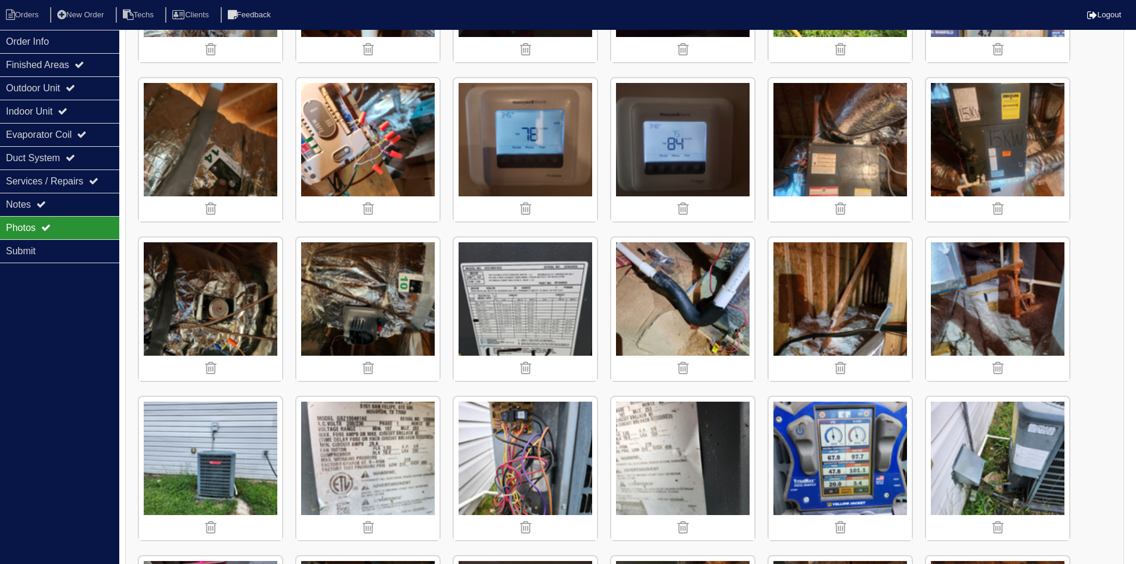
scroll to position [182, 0]
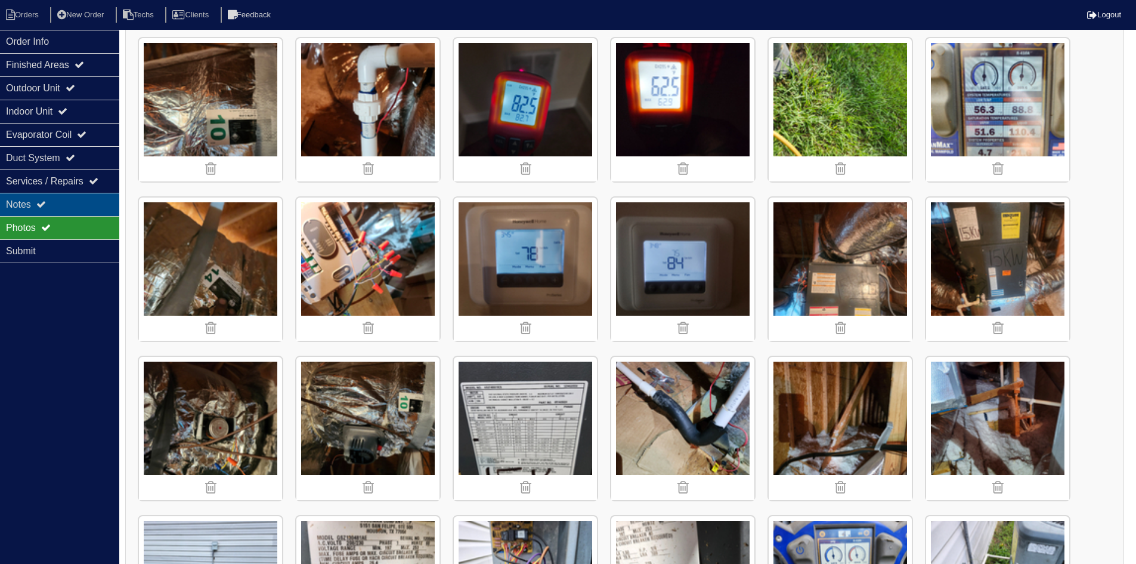
click at [70, 200] on div "Notes" at bounding box center [59, 204] width 119 height 23
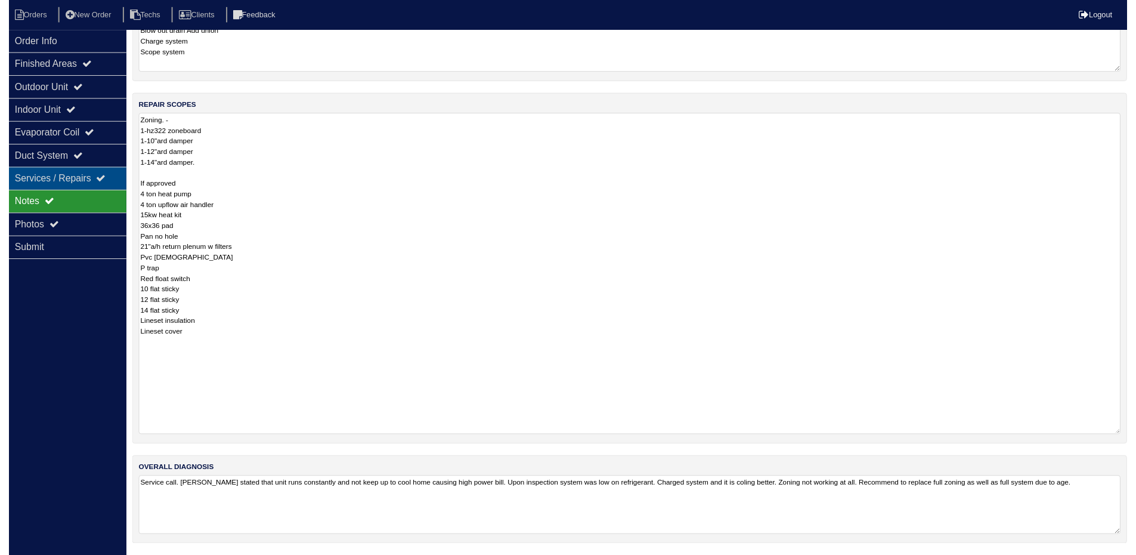
scroll to position [156, 0]
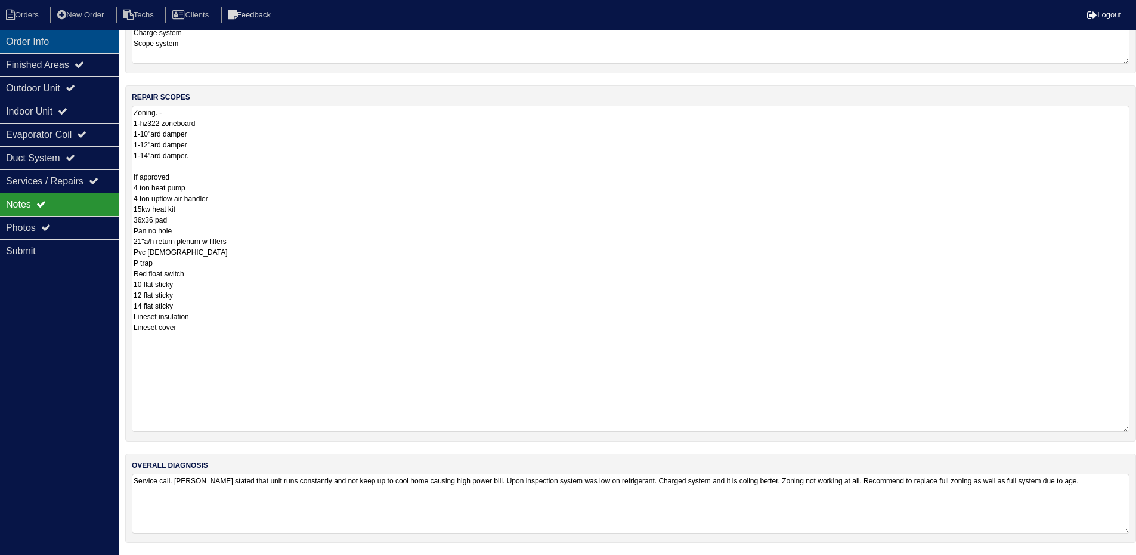
click at [42, 45] on div "Order Info" at bounding box center [59, 41] width 119 height 23
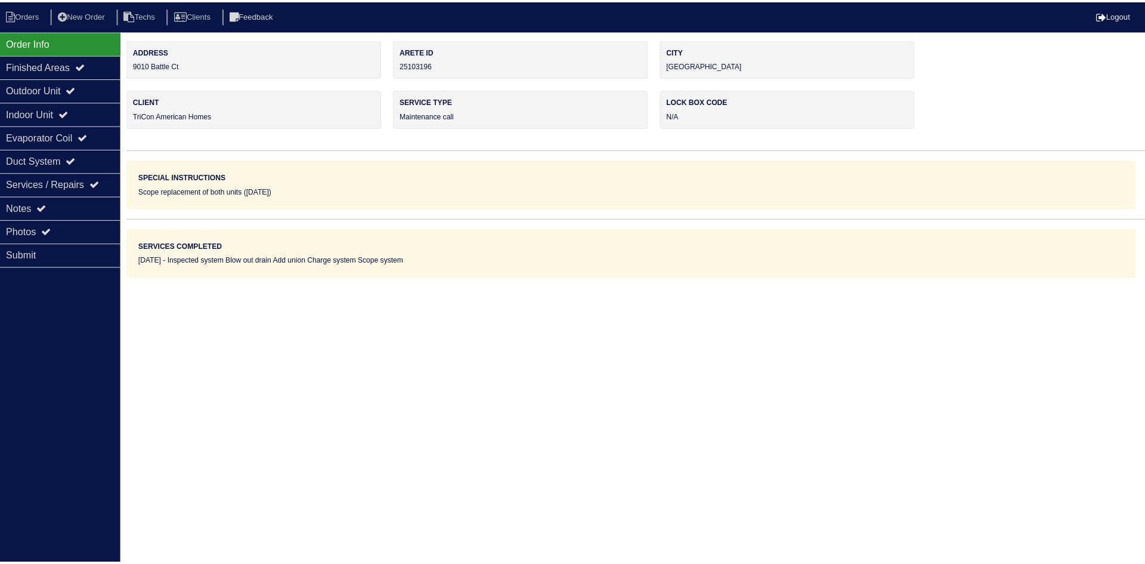
scroll to position [0, 0]
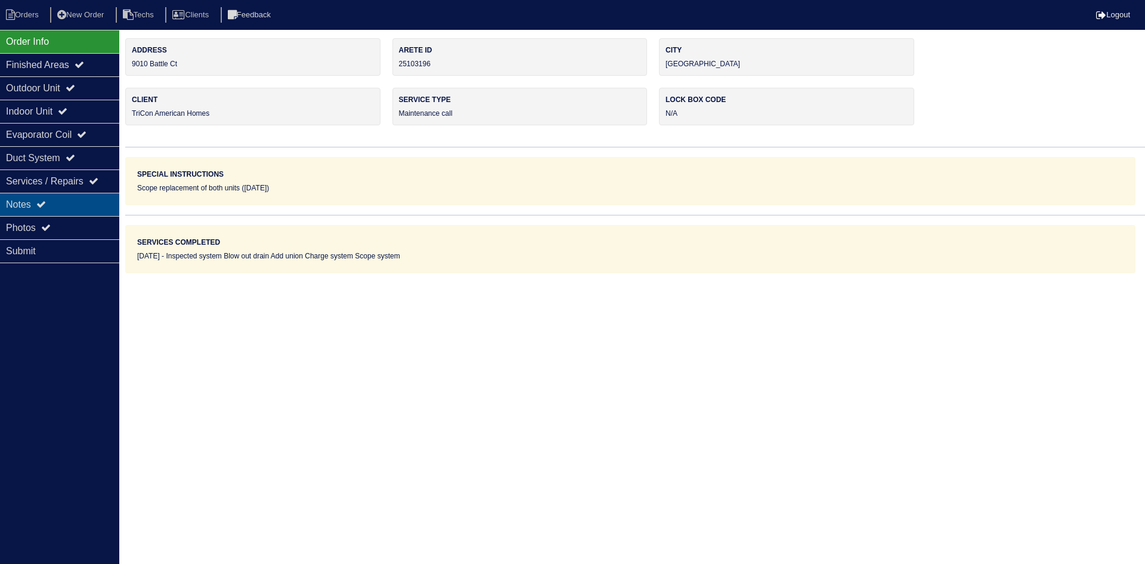
click at [78, 203] on div "Notes" at bounding box center [59, 204] width 119 height 23
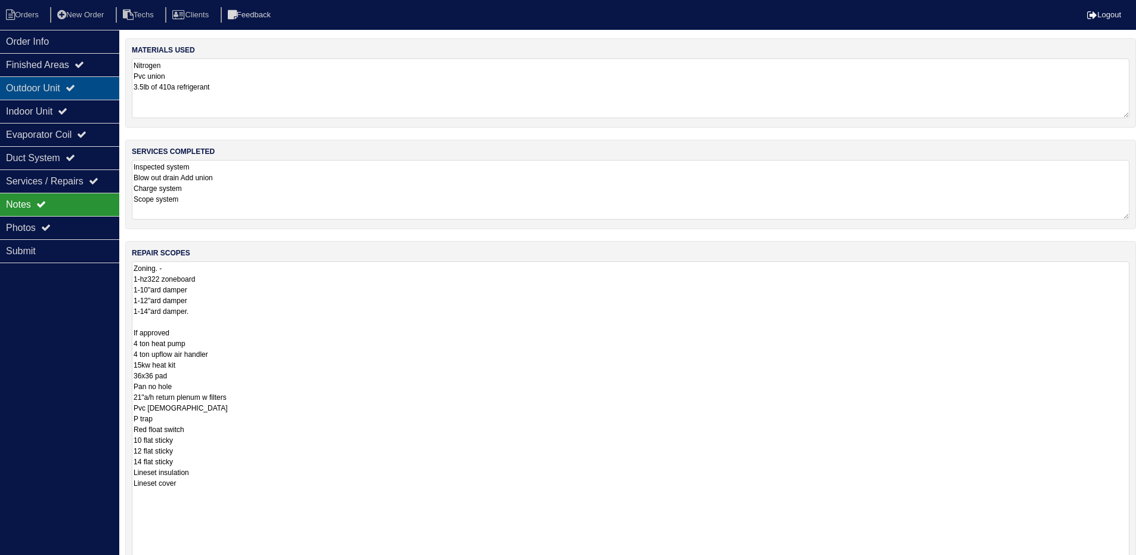
click at [21, 89] on div "Outdoor Unit" at bounding box center [59, 87] width 119 height 23
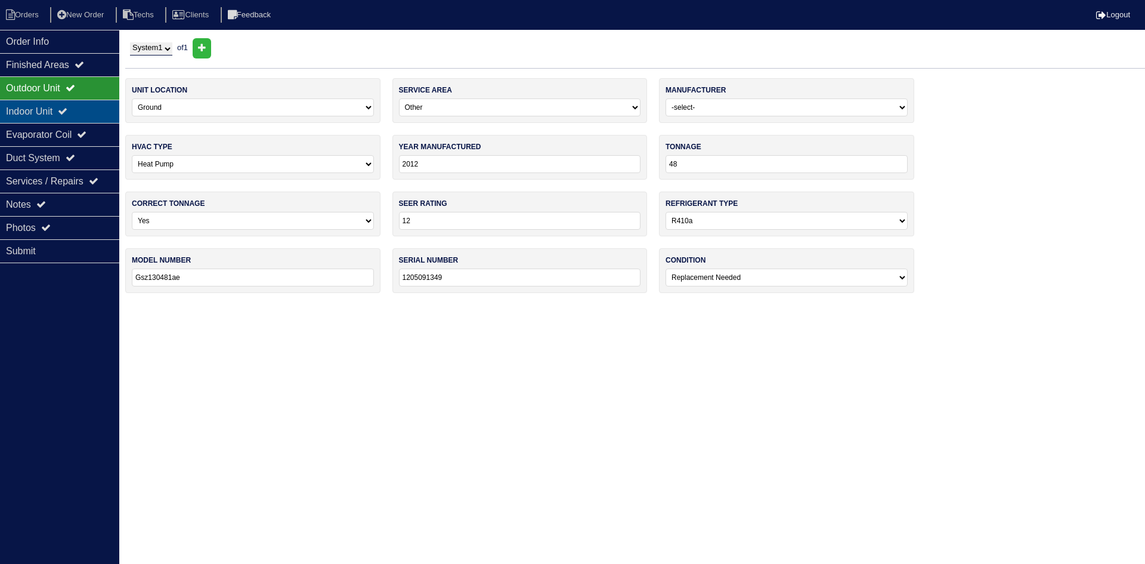
click at [23, 110] on div "Indoor Unit" at bounding box center [59, 111] width 119 height 23
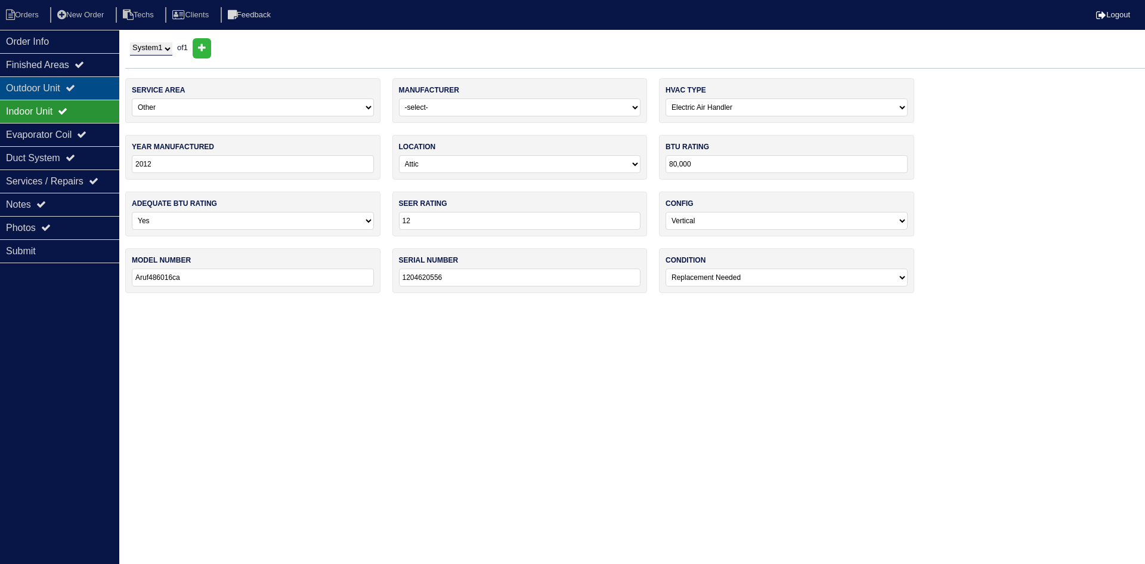
click at [46, 85] on div "Outdoor Unit" at bounding box center [59, 87] width 119 height 23
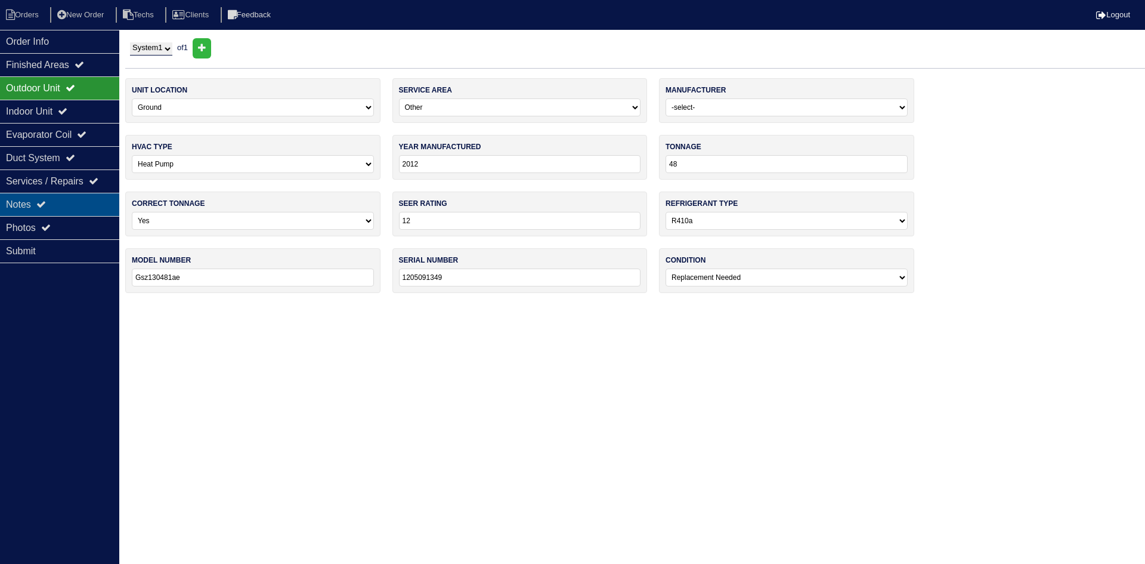
click at [97, 203] on div "Notes" at bounding box center [59, 204] width 119 height 23
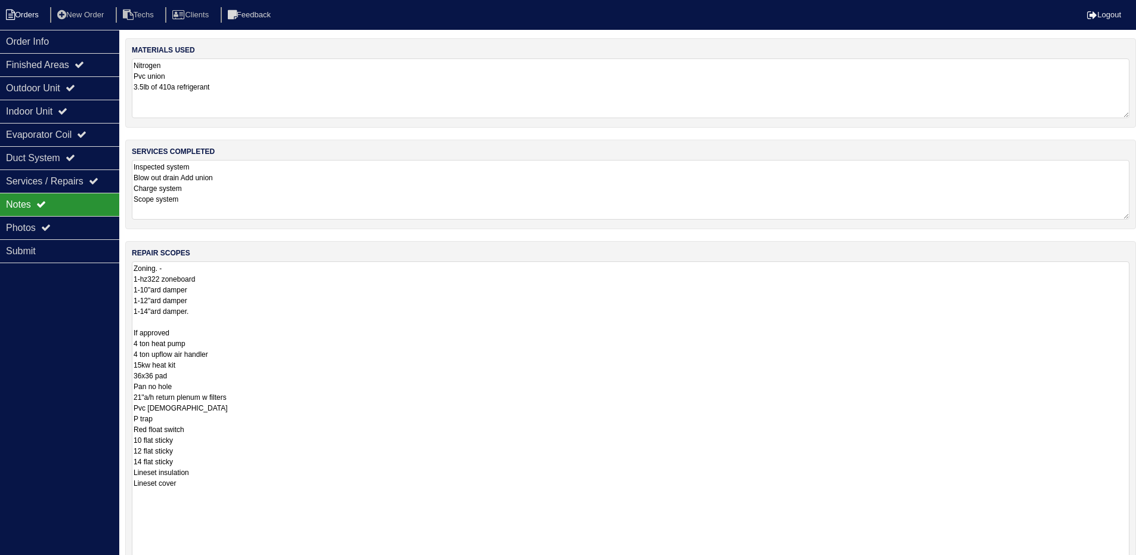
click at [14, 13] on icon at bounding box center [10, 15] width 9 height 11
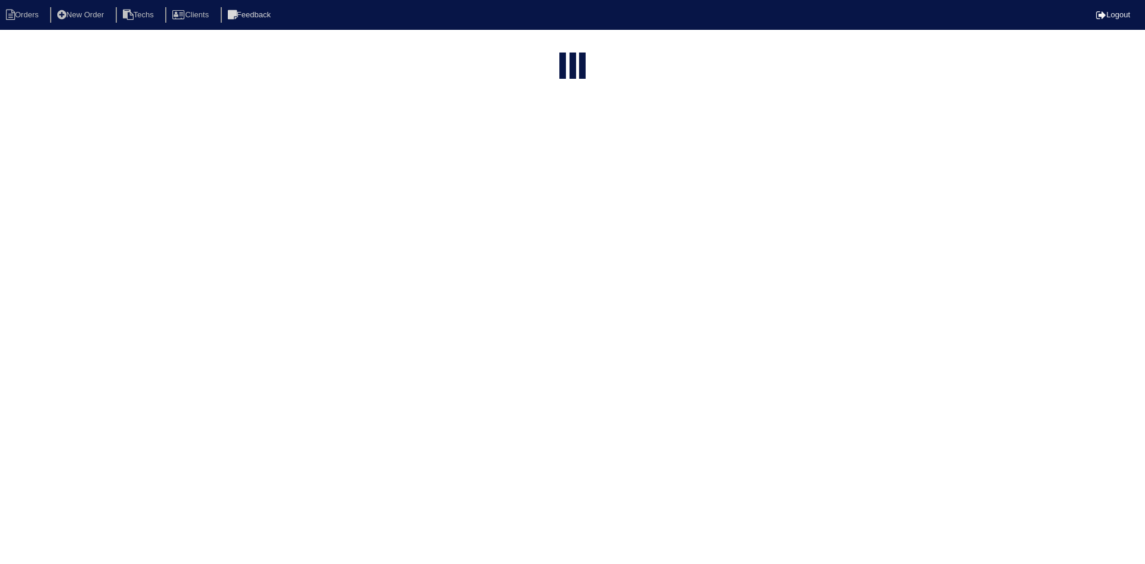
select select "15"
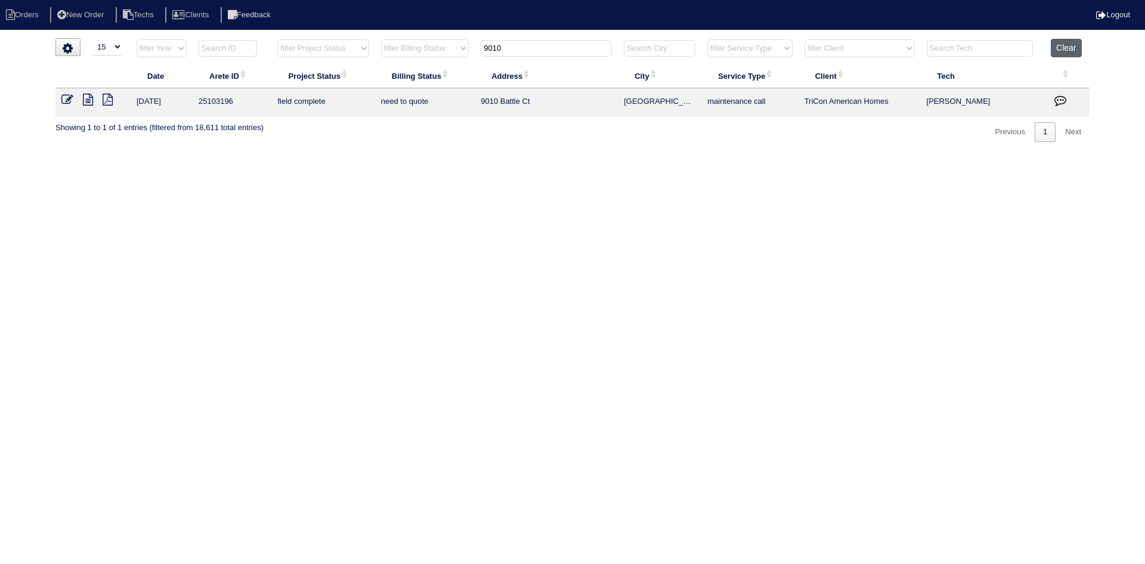
click at [1068, 46] on button "Clear" at bounding box center [1066, 48] width 30 height 18
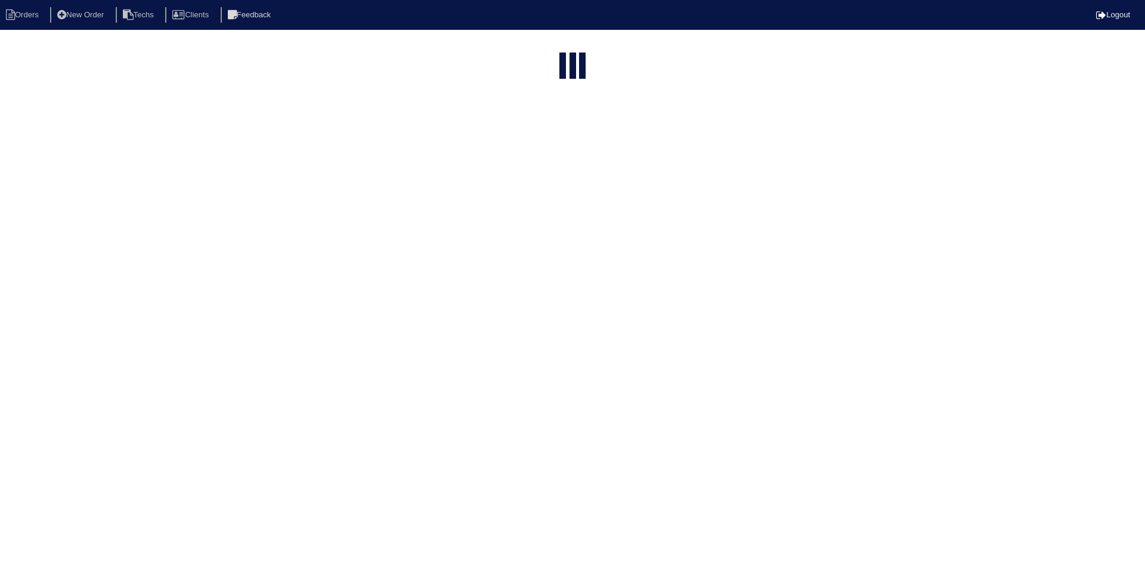
select select "15"
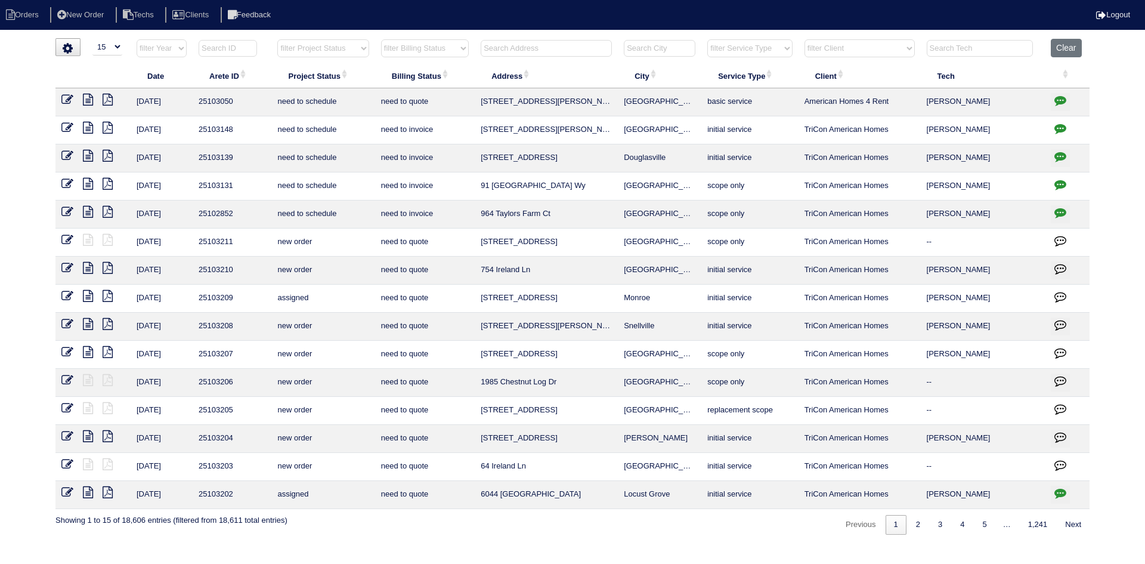
click at [355, 46] on select "filter Project Status -- Any Project Status -- new order assigned in progress f…" at bounding box center [322, 48] width 91 height 18
click at [277, 39] on select "filter Project Status -- Any Project Status -- new order assigned in progress f…" at bounding box center [322, 48] width 91 height 18
select select "field complete"
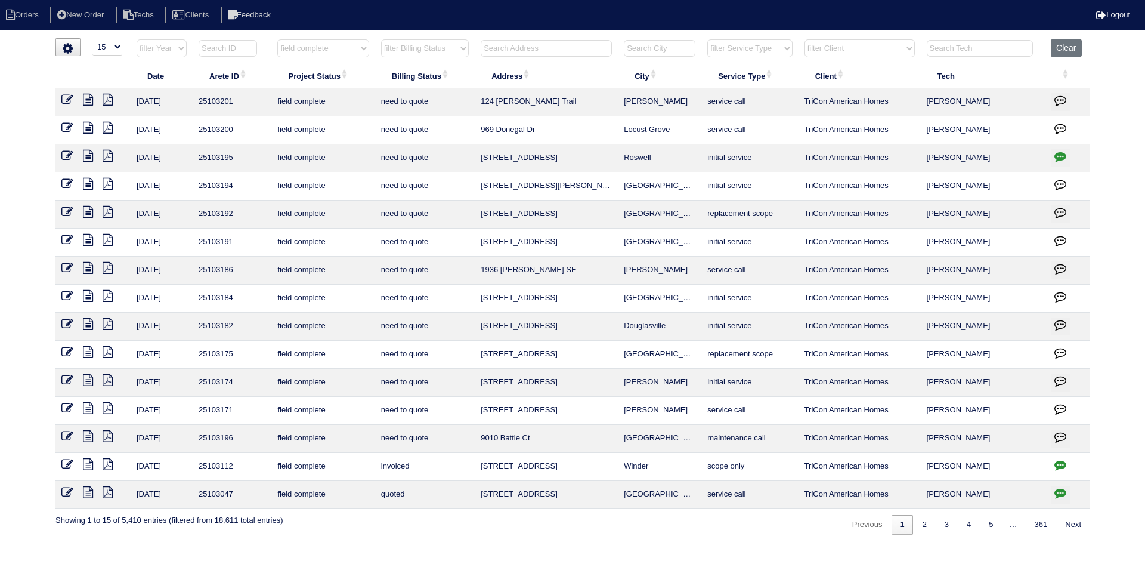
click at [454, 51] on select "filter Billing Status -- Any Billing Status -- need to quote quoted need to inv…" at bounding box center [425, 48] width 88 height 18
select select "need to quote"
click at [381, 39] on select "filter Billing Status -- Any Billing Status -- need to quote quoted need to inv…" at bounding box center [425, 48] width 88 height 18
select select "field complete"
select select "need to quote"
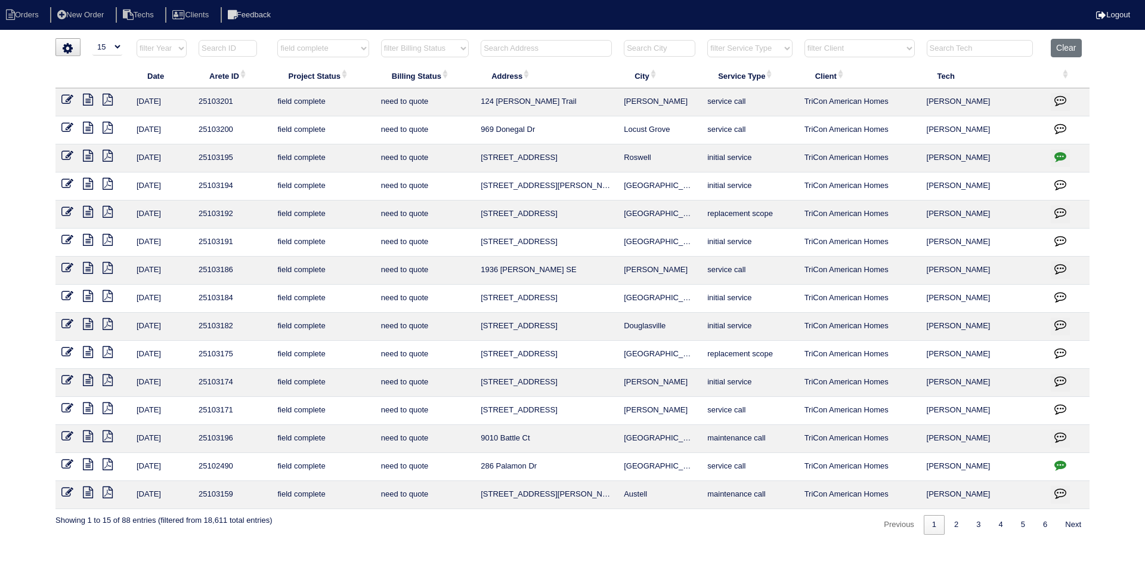
click at [90, 432] on icon at bounding box center [88, 436] width 10 height 12
click at [1062, 491] on icon "button" at bounding box center [1060, 493] width 12 height 12
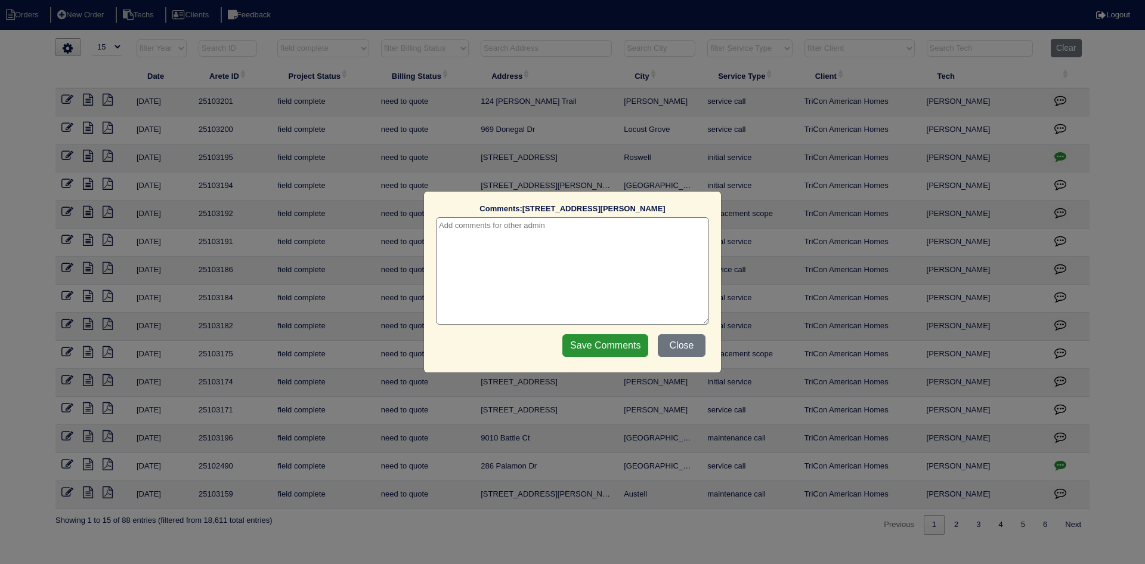
click at [472, 231] on textarea at bounding box center [572, 270] width 273 height 107
click at [601, 341] on input "Save Comments" at bounding box center [605, 345] width 86 height 23
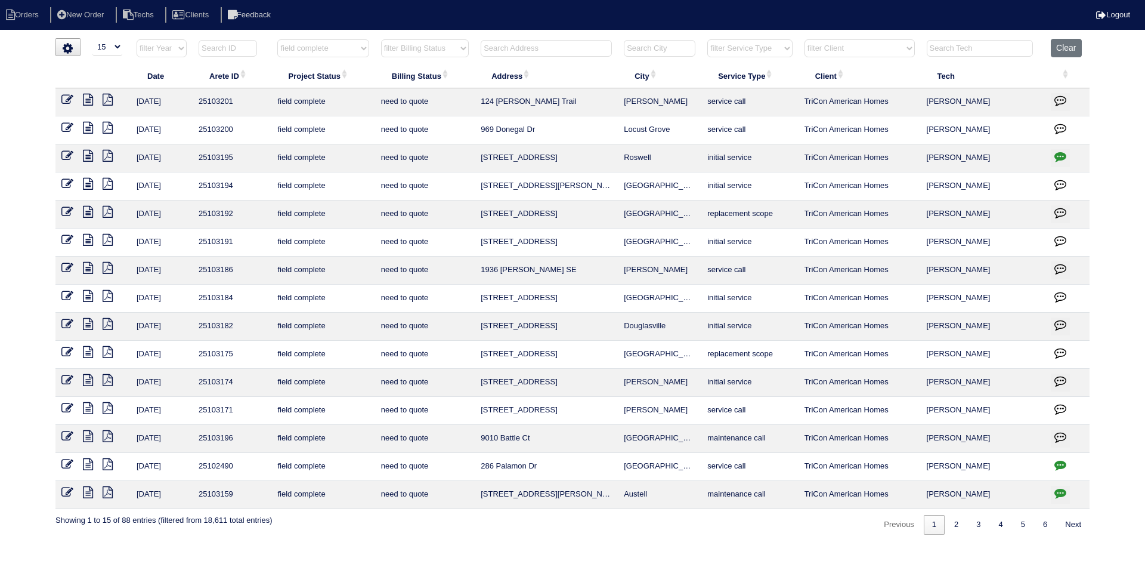
click at [1060, 464] on icon "button" at bounding box center [1060, 465] width 12 height 12
type textarea "7/14/25 filter grill quoted as part of install - did it get replaced and then d…"
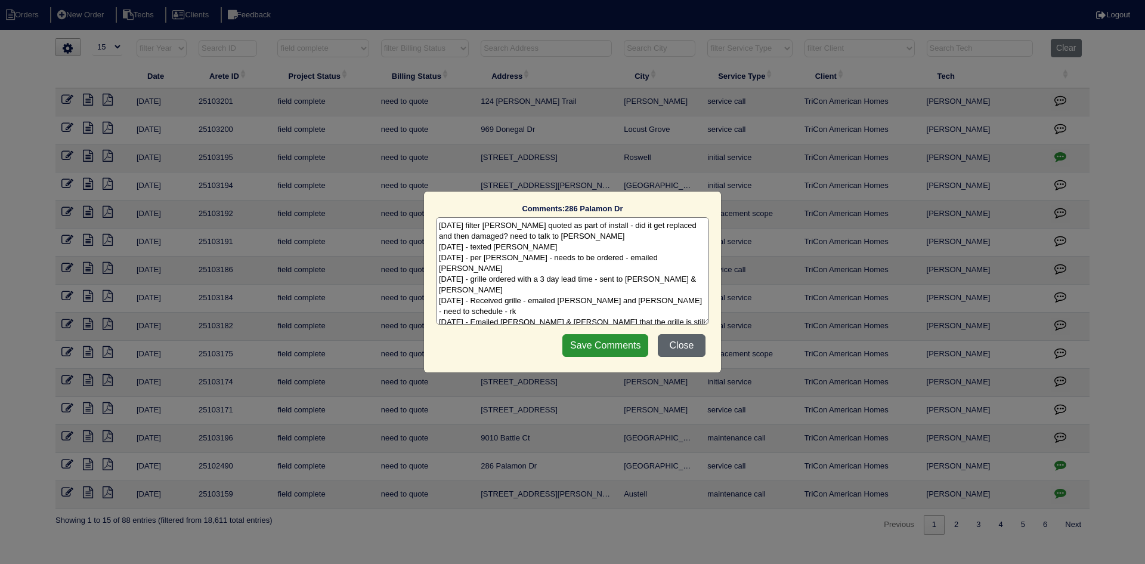
click at [672, 338] on button "Close" at bounding box center [682, 345] width 48 height 23
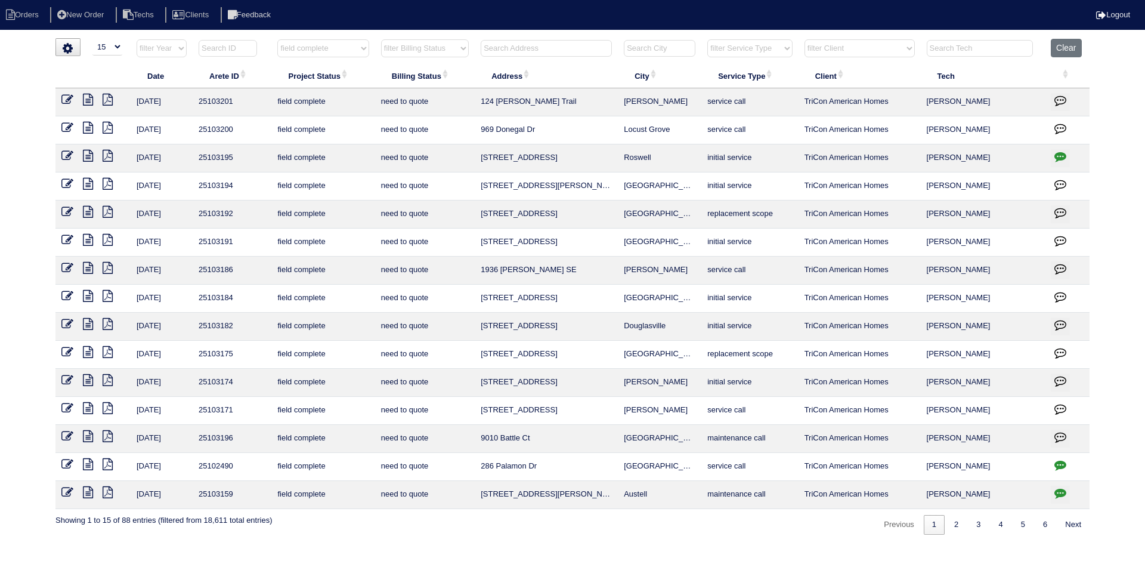
click at [88, 463] on icon at bounding box center [88, 464] width 10 height 12
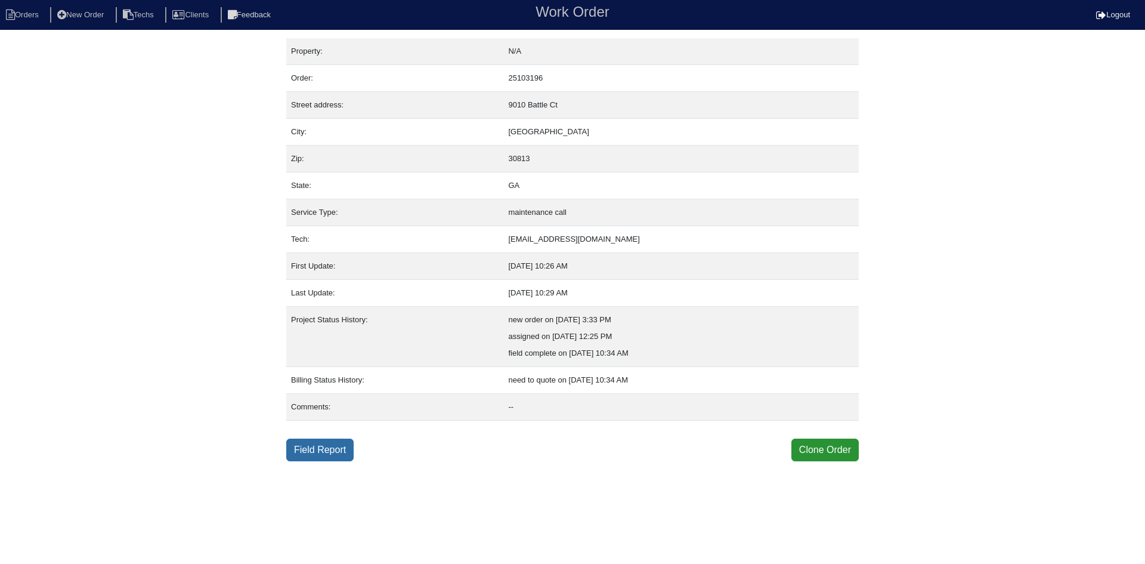
click at [304, 451] on link "Field Report" at bounding box center [319, 449] width 67 height 23
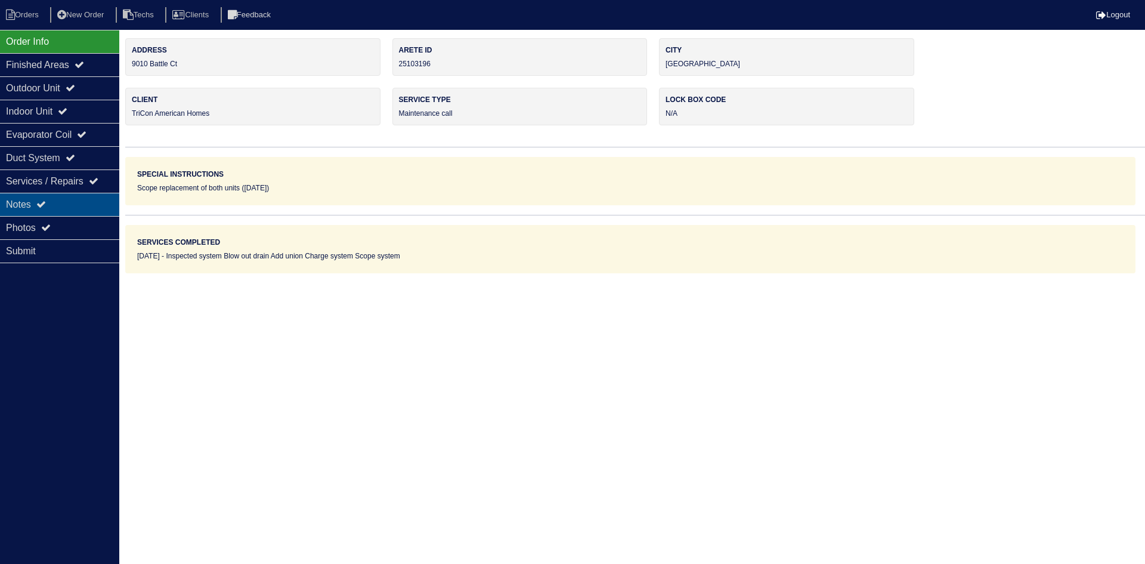
click at [45, 203] on icon at bounding box center [41, 204] width 10 height 10
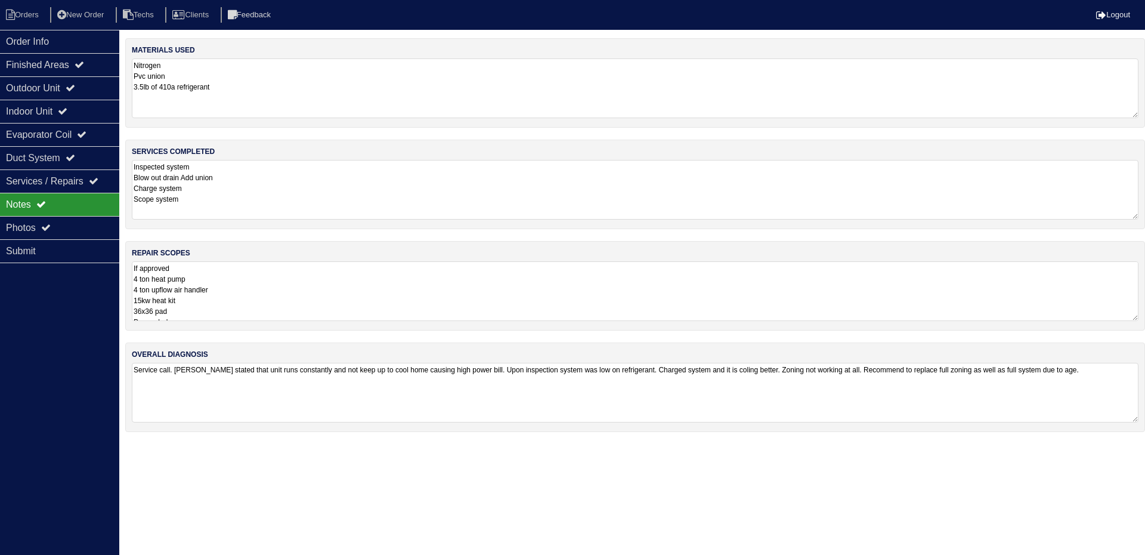
click at [260, 209] on textarea "Inspected system Blow out drain Add union Charge system Scope system" at bounding box center [635, 190] width 1007 height 60
click at [243, 267] on textarea "If approved 4 ton heat pump 4 ton upflow air handler 15kw heat kit 36x36 pad Pa…" at bounding box center [635, 290] width 1007 height 60
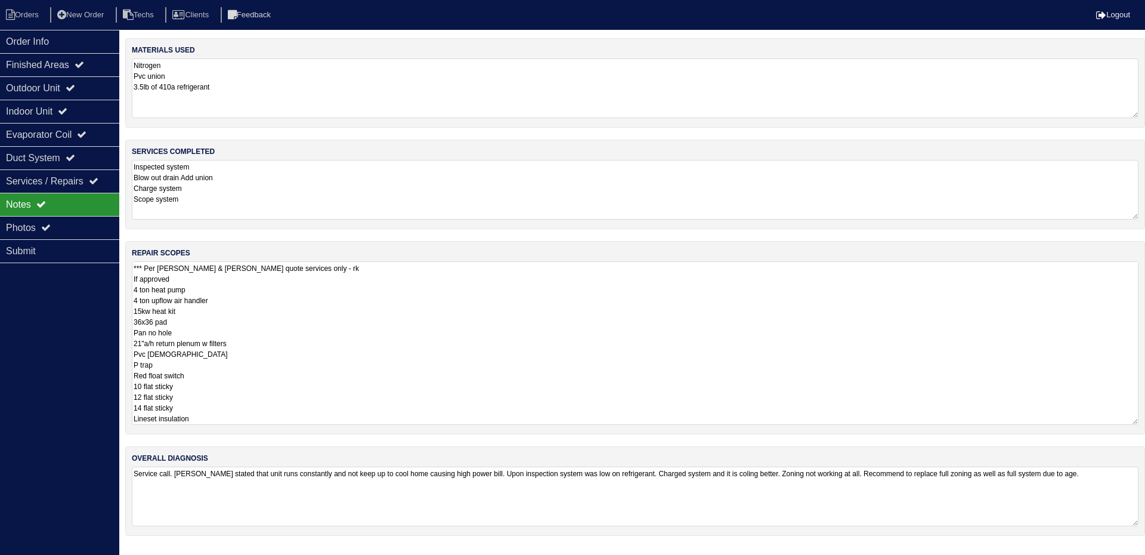
type textarea "*** Per [PERSON_NAME] & [PERSON_NAME] quote services only - rk If approved 4 to…"
drag, startPoint x: 57, startPoint y: 387, endPoint x: 63, endPoint y: 365, distance: 22.7
click at [61, 381] on div "Order Info Finished Areas Outdoor Unit Indoor Unit Evaporator Coil Duct System …" at bounding box center [59, 307] width 119 height 555
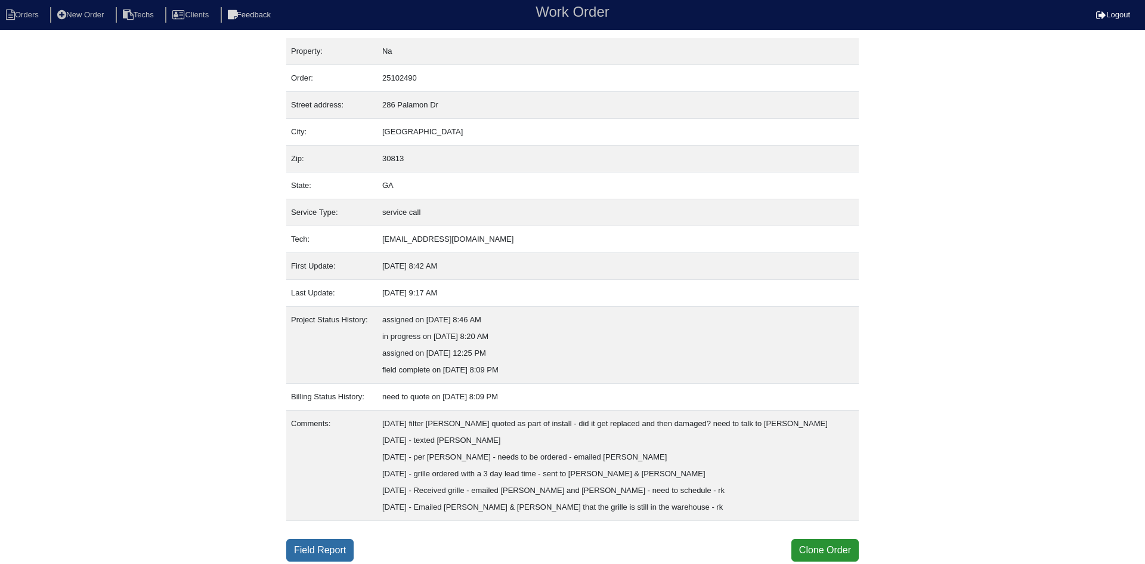
click at [328, 545] on link "Field Report" at bounding box center [319, 550] width 67 height 23
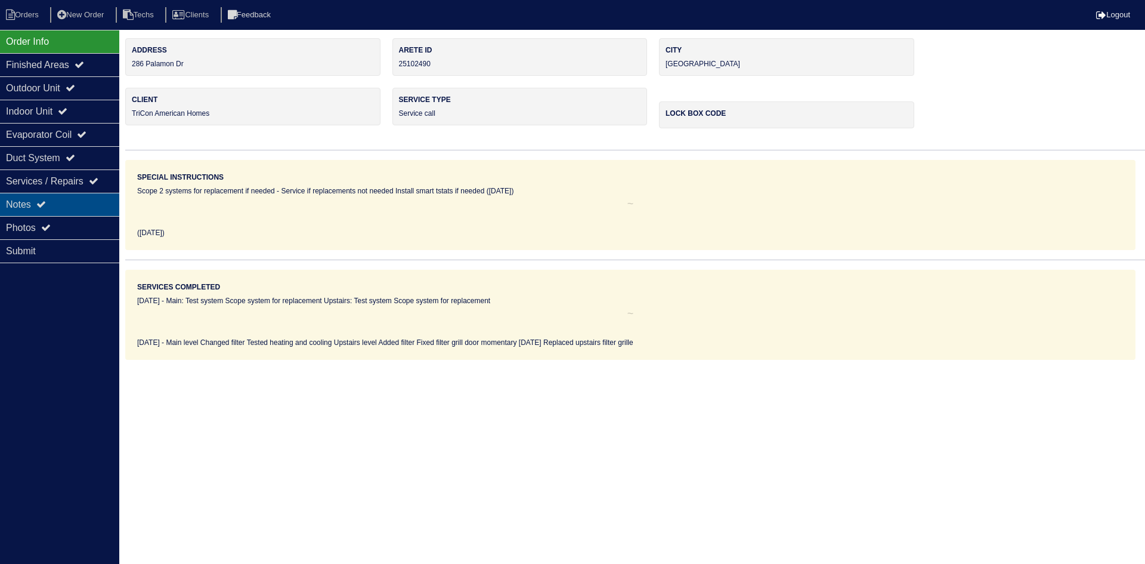
click at [73, 203] on div "Notes" at bounding box center [59, 204] width 119 height 23
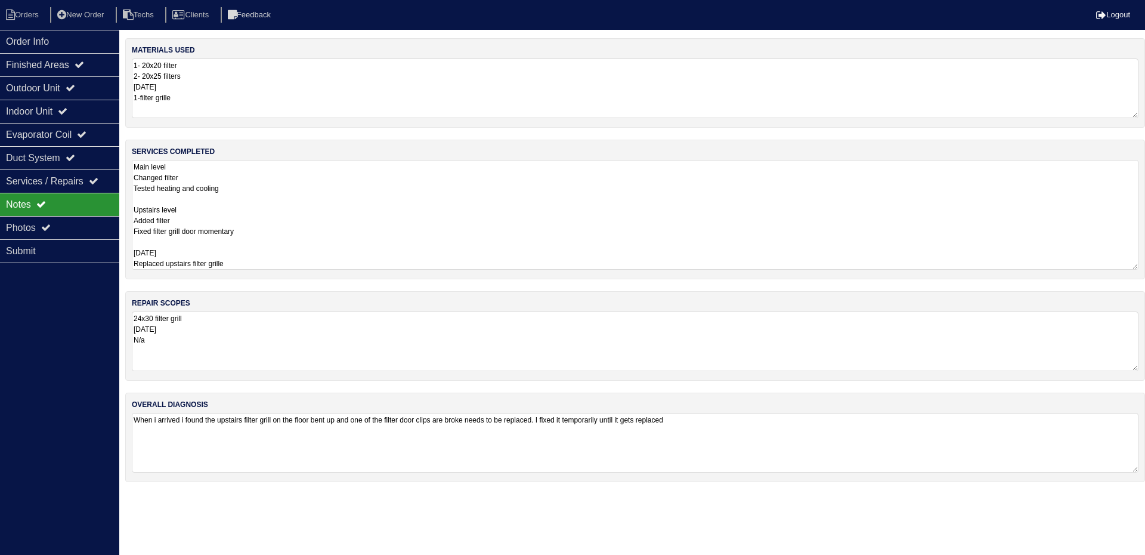
click at [314, 178] on textarea "Main level Changed filter Tested heating and cooling Upstairs level Added filte…" at bounding box center [635, 215] width 1007 height 110
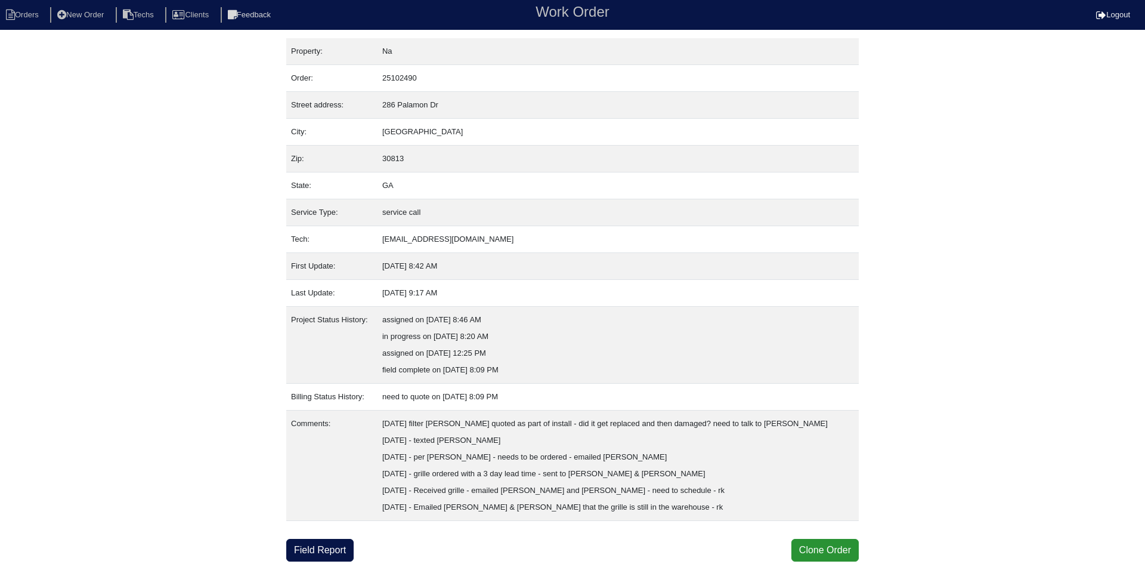
click at [27, 22] on li "Orders" at bounding box center [24, 15] width 48 height 16
select select "15"
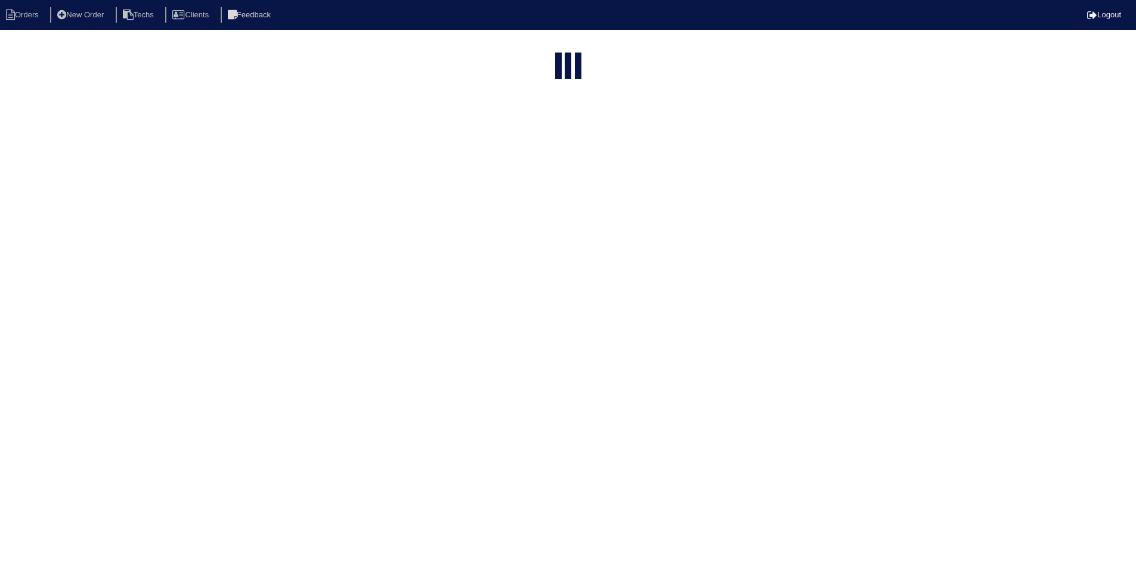
select select "field complete"
select select "need to quote"
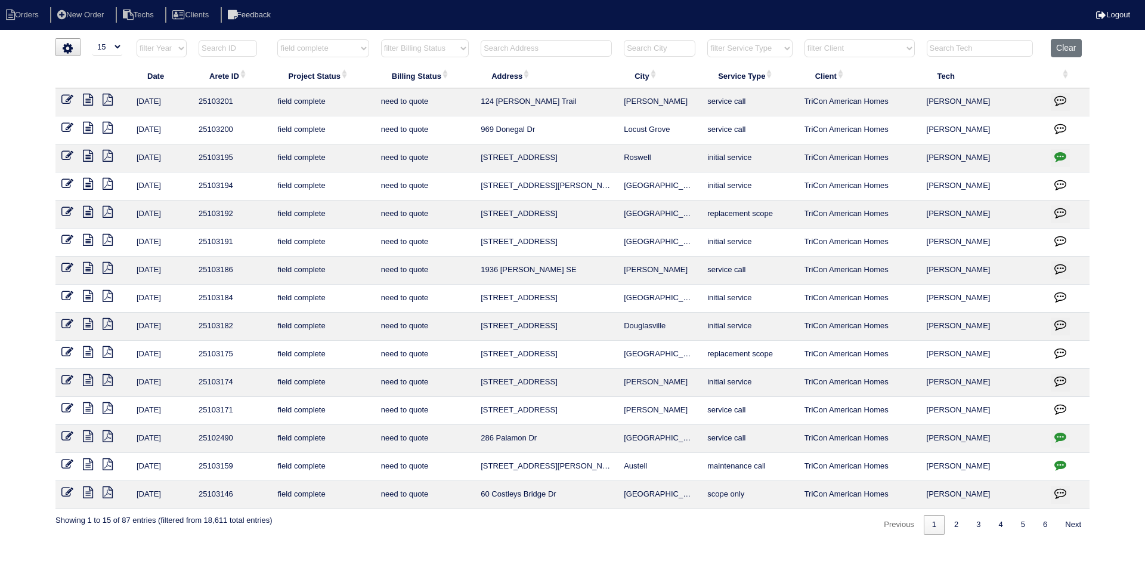
click at [86, 437] on icon at bounding box center [88, 436] width 10 height 12
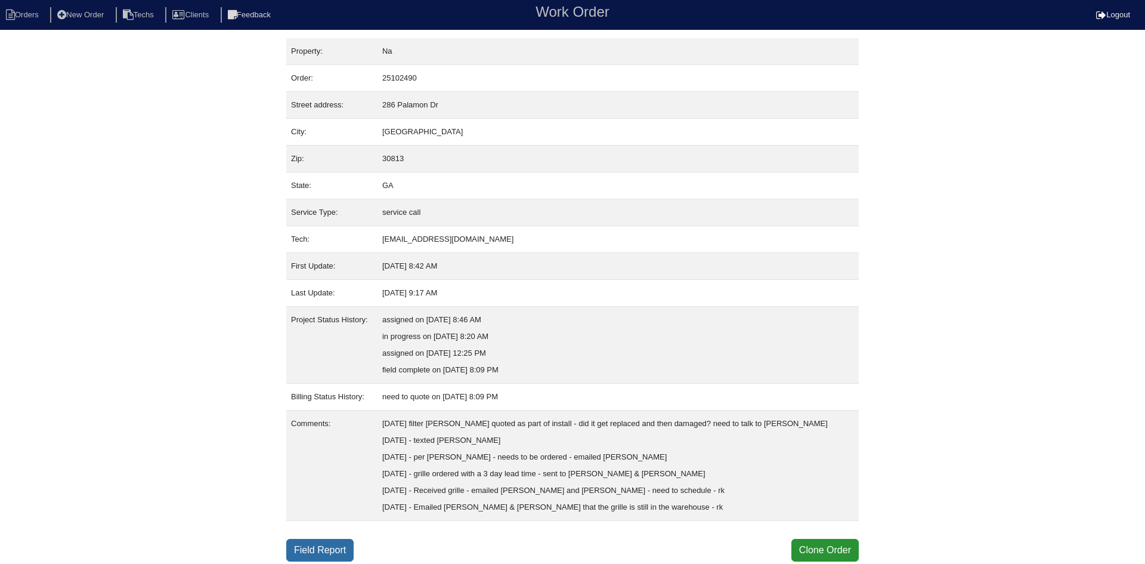
click at [304, 547] on link "Field Report" at bounding box center [319, 550] width 67 height 23
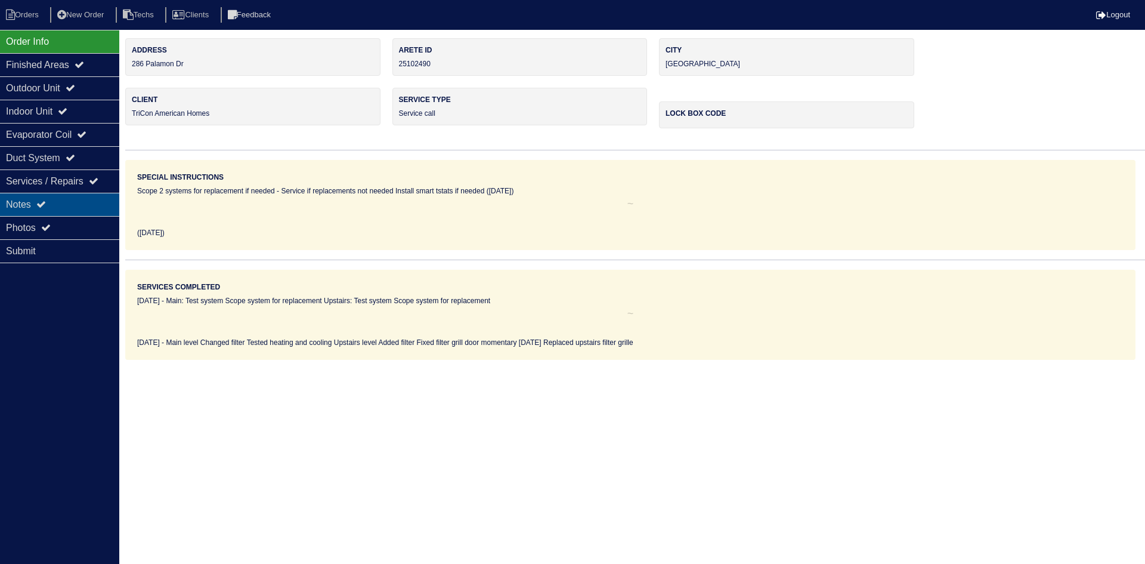
click at [56, 205] on div "Notes" at bounding box center [59, 204] width 119 height 23
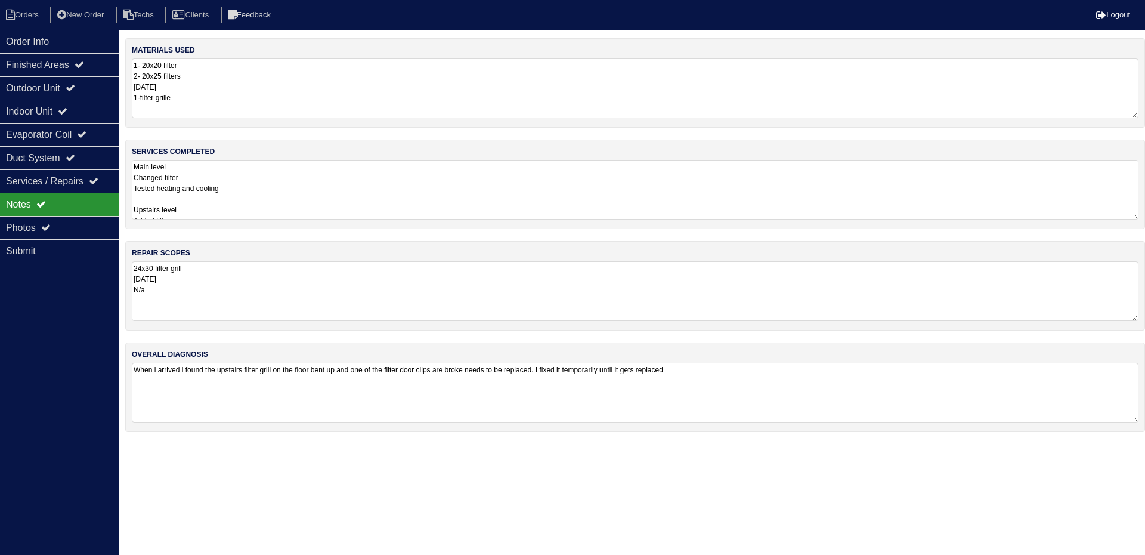
click at [305, 179] on textarea "Main level Changed filter Tested heating and cooling Upstairs level Added filte…" at bounding box center [635, 190] width 1007 height 60
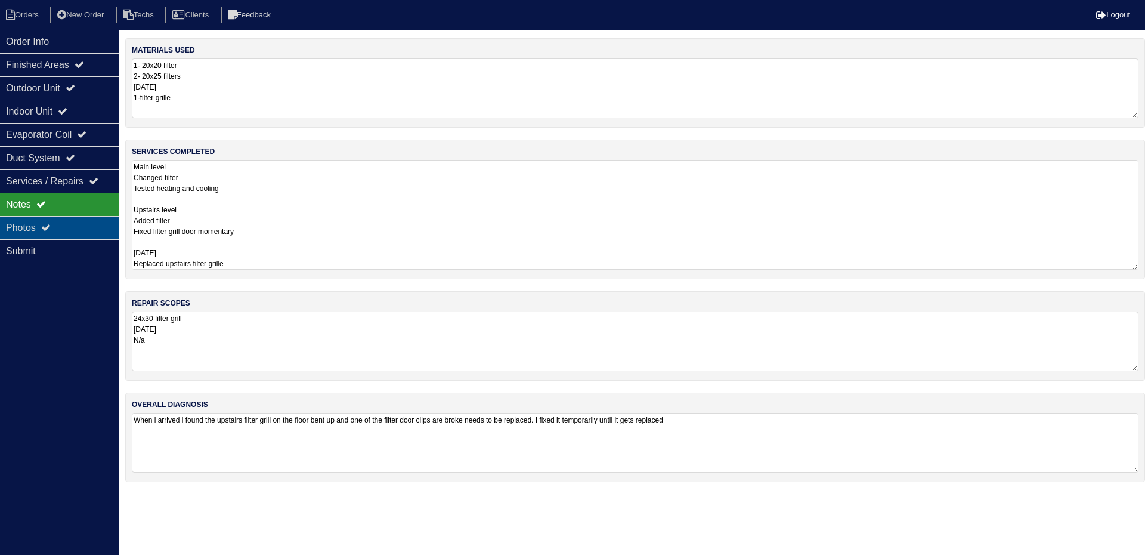
click at [55, 224] on div "Photos" at bounding box center [59, 227] width 119 height 23
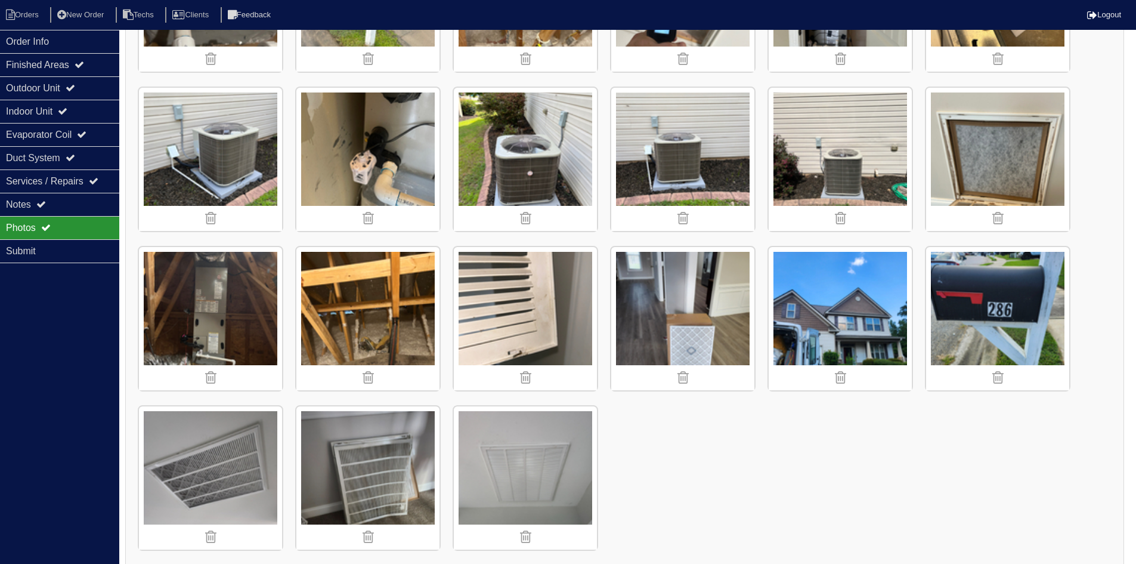
scroll to position [1413, 0]
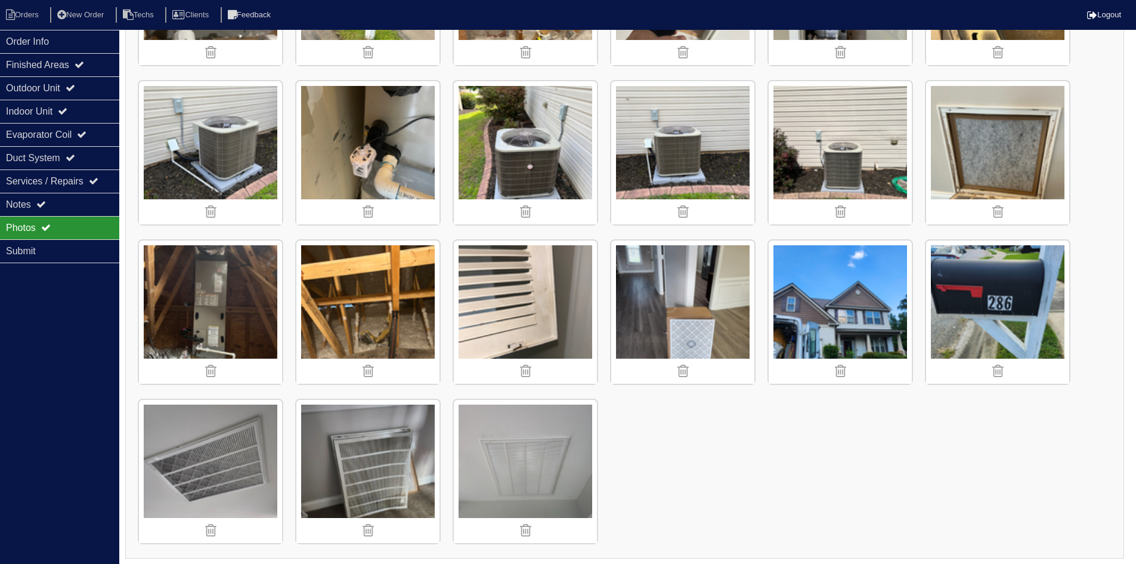
click at [658, 285] on img at bounding box center [682, 311] width 143 height 143
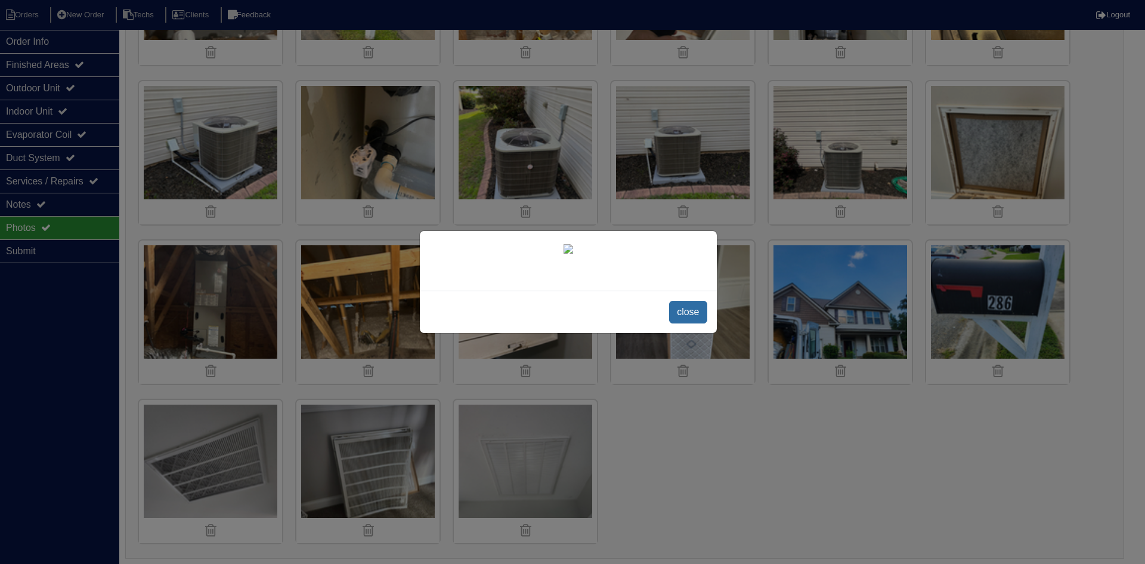
click at [680, 304] on span "close" at bounding box center [688, 312] width 38 height 23
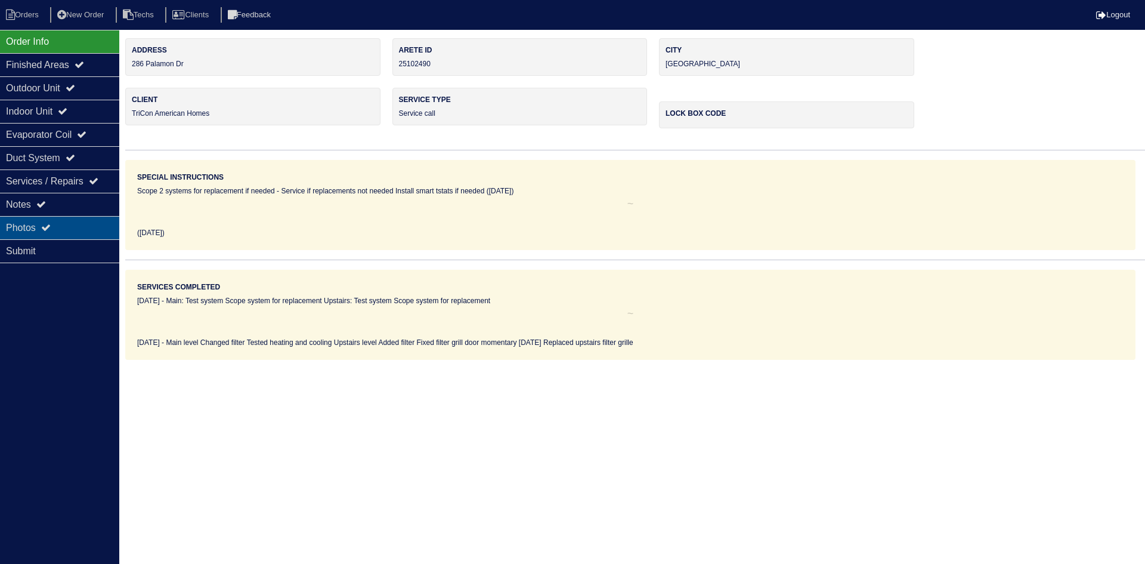
click at [52, 220] on div "Photos" at bounding box center [59, 227] width 119 height 23
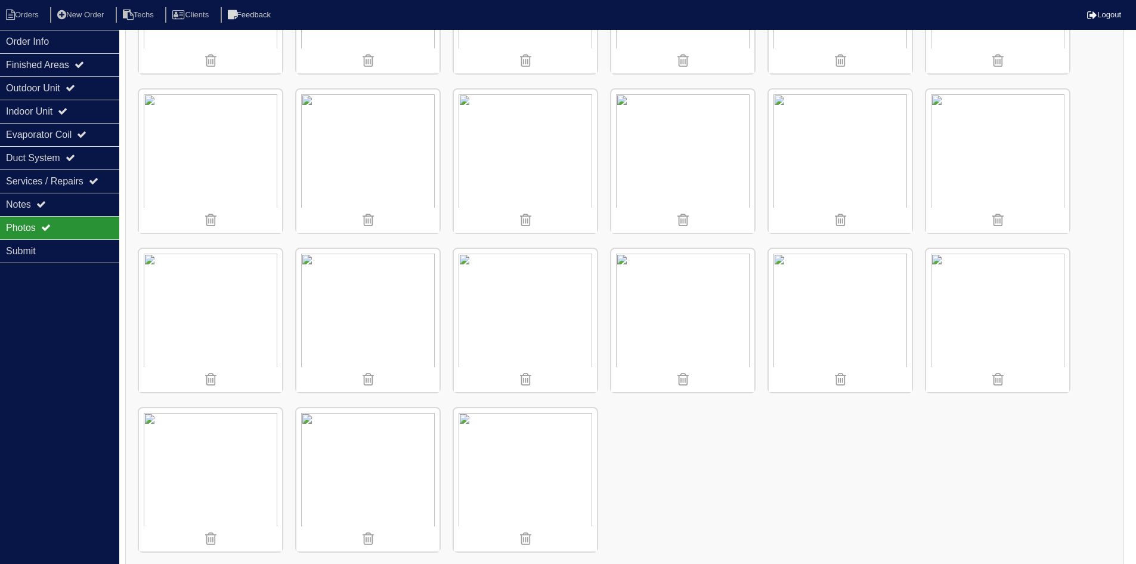
scroll to position [1413, 0]
click at [686, 295] on img at bounding box center [682, 311] width 143 height 143
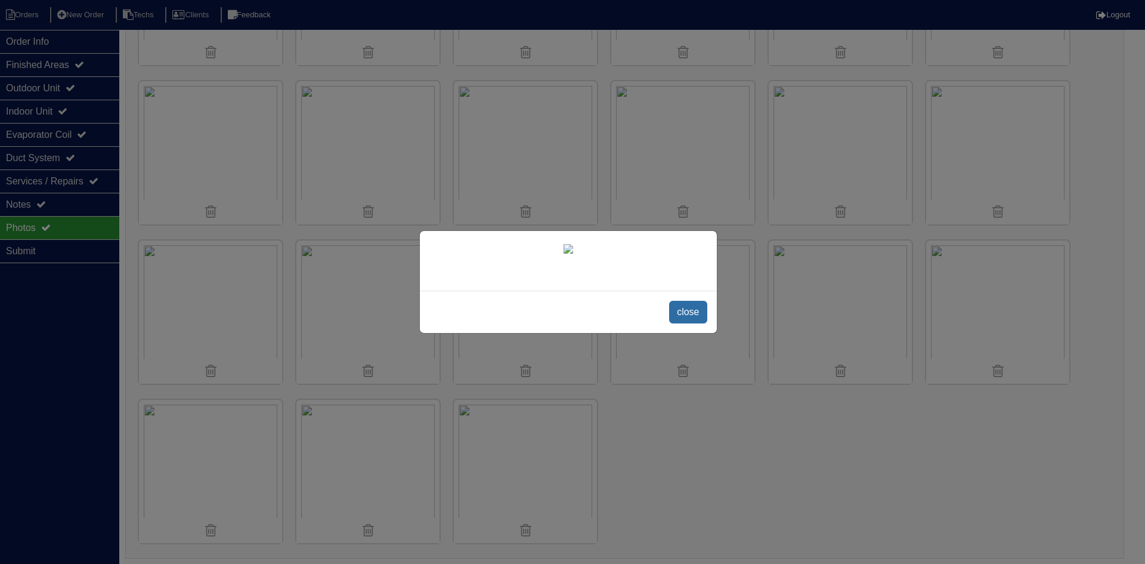
click at [684, 323] on span "close" at bounding box center [688, 312] width 38 height 23
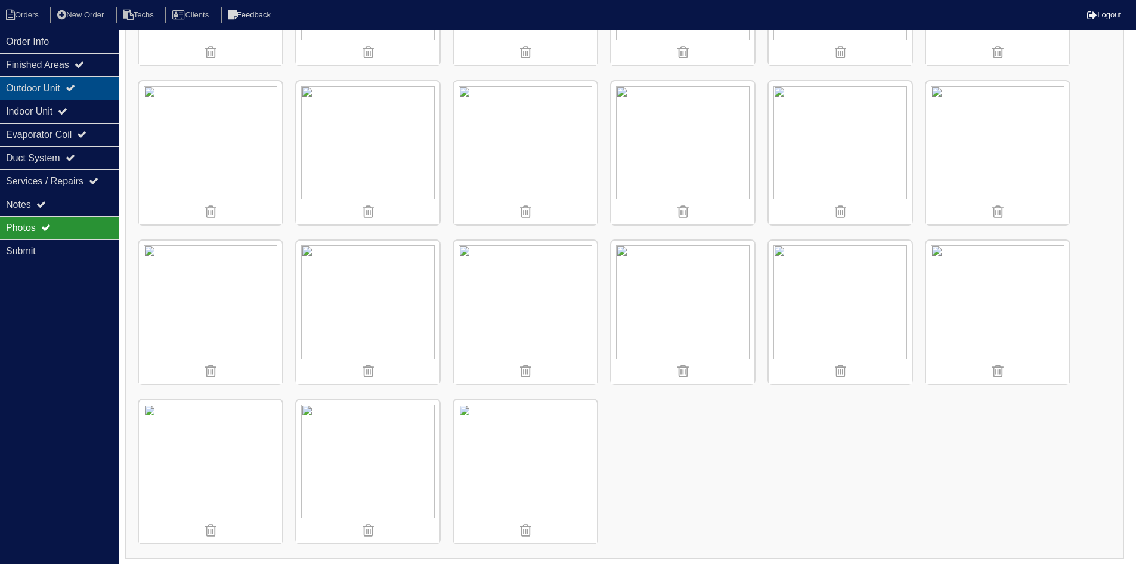
click at [81, 81] on div "Outdoor Unit" at bounding box center [59, 87] width 119 height 23
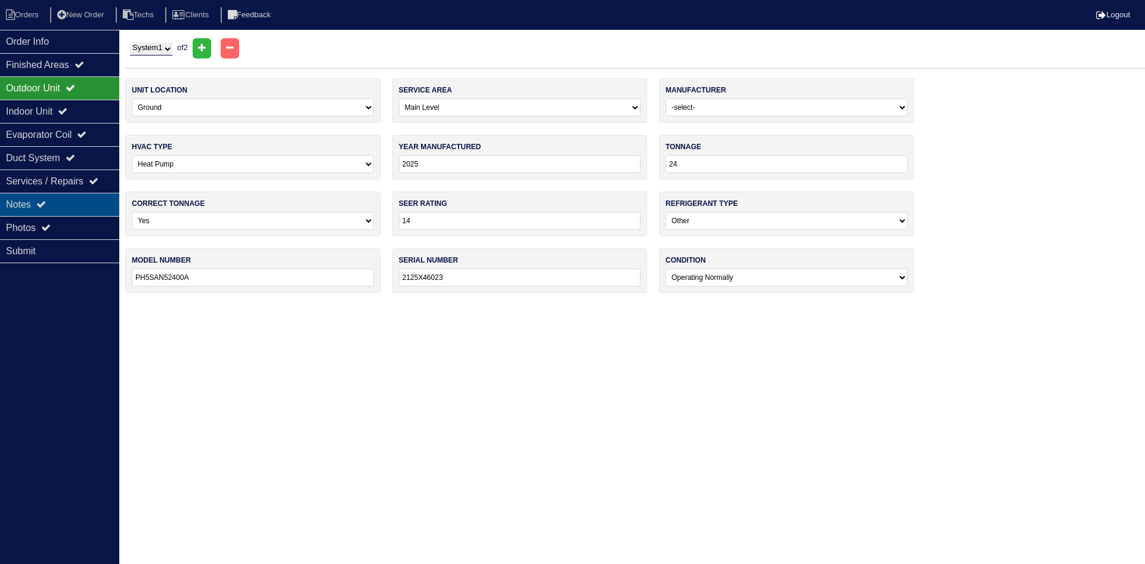
click at [67, 198] on div "Notes" at bounding box center [59, 204] width 119 height 23
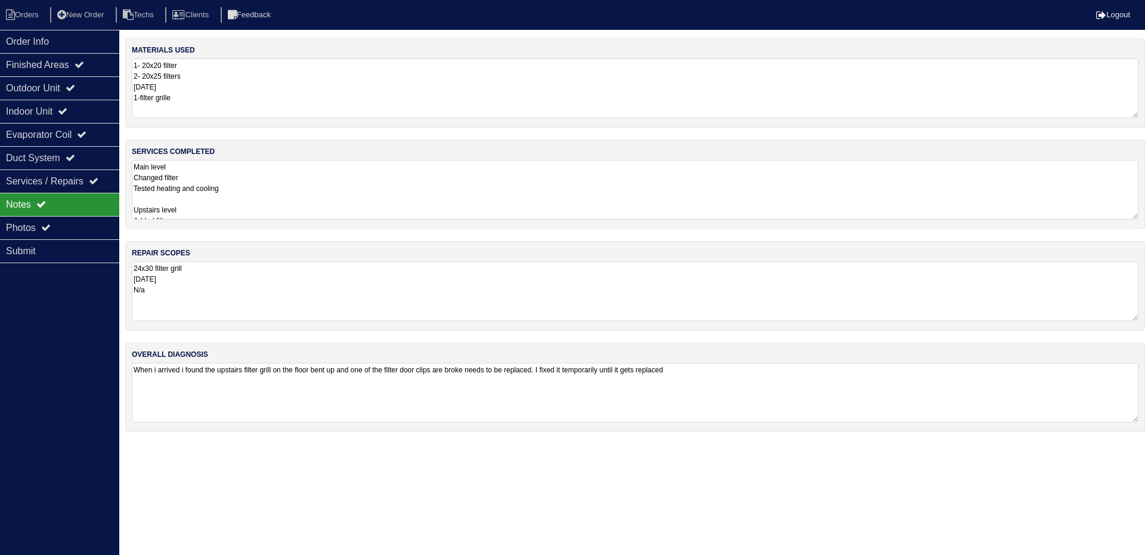
click at [265, 180] on textarea "Main level Changed filter Tested heating and cooling Upstairs level Added filte…" at bounding box center [635, 190] width 1007 height 60
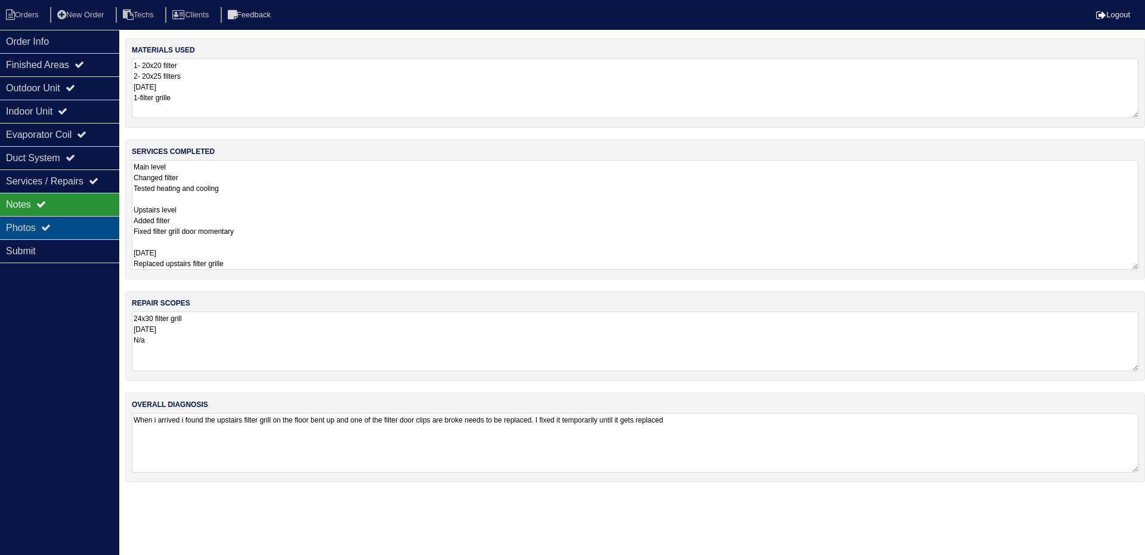
click at [84, 226] on div "Photos" at bounding box center [59, 227] width 119 height 23
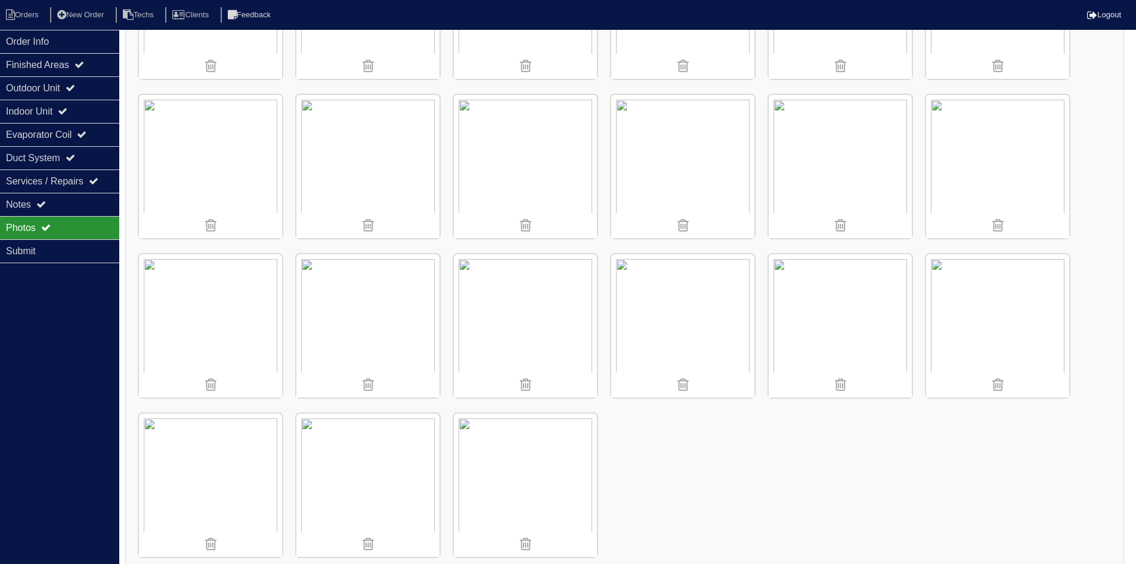
scroll to position [1413, 0]
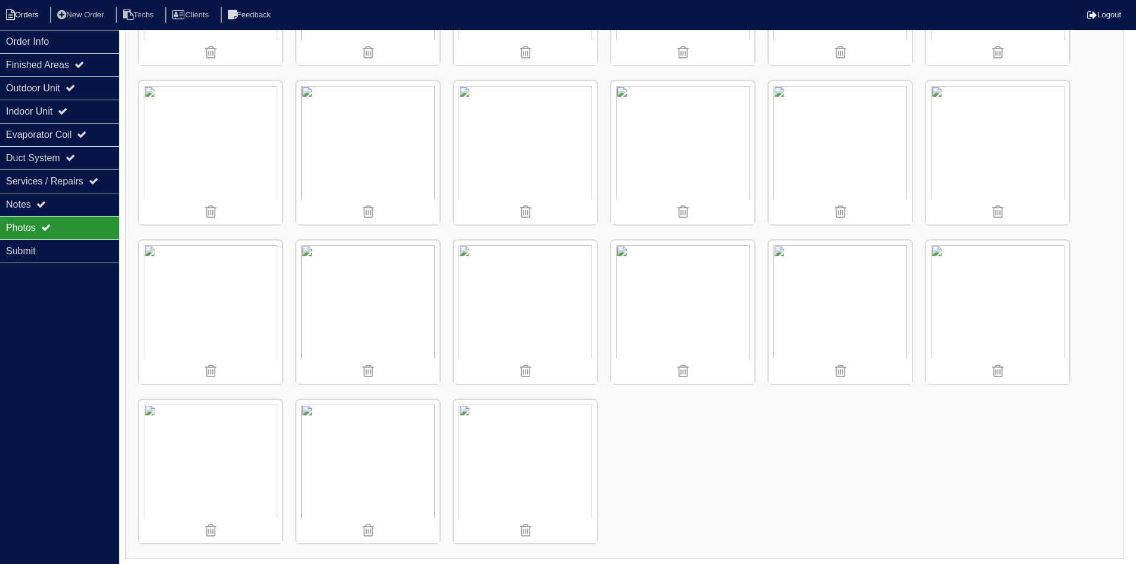
click at [27, 11] on li "Orders" at bounding box center [24, 15] width 48 height 16
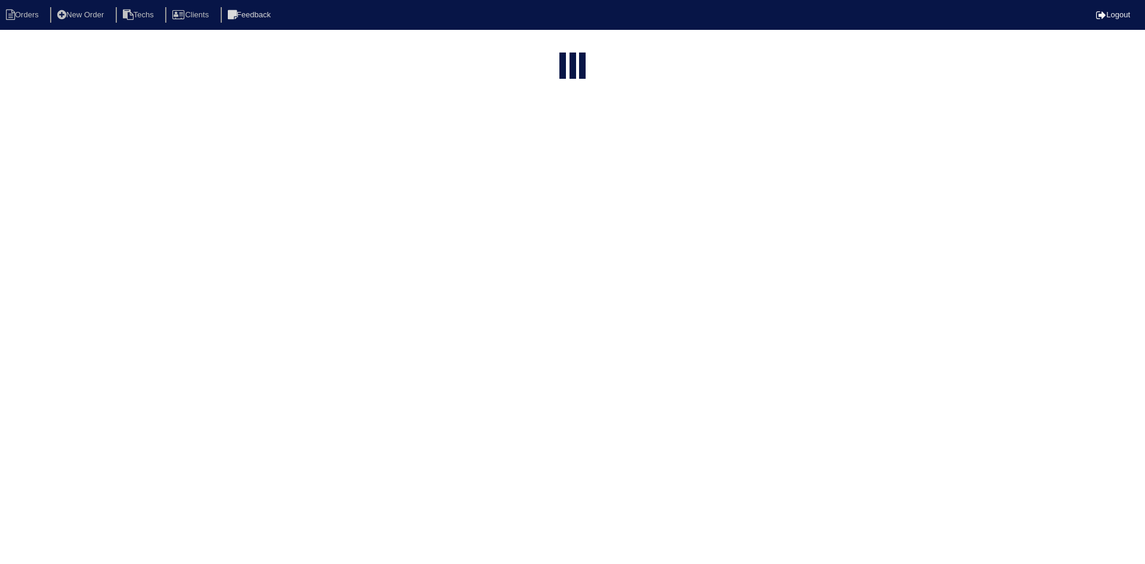
select select "15"
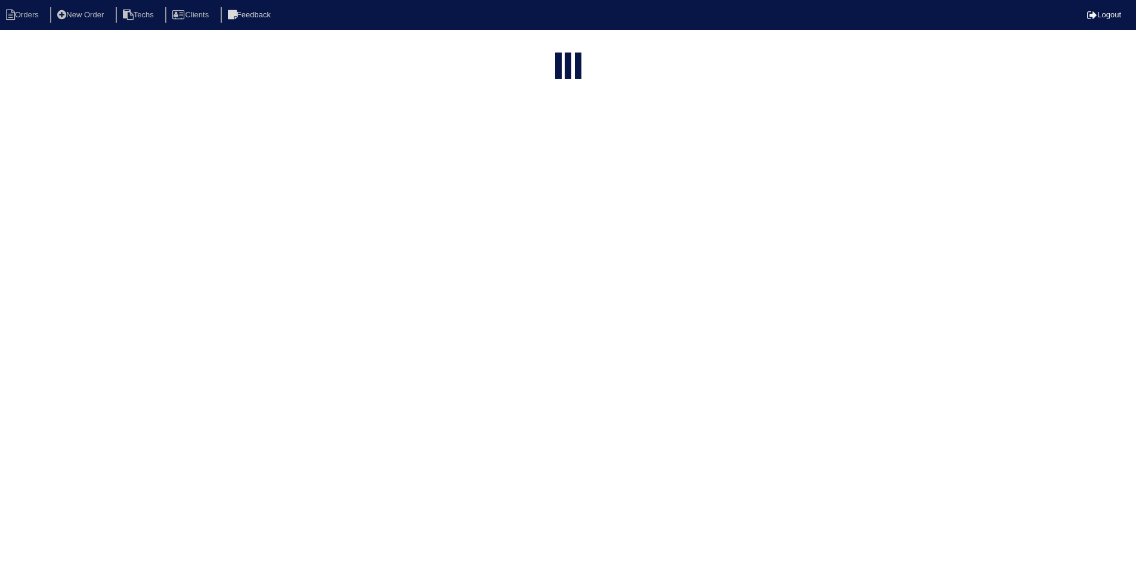
select select "field complete"
select select "need to quote"
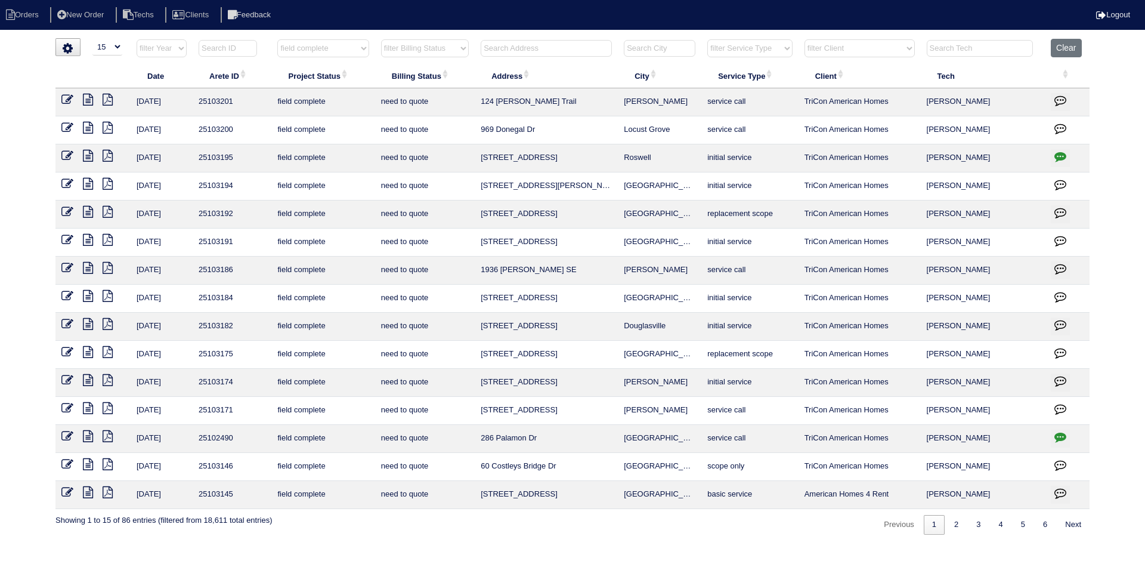
click at [106, 463] on icon at bounding box center [108, 464] width 10 height 12
click at [87, 463] on icon at bounding box center [88, 464] width 10 height 12
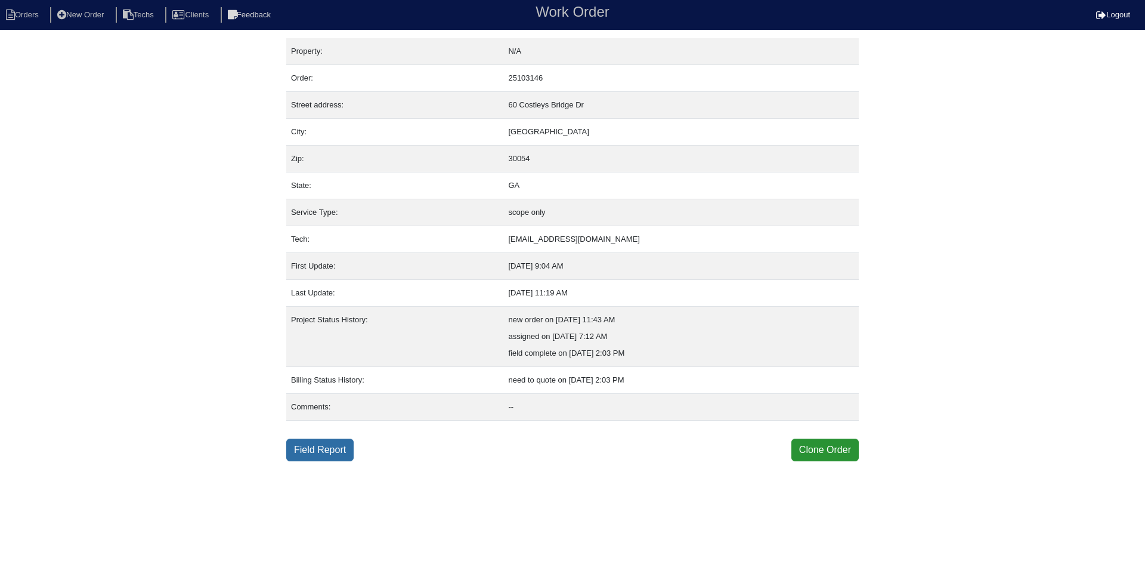
click at [329, 447] on link "Field Report" at bounding box center [319, 449] width 67 height 23
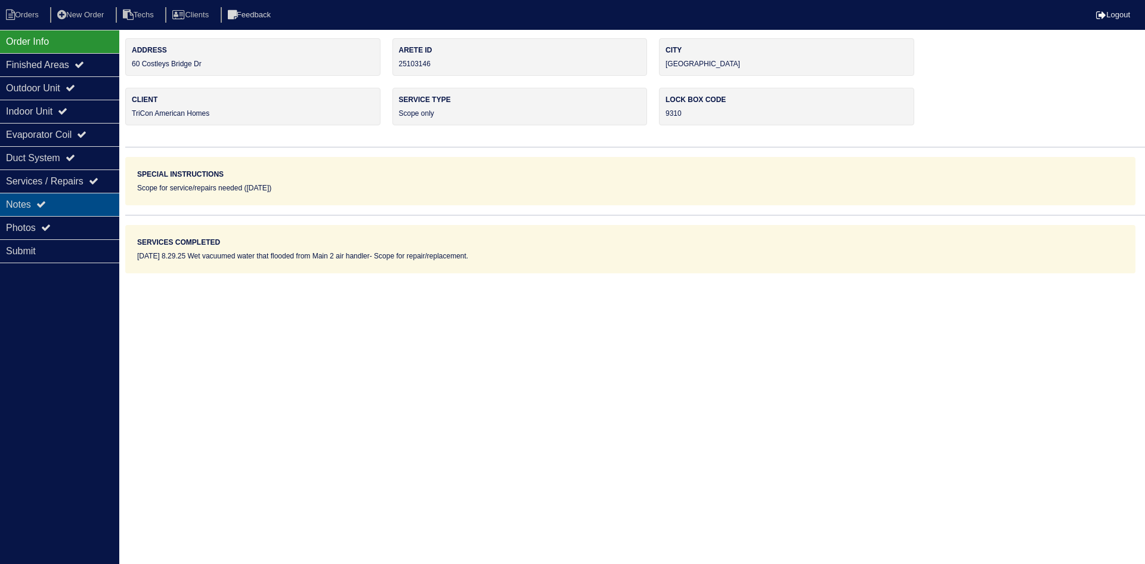
click at [95, 206] on div "Notes" at bounding box center [59, 204] width 119 height 23
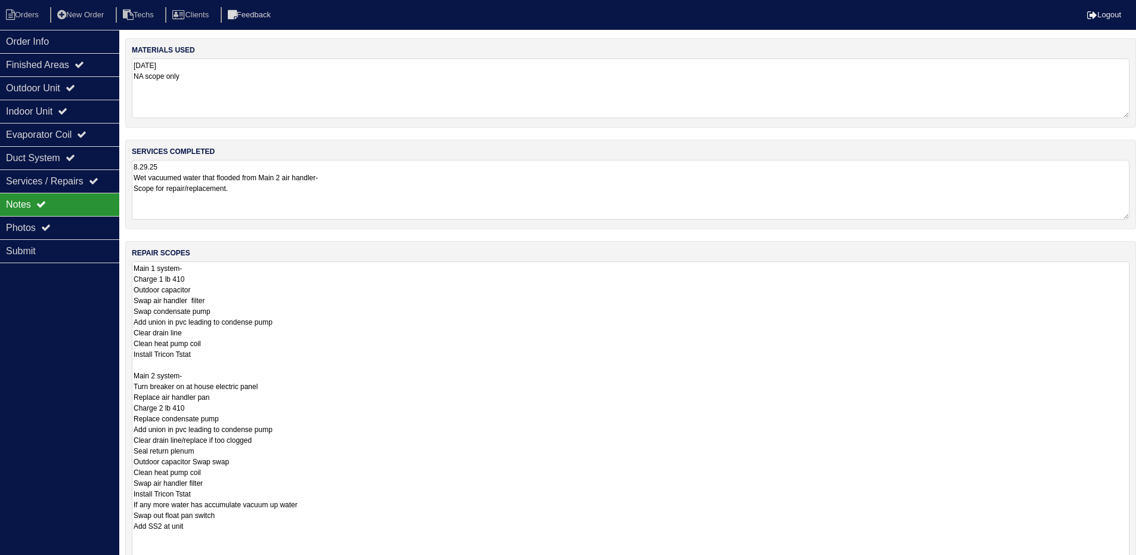
drag, startPoint x: 1134, startPoint y: 318, endPoint x: 1006, endPoint y: 475, distance: 202.6
click at [1128, 563] on html "Orders New Order Techs Clients Feedback Logout Orders New Order Users Clients M…" at bounding box center [568, 348] width 1136 height 697
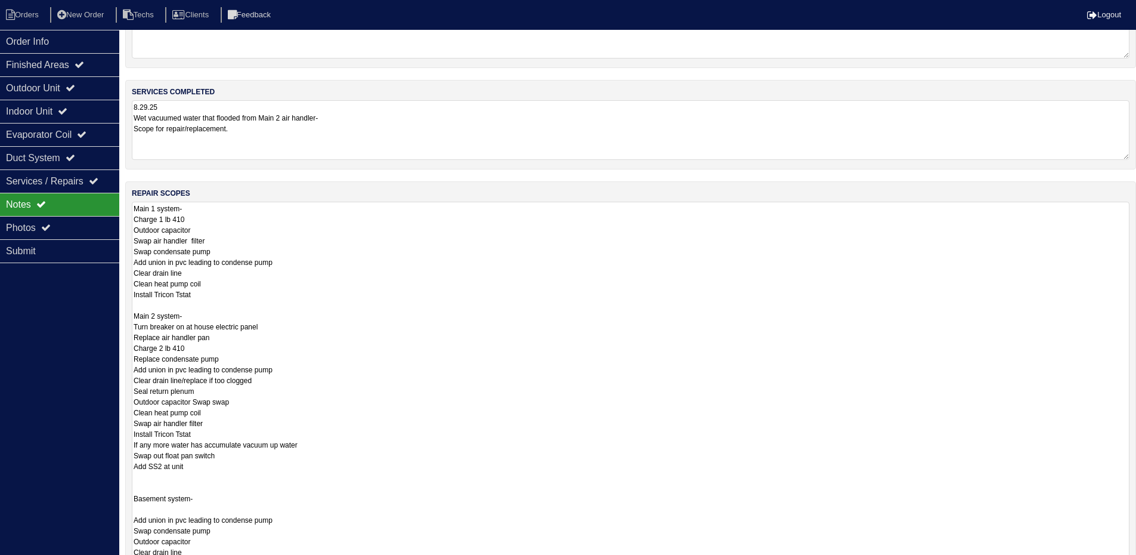
drag, startPoint x: 1127, startPoint y: 508, endPoint x: 1077, endPoint y: 471, distance: 61.8
click at [1123, 563] on html "Orders New Order Techs Clients Feedback Logout Orders New Order Users Clients M…" at bounding box center [568, 330] width 1136 height 780
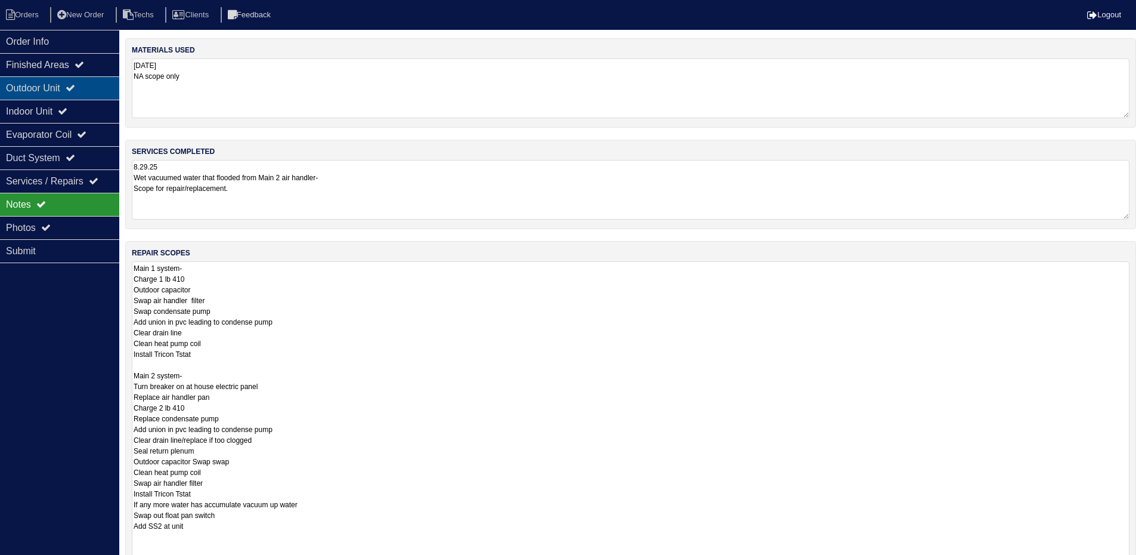
click at [33, 86] on div "Outdoor Unit" at bounding box center [59, 87] width 119 height 23
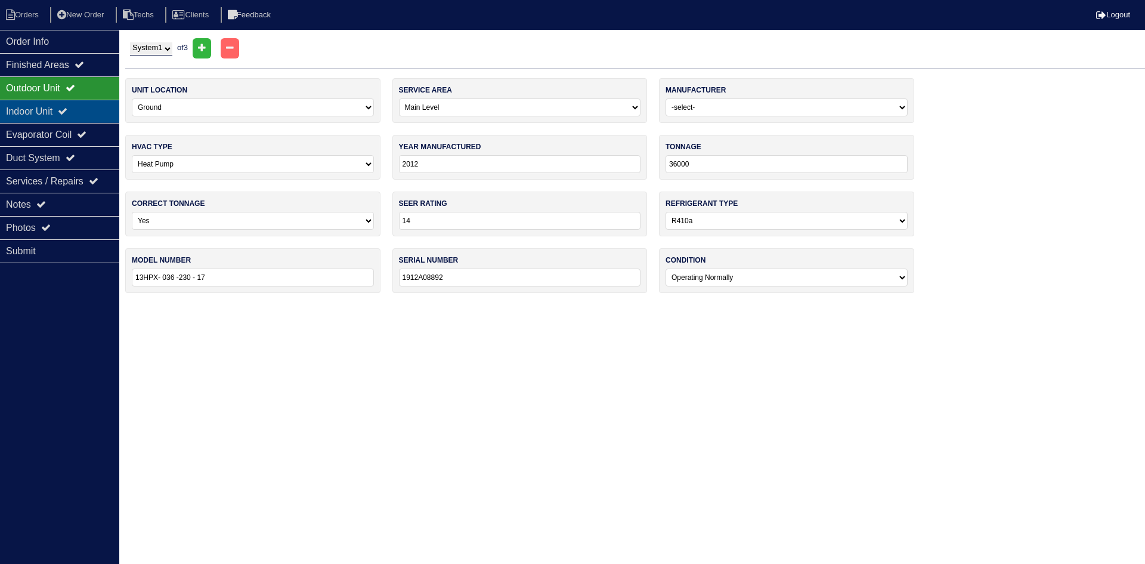
click at [63, 111] on div "Indoor Unit" at bounding box center [59, 111] width 119 height 23
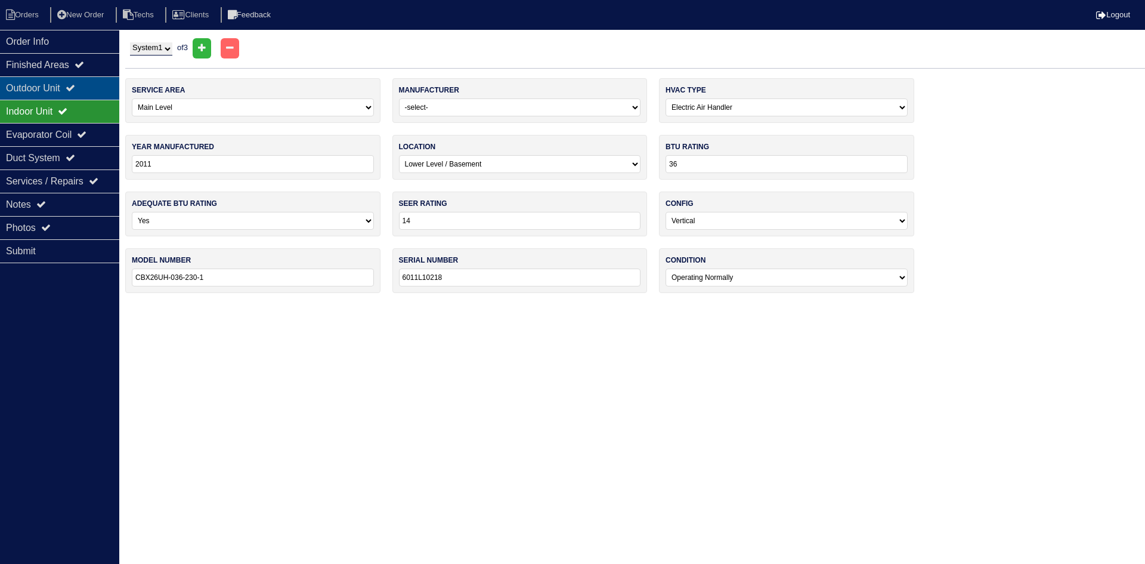
click at [64, 86] on div "Outdoor Unit" at bounding box center [59, 87] width 119 height 23
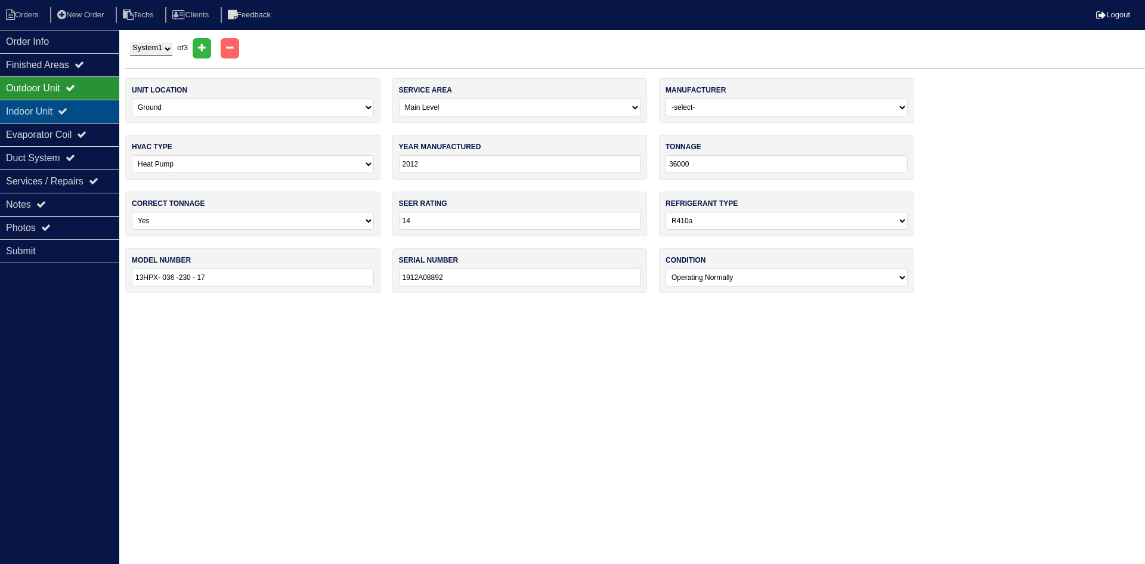
click at [65, 109] on div "Indoor Unit" at bounding box center [59, 111] width 119 height 23
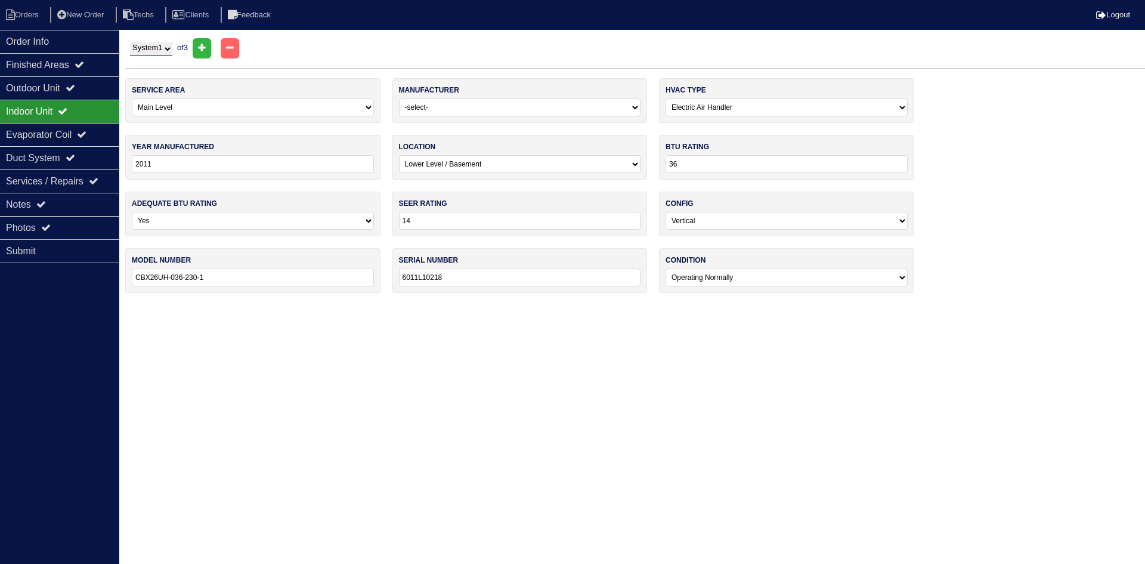
click at [156, 49] on select "System 1 System 2 System 3" at bounding box center [151, 48] width 42 height 13
select select "2"
click at [130, 42] on select "System 1 System 2 System 3" at bounding box center [151, 48] width 42 height 13
select select "Carrier"
type input "17"
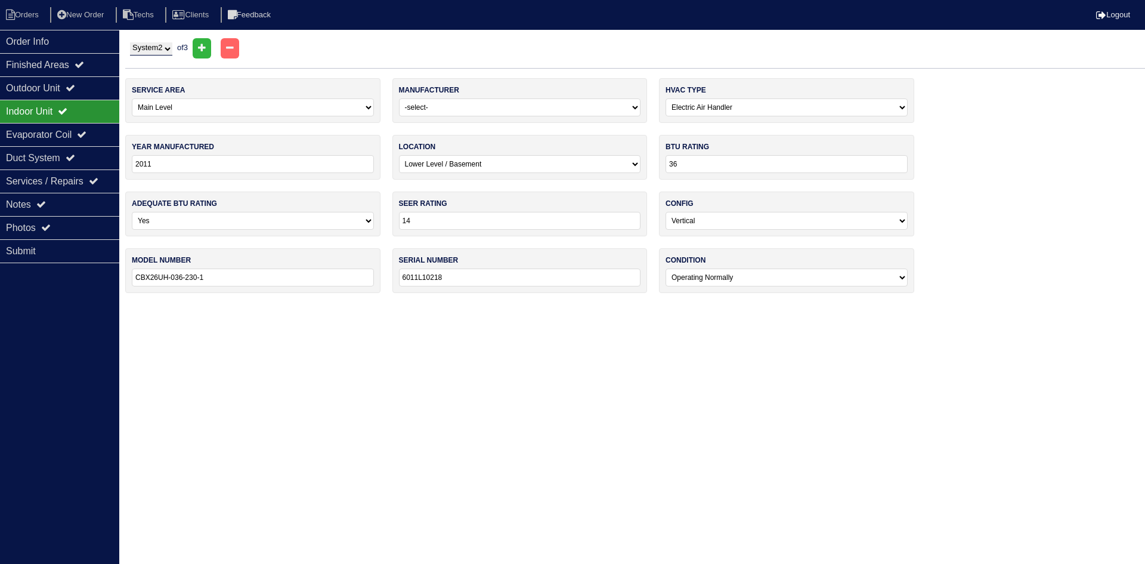
type input "FB4C NP036"
type input "2217A69216"
select select "1"
click at [71, 85] on div "Outdoor Unit" at bounding box center [59, 87] width 119 height 23
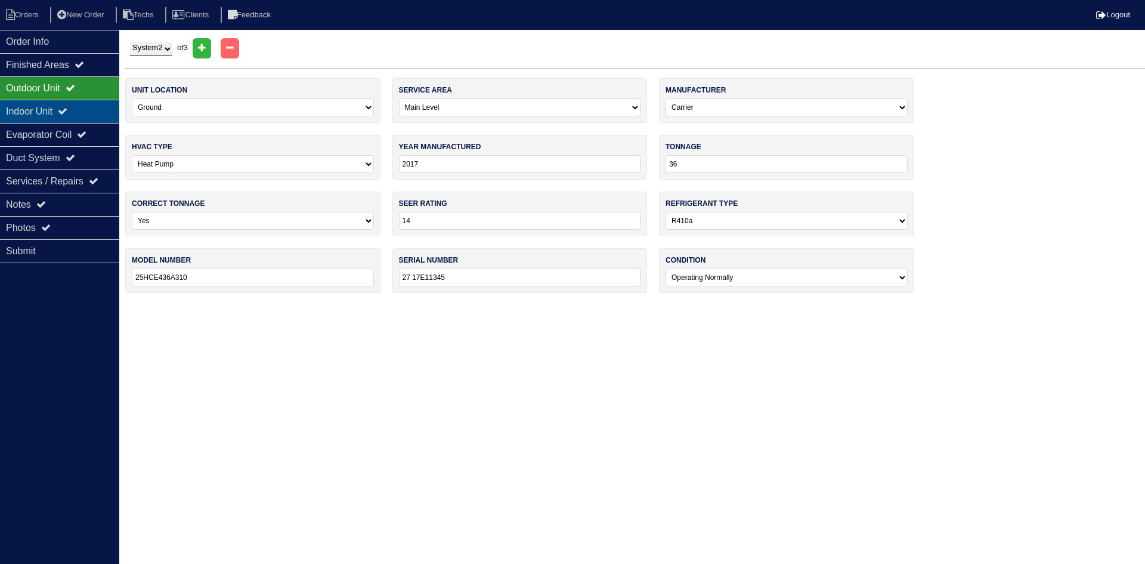
click at [72, 106] on div "Indoor Unit" at bounding box center [59, 111] width 119 height 23
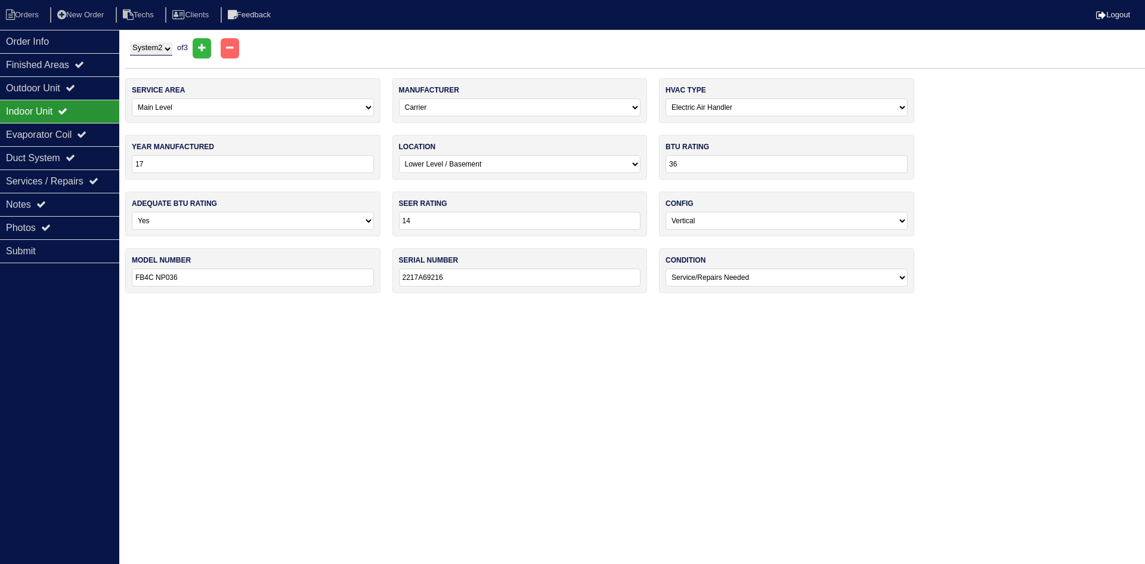
click at [153, 162] on input "17" at bounding box center [253, 164] width 242 height 18
type input "2017"
drag, startPoint x: 60, startPoint y: 346, endPoint x: 57, endPoint y: 333, distance: 13.6
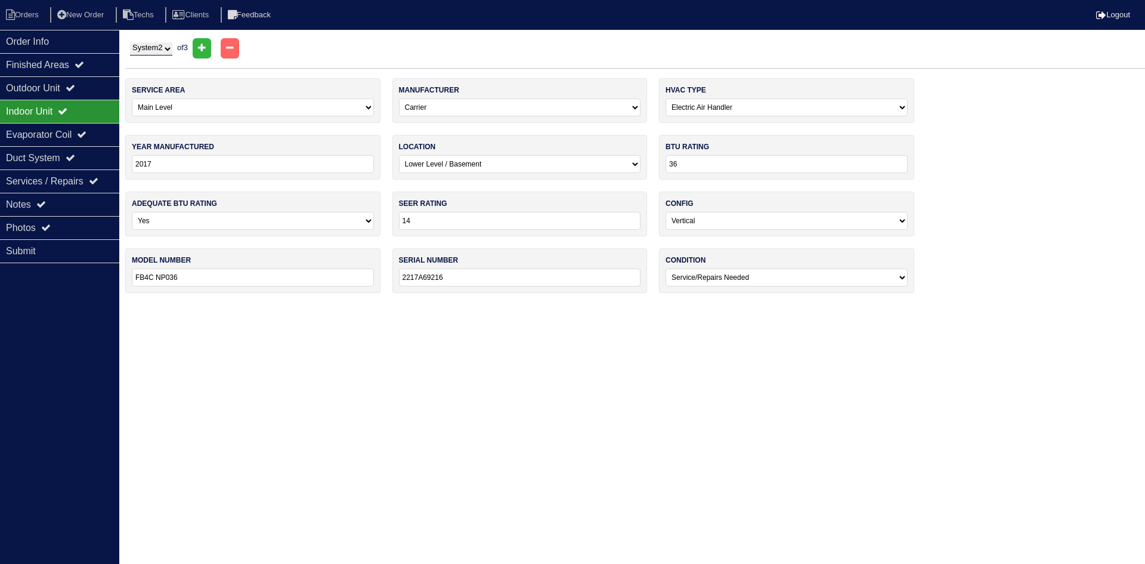
click at [60, 344] on div "Order Info Finished Areas Outdoor Unit Indoor Unit Evaporator Coil Duct System …" at bounding box center [59, 312] width 119 height 564
click at [72, 85] on div "Outdoor Unit" at bounding box center [59, 87] width 119 height 23
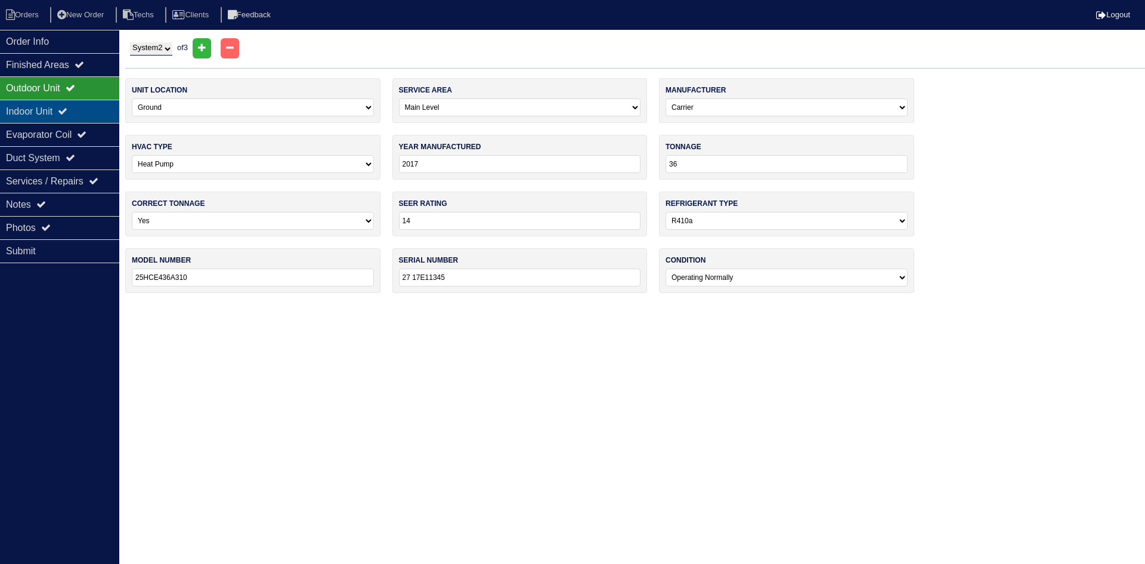
click at [58, 112] on div "Indoor Unit" at bounding box center [59, 111] width 119 height 23
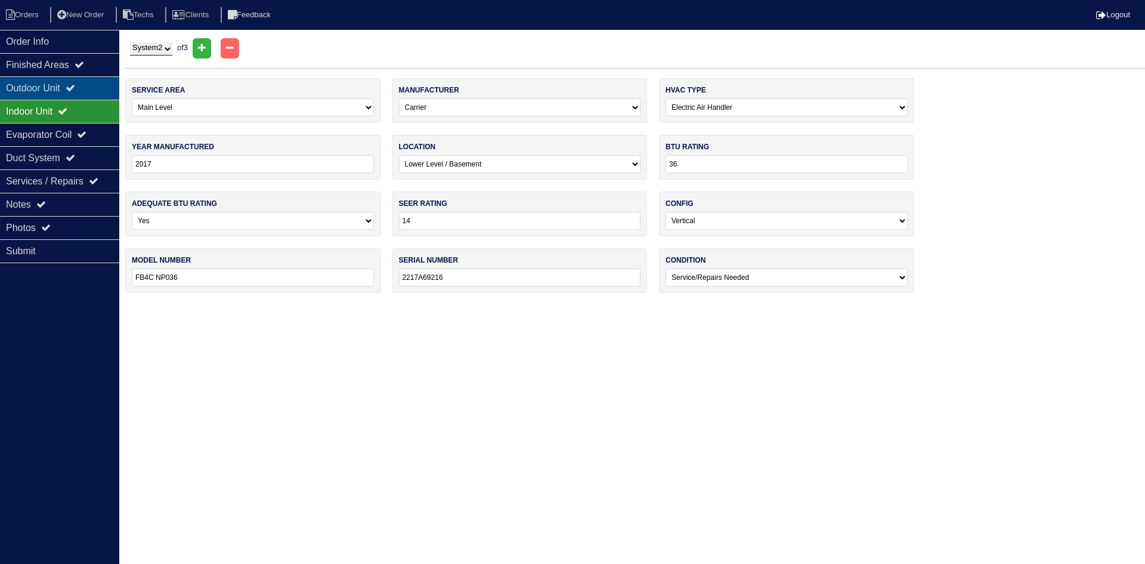
click at [106, 84] on div "Outdoor Unit" at bounding box center [59, 87] width 119 height 23
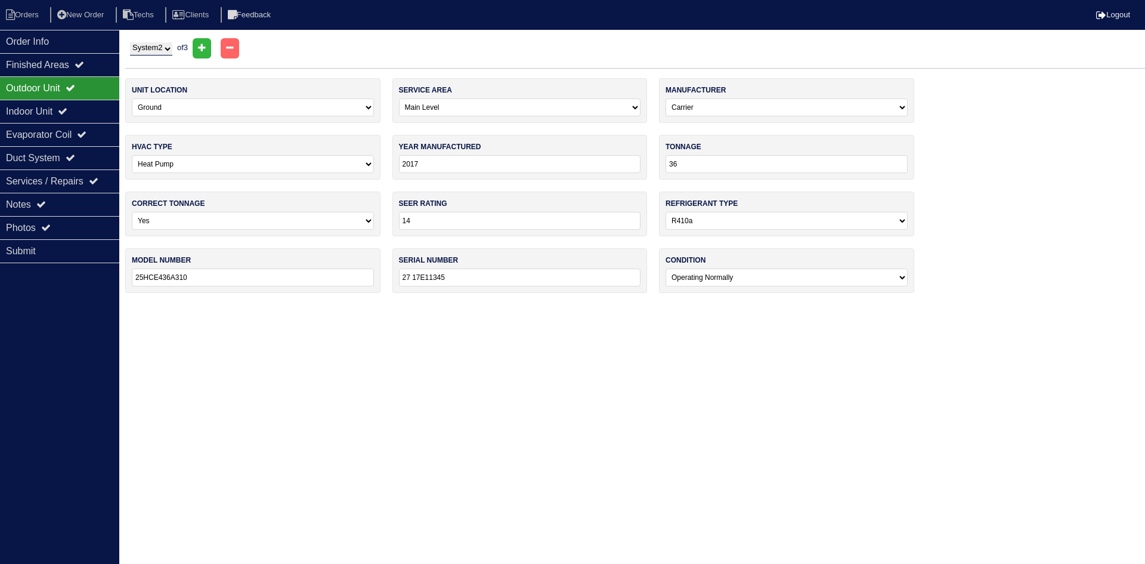
click at [169, 50] on select "System 1 System 2 System 3" at bounding box center [151, 48] width 42 height 13
select select "3"
click at [130, 42] on select "System 1 System 2 System 3" at bounding box center [151, 48] width 42 height 13
select select "2"
select select "Oxbox"
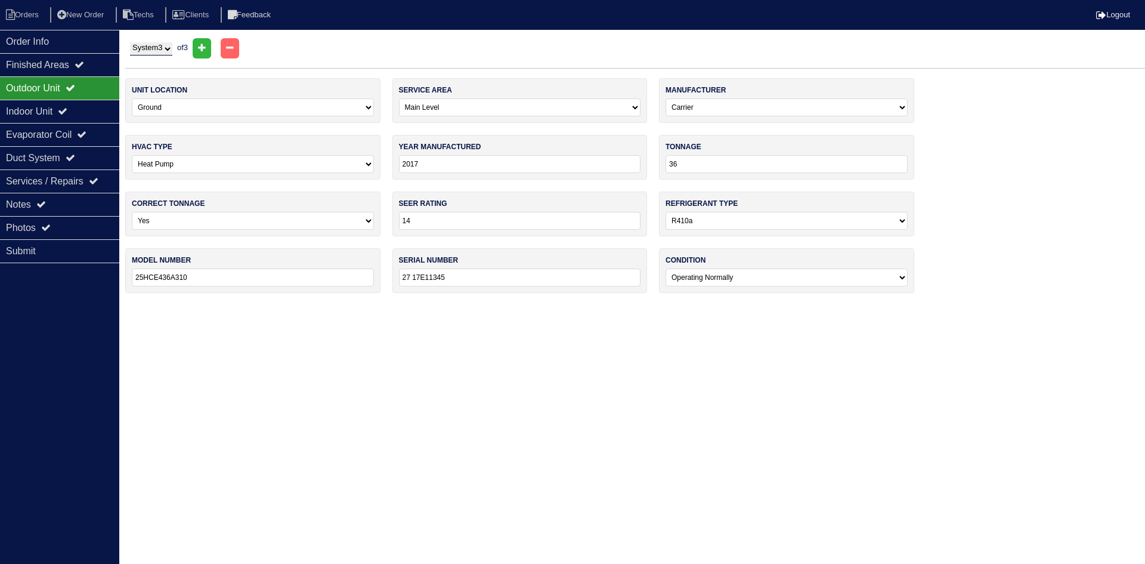
type input "2021"
type input "18000"
type input "J4HP4018A1000AA"
type input "21443004J"
click at [67, 102] on div "Indoor Unit" at bounding box center [59, 111] width 119 height 23
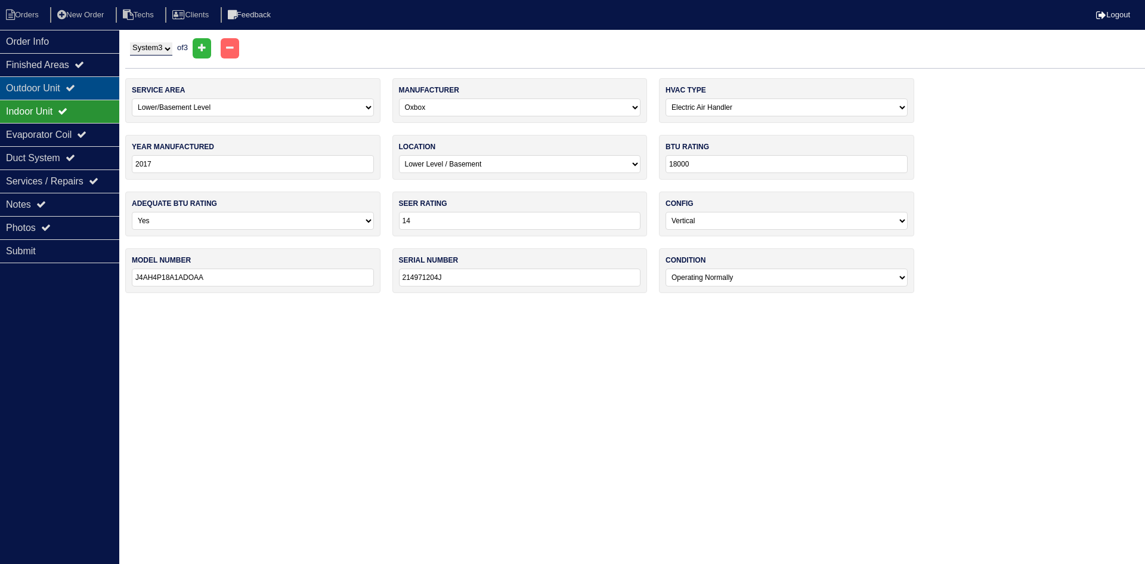
click at [74, 85] on icon at bounding box center [71, 88] width 10 height 10
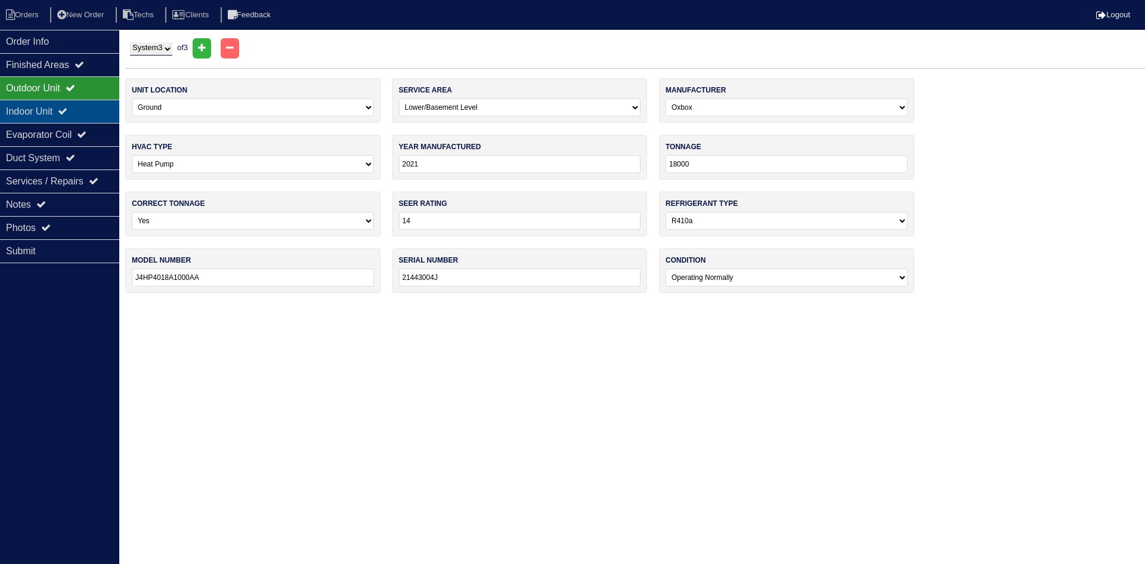
click at [38, 110] on div "Indoor Unit" at bounding box center [59, 111] width 119 height 23
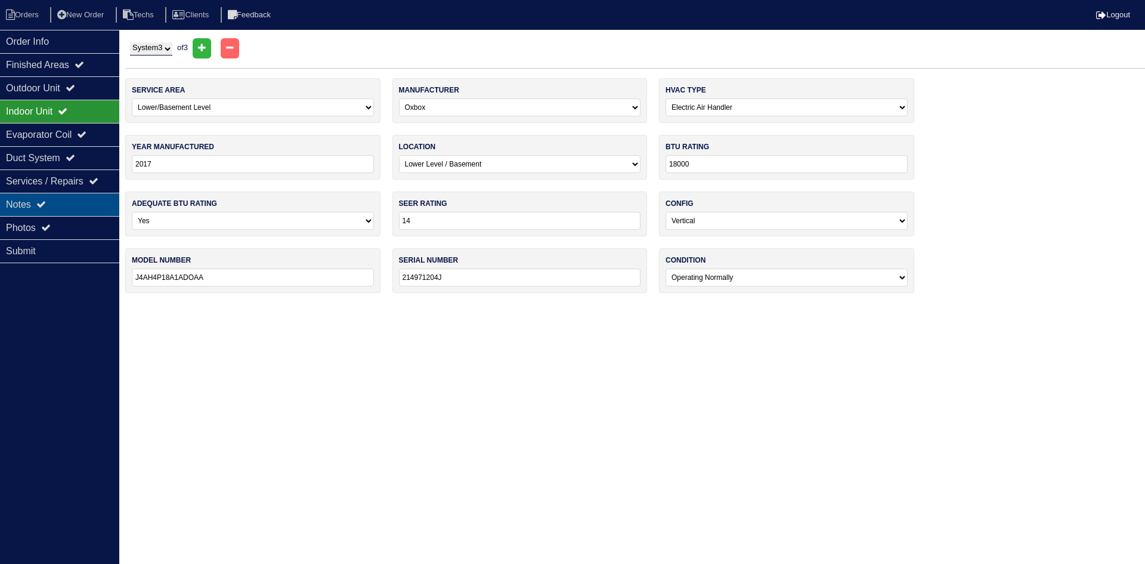
click at [82, 203] on div "Notes" at bounding box center [59, 204] width 119 height 23
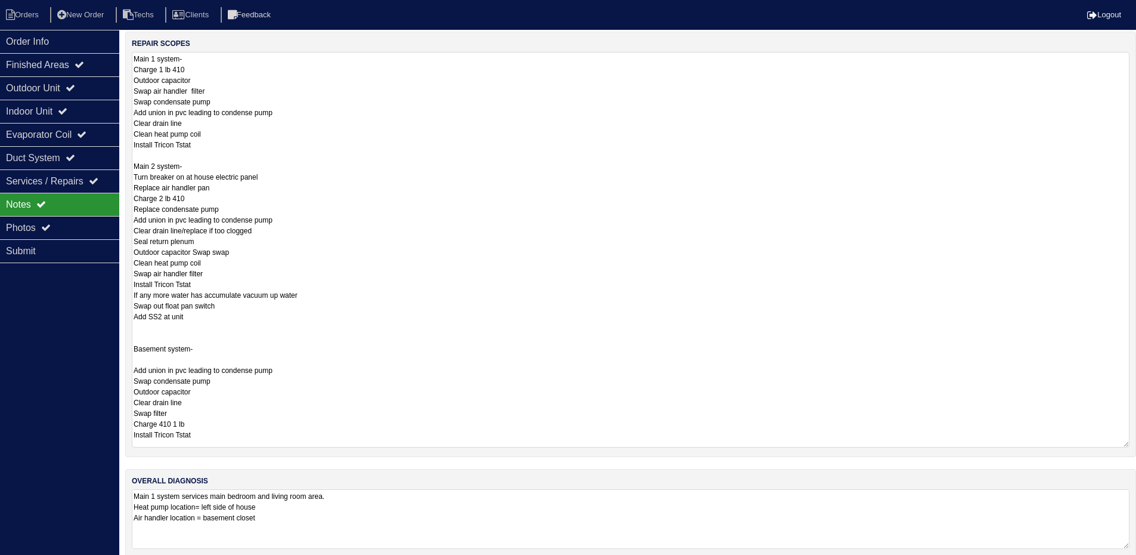
scroll to position [225, 0]
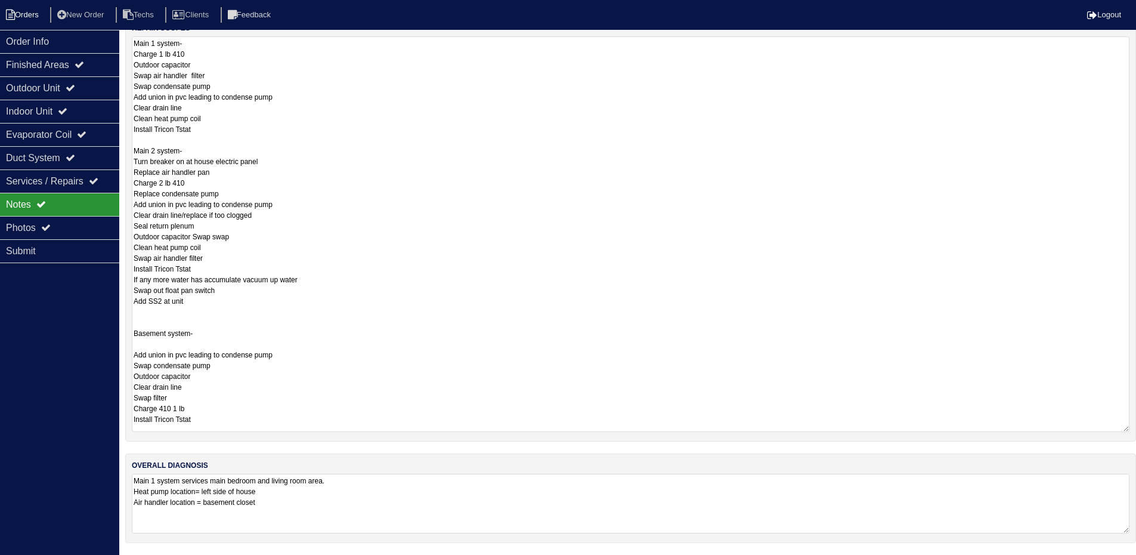
click at [32, 17] on li "Orders" at bounding box center [24, 15] width 48 height 16
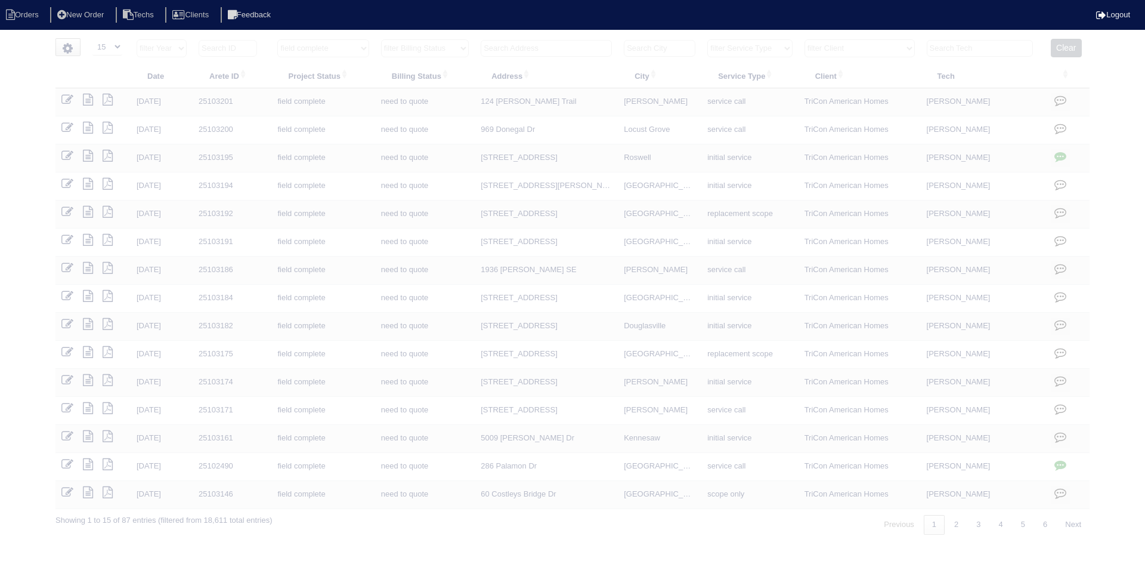
select select "15"
select select "field complete"
select select "need to quote"
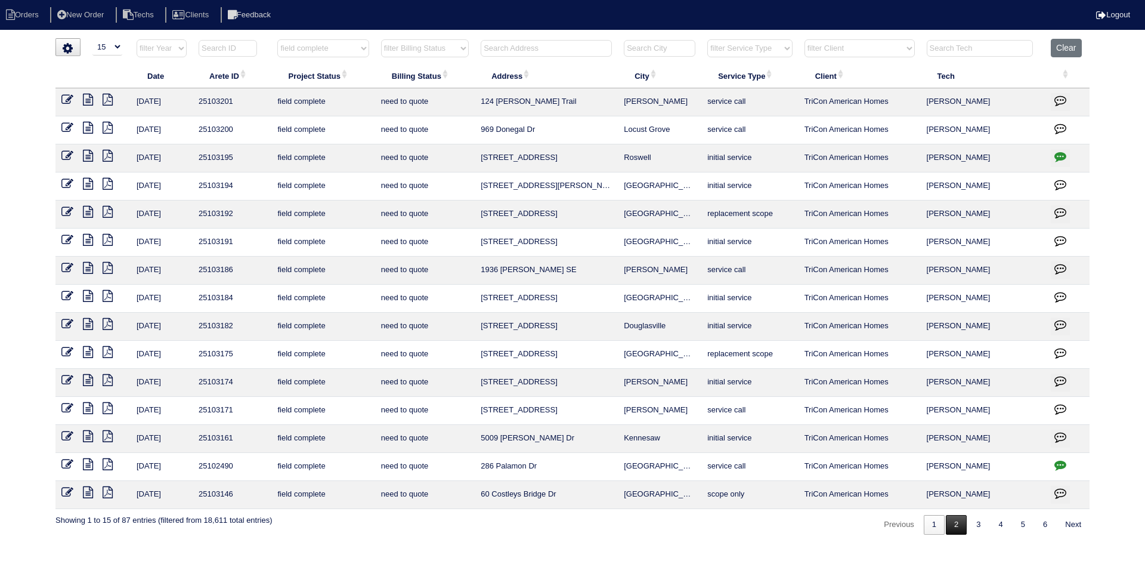
click at [952, 530] on link "2" at bounding box center [956, 525] width 21 height 20
select select "field complete"
select select "need to quote"
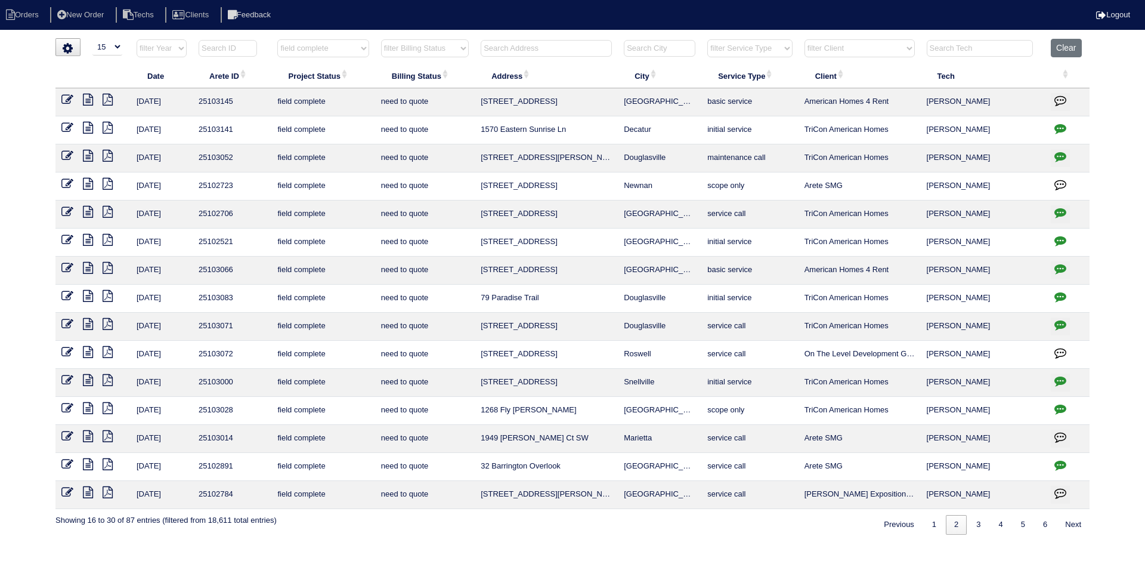
click at [1060, 129] on icon "button" at bounding box center [1060, 128] width 12 height 12
type textarea "[DATE] - Need house and mailbox pics - doesn't look like all pics uploaded to a…"
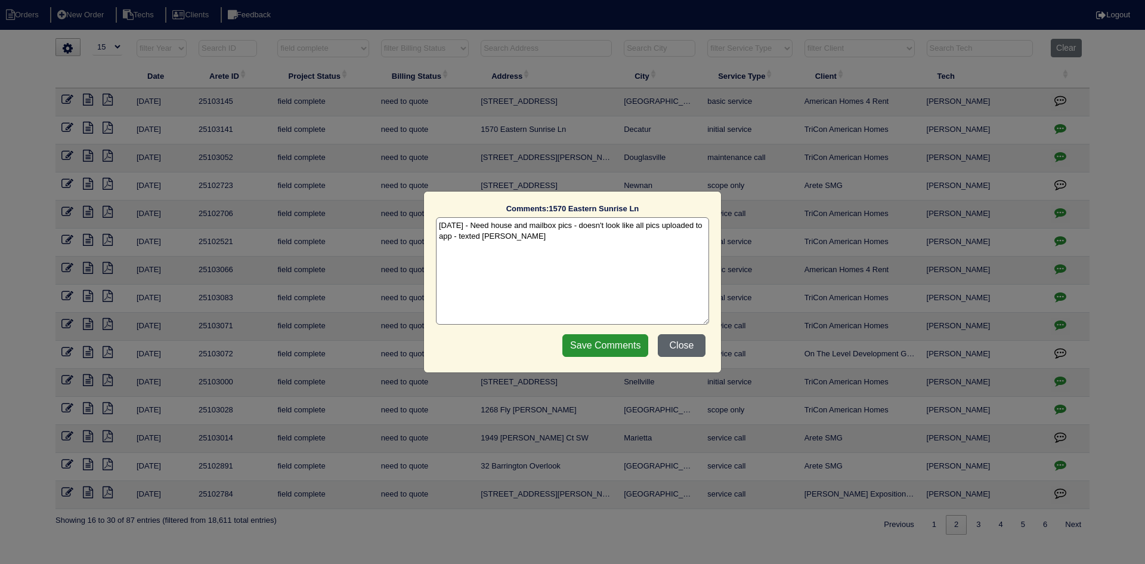
click at [691, 347] on button "Close" at bounding box center [682, 345] width 48 height 23
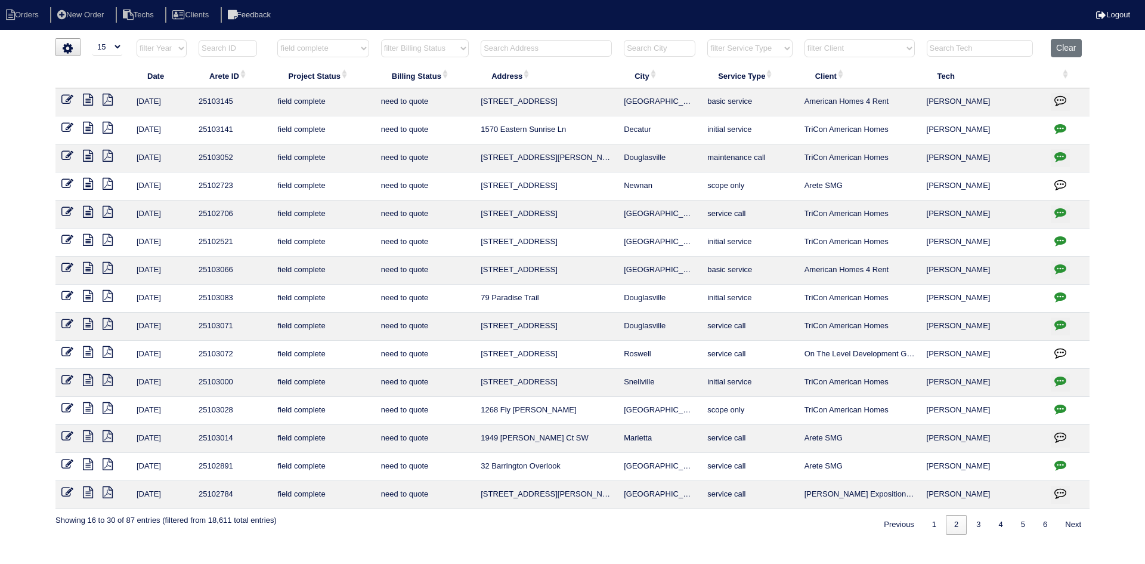
click at [107, 125] on icon at bounding box center [108, 128] width 10 height 12
click at [86, 129] on icon at bounding box center [88, 128] width 10 height 12
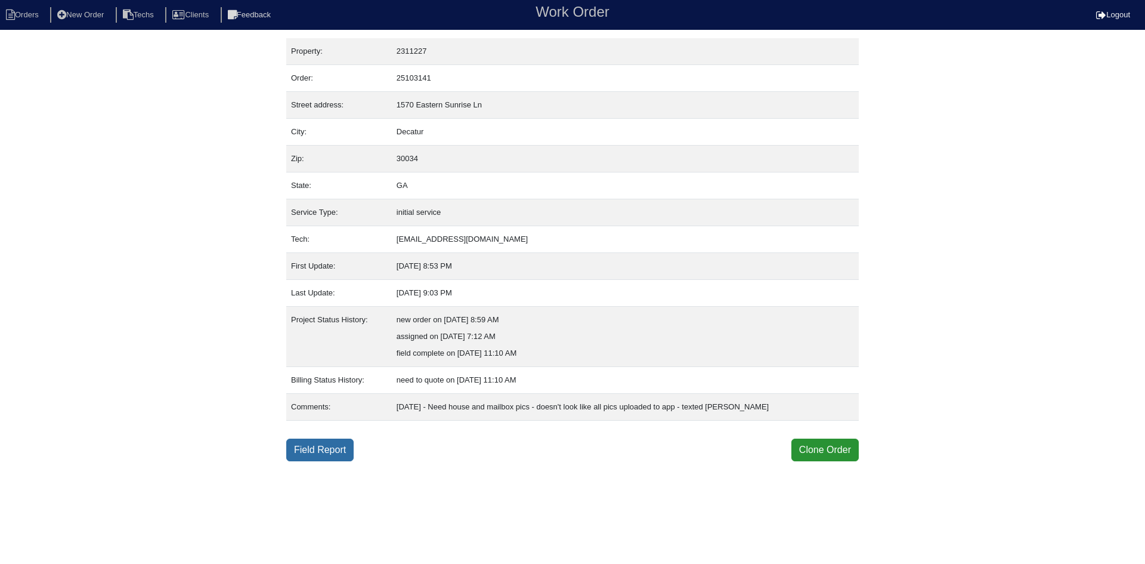
click at [310, 450] on link "Field Report" at bounding box center [319, 449] width 67 height 23
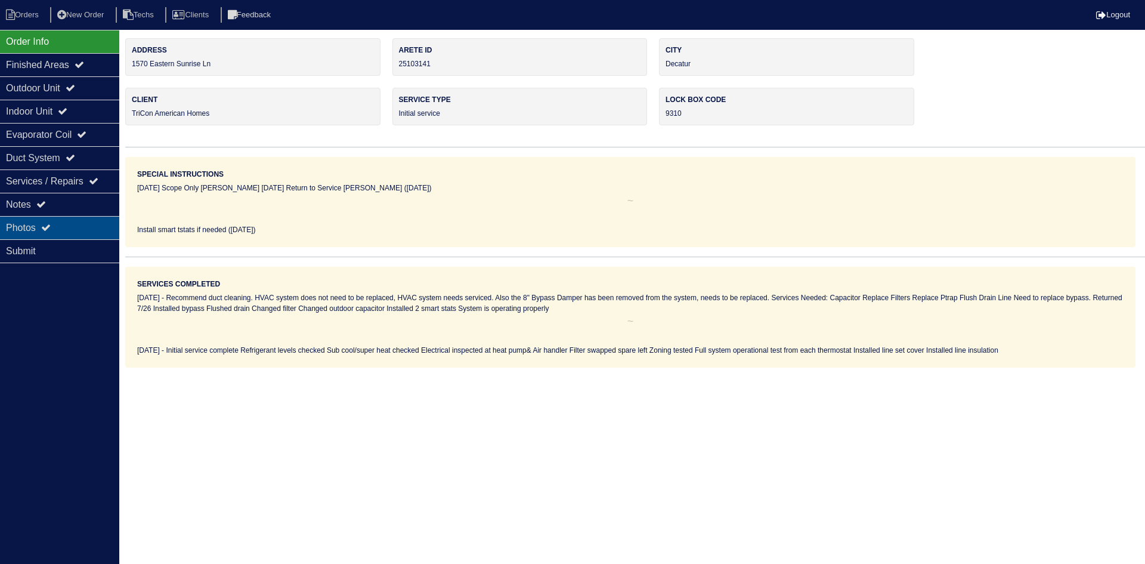
click at [66, 223] on div "Photos" at bounding box center [59, 227] width 119 height 23
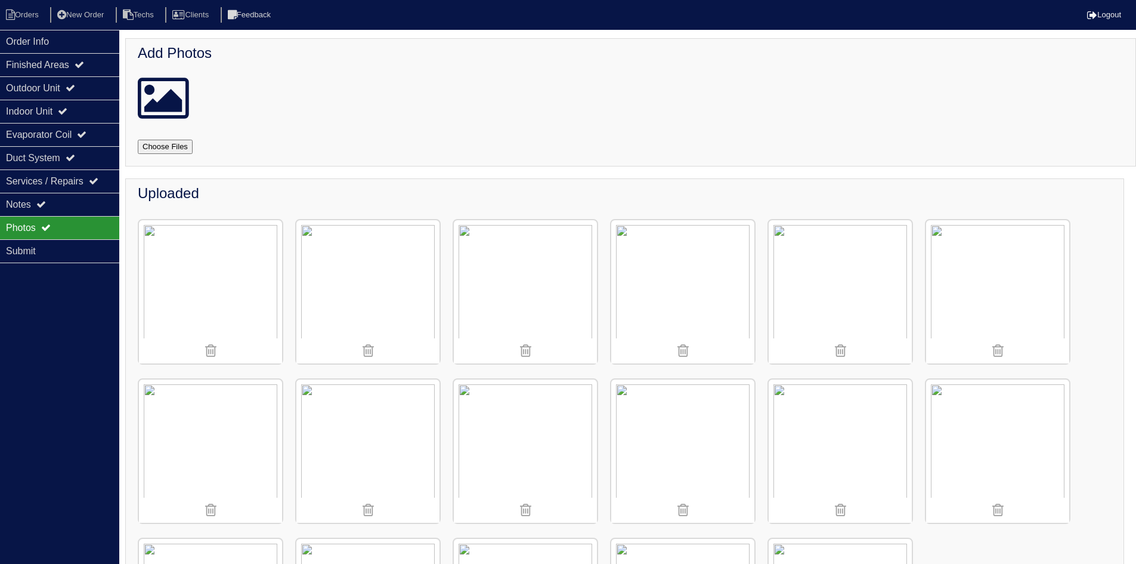
click at [167, 146] on input "file" at bounding box center [180, 147] width 84 height 14
type input "C:\fakepath\1570-eastern-sunrise-ln-1.png"
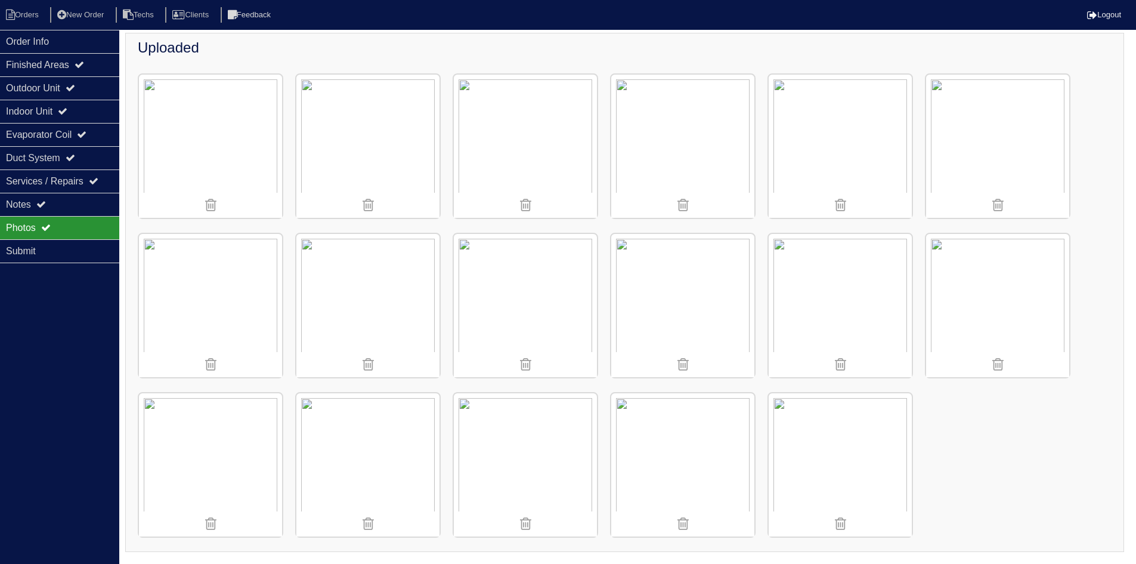
scroll to position [537, 0]
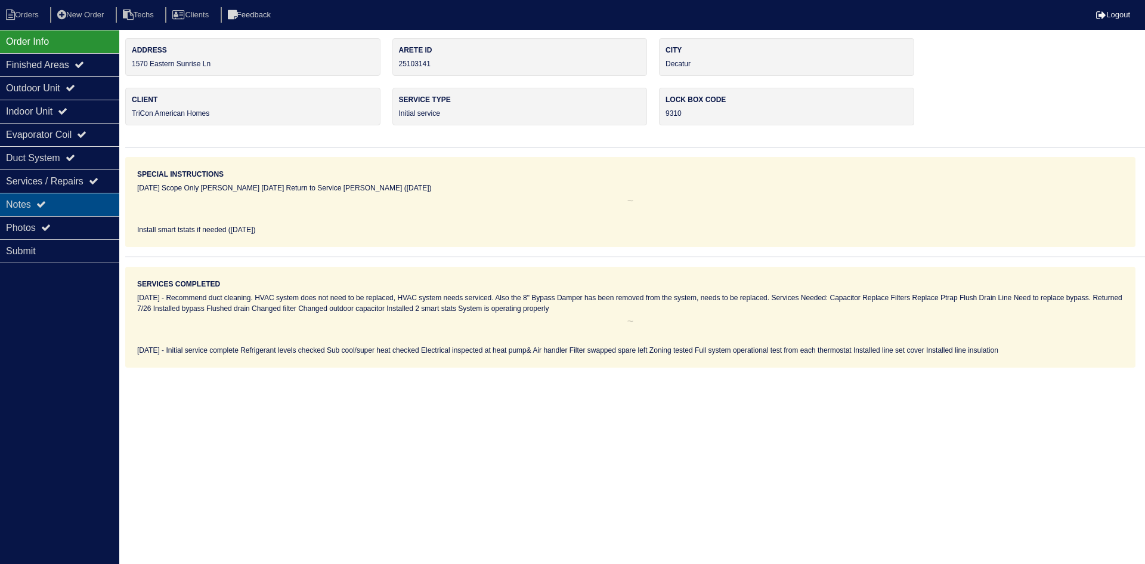
click at [60, 202] on div "Notes" at bounding box center [59, 204] width 119 height 23
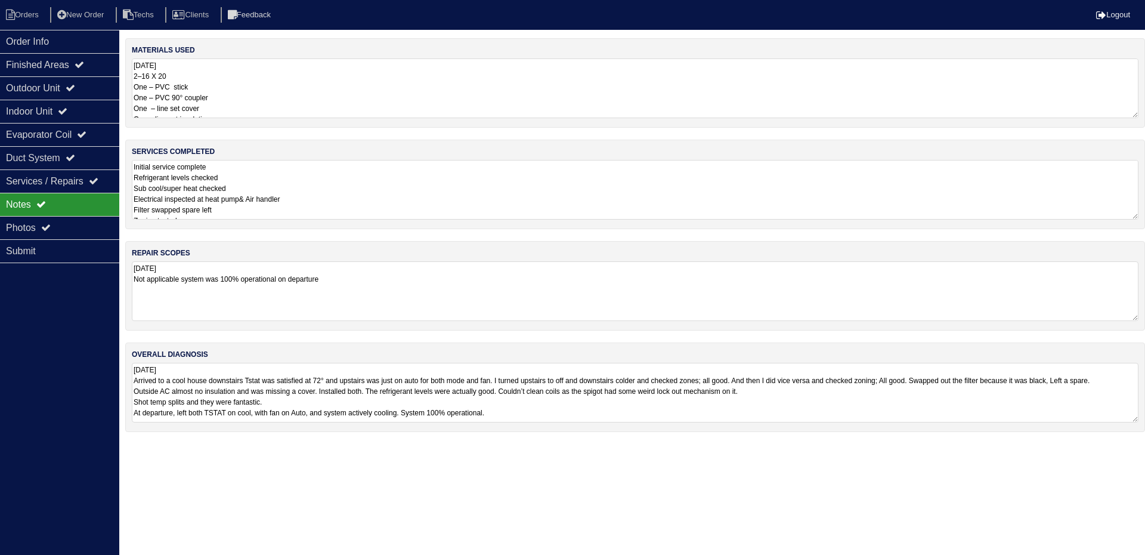
click at [287, 101] on textarea "[DATE] 2–16 X 20 One – PVC stick One – PVC 90° coupler One – line set cover One…" at bounding box center [635, 88] width 1007 height 60
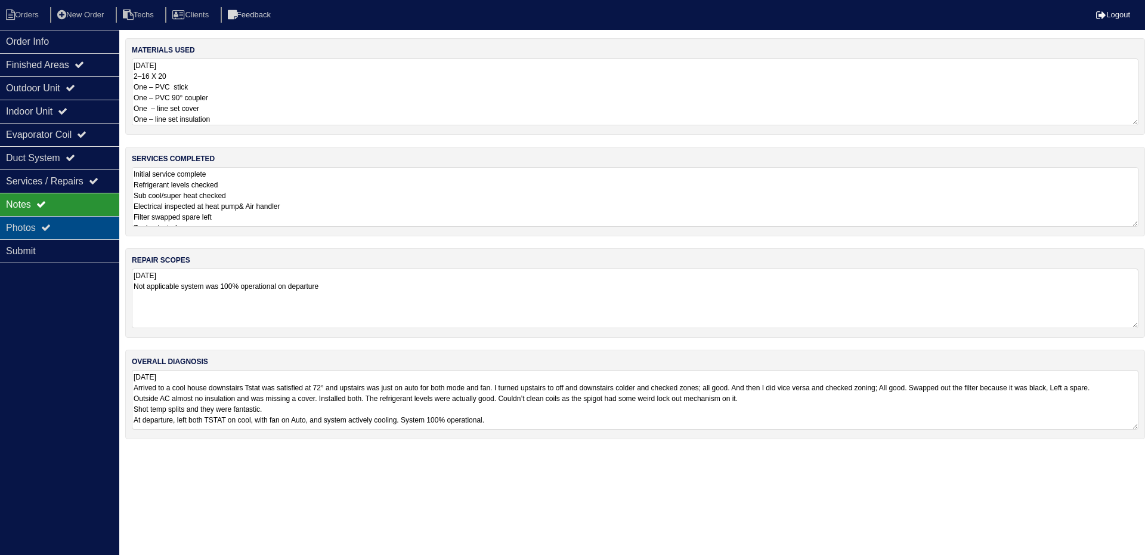
click at [69, 222] on div "Photos" at bounding box center [59, 227] width 119 height 23
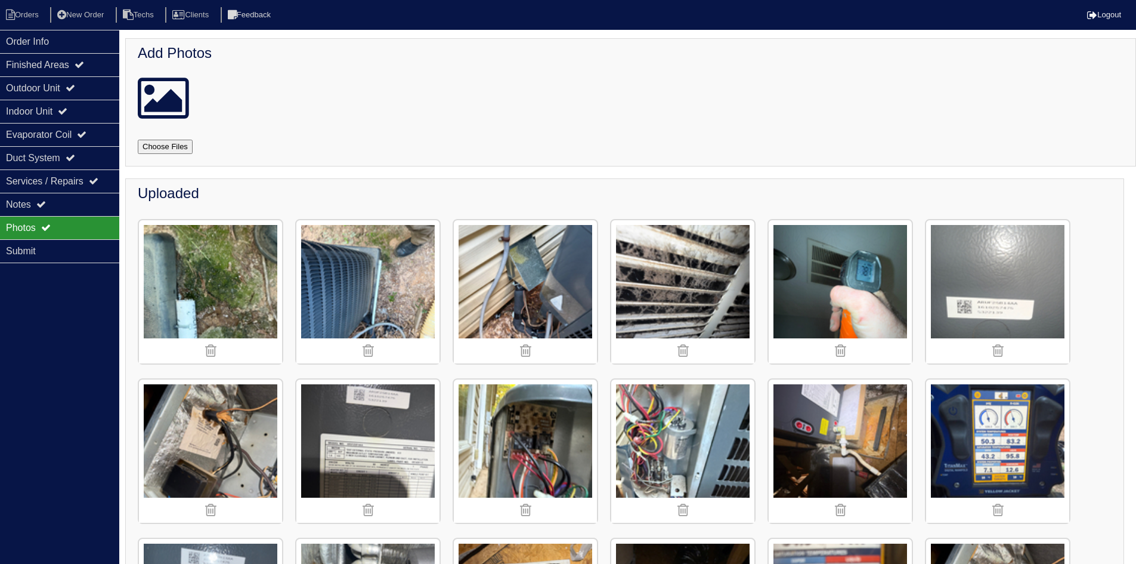
click at [362, 289] on img at bounding box center [367, 291] width 143 height 143
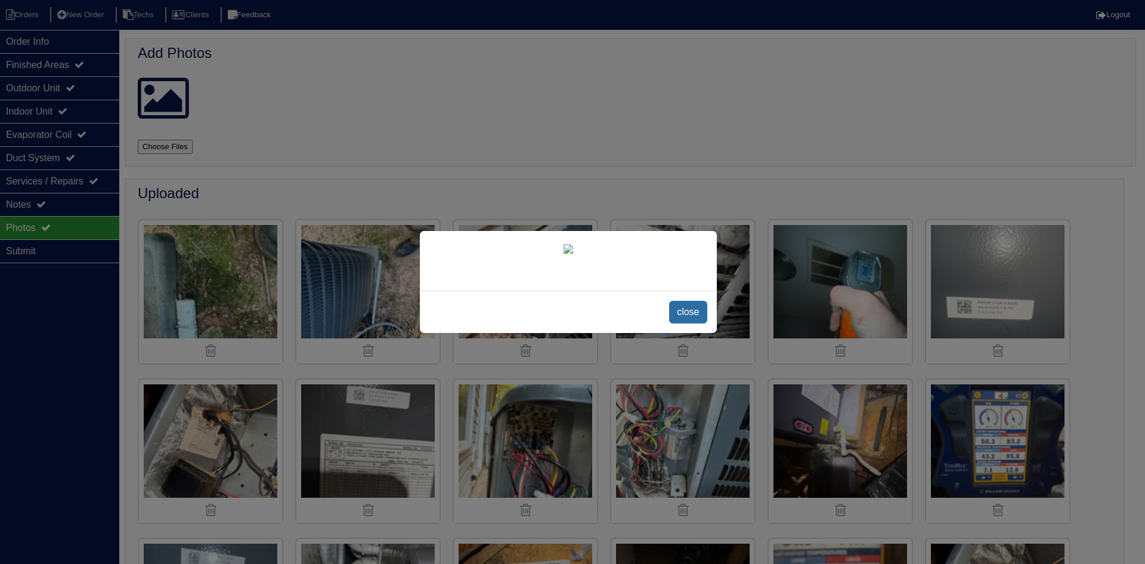
drag, startPoint x: 686, startPoint y: 479, endPoint x: 668, endPoint y: 440, distance: 43.0
click at [686, 323] on span "close" at bounding box center [688, 312] width 38 height 23
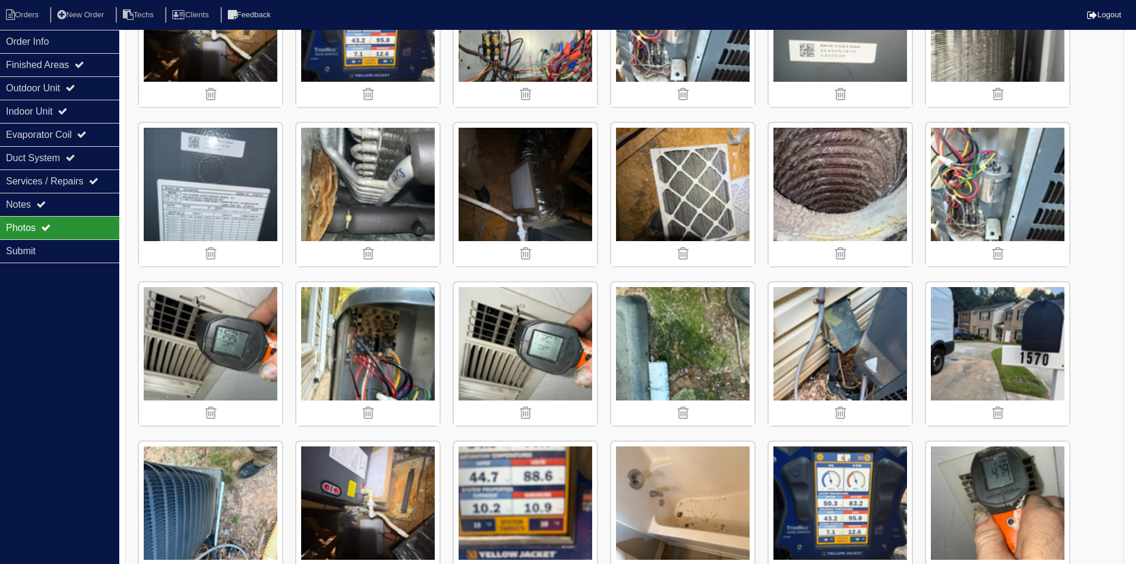
scroll to position [716, 0]
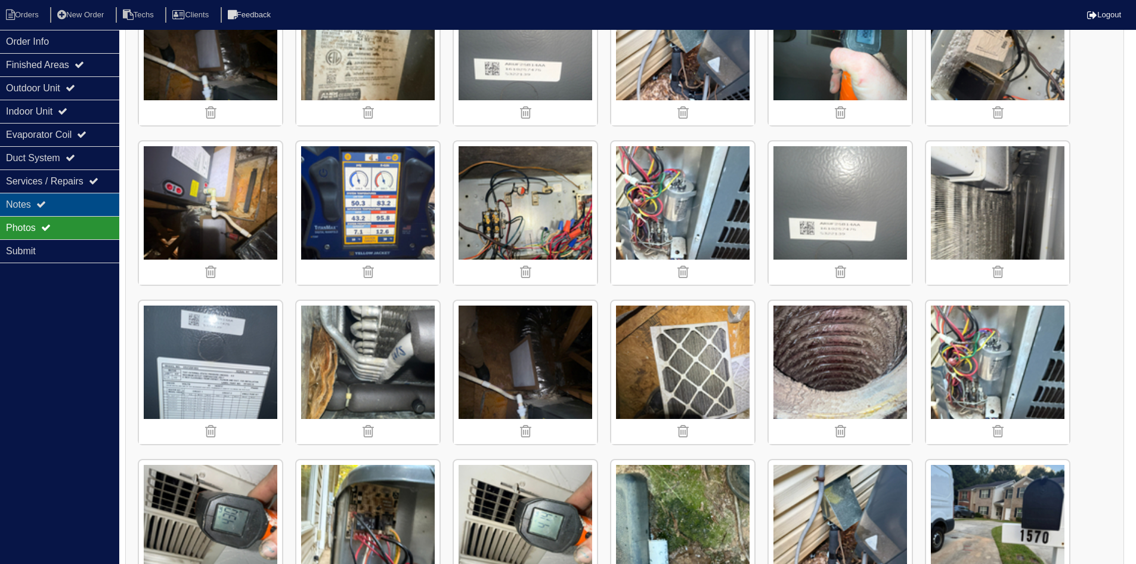
click at [58, 204] on div "Notes" at bounding box center [59, 204] width 119 height 23
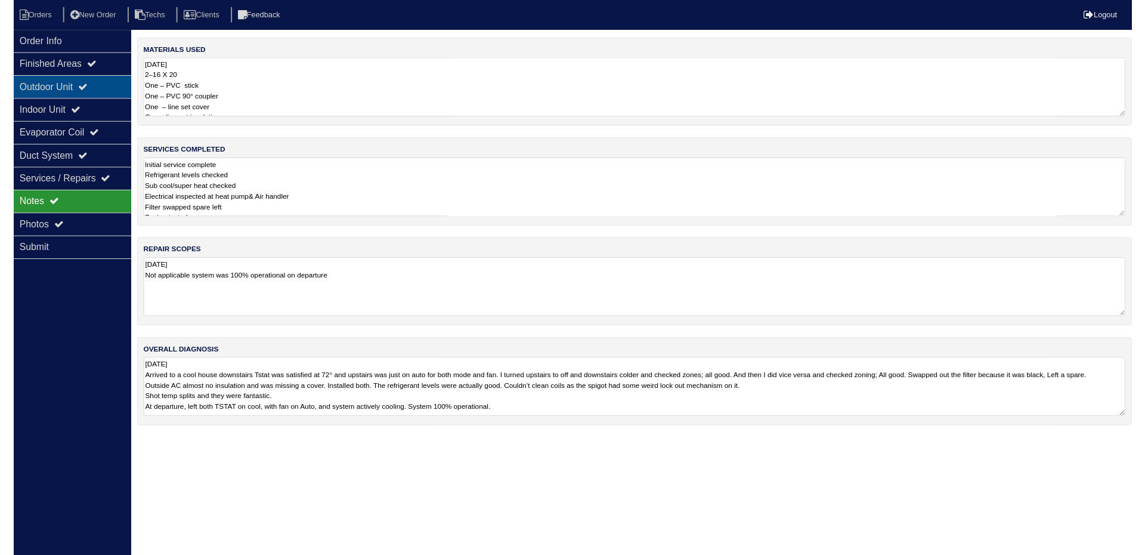
scroll to position [0, 0]
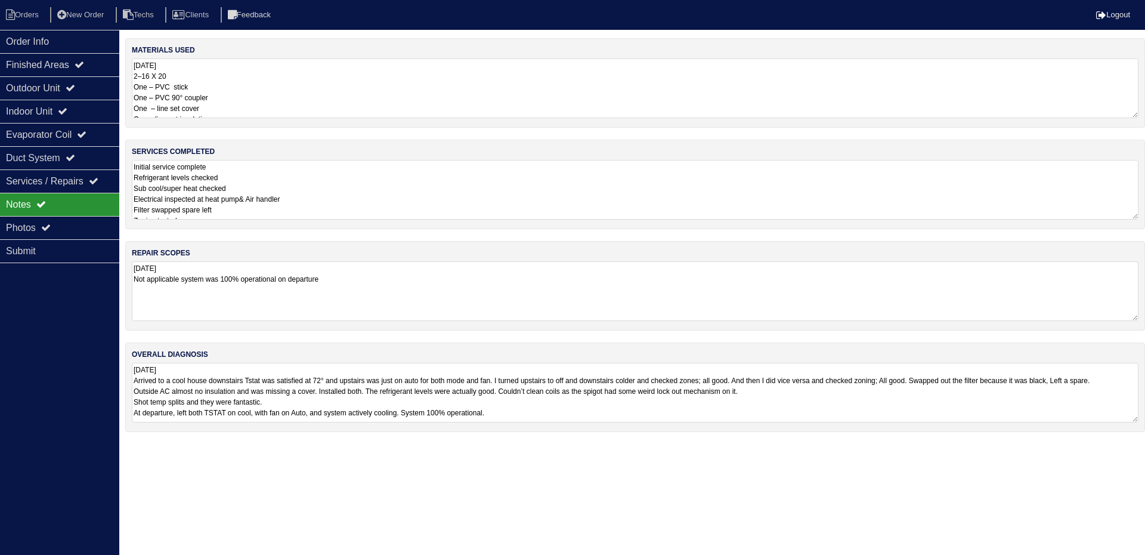
click at [355, 196] on textarea "Initial service complete Refrigerant levels checked Sub cool/super heat checked…" at bounding box center [635, 190] width 1007 height 60
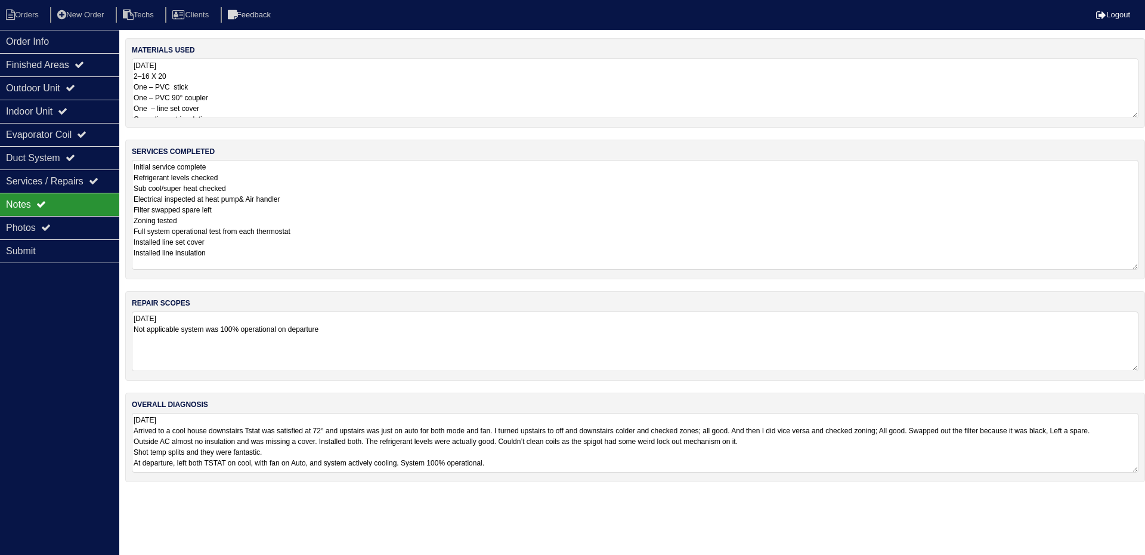
click at [234, 262] on textarea "Initial service complete Refrigerant levels checked Sub cool/super heat checked…" at bounding box center [635, 215] width 1007 height 110
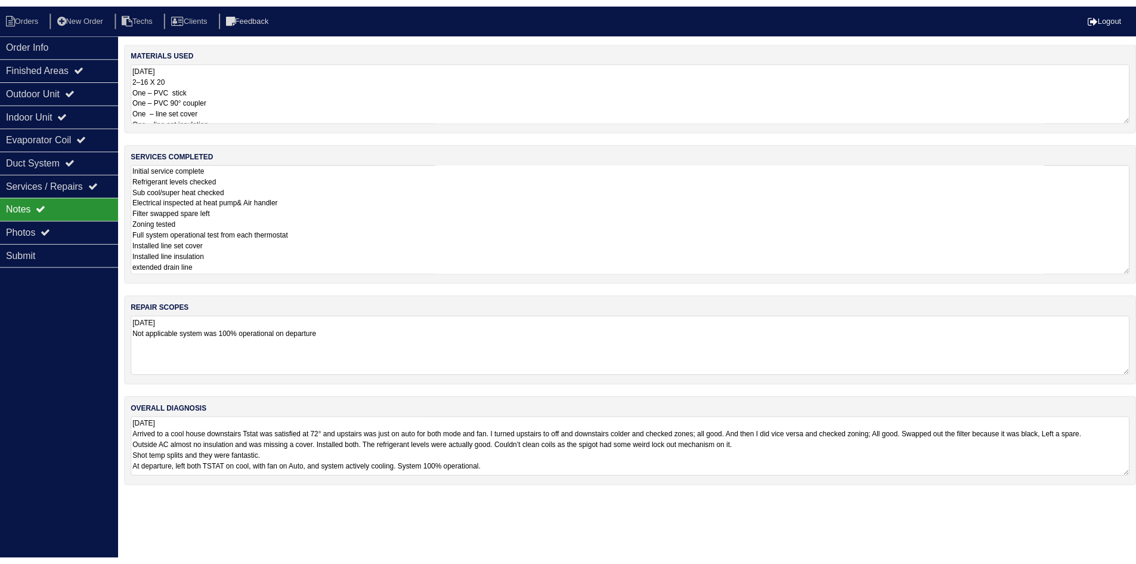
scroll to position [20, 0]
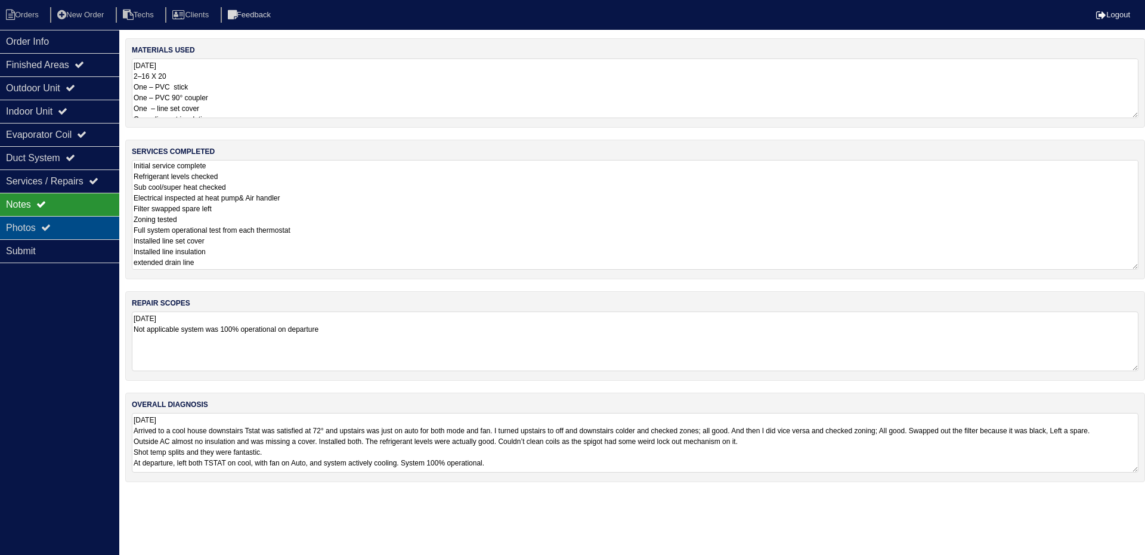
type textarea "Initial service complete Refrigerant levels checked Sub cool/super heat checked…"
click at [35, 225] on div "Photos" at bounding box center [59, 227] width 119 height 23
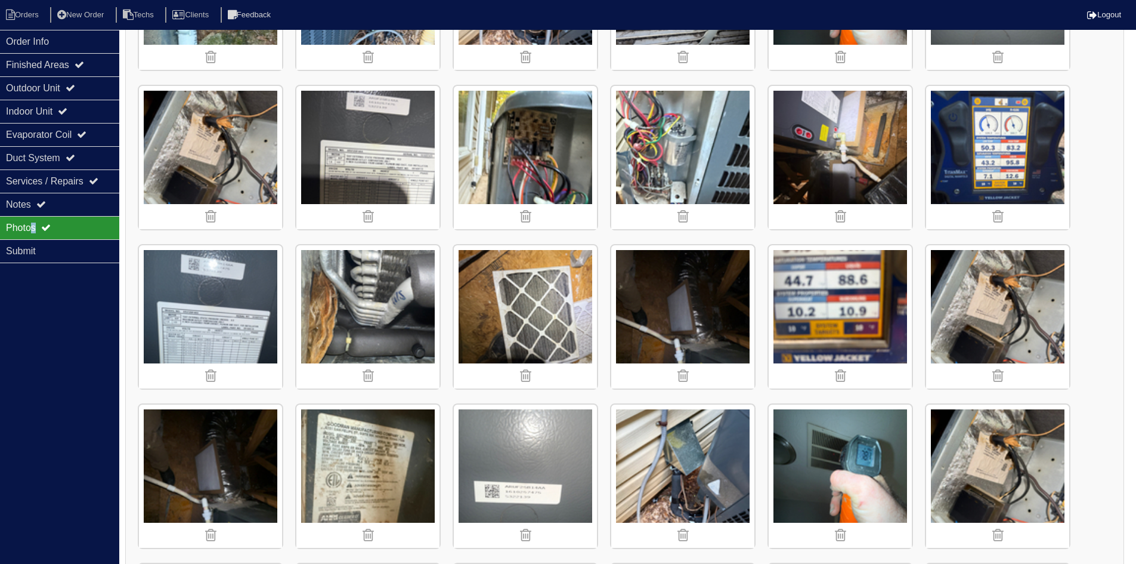
scroll to position [298, 0]
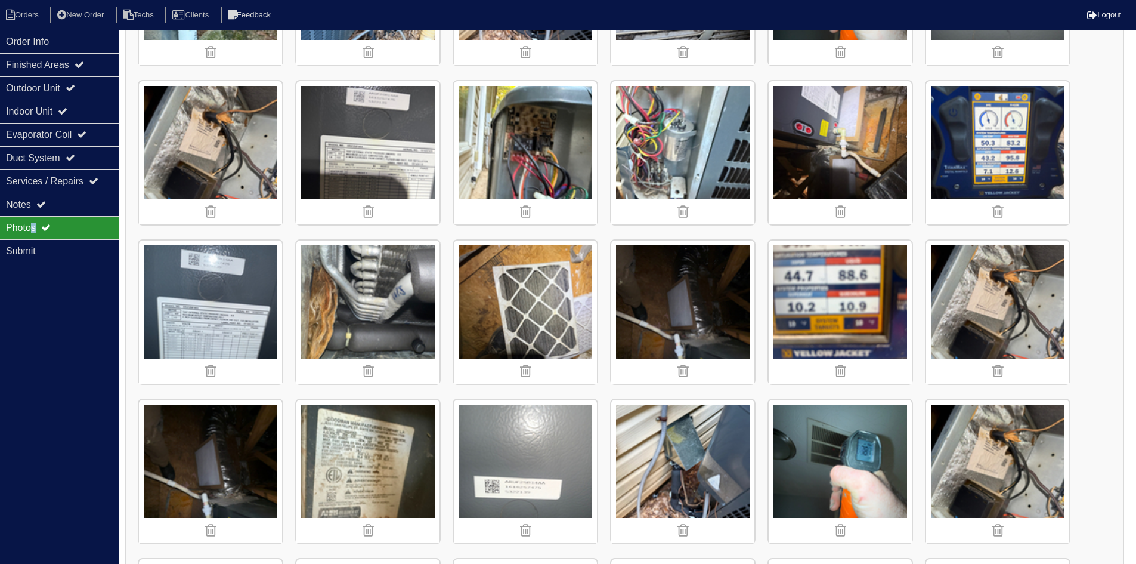
click at [688, 326] on img at bounding box center [682, 311] width 143 height 143
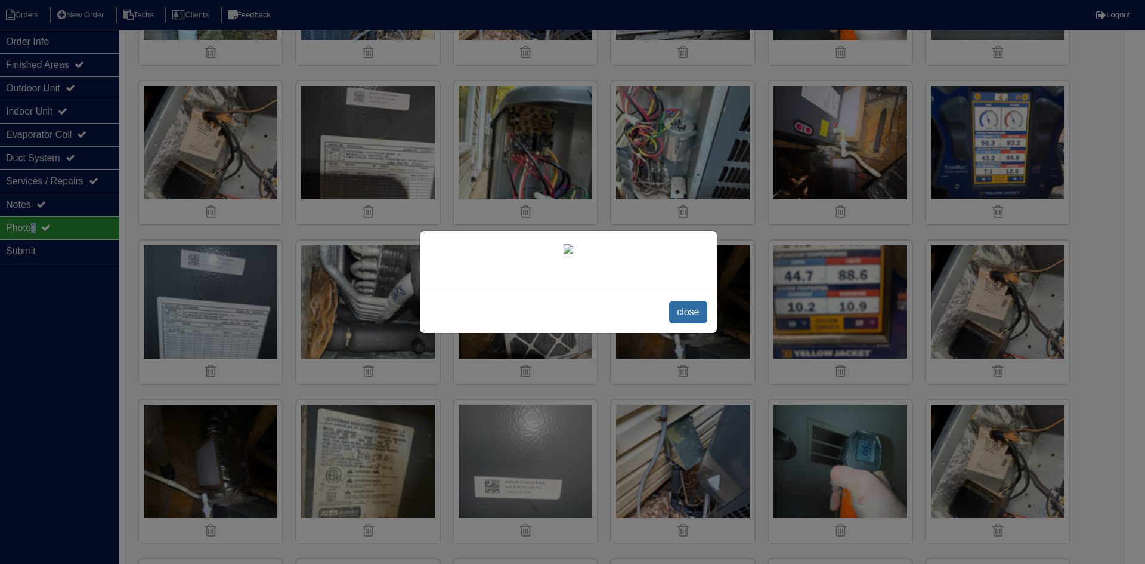
click at [683, 323] on span "close" at bounding box center [688, 312] width 38 height 23
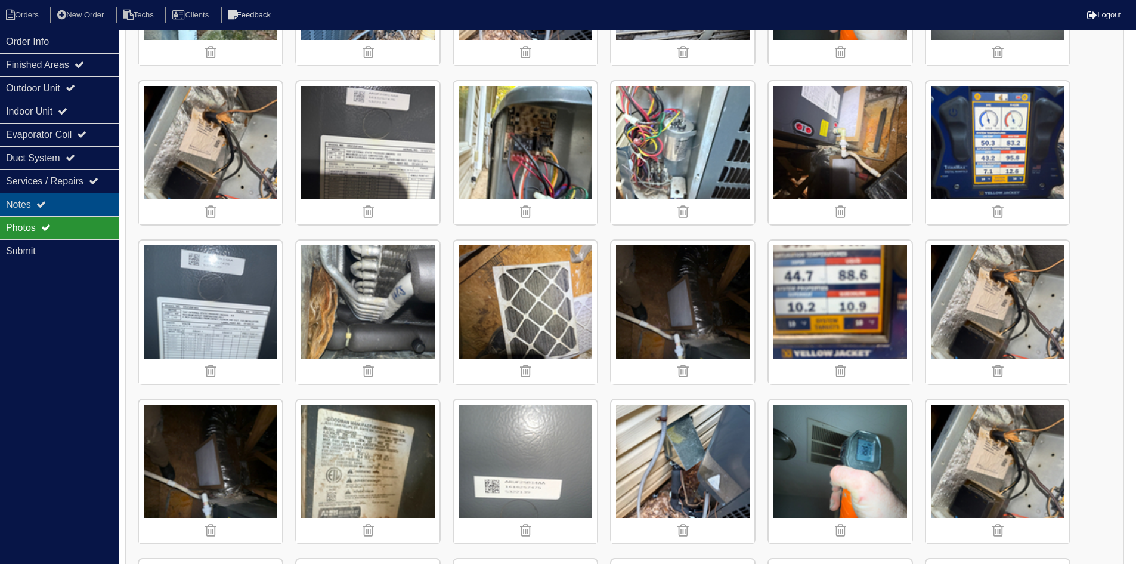
click at [44, 201] on icon at bounding box center [41, 204] width 10 height 10
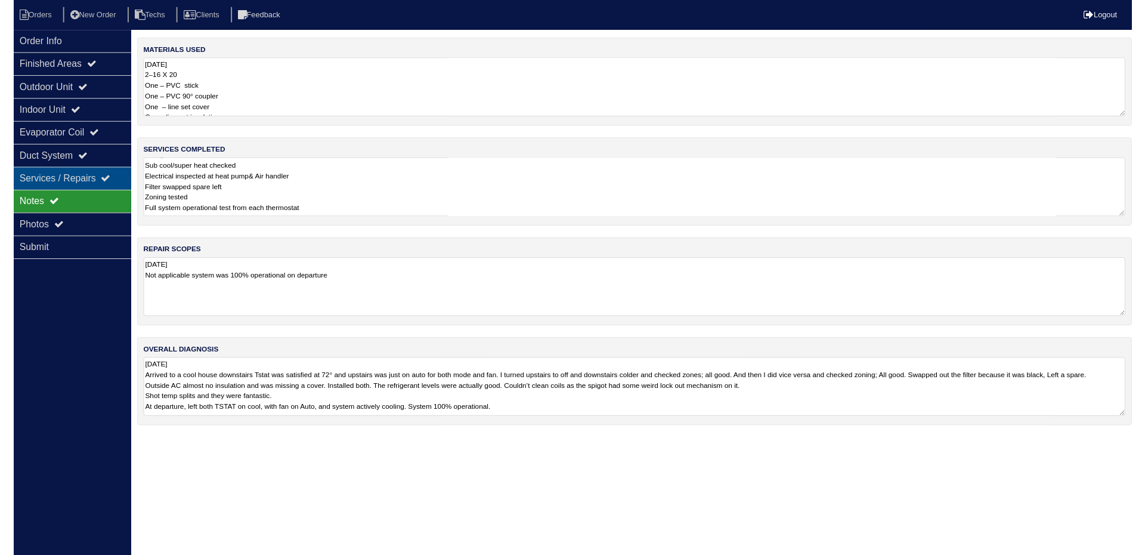
scroll to position [0, 0]
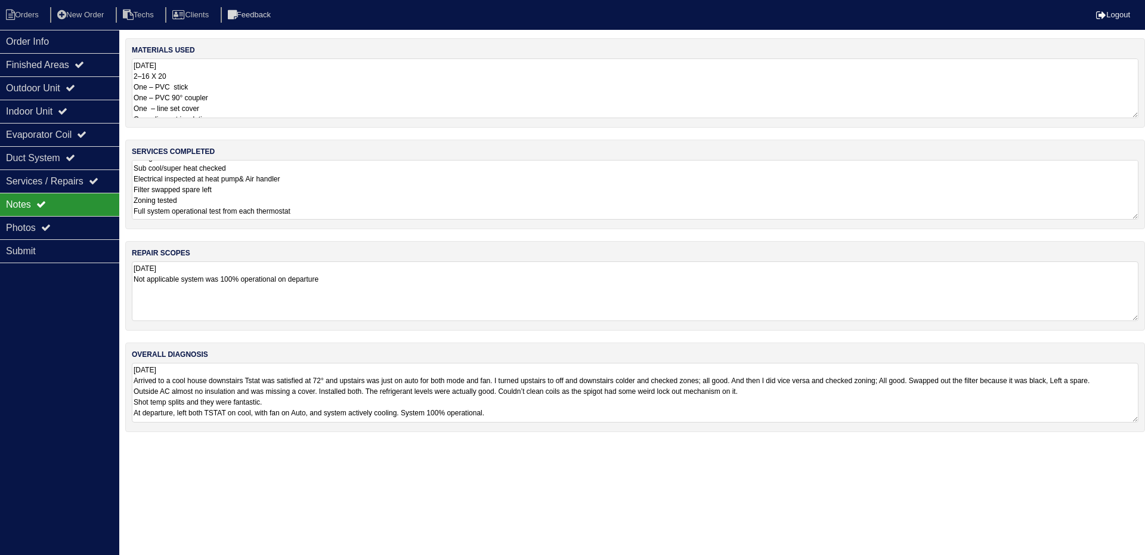
click at [274, 111] on textarea "8.29.25 2–16 X 20 One – PVC stick One – PVC 90° coupler One – line set cover On…" at bounding box center [635, 88] width 1007 height 60
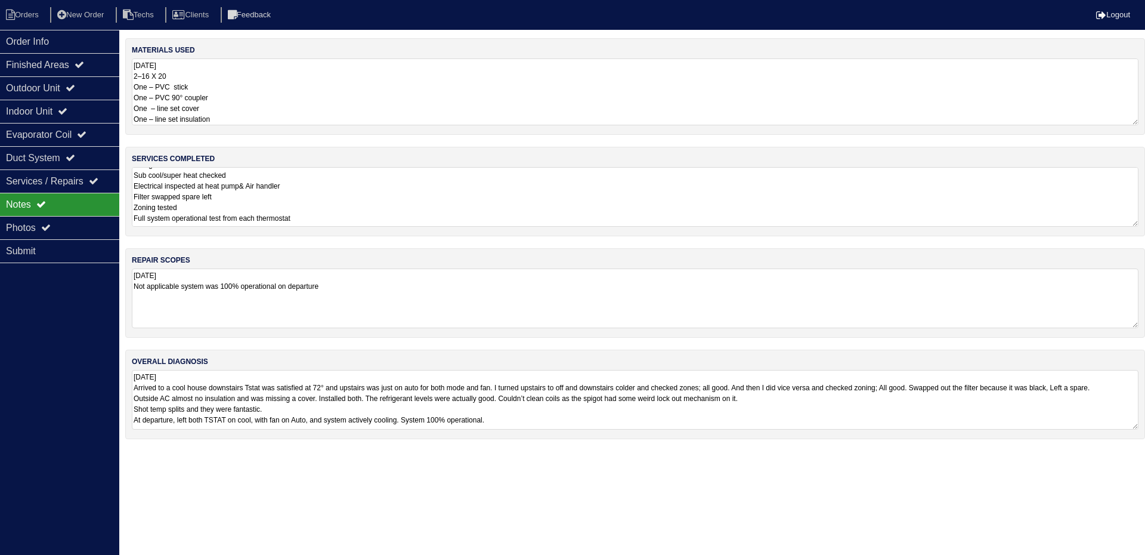
click at [231, 121] on textarea "8.29.25 2–16 X 20 One – PVC stick One – PVC 90° coupler One – line set cover On…" at bounding box center [635, 91] width 1007 height 67
type textarea "8.29.25 2–16 X 20 One – PVC stick One – PVC 90° coupler One – line set cover On…"
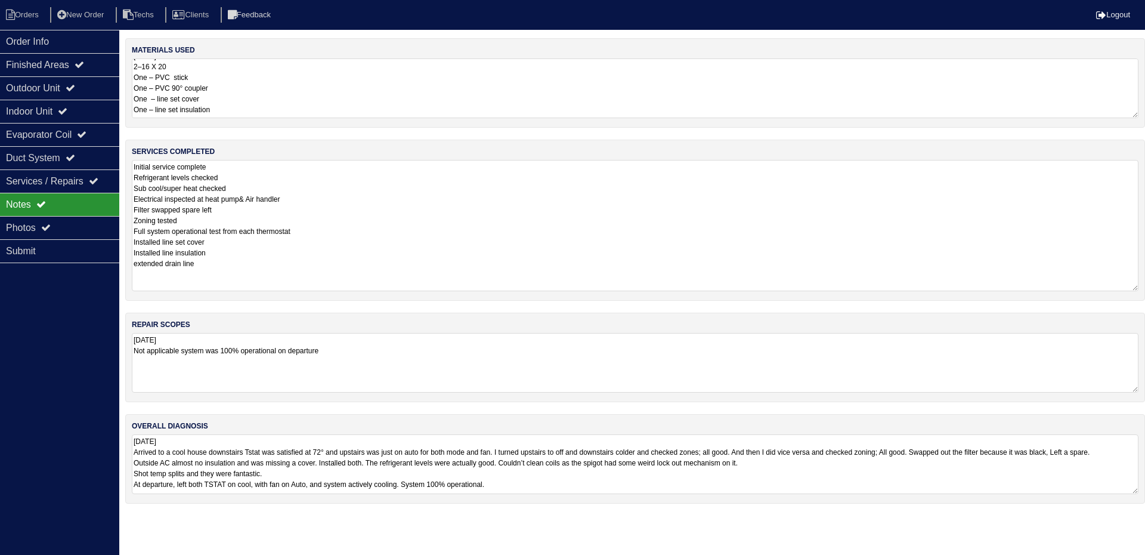
click at [336, 202] on textarea "Initial service complete Refrigerant levels checked Sub cool/super heat checked…" at bounding box center [635, 225] width 1007 height 131
click at [218, 278] on textarea "Initial service complete Refrigerant levels checked Sub cool/super heat checked…" at bounding box center [635, 225] width 1007 height 131
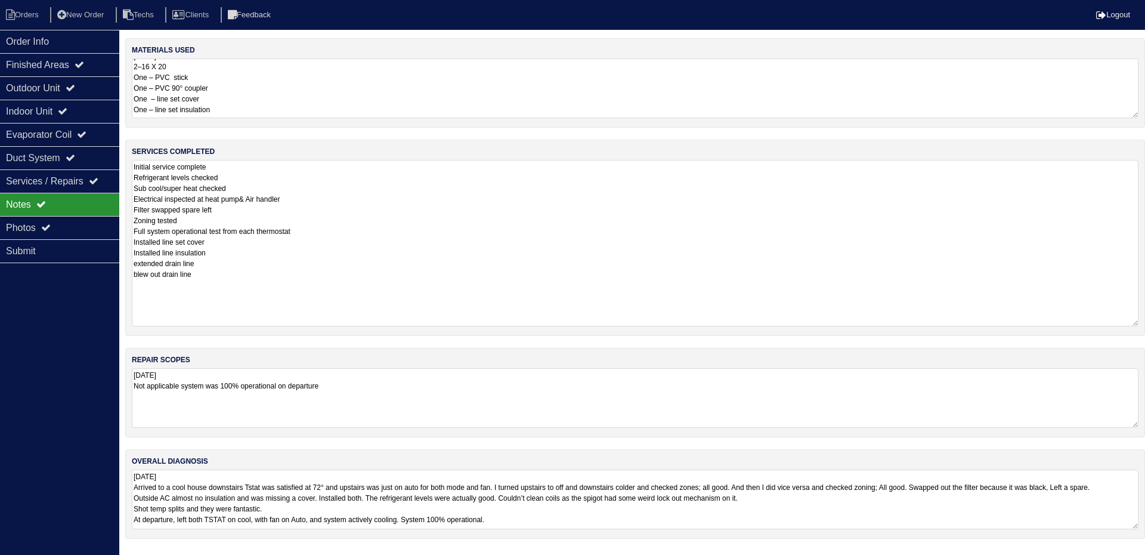
drag, startPoint x: 1135, startPoint y: 288, endPoint x: 1135, endPoint y: 323, distance: 35.2
click at [1135, 323] on textarea "Initial service complete Refrigerant levels checked Sub cool/super heat checked…" at bounding box center [635, 243] width 1007 height 166
type textarea "Initial service complete Refrigerant levels checked Sub cool/super heat checked…"
click at [868, 509] on html "Orders New Order Techs Clients Feedback Logout Orders New Order Users Clients M…" at bounding box center [572, 275] width 1145 height 551
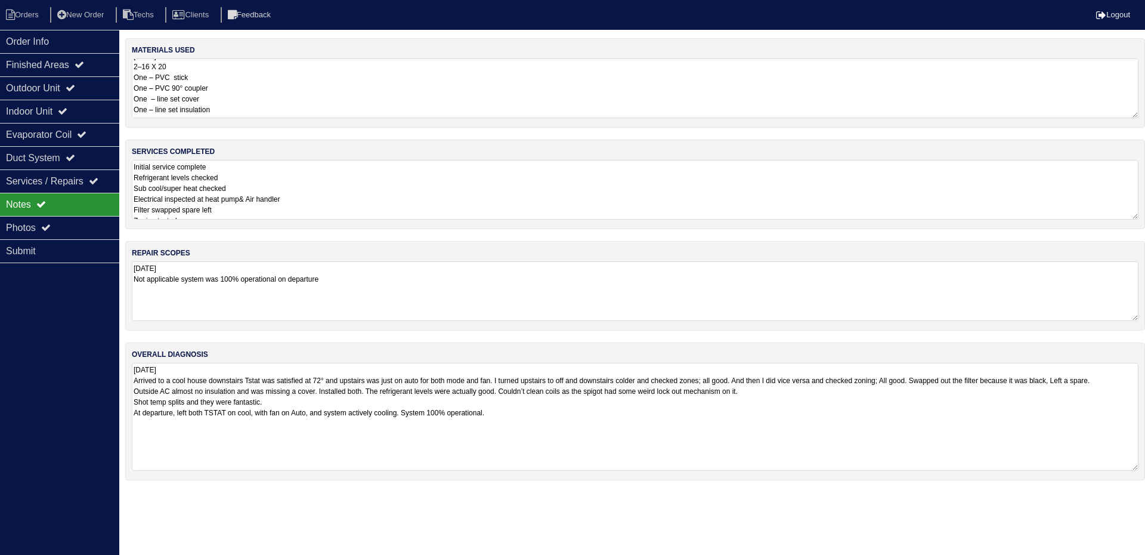
drag, startPoint x: 1133, startPoint y: 422, endPoint x: 1134, endPoint y: 463, distance: 41.2
click at [1134, 463] on textarea "8.29.25 Arrived to a cool house downstairs Tstat was satisfied at 72° and upsta…" at bounding box center [635, 417] width 1007 height 108
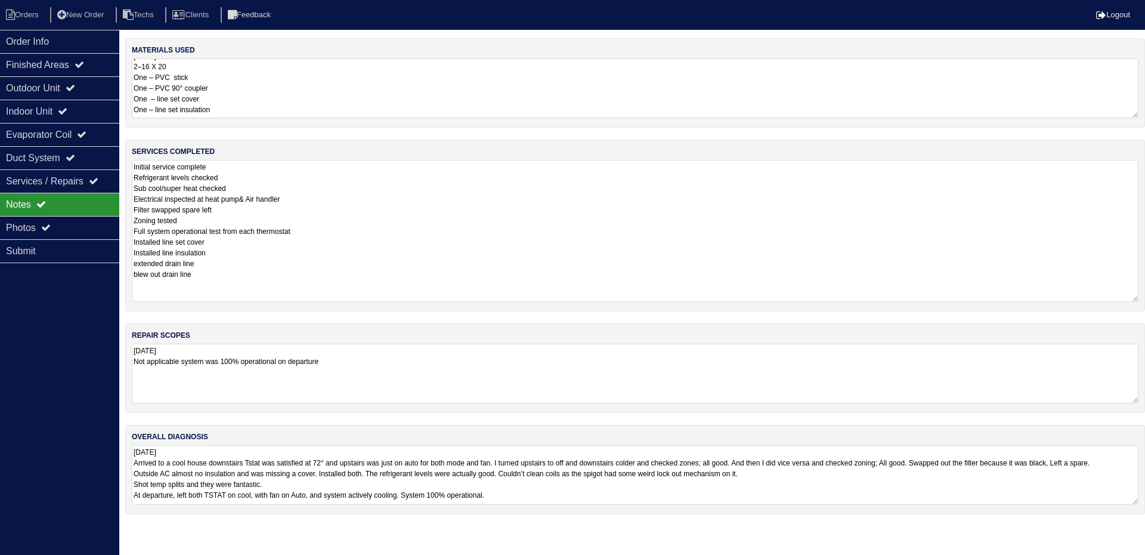
click at [353, 186] on textarea "Initial service complete Refrigerant levels checked Sub cool/super heat checked…" at bounding box center [635, 231] width 1007 height 142
click at [285, 92] on textarea "8.29.25 2–16 X 20 One – PVC stick One – PVC 90° coupler One – line set cover On…" at bounding box center [635, 88] width 1007 height 60
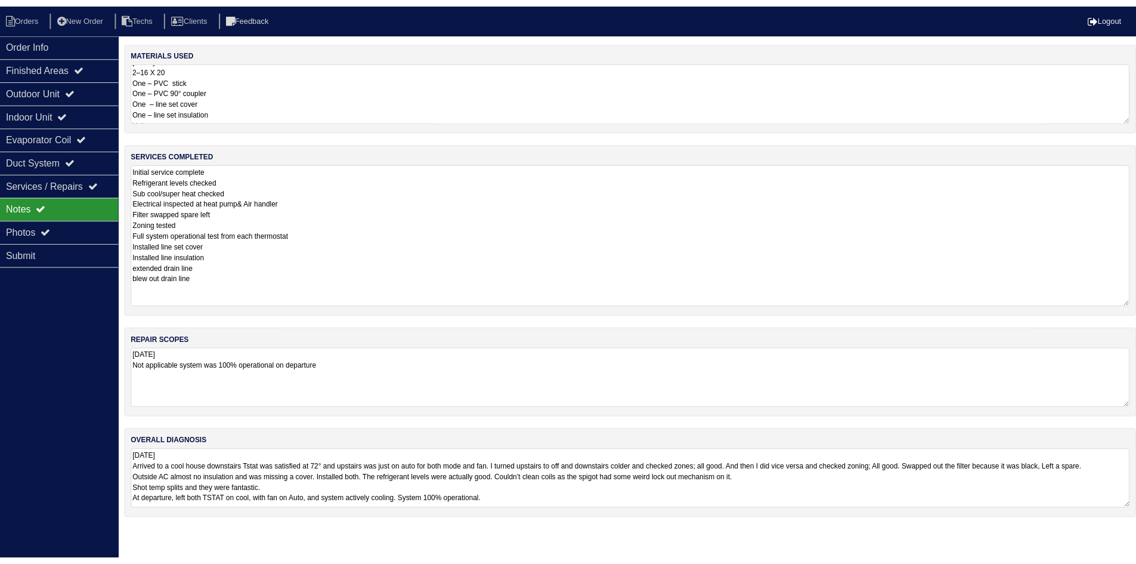
scroll to position [1, 0]
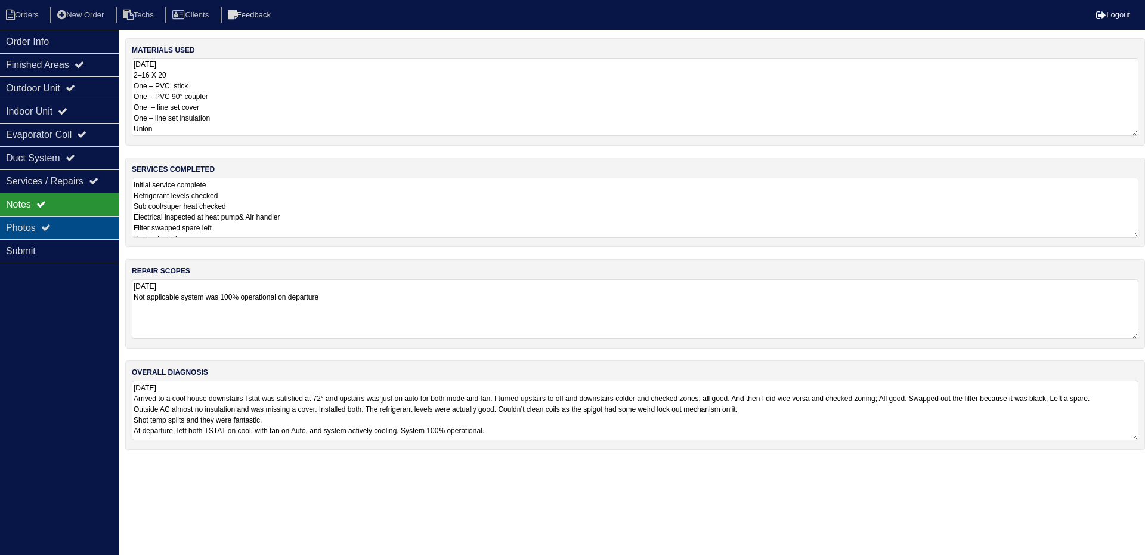
click at [80, 227] on div "Photos" at bounding box center [59, 227] width 119 height 23
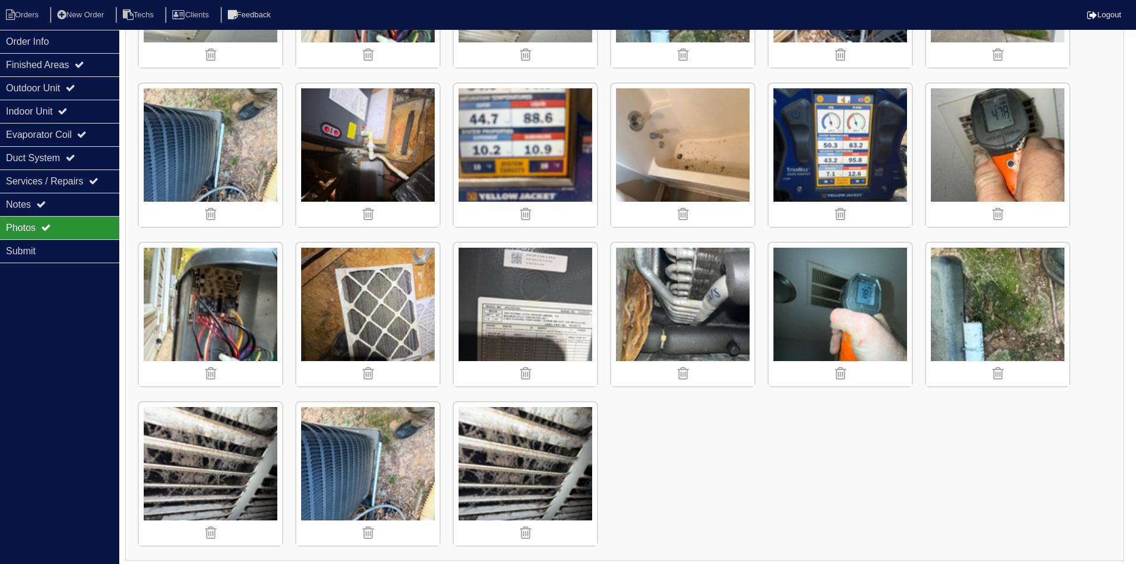
scroll to position [1254, 0]
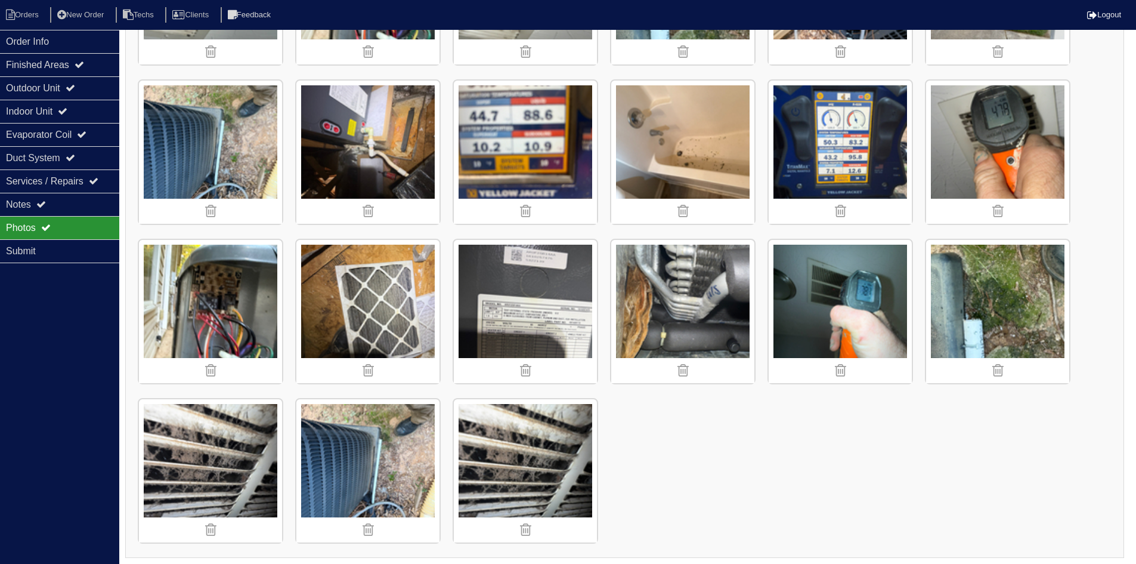
click at [682, 178] on img at bounding box center [682, 152] width 143 height 143
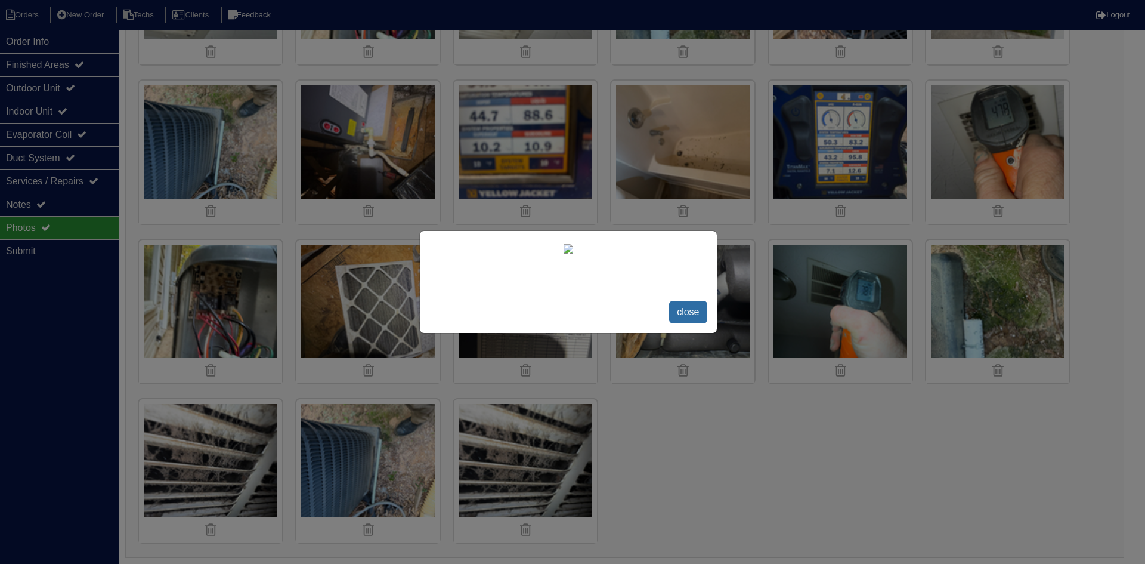
click at [694, 323] on span "close" at bounding box center [688, 312] width 38 height 23
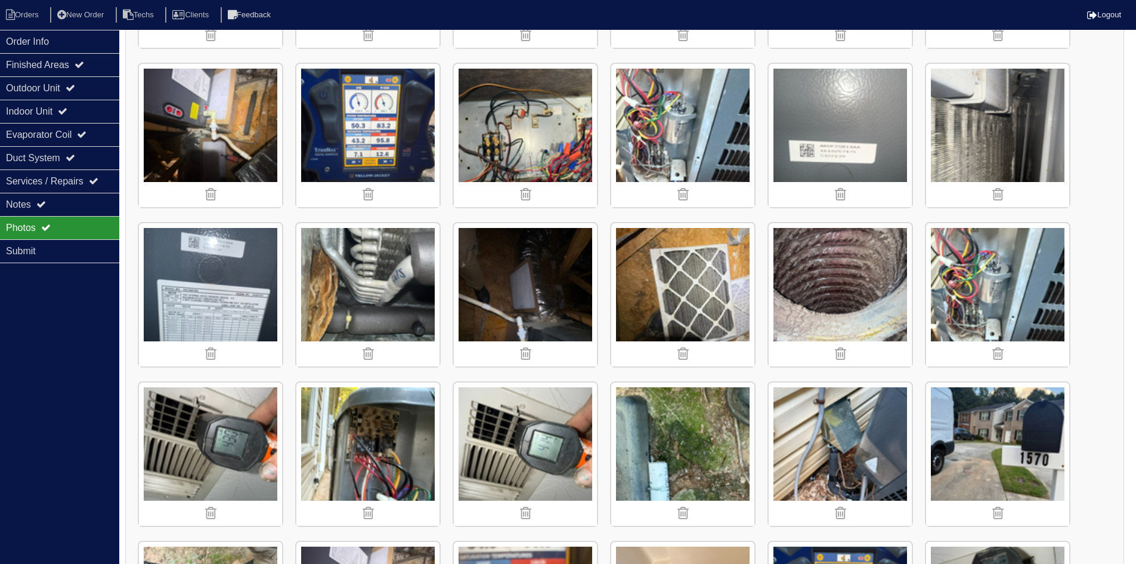
scroll to position [718, 0]
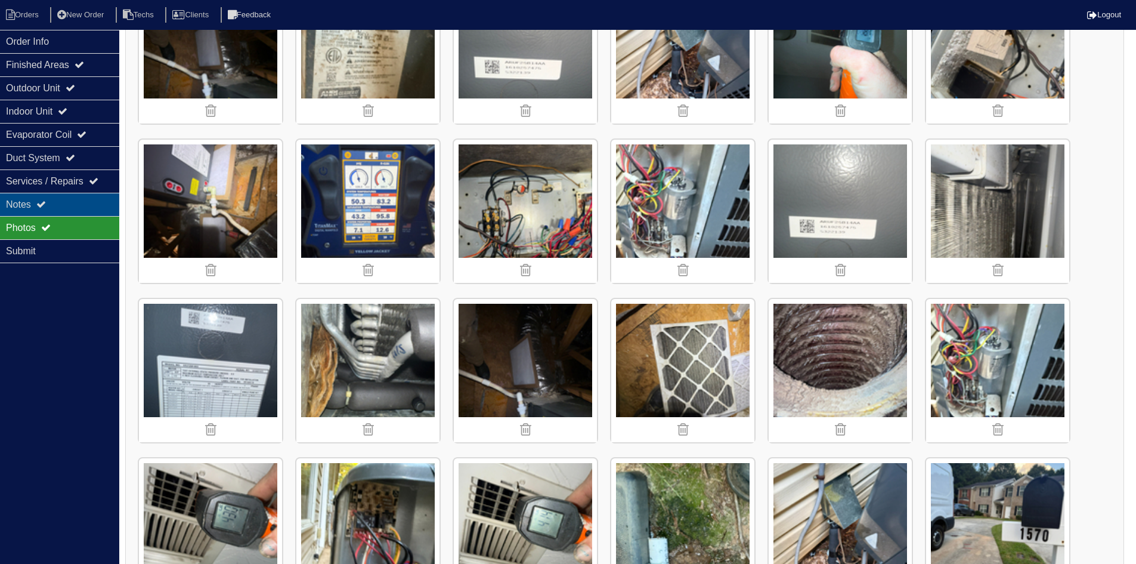
click at [76, 201] on div "Notes" at bounding box center [59, 204] width 119 height 23
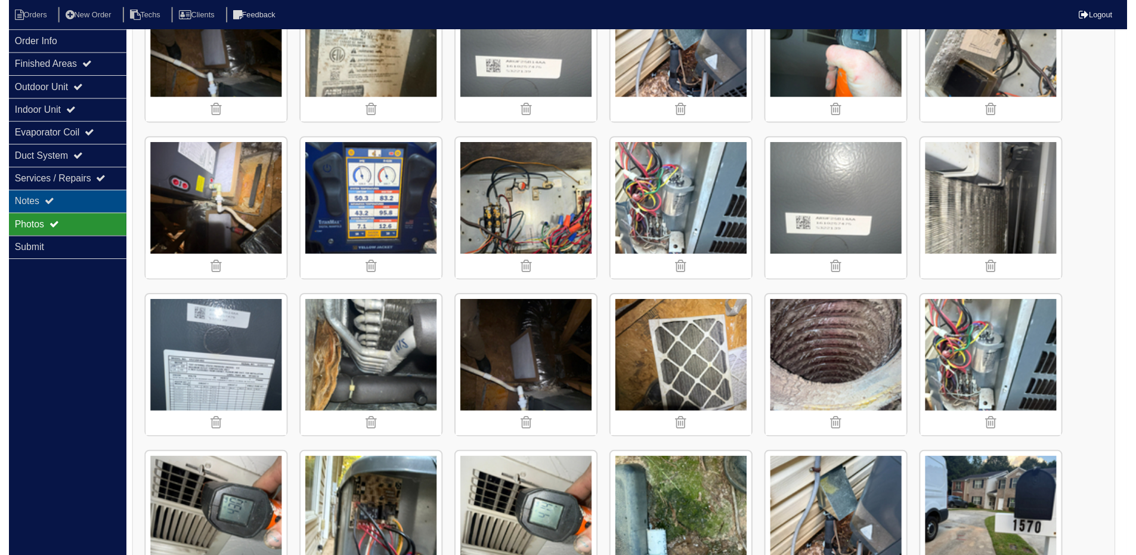
scroll to position [0, 0]
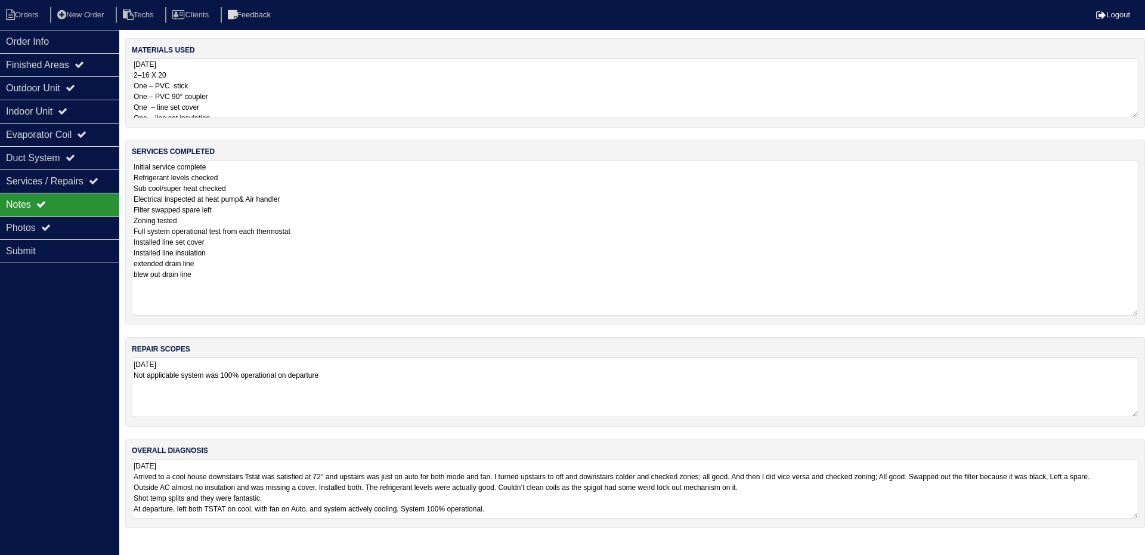
drag, startPoint x: 1136, startPoint y: 215, endPoint x: 1134, endPoint y: 311, distance: 96.1
click at [1134, 311] on textarea "Initial service complete Refrigerant levels checked Sub cool/super heat checked…" at bounding box center [635, 238] width 1007 height 156
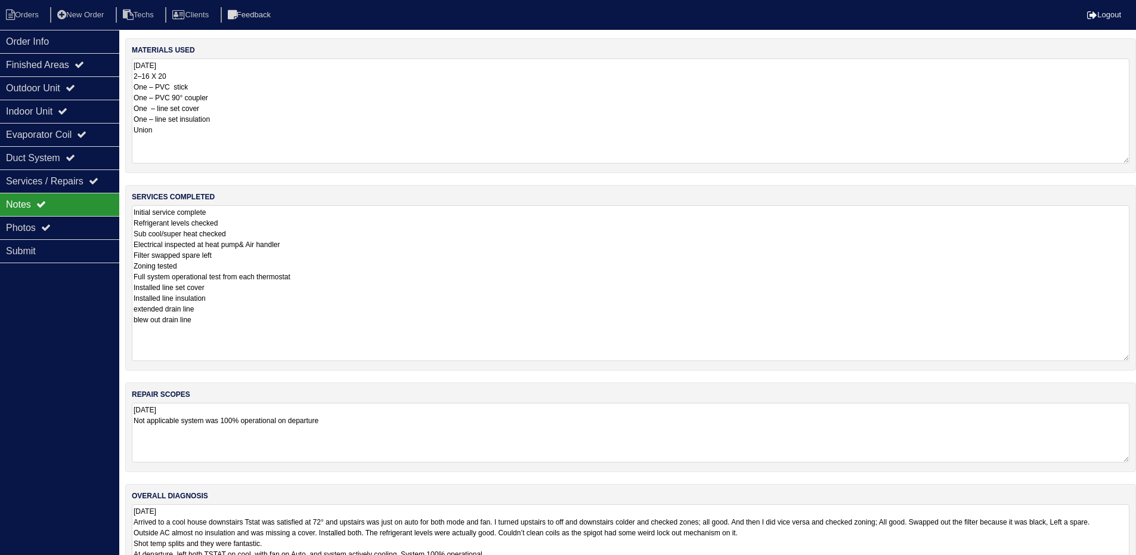
drag, startPoint x: 1136, startPoint y: 116, endPoint x: 1138, endPoint y: 161, distance: 45.4
click at [1136, 161] on html "Orders New Order Techs Clients Feedback Logout Orders New Order Users Clients M…" at bounding box center [568, 292] width 1136 height 585
click at [31, 220] on div "Photos" at bounding box center [59, 227] width 119 height 23
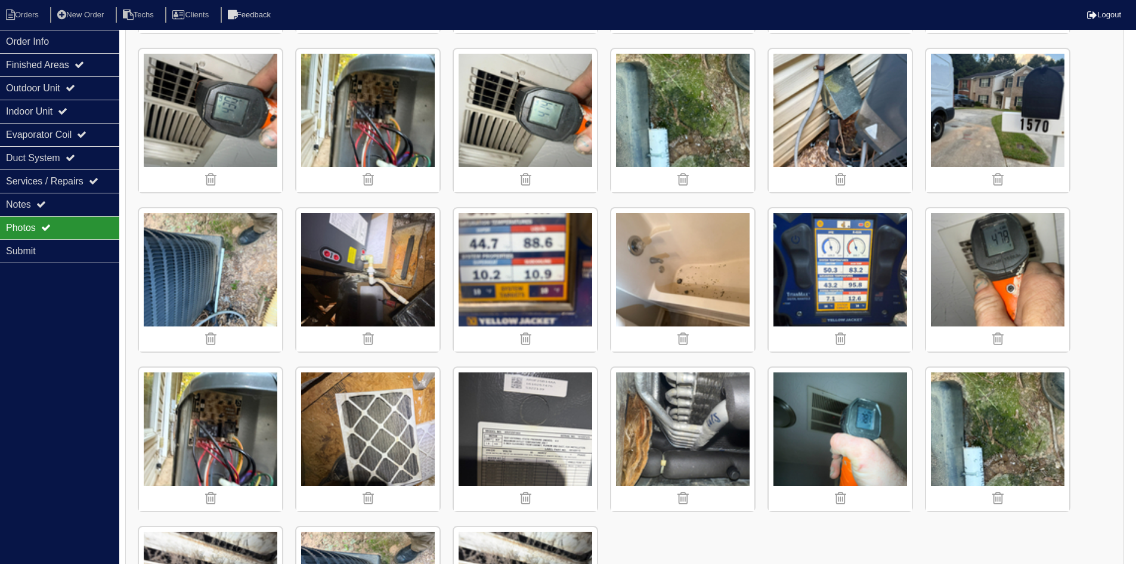
scroll to position [1133, 0]
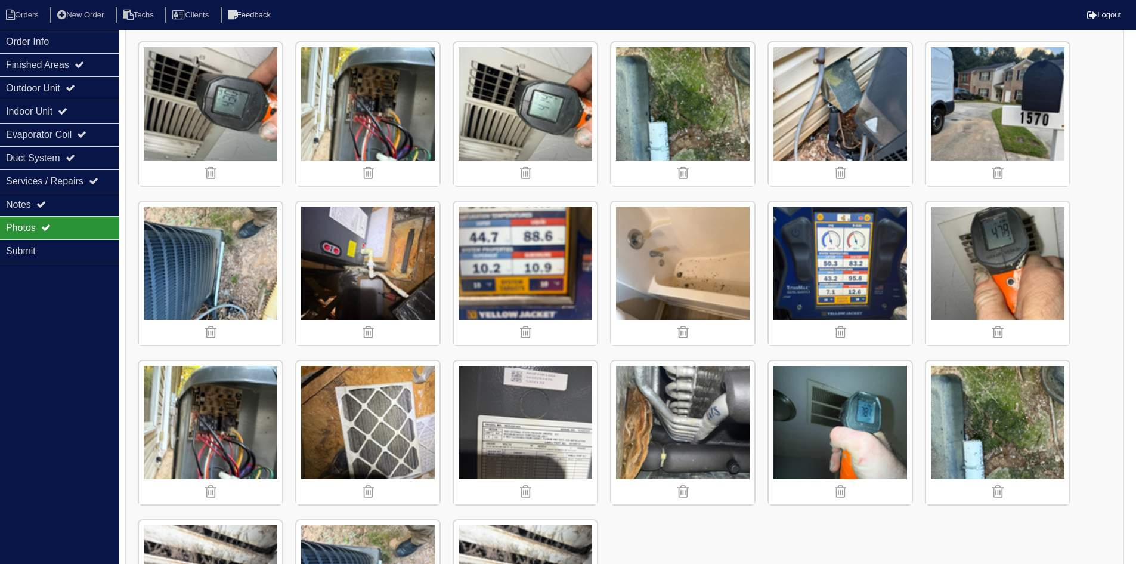
click at [688, 281] on img at bounding box center [682, 273] width 143 height 143
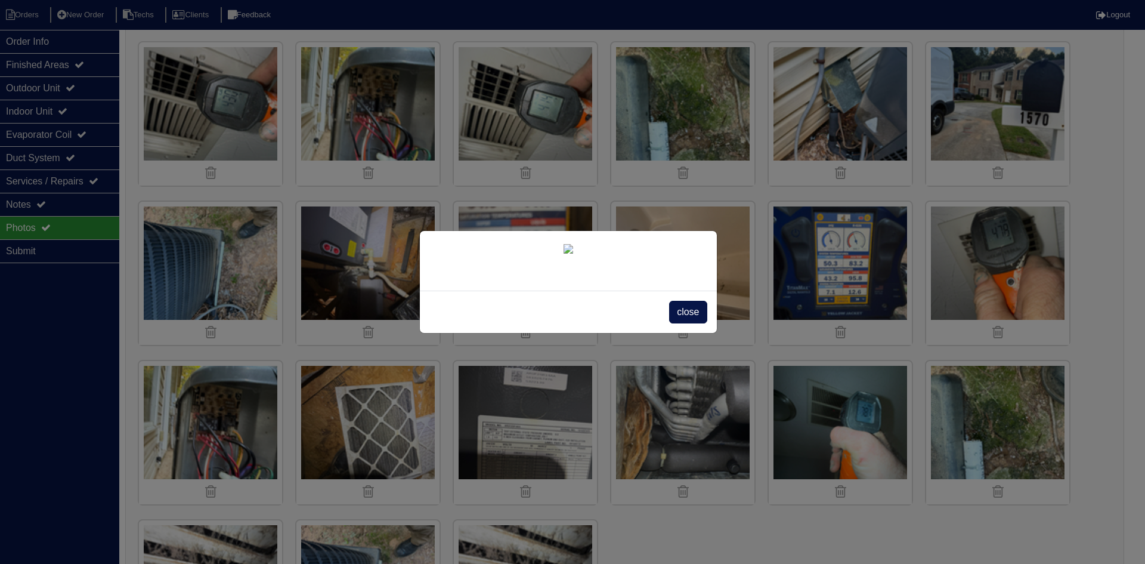
click at [684, 317] on span "close" at bounding box center [688, 312] width 38 height 23
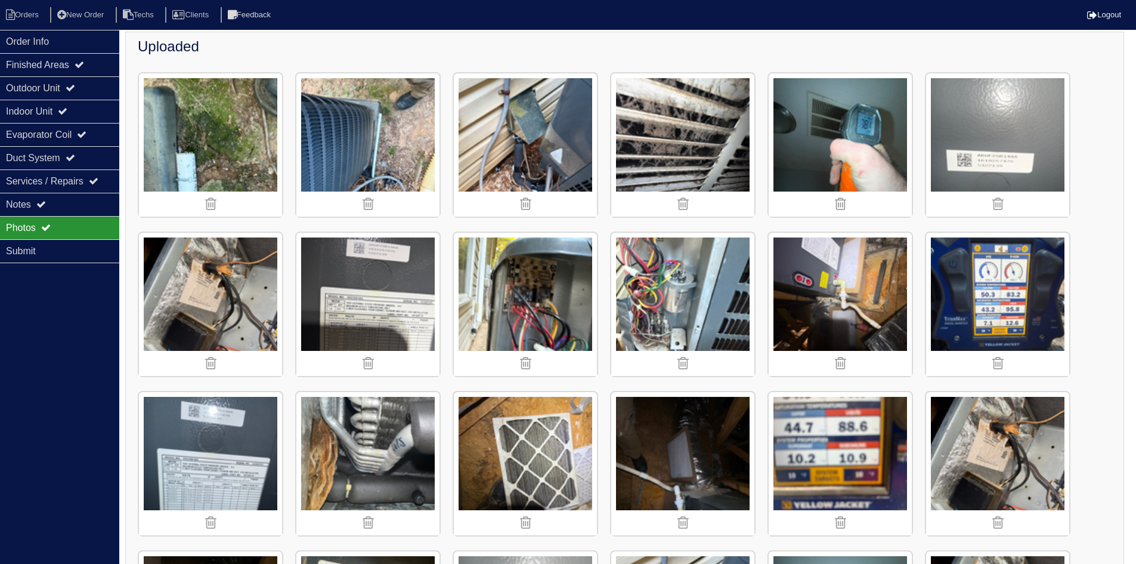
scroll to position [61, 0]
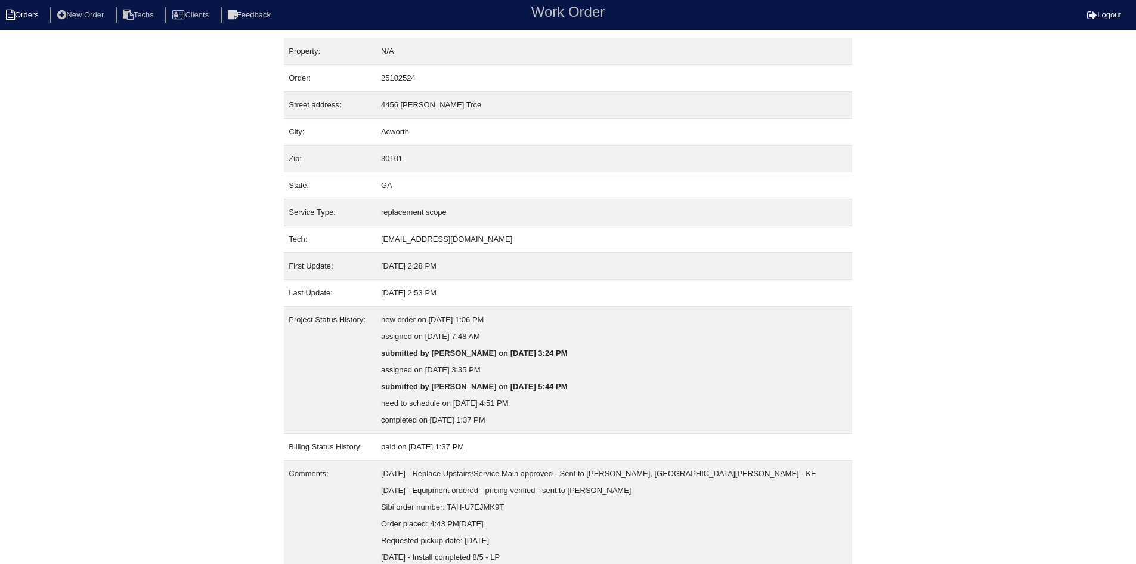
click at [27, 14] on li "Orders" at bounding box center [24, 15] width 48 height 16
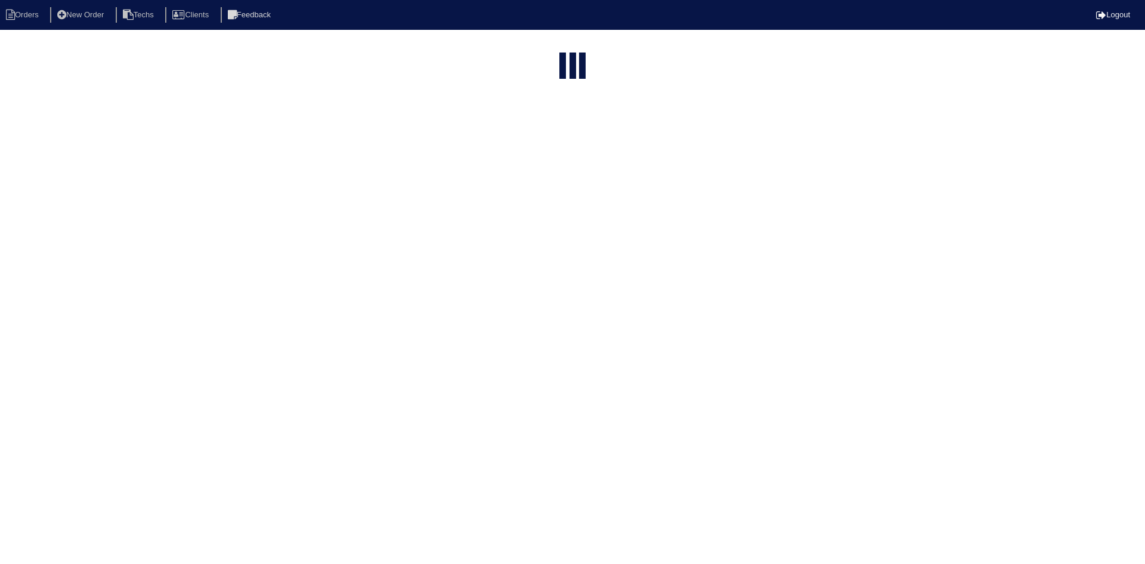
select select "15"
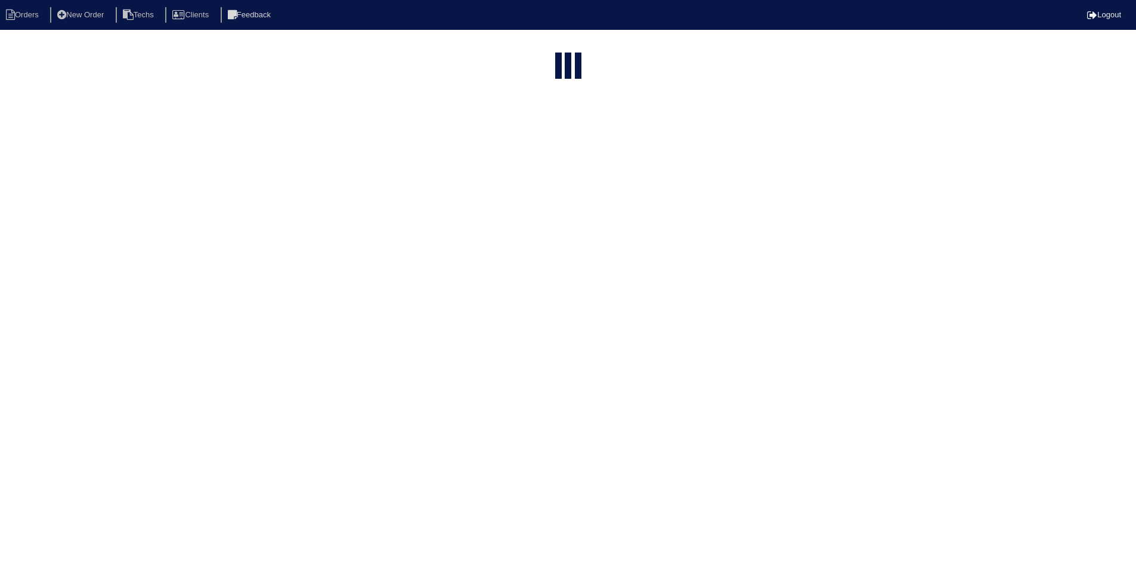
select select "field complete"
select select "need to quote"
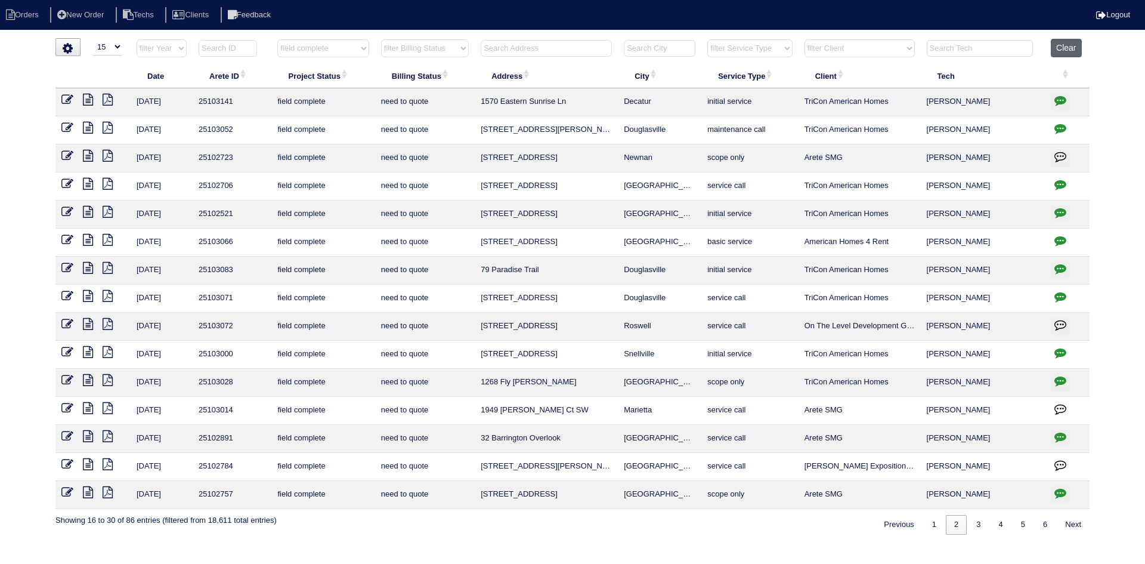
click at [1065, 45] on button "Clear" at bounding box center [1066, 48] width 30 height 18
select select
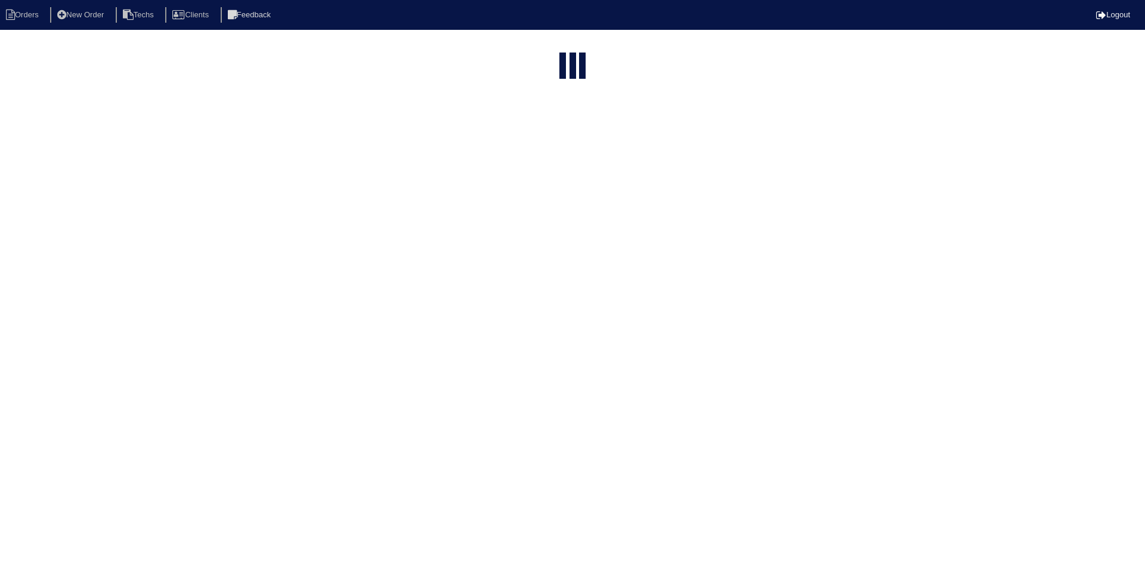
select select "15"
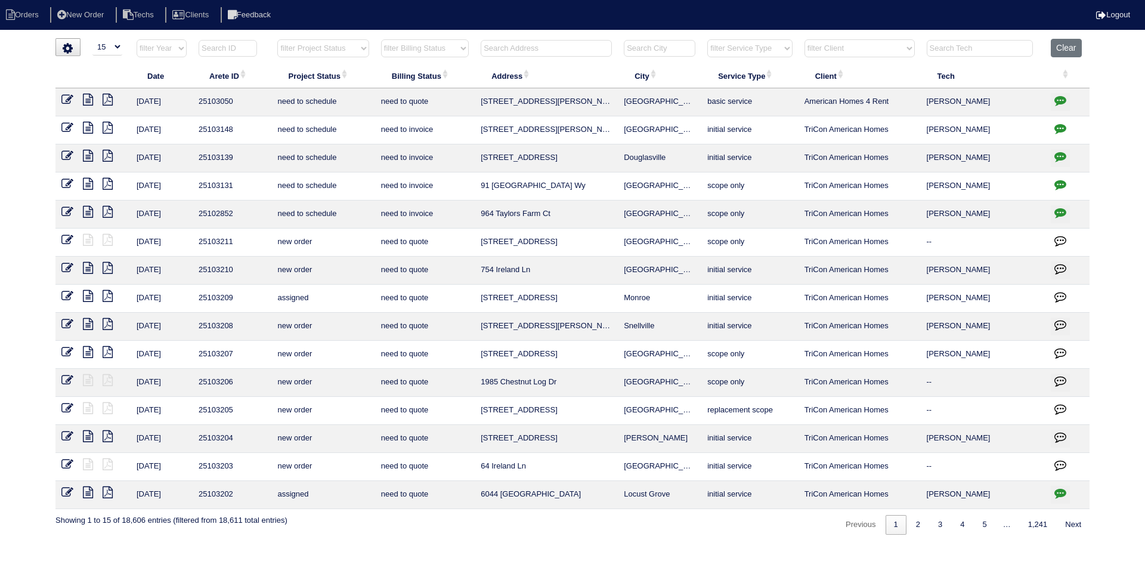
click at [521, 47] on input "text" at bounding box center [546, 48] width 131 height 17
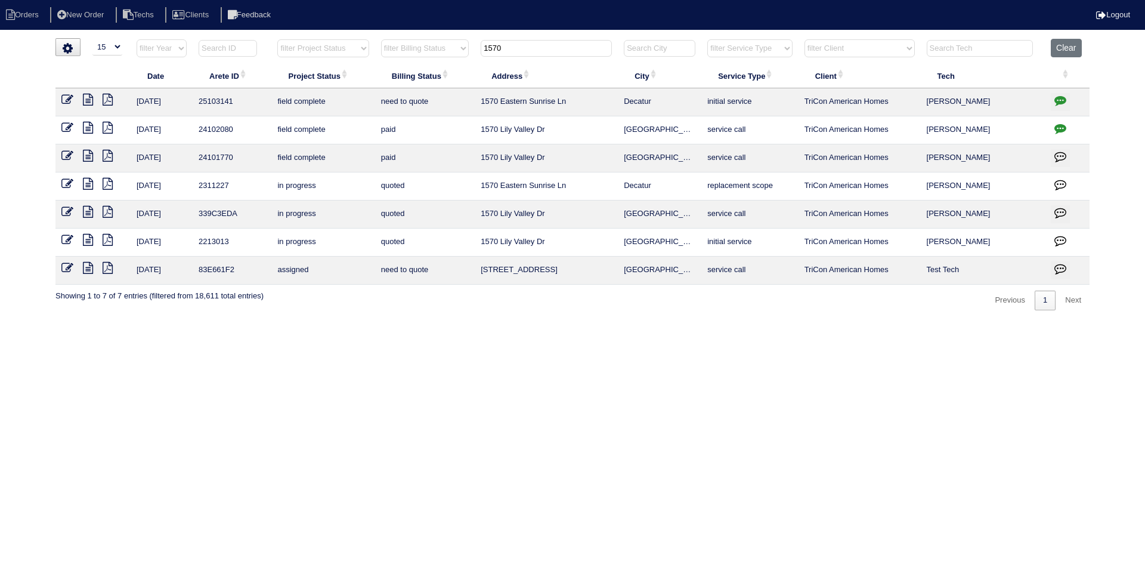
type input "1570"
click at [88, 180] on icon at bounding box center [88, 184] width 10 height 12
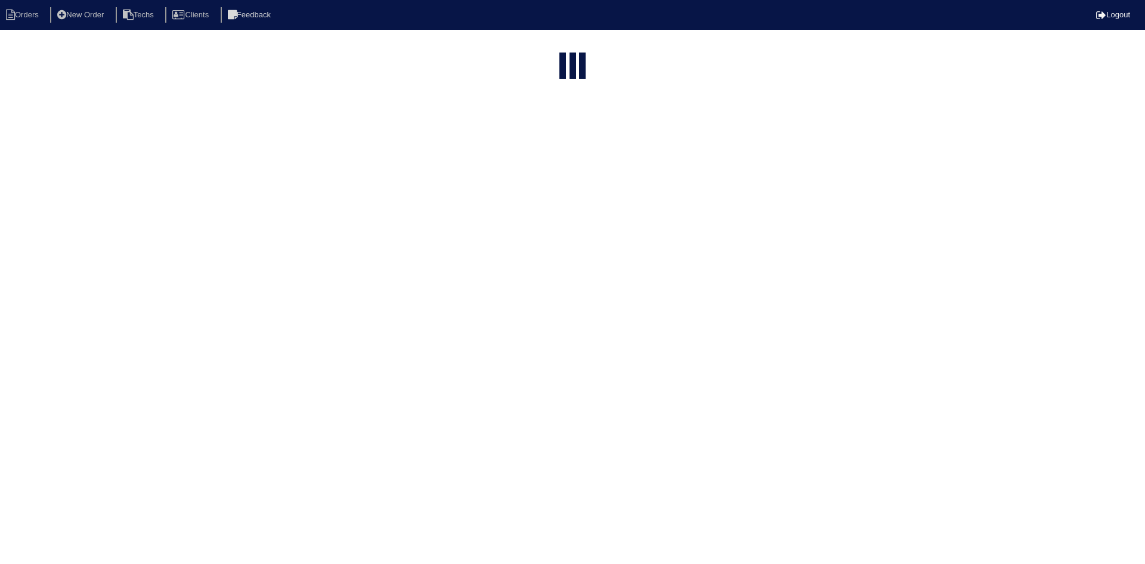
select select "15"
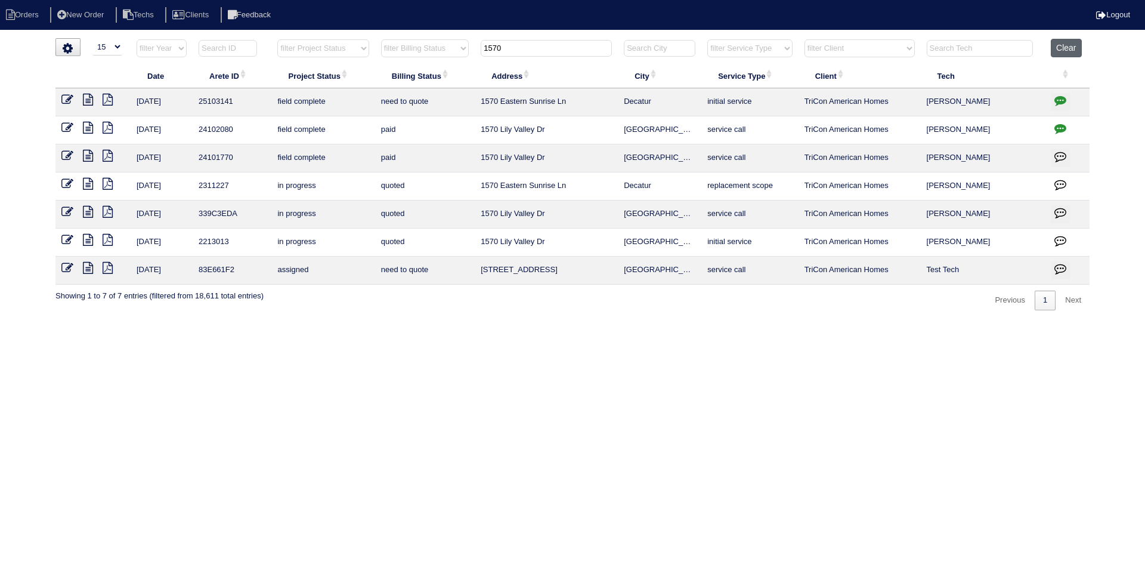
click at [1064, 47] on button "Clear" at bounding box center [1066, 48] width 30 height 18
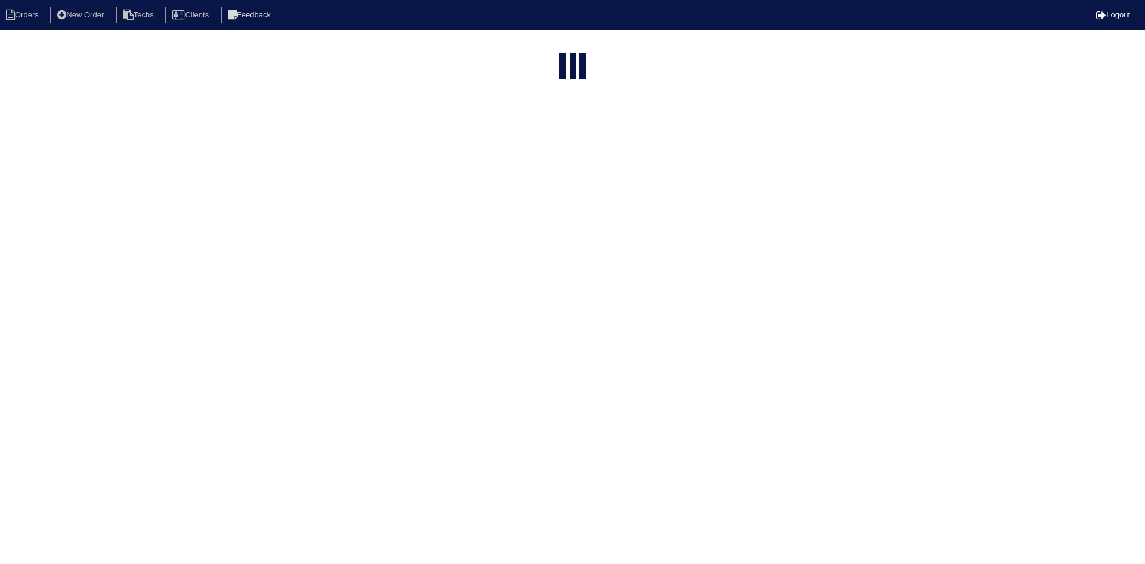
select select "15"
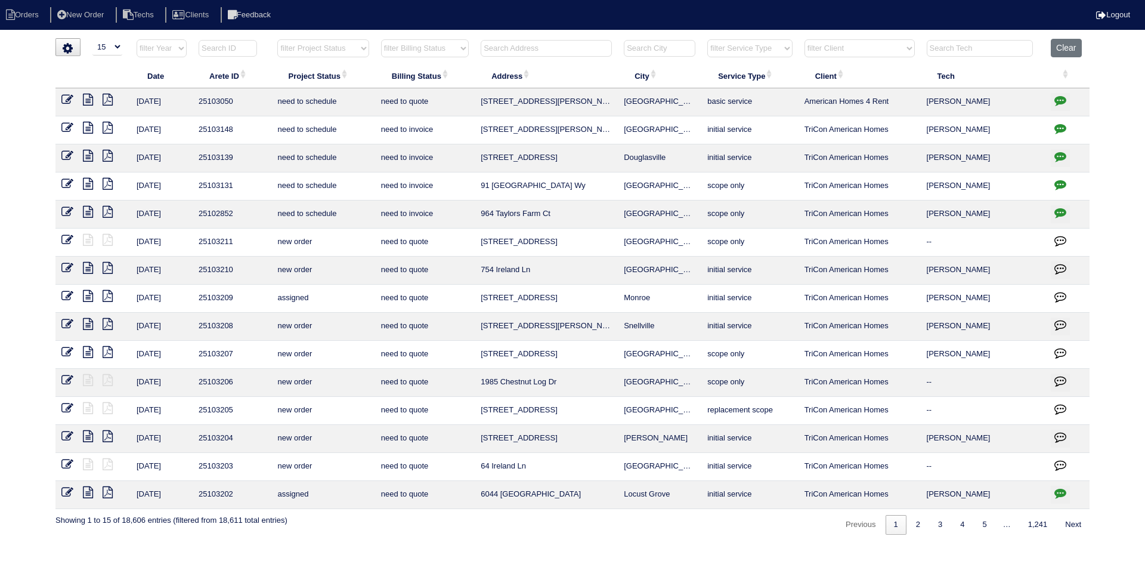
click at [362, 48] on select "filter Project Status -- Any Project Status -- new order assigned in progress f…" at bounding box center [322, 48] width 91 height 18
click at [277, 39] on select "filter Project Status -- Any Project Status -- new order assigned in progress f…" at bounding box center [322, 48] width 91 height 18
select select "field complete"
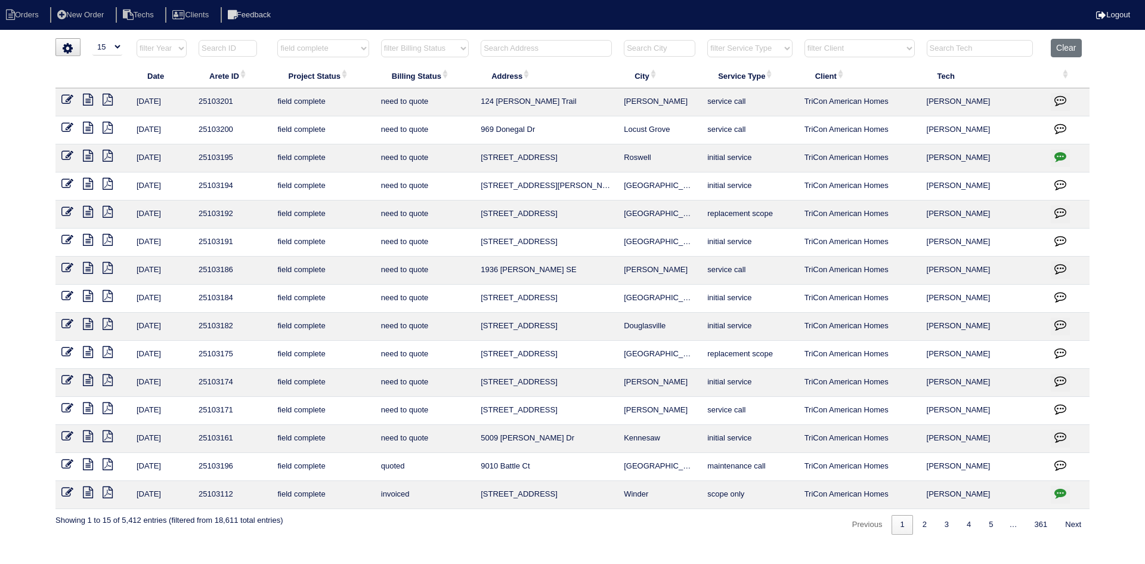
click at [462, 48] on select "filter Billing Status -- Any Billing Status -- need to quote quoted need to inv…" at bounding box center [425, 48] width 88 height 18
select select "need to quote"
click at [381, 39] on select "filter Billing Status -- Any Billing Status -- need to quote quoted need to inv…" at bounding box center [425, 48] width 88 height 18
select select "field complete"
select select "need to quote"
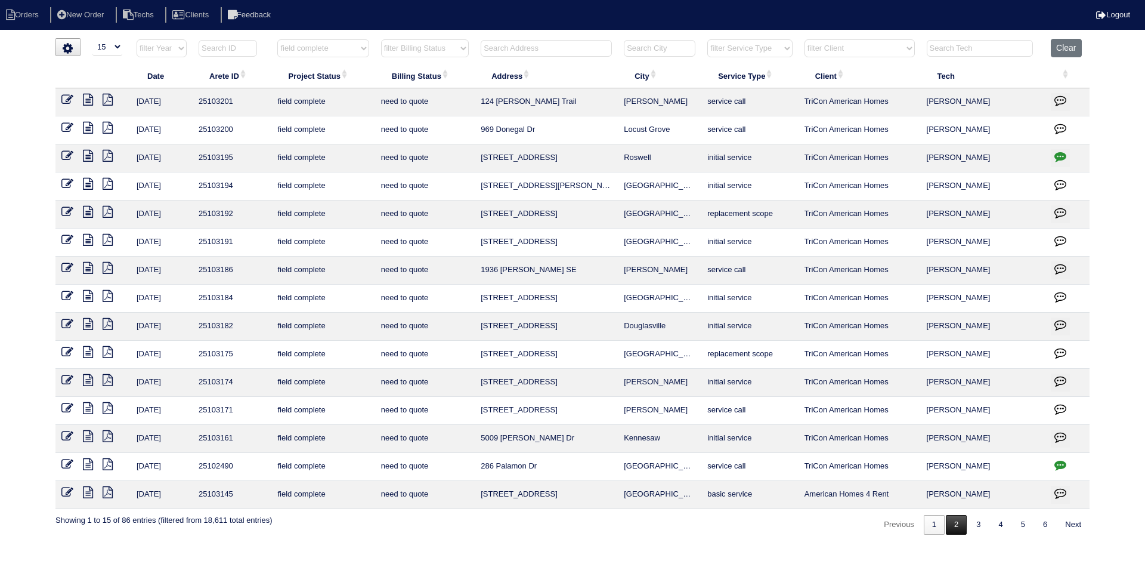
click at [951, 530] on link "2" at bounding box center [956, 525] width 21 height 20
select select "field complete"
select select "need to quote"
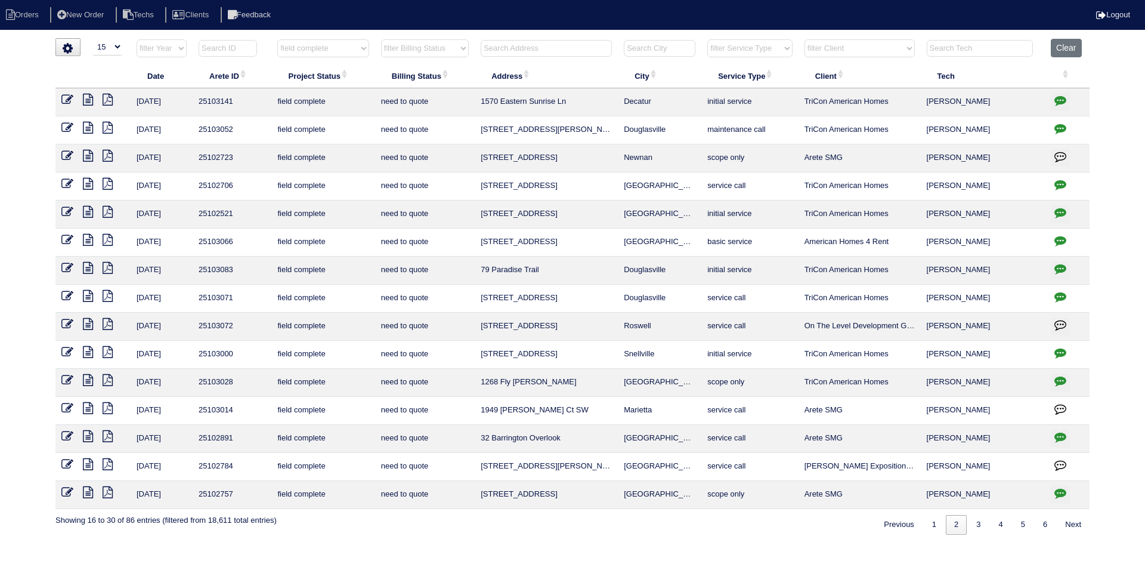
click at [1067, 185] on button "button" at bounding box center [1060, 186] width 19 height 18
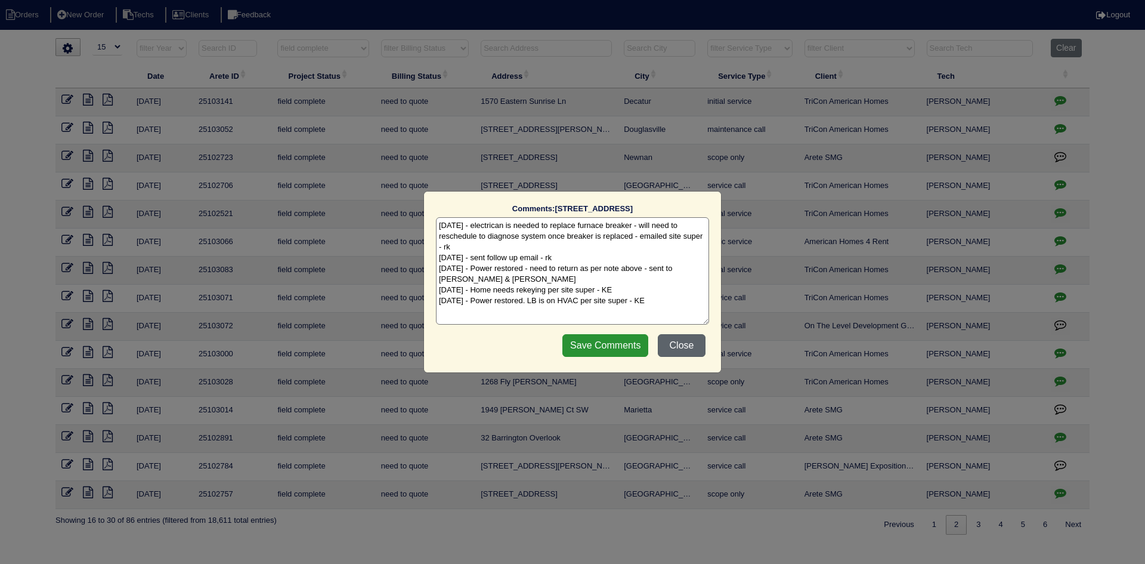
click at [679, 344] on button "Close" at bounding box center [682, 345] width 48 height 23
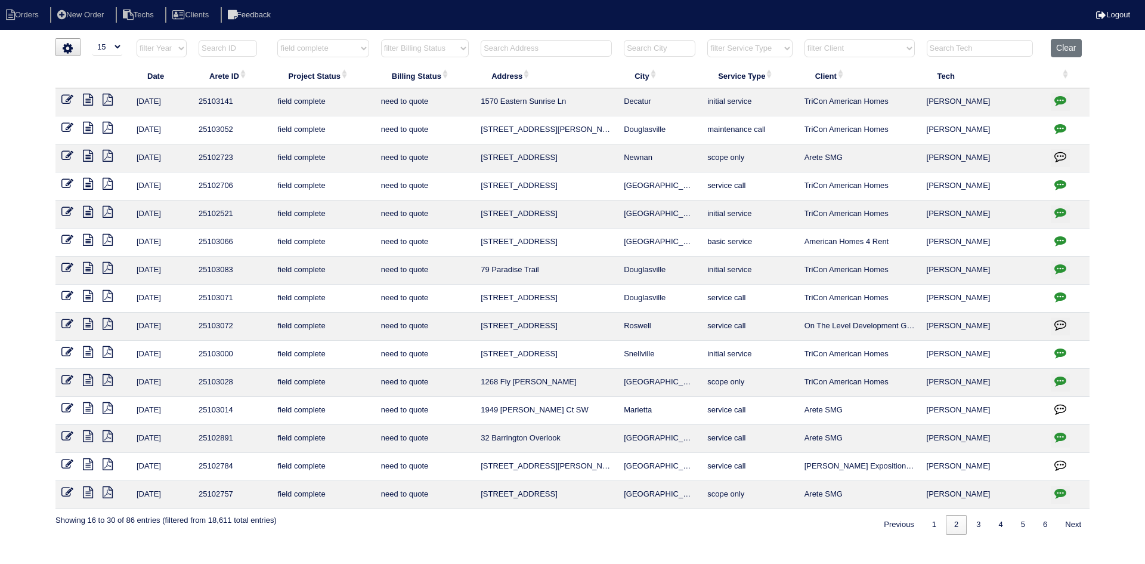
click at [1062, 212] on icon "button" at bounding box center [1060, 212] width 12 height 12
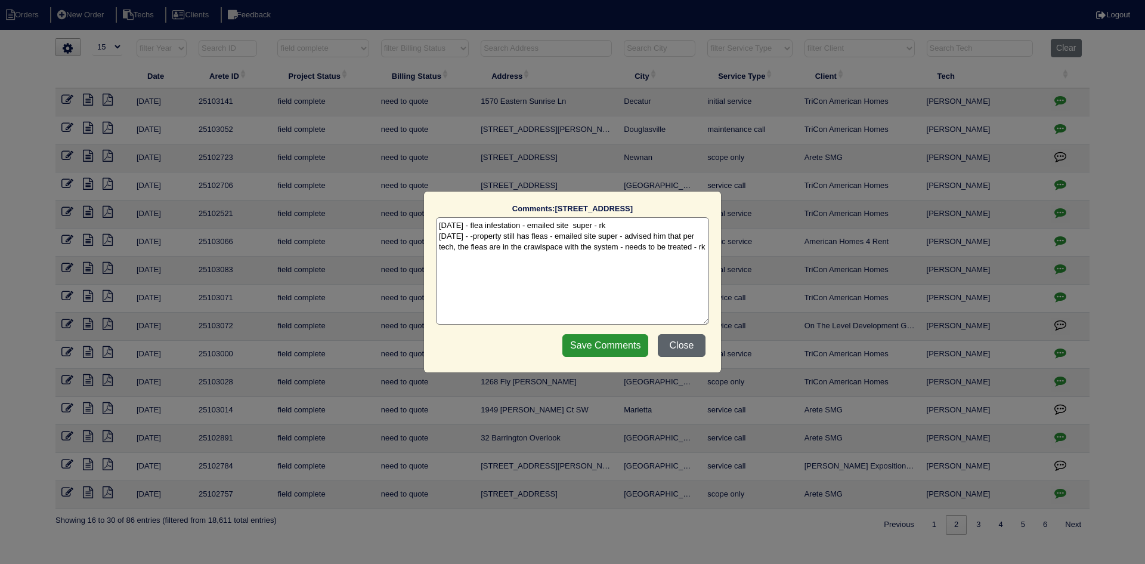
click at [684, 341] on button "Close" at bounding box center [682, 345] width 48 height 23
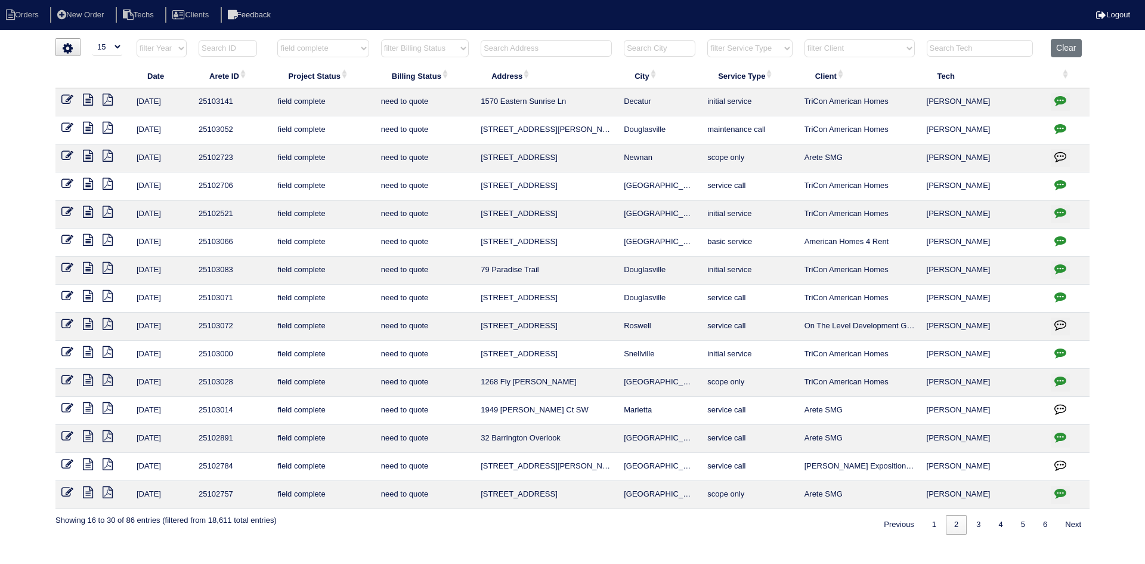
click at [1060, 238] on icon "button" at bounding box center [1060, 240] width 12 height 12
type textarea "8/28/25 - Texted Dan - how to handle no water to clean clogged condenser - pres…"
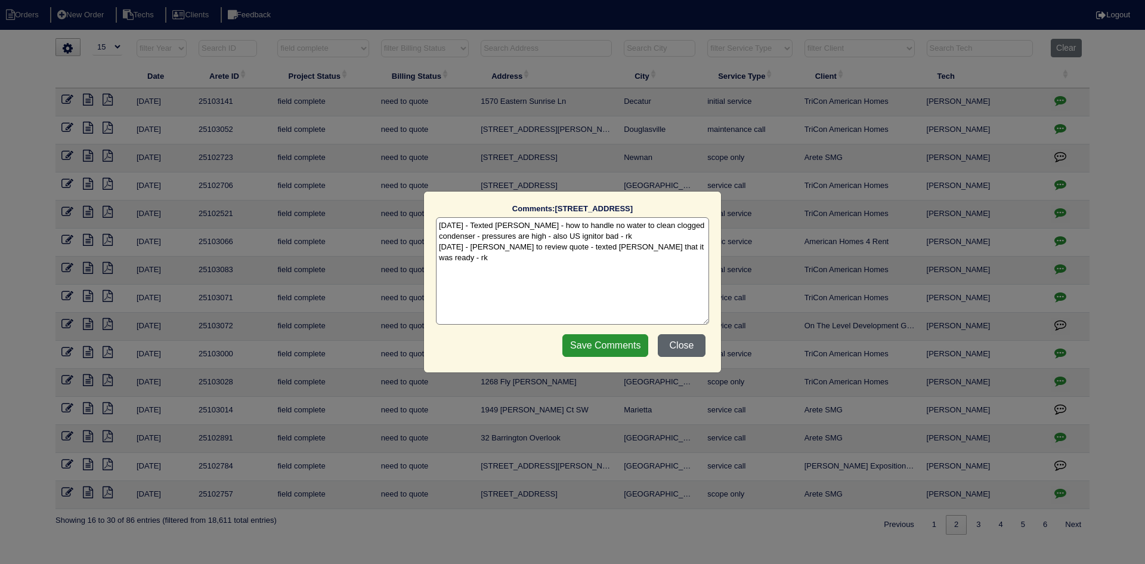
click at [681, 348] on button "Close" at bounding box center [682, 345] width 48 height 23
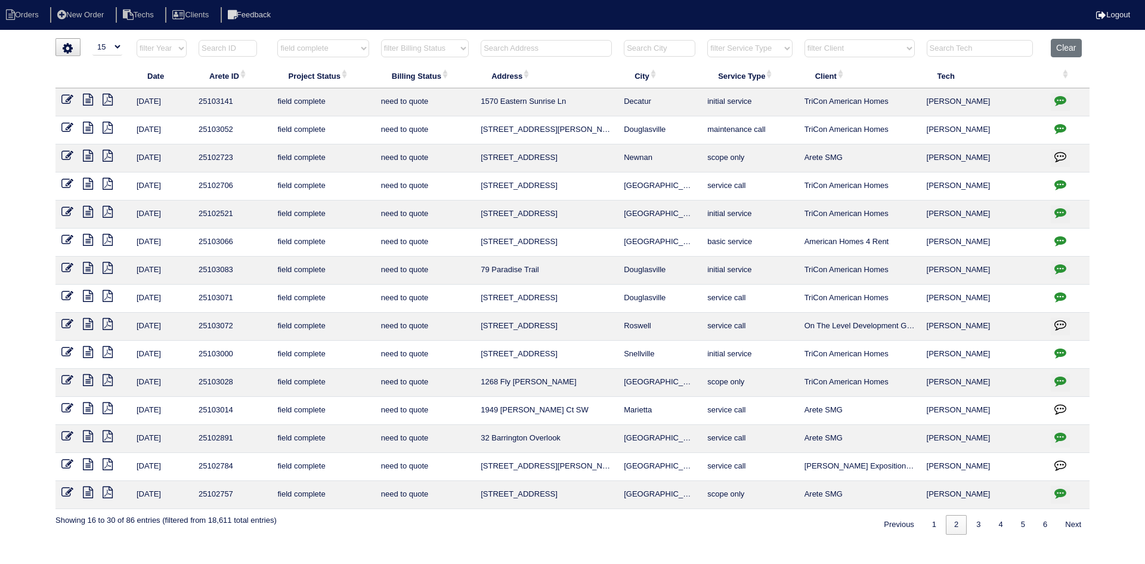
click at [528, 52] on input "text" at bounding box center [546, 48] width 131 height 17
type input "5664"
select select "field complete"
select select "need to quote"
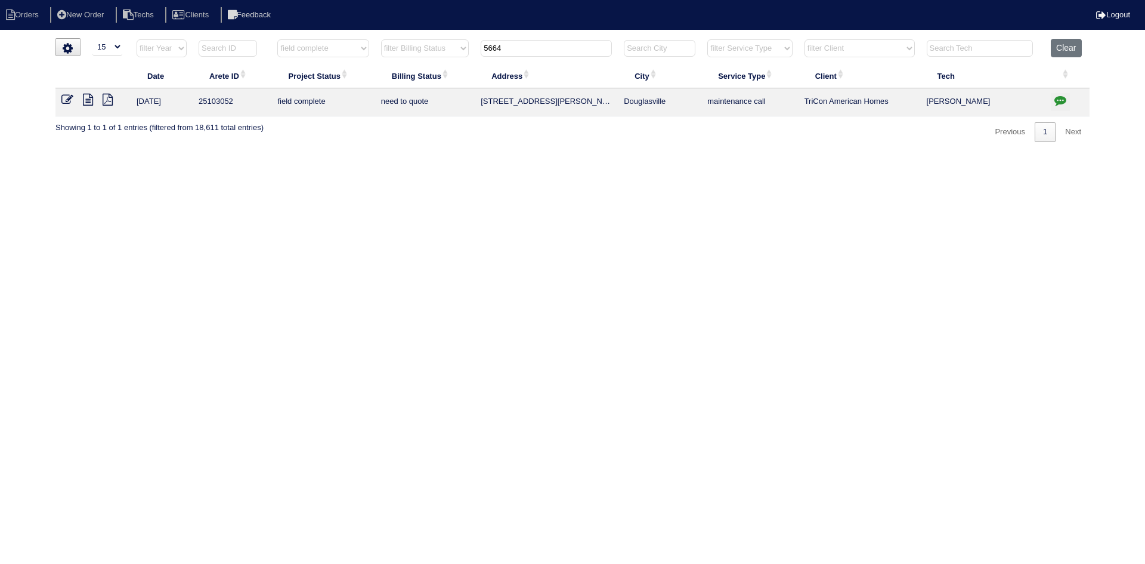
type input "5664"
click at [89, 101] on icon at bounding box center [88, 100] width 10 height 12
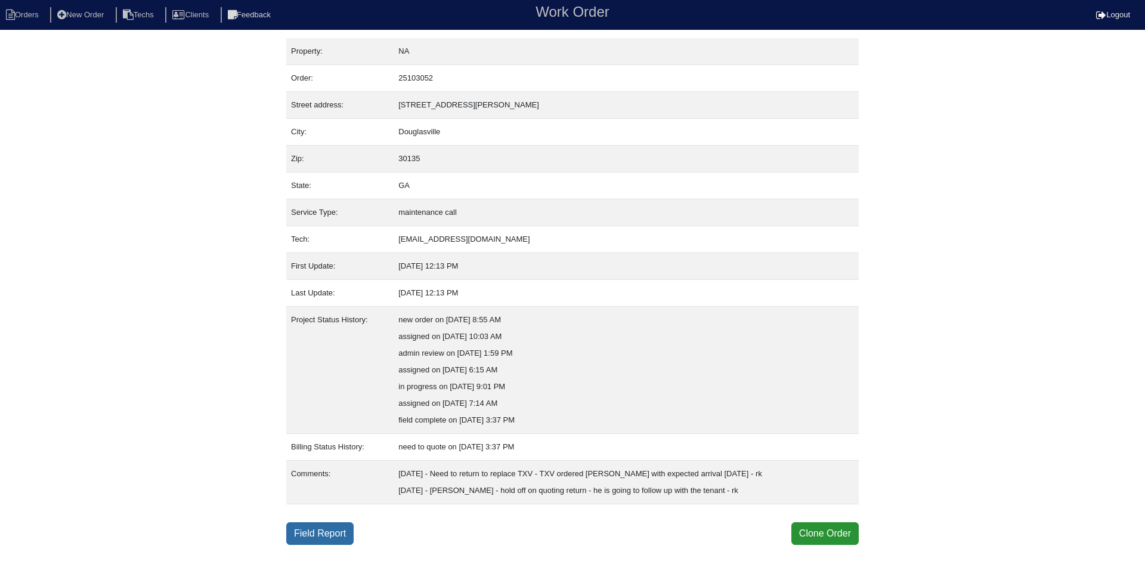
click at [334, 534] on link "Field Report" at bounding box center [319, 533] width 67 height 23
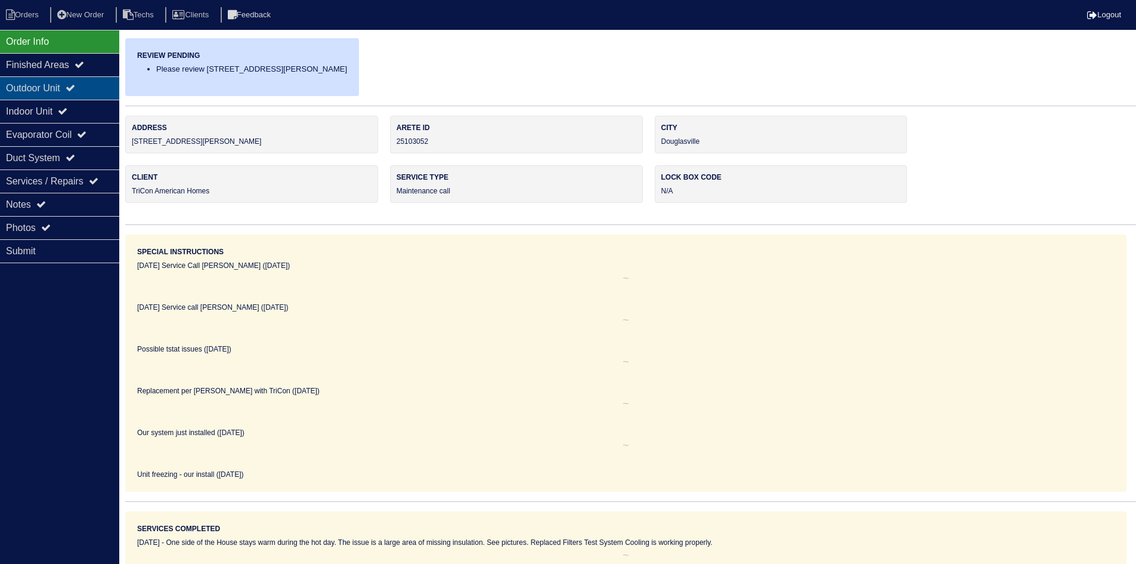
click at [50, 87] on div "Outdoor Unit" at bounding box center [59, 87] width 119 height 23
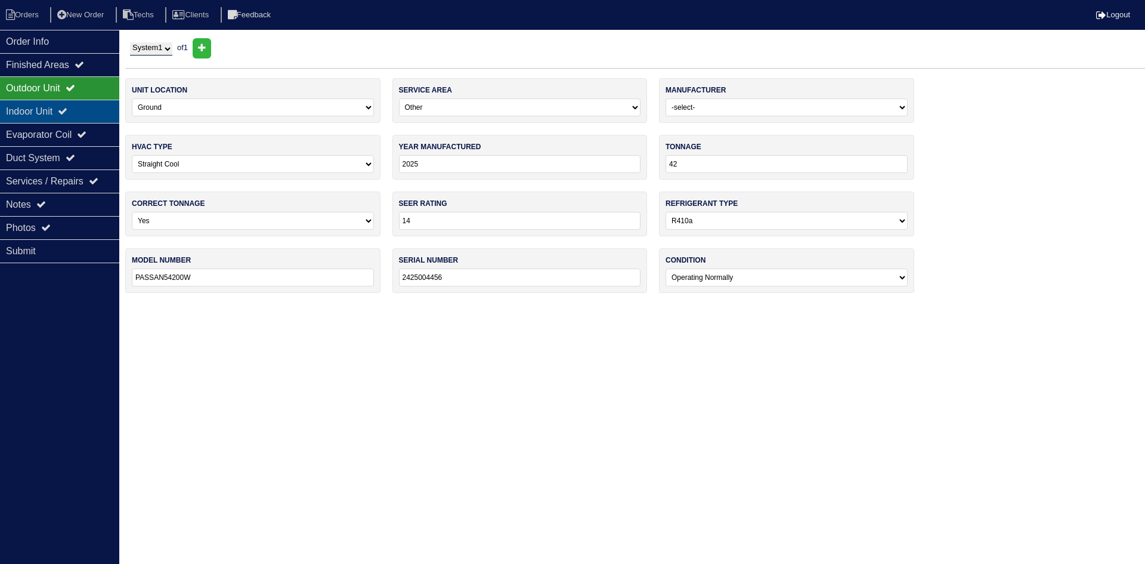
click at [56, 103] on div "Indoor Unit" at bounding box center [59, 111] width 119 height 23
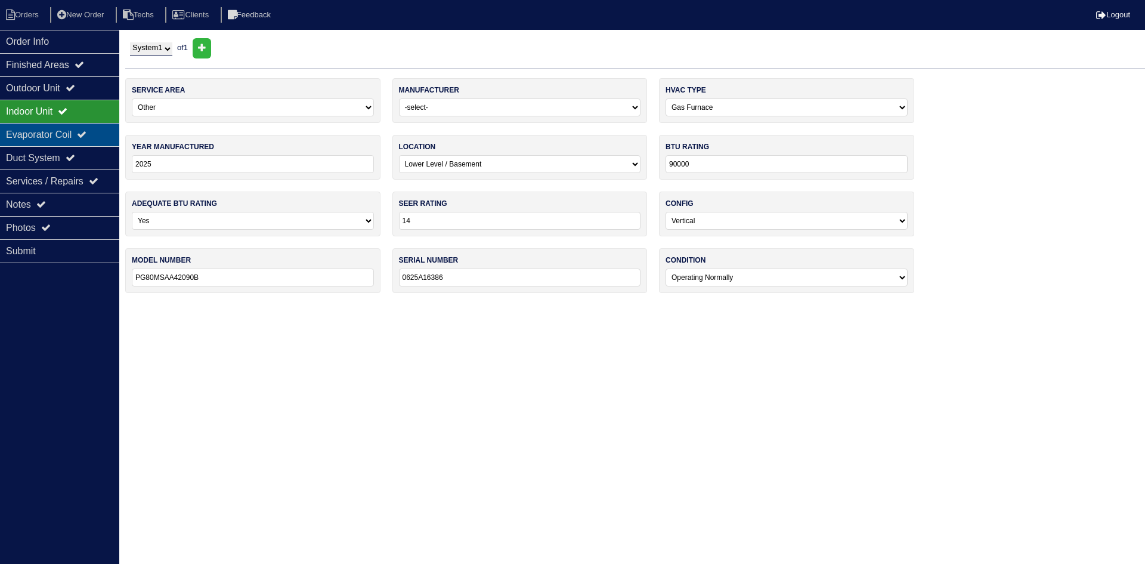
click at [64, 128] on div "Evaporator Coil" at bounding box center [59, 134] width 119 height 23
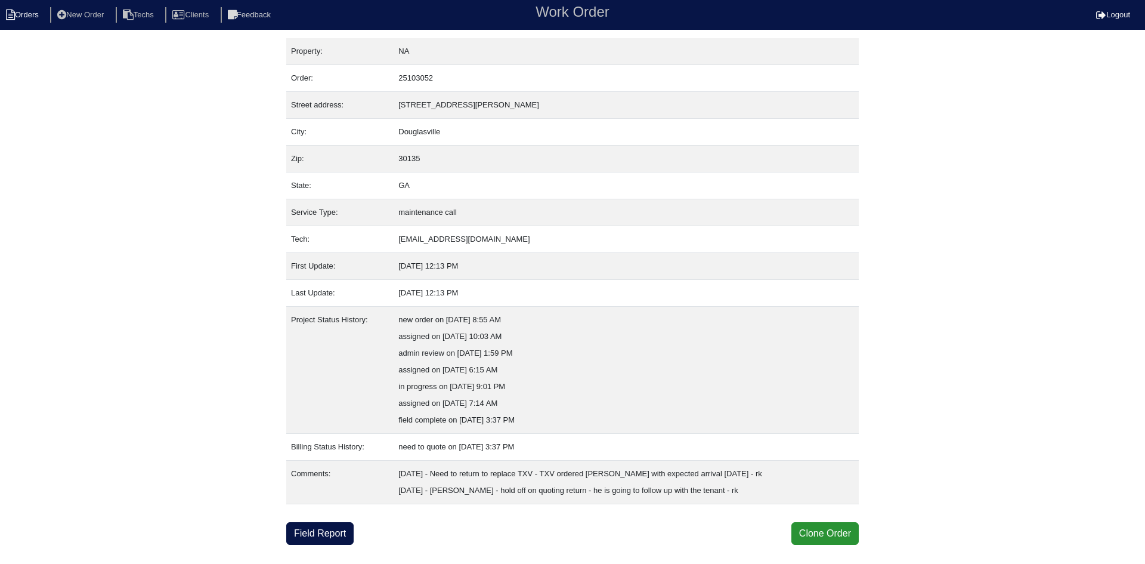
click at [21, 11] on li "Orders" at bounding box center [24, 15] width 48 height 16
select select "15"
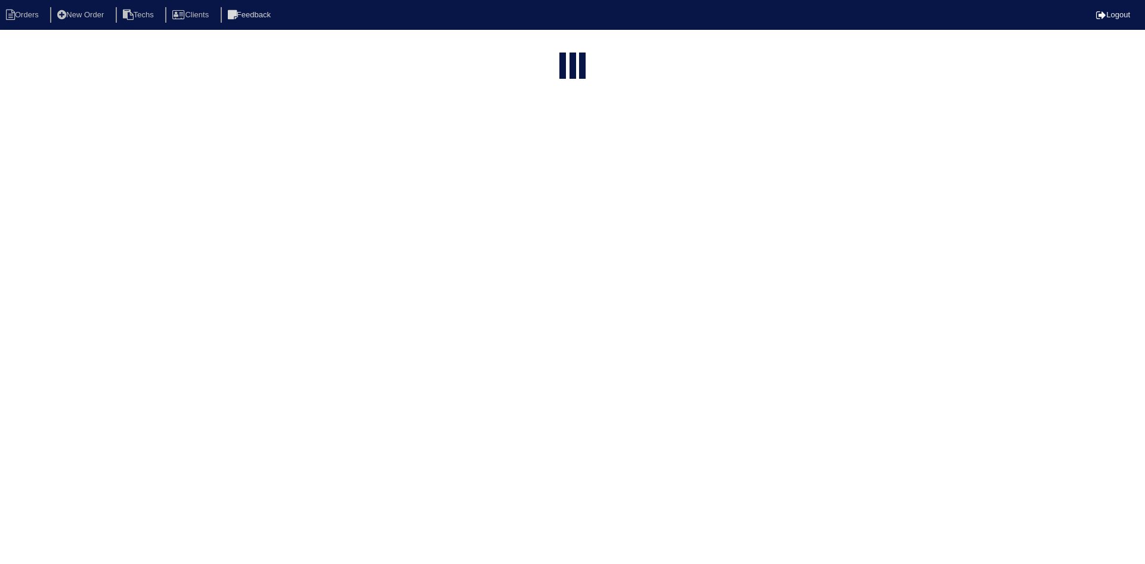
type input "5664"
select select "field complete"
select select "need to quote"
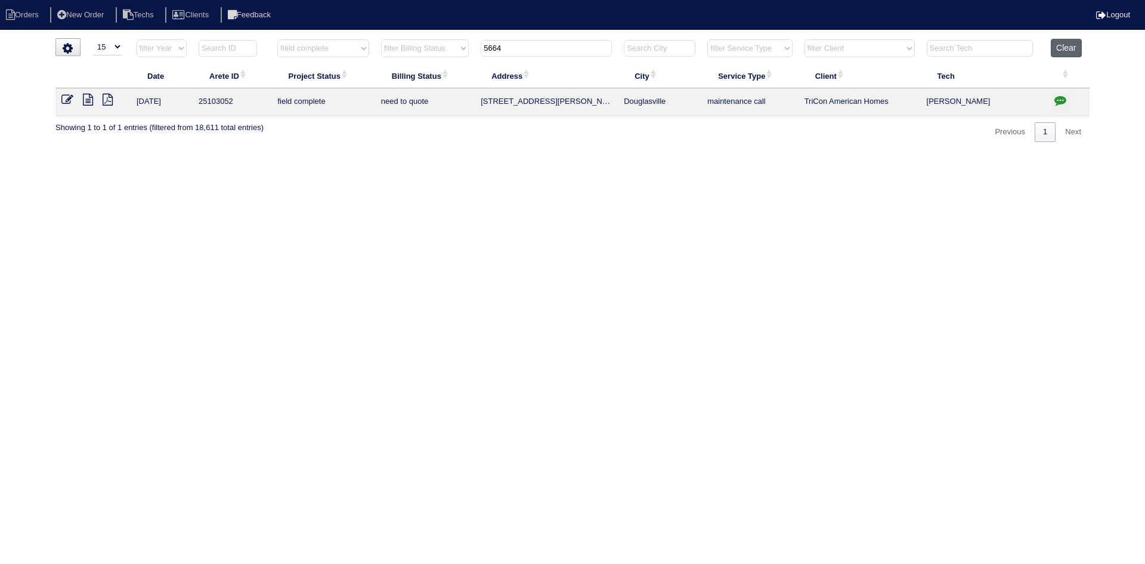
click at [1070, 47] on button "Clear" at bounding box center [1066, 48] width 30 height 18
select select
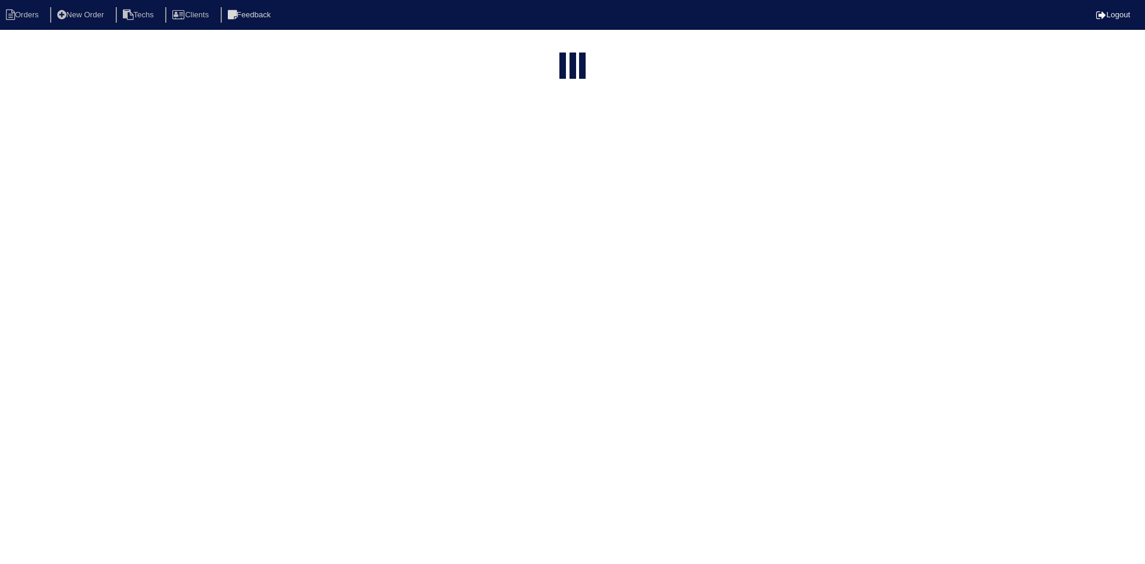
select select "15"
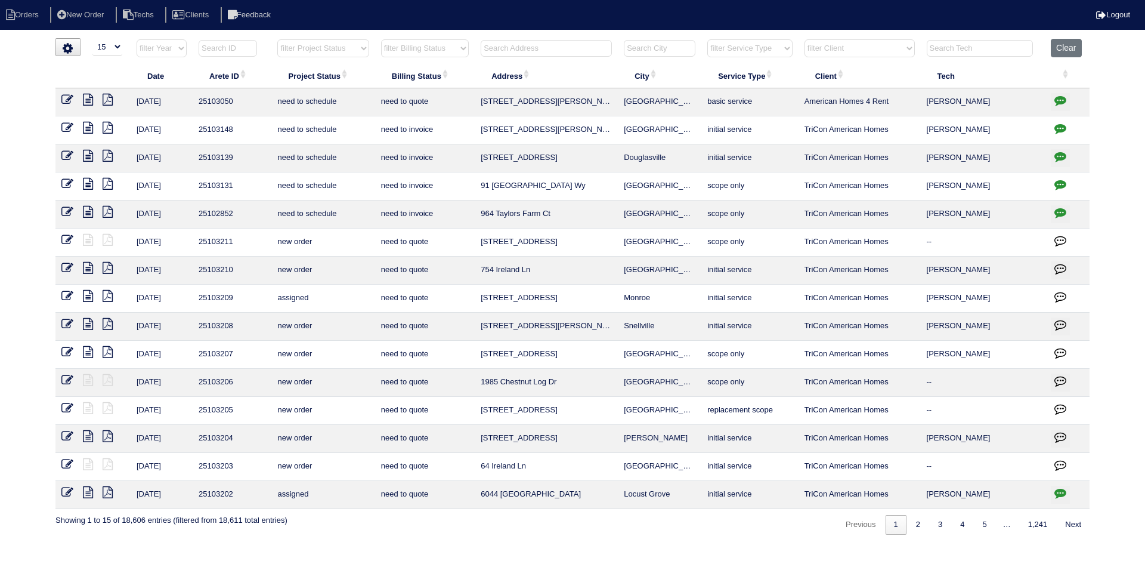
click at [551, 49] on input "text" at bounding box center [546, 48] width 131 height 17
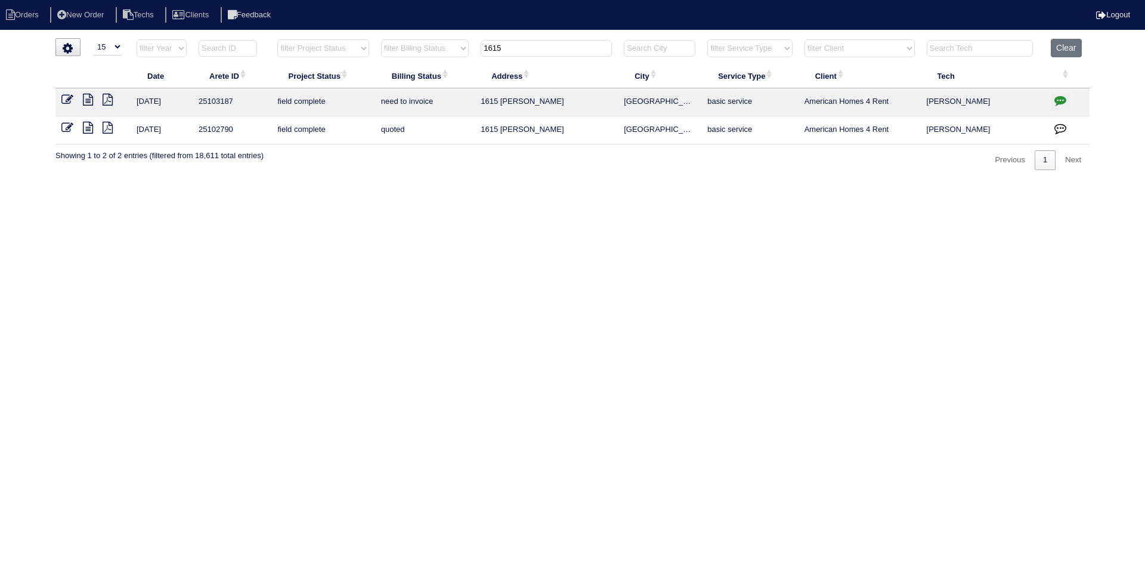
type input "1615"
click at [84, 97] on icon at bounding box center [88, 100] width 10 height 12
click at [86, 126] on icon at bounding box center [88, 128] width 10 height 12
click at [64, 95] on icon at bounding box center [67, 100] width 12 height 12
click at [1071, 46] on button "Clear" at bounding box center [1066, 48] width 30 height 18
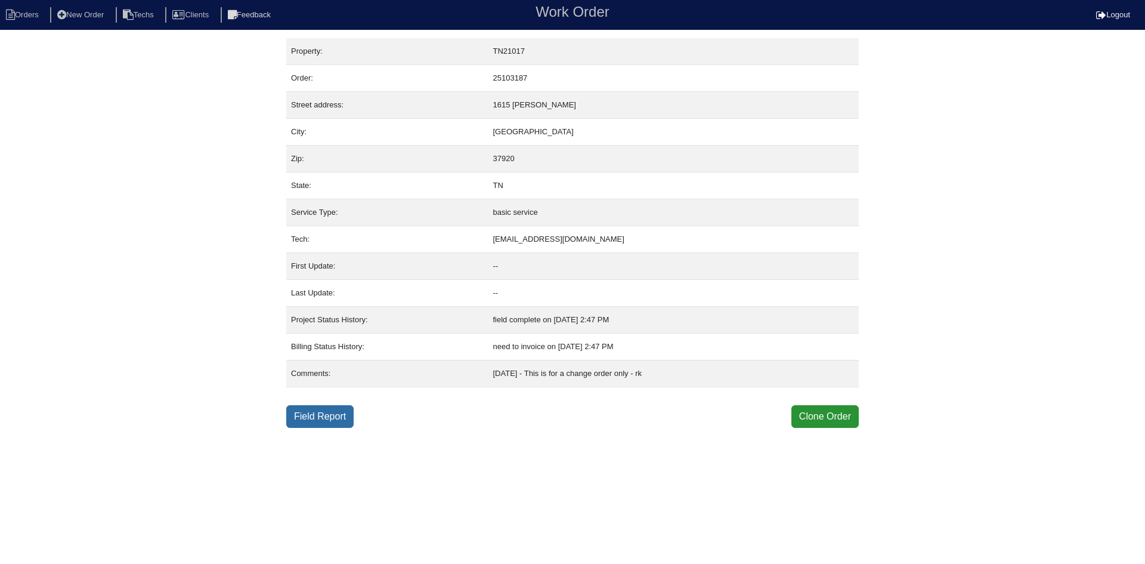
click at [314, 411] on link "Field Report" at bounding box center [319, 416] width 67 height 23
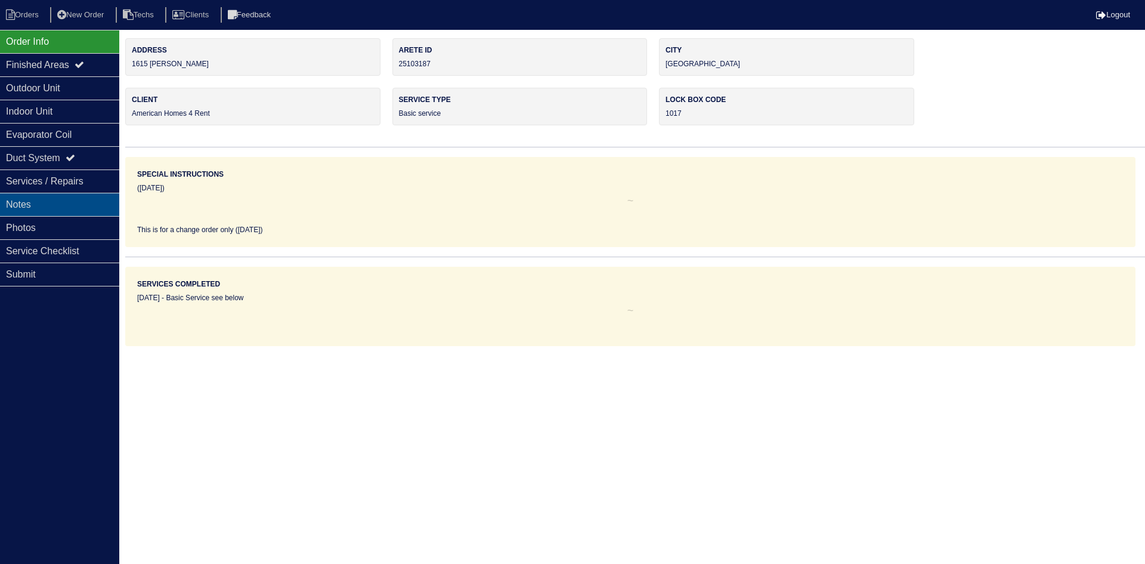
click at [60, 195] on div "Notes" at bounding box center [59, 204] width 119 height 23
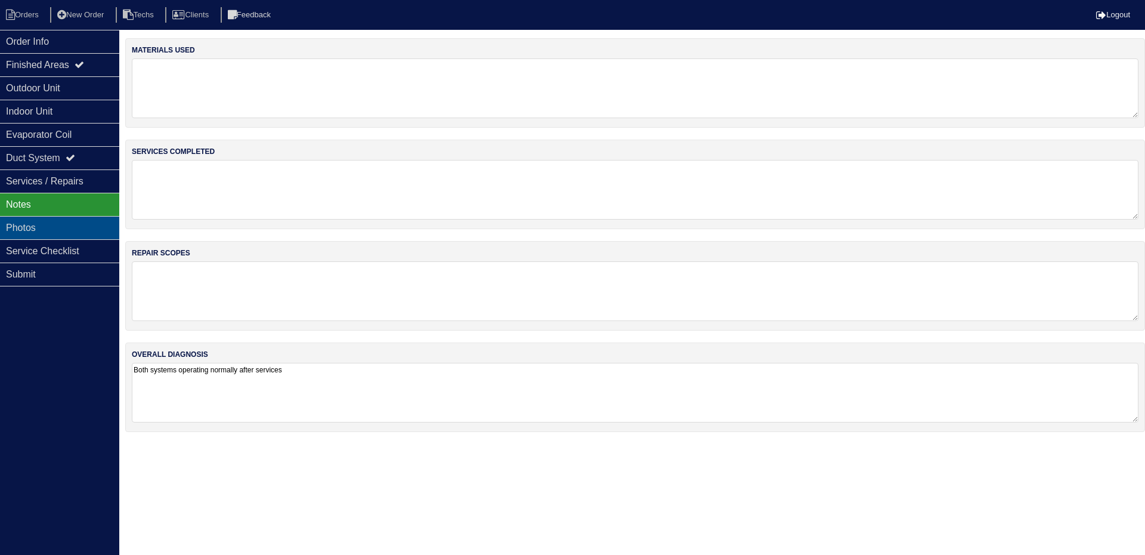
click at [66, 222] on div "Photos" at bounding box center [59, 227] width 119 height 23
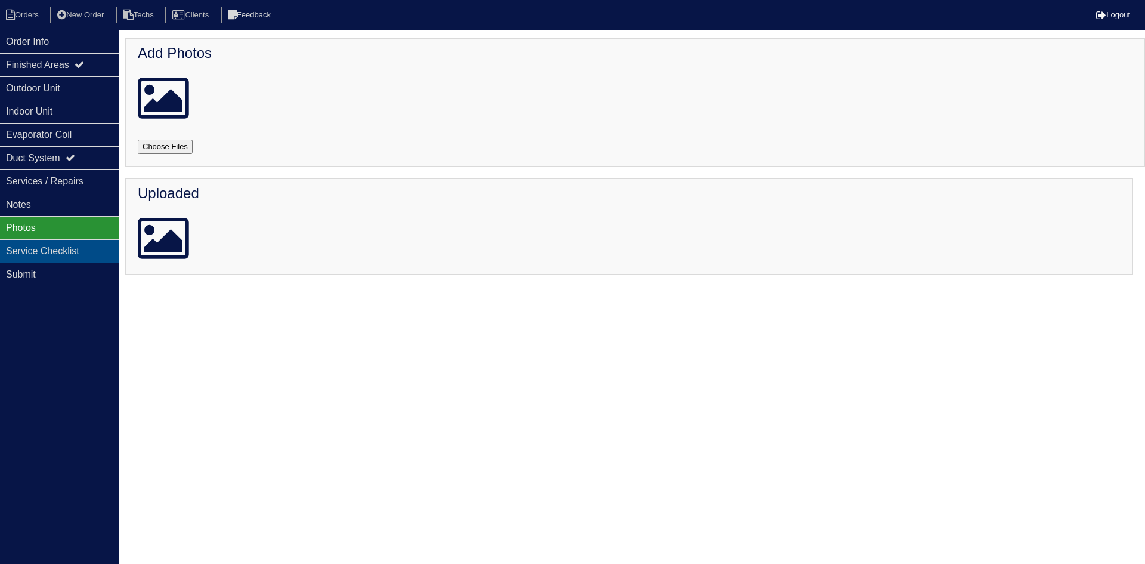
click at [61, 246] on div "Service Checklist" at bounding box center [59, 250] width 119 height 23
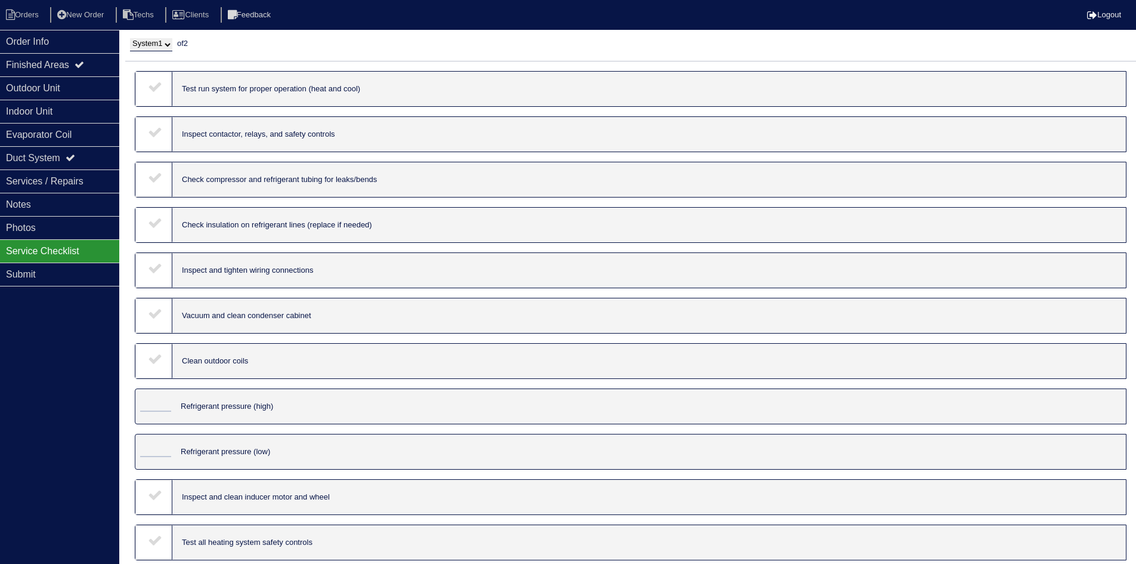
click at [158, 46] on select "System 1 System 2" at bounding box center [151, 44] width 42 height 13
select select "2"
click at [130, 38] on select "System 1 System 2" at bounding box center [151, 44] width 42 height 13
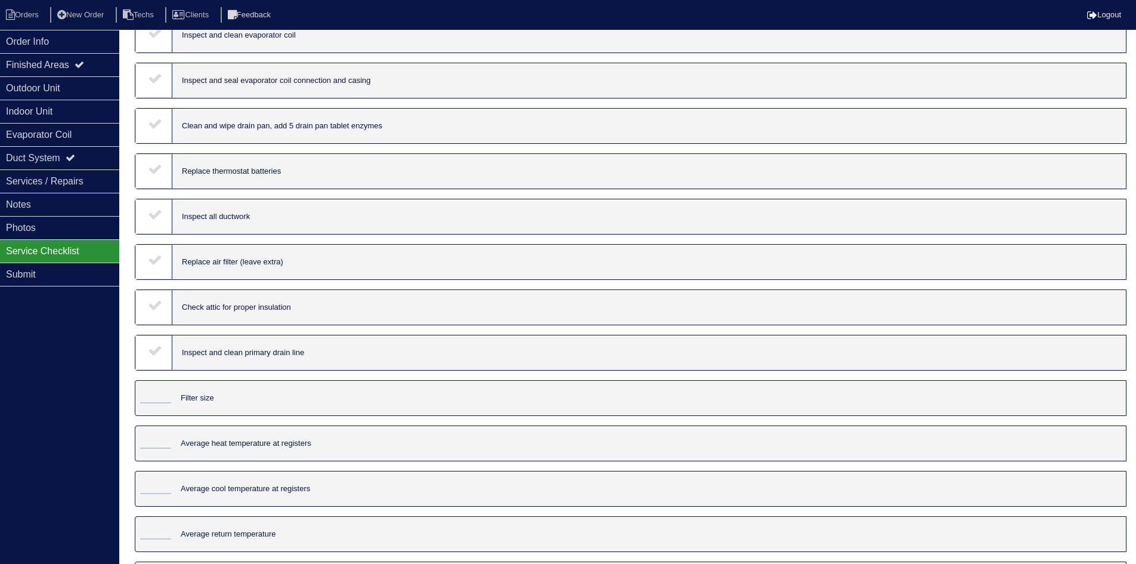
scroll to position [720, 0]
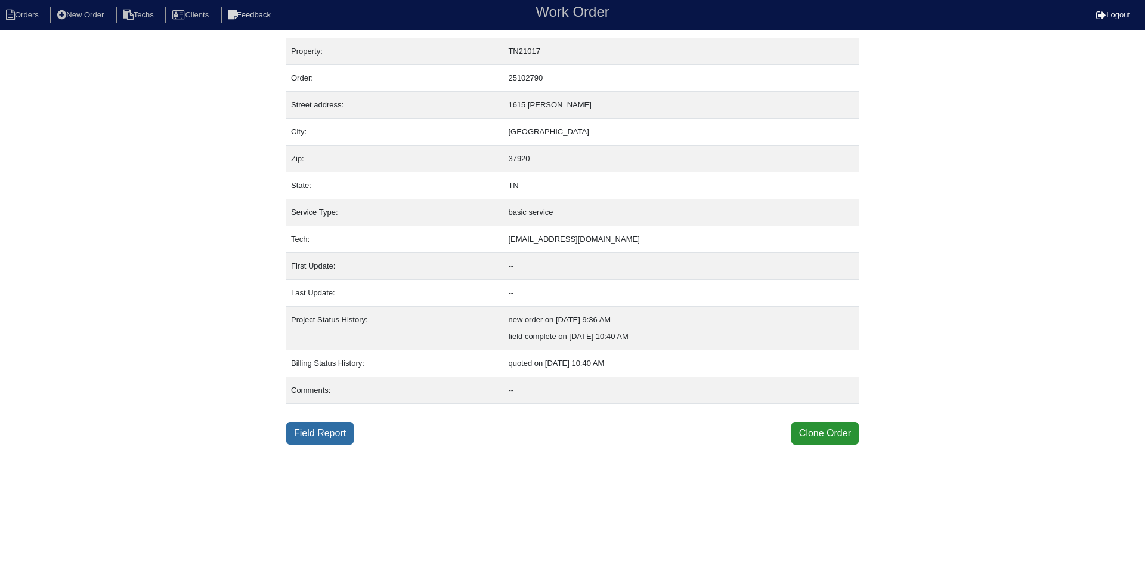
click at [337, 434] on link "Field Report" at bounding box center [319, 433] width 67 height 23
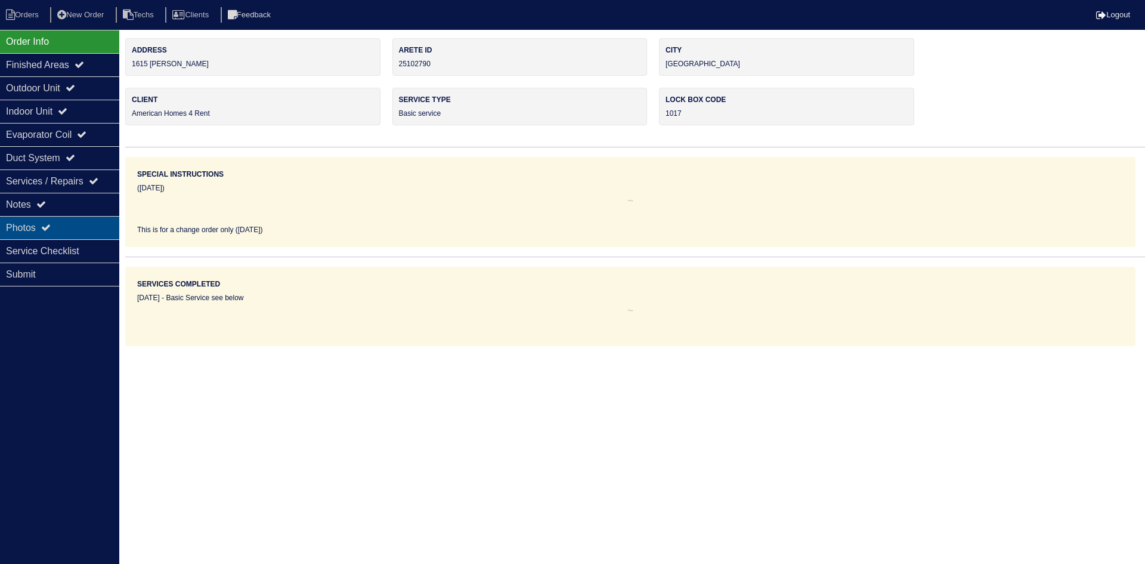
click at [92, 226] on div "Photos" at bounding box center [59, 227] width 119 height 23
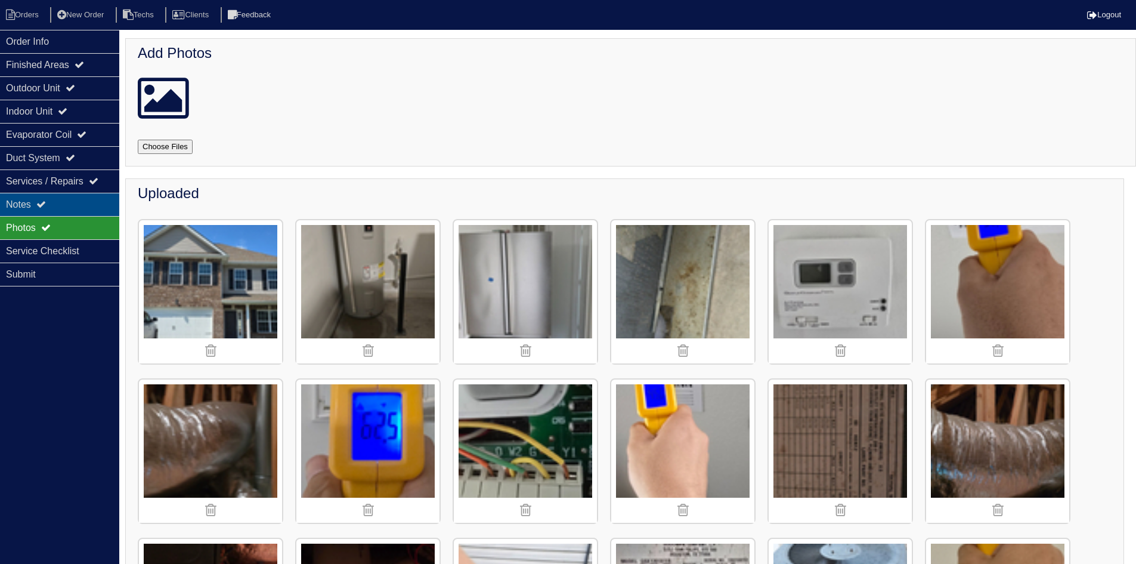
click at [85, 198] on div "Notes" at bounding box center [59, 204] width 119 height 23
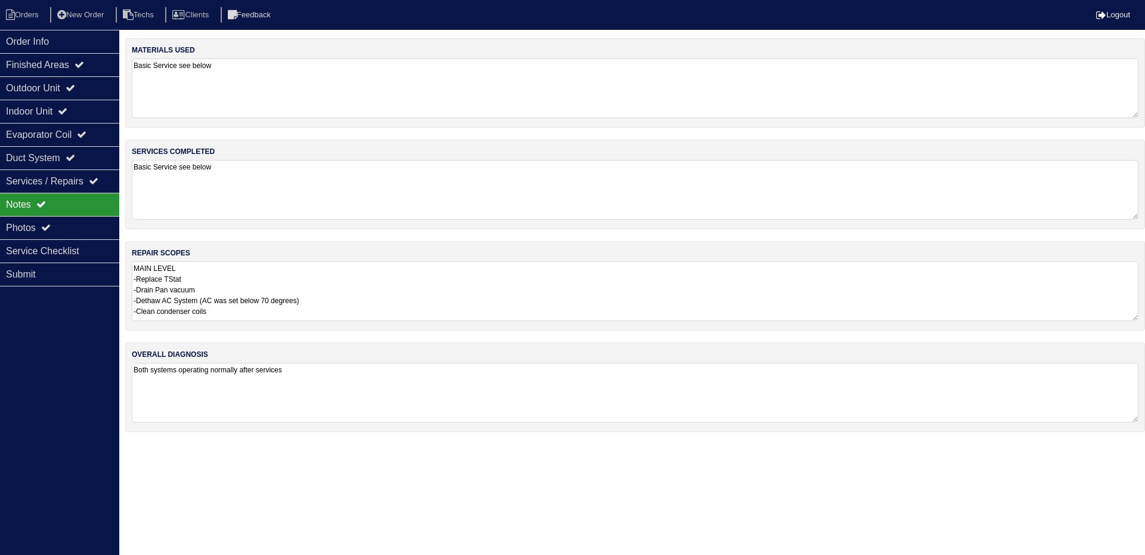
click at [474, 288] on textarea "MAIN LEVEL -Replace TStat -Drain Pan vacuum -Dethaw AC System (AC was set below…" at bounding box center [635, 291] width 1007 height 60
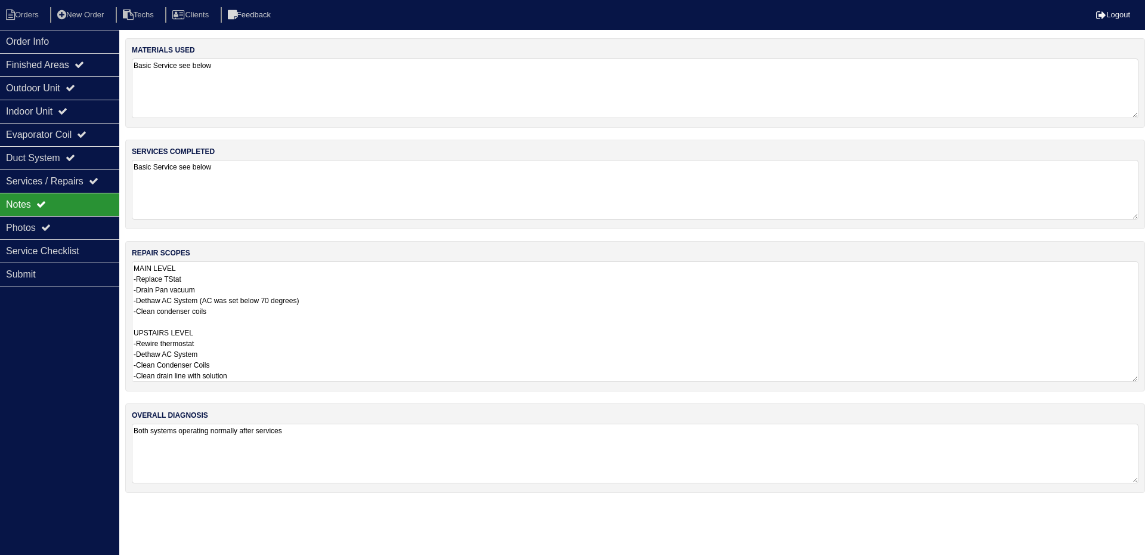
click at [376, 341] on textarea "MAIN LEVEL -Replace TStat -Drain Pan vacuum -Dethaw AC System (AC was set below…" at bounding box center [635, 321] width 1007 height 120
click at [57, 221] on div "Photos" at bounding box center [59, 227] width 119 height 23
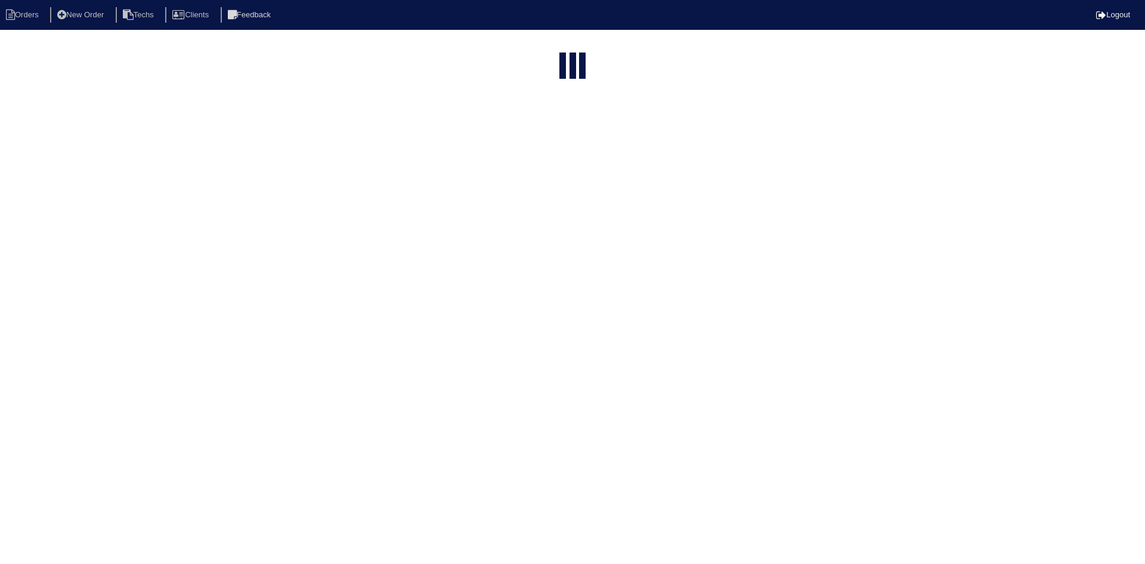
select select "15"
